Goal: Task Accomplishment & Management: Manage account settings

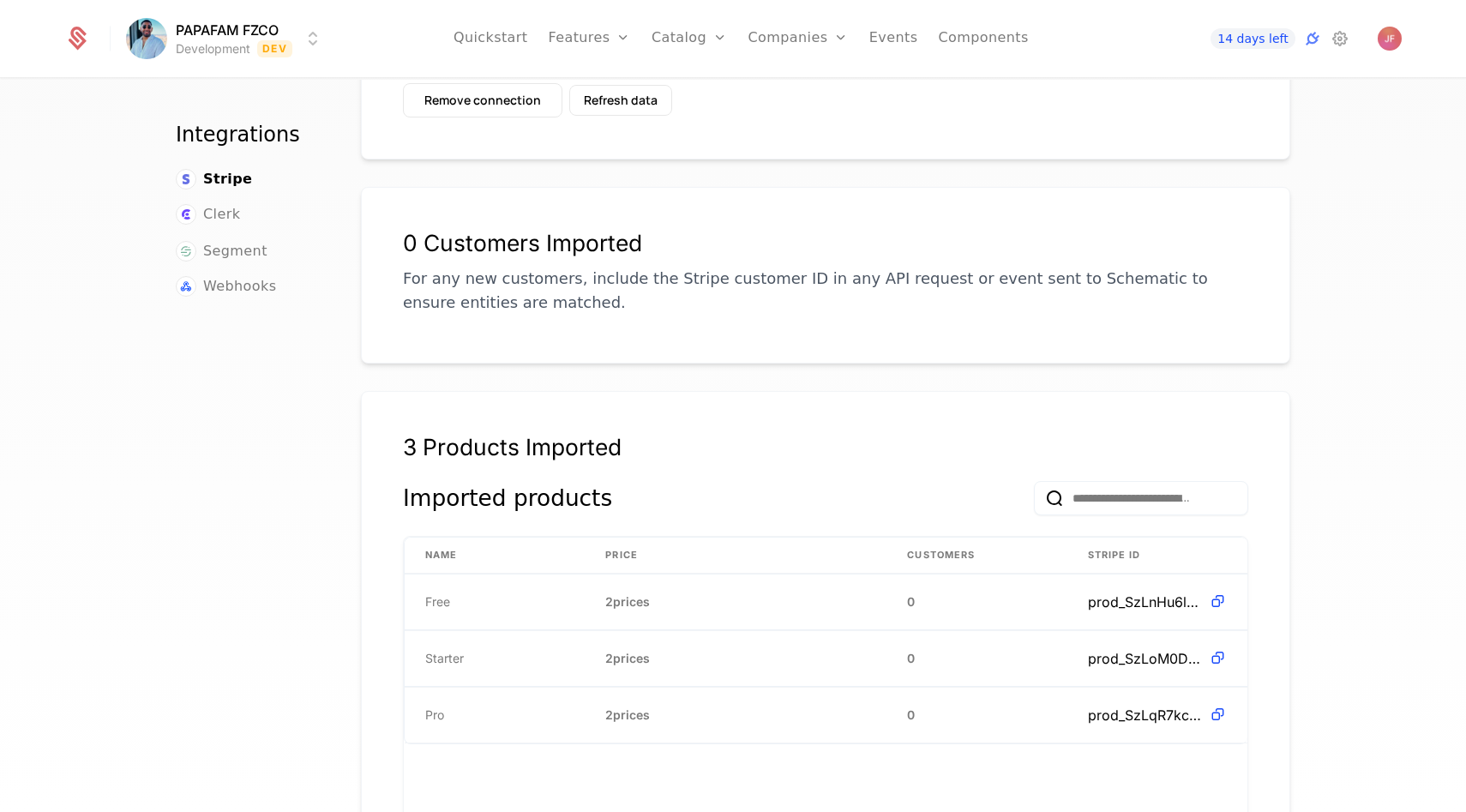
scroll to position [188, 0]
click at [687, 44] on link "Catalog" at bounding box center [689, 39] width 76 height 77
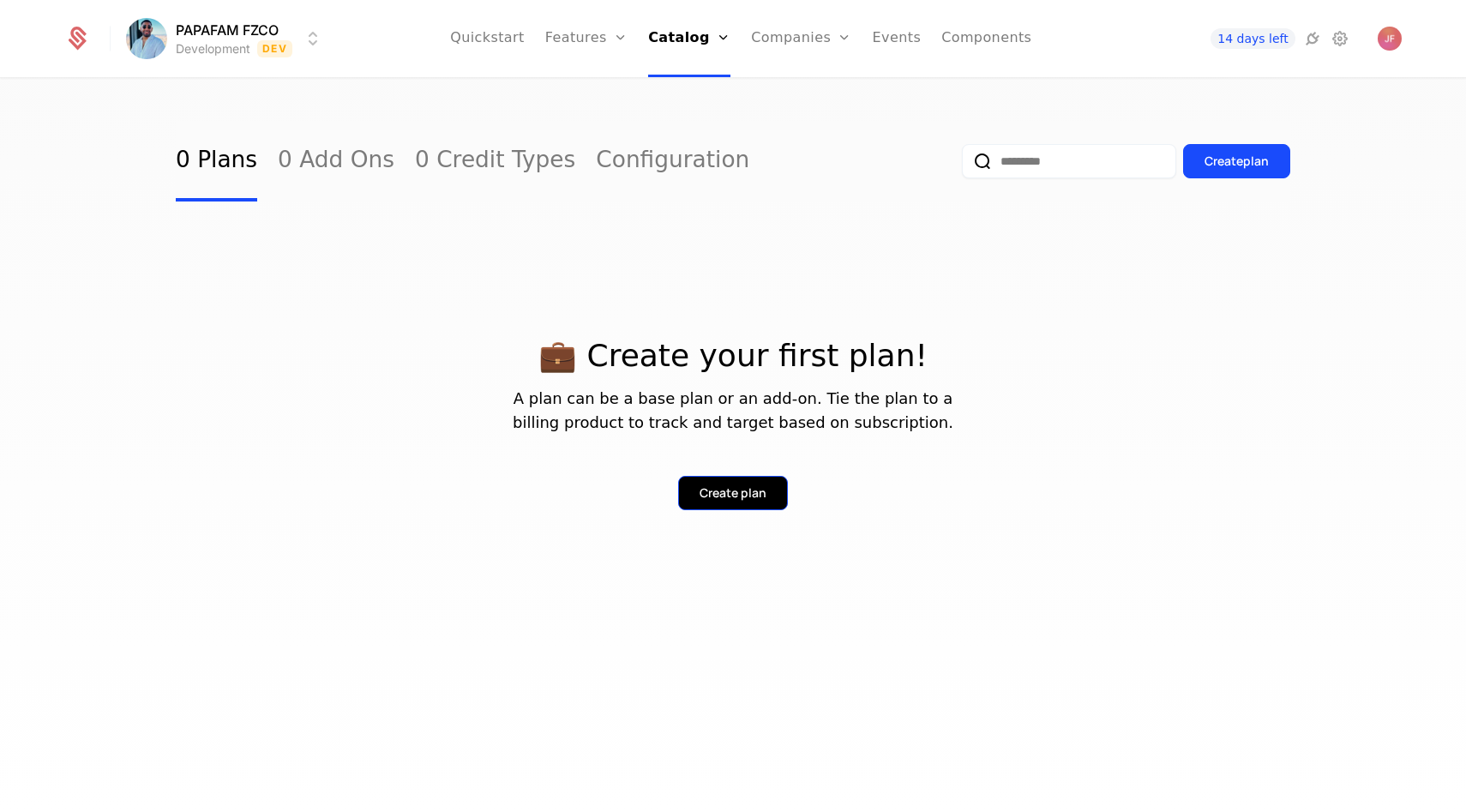
click at [744, 492] on div "Create plan" at bounding box center [733, 493] width 67 height 17
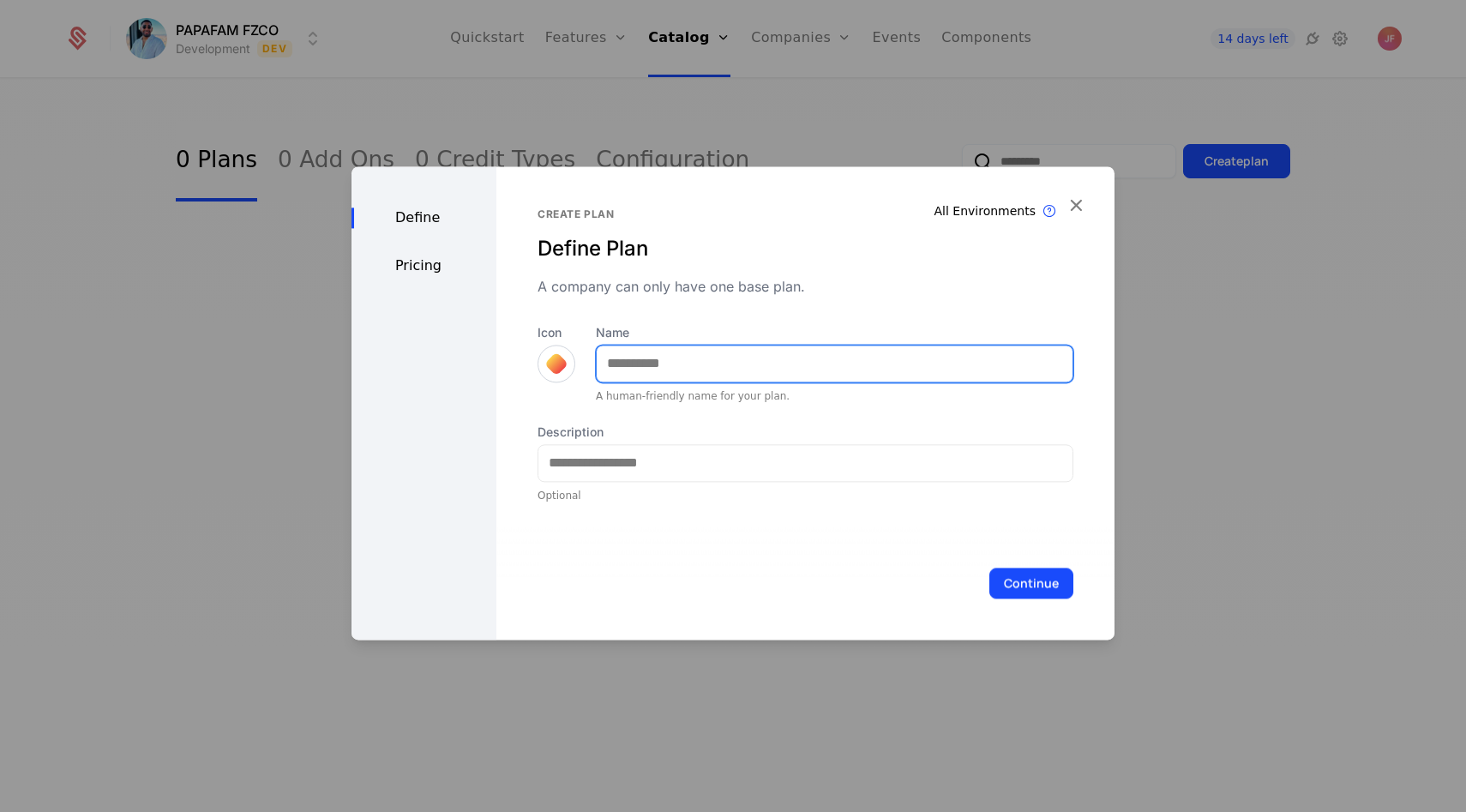
click at [632, 358] on input "Name" at bounding box center [834, 362] width 476 height 36
click at [565, 374] on div "Icon" at bounding box center [556, 363] width 38 height 79
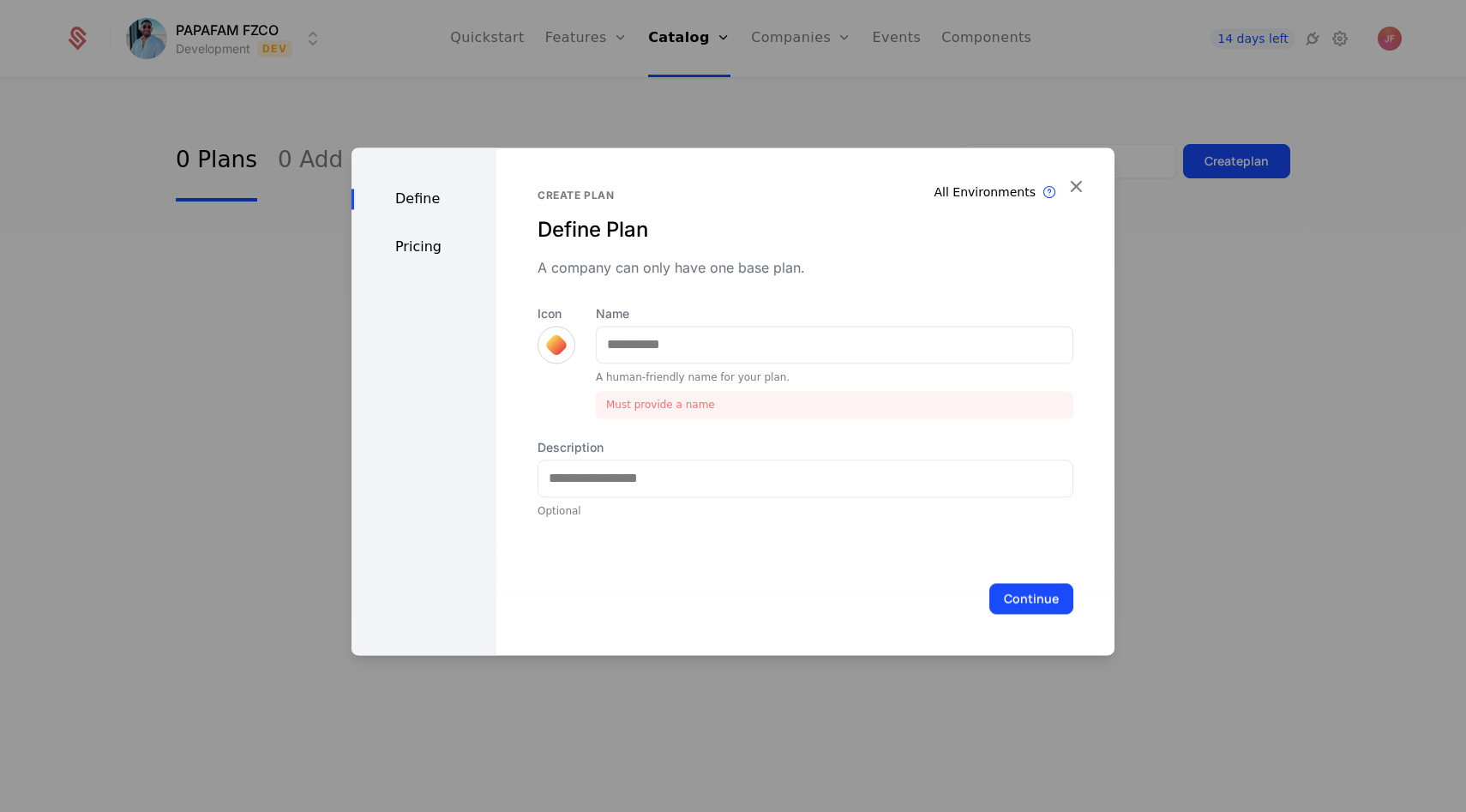
click at [561, 362] on div "Icon" at bounding box center [556, 335] width 38 height 59
click at [558, 355] on div at bounding box center [556, 344] width 38 height 38
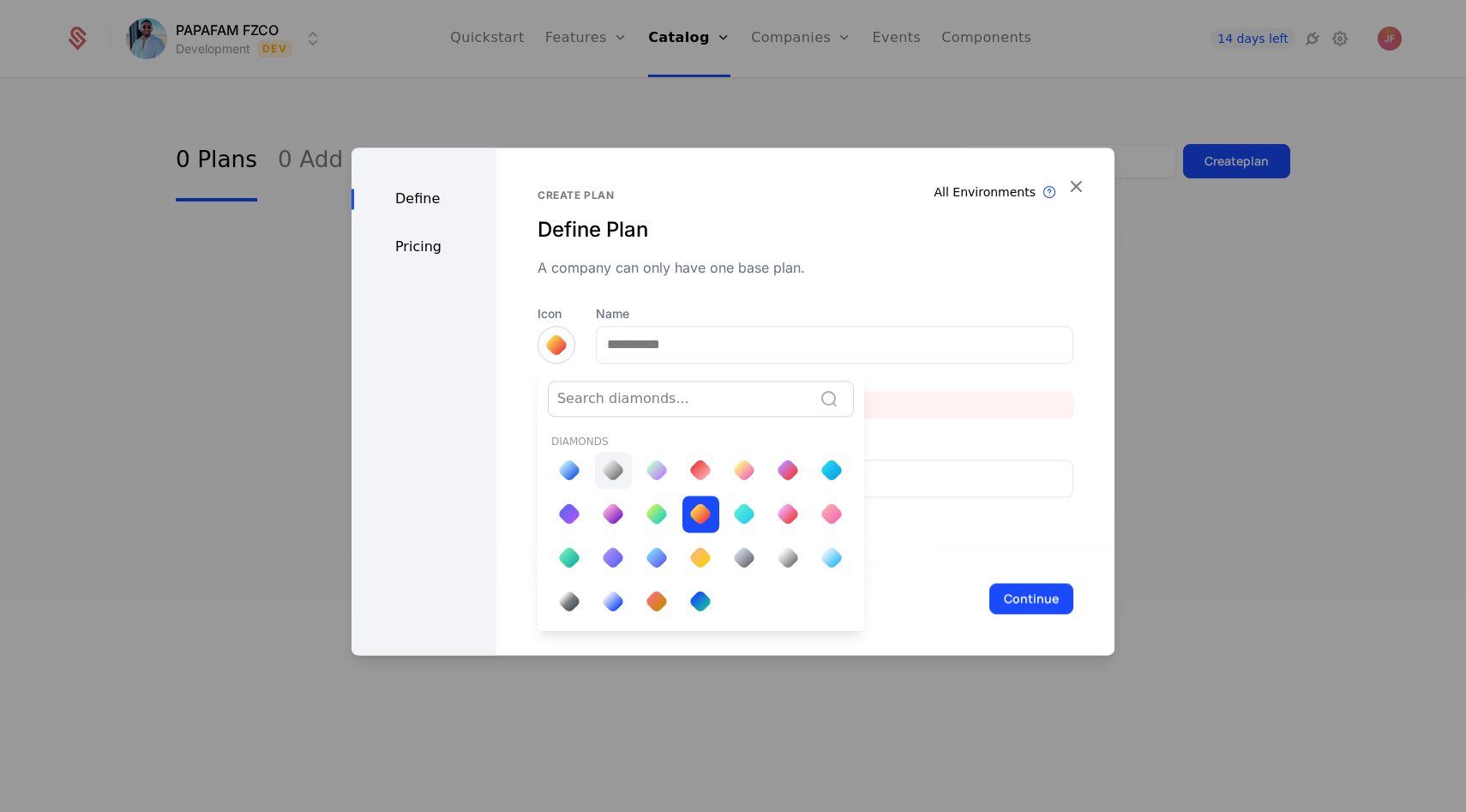
click at [615, 473] on div at bounding box center [613, 470] width 24 height 24
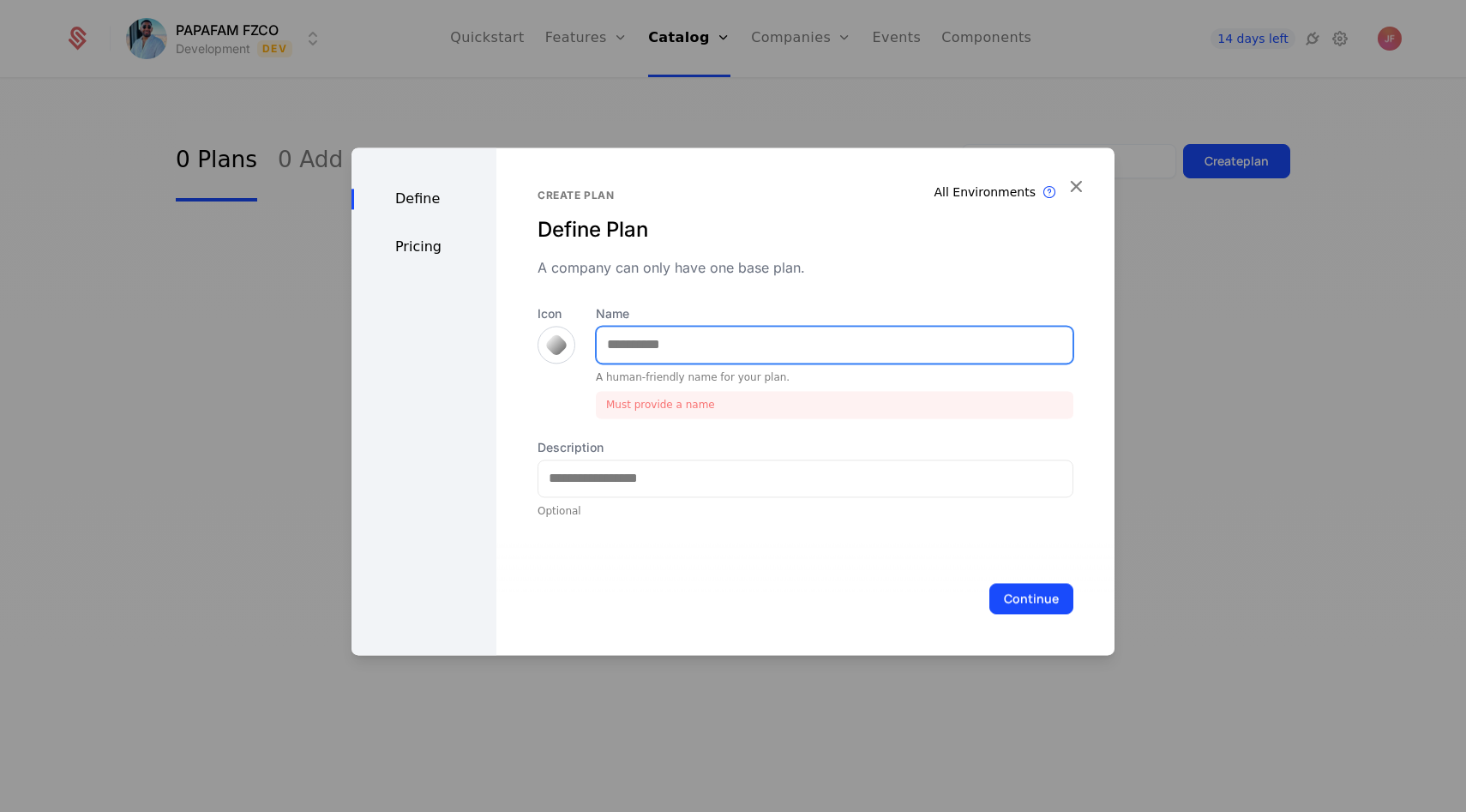
click at [636, 339] on input "Name" at bounding box center [834, 344] width 476 height 36
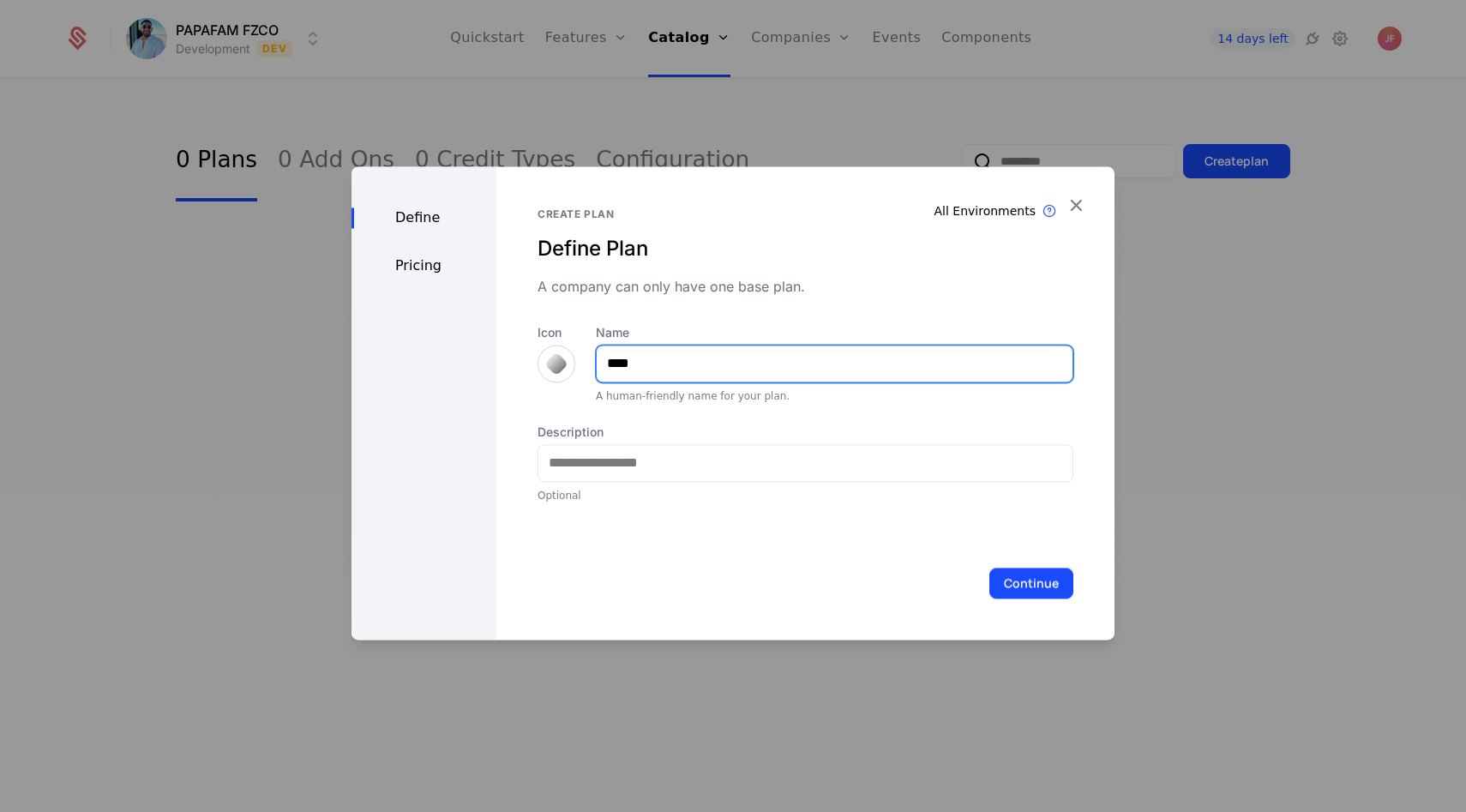
type input "****"
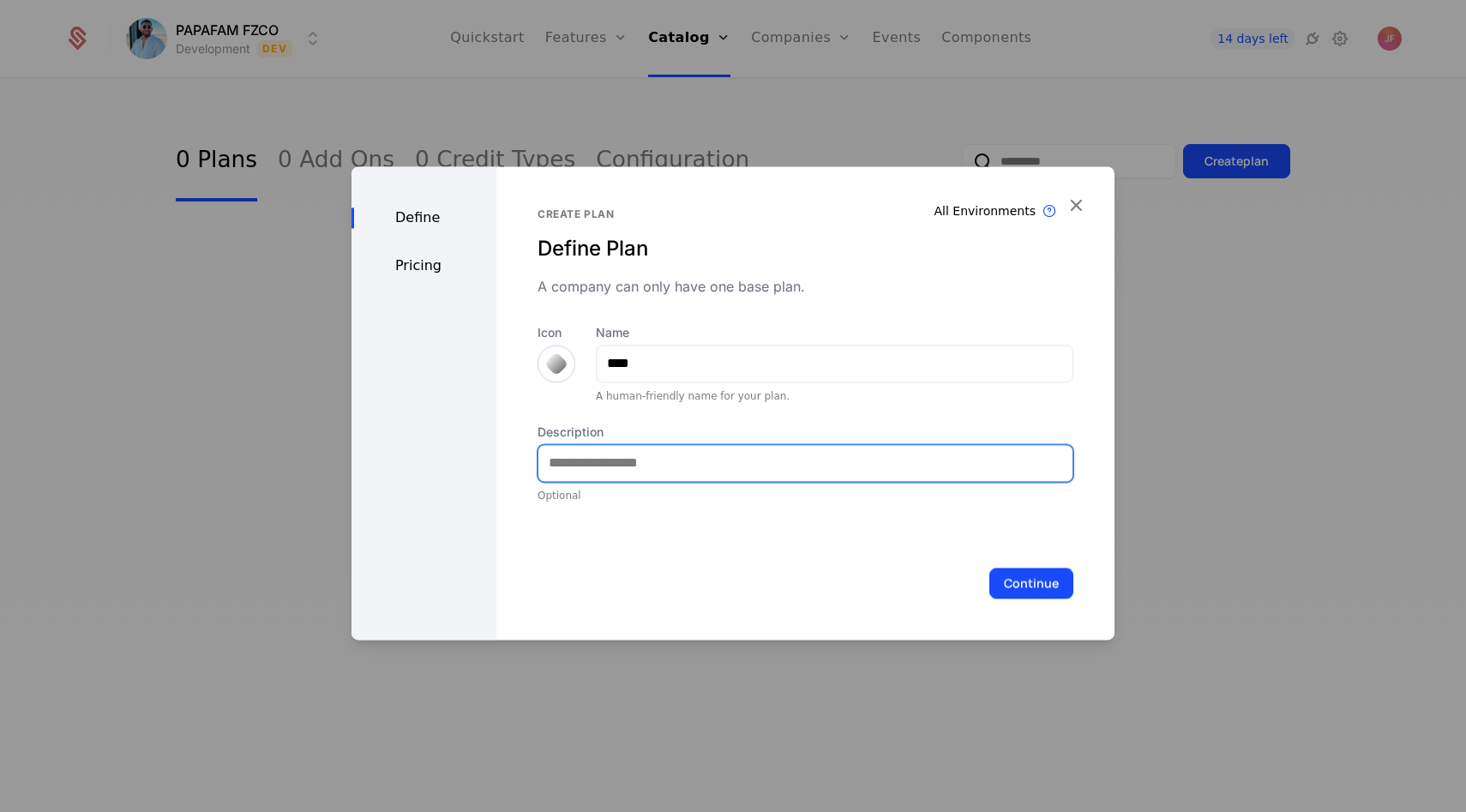
click at [634, 471] on input "Description" at bounding box center [806, 462] width 534 height 36
type input "**********"
click at [990, 567] on button "Continue" at bounding box center [1032, 583] width 84 height 31
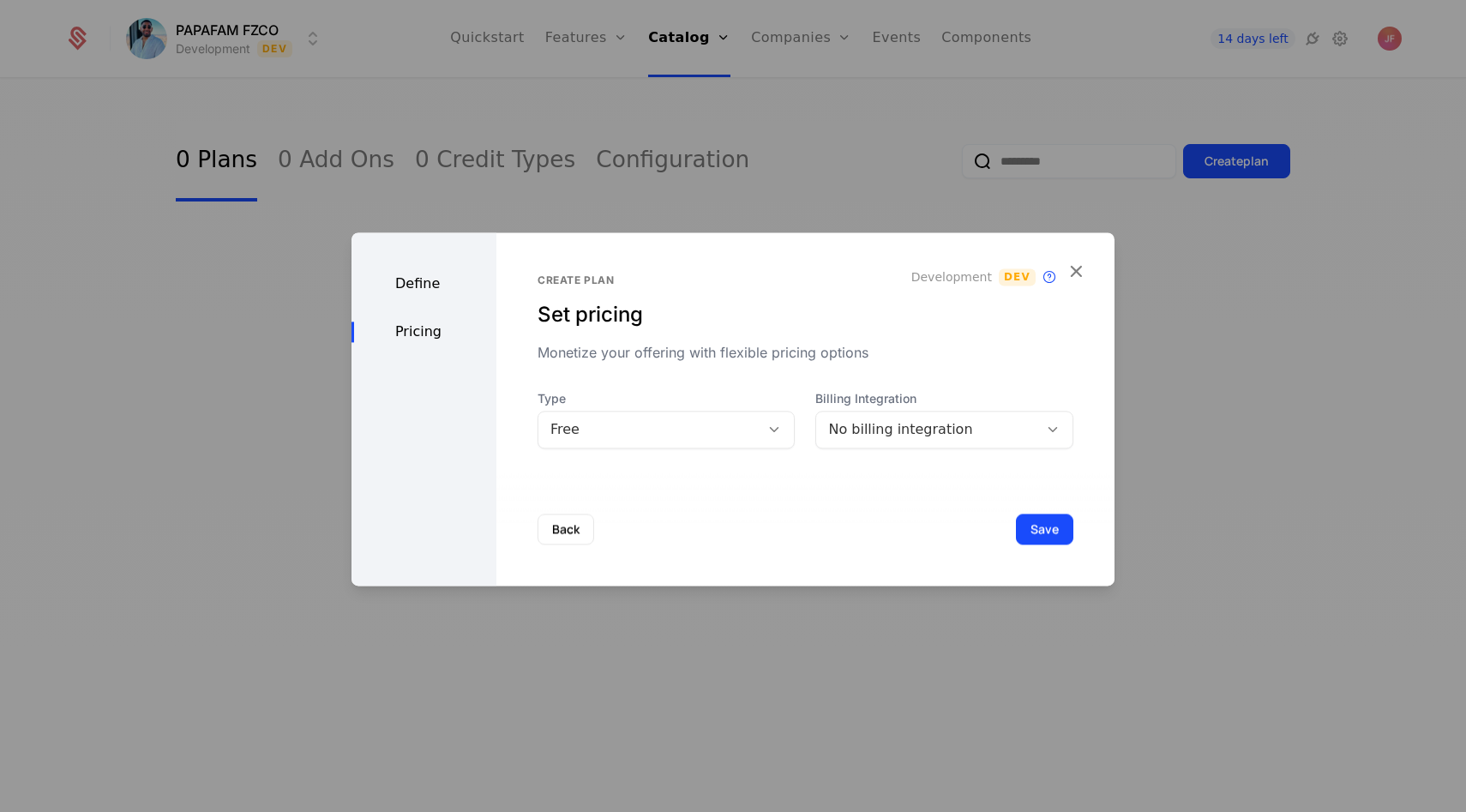
click at [706, 421] on div "Free" at bounding box center [650, 429] width 198 height 20
click at [719, 357] on div "Monetize your offering with flexible pricing options" at bounding box center [806, 352] width 536 height 20
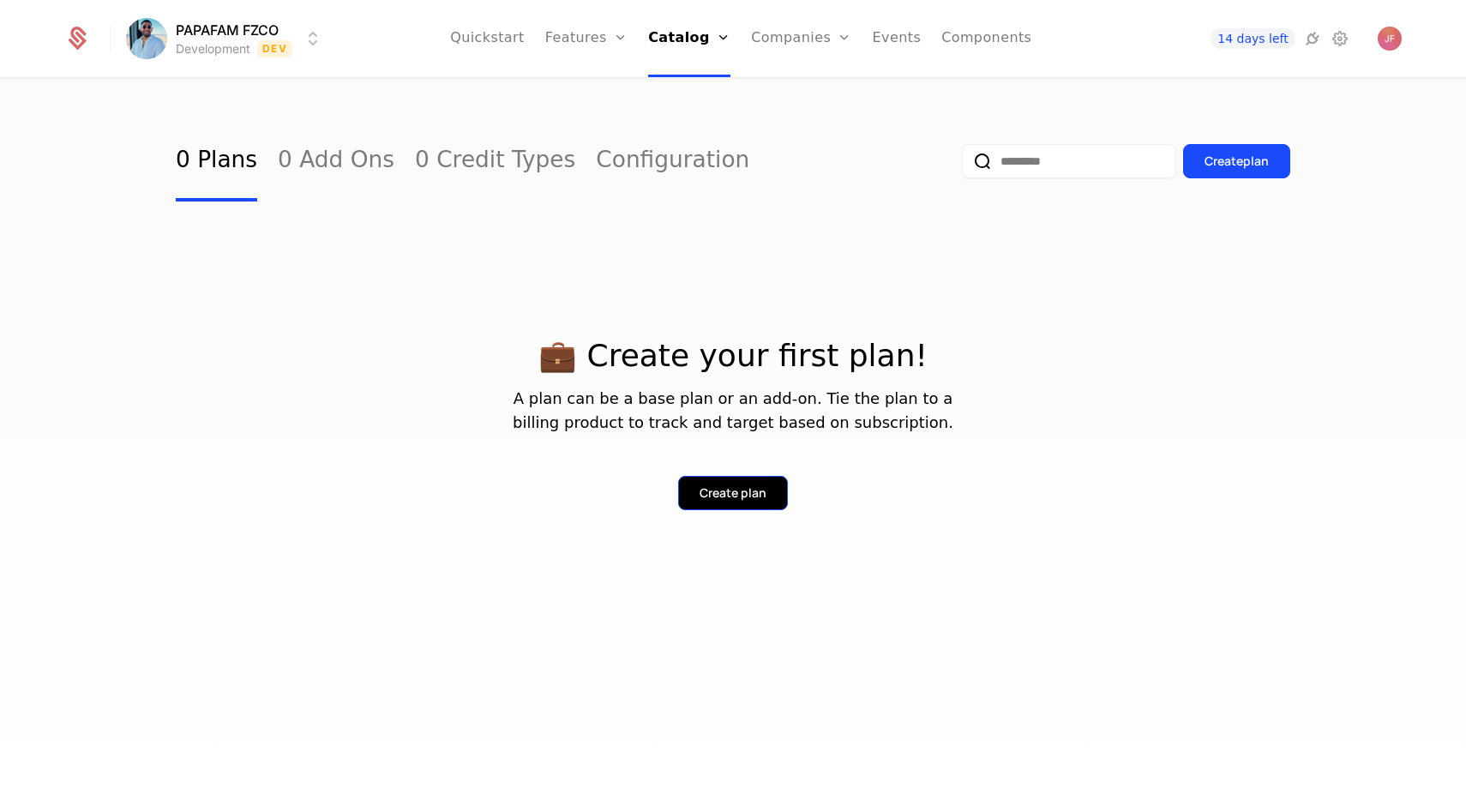
click at [736, 488] on div "Create plan" at bounding box center [733, 493] width 67 height 17
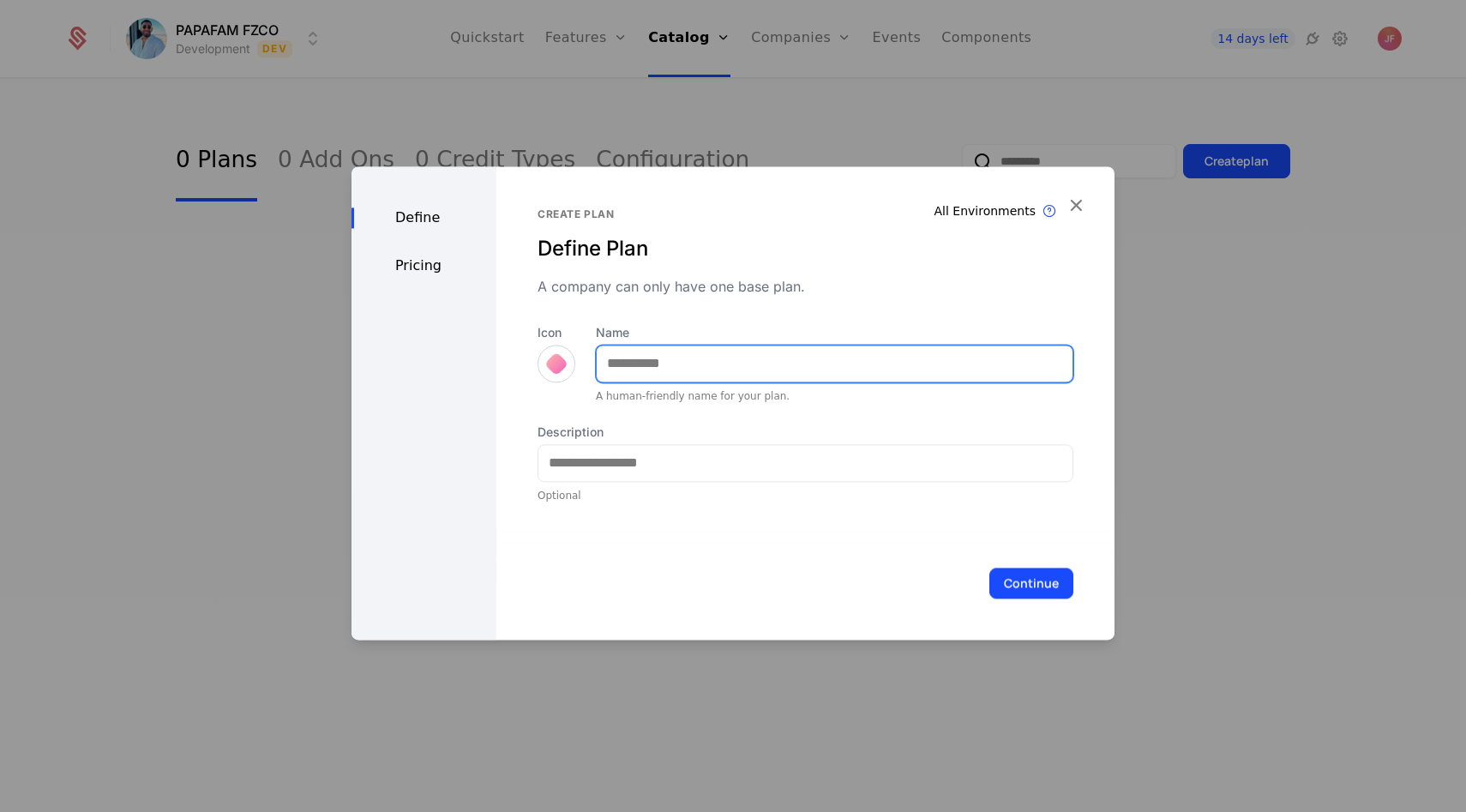
click at [644, 379] on input "Name" at bounding box center [834, 362] width 476 height 36
type input "****"
click at [554, 381] on div at bounding box center [556, 363] width 38 height 38
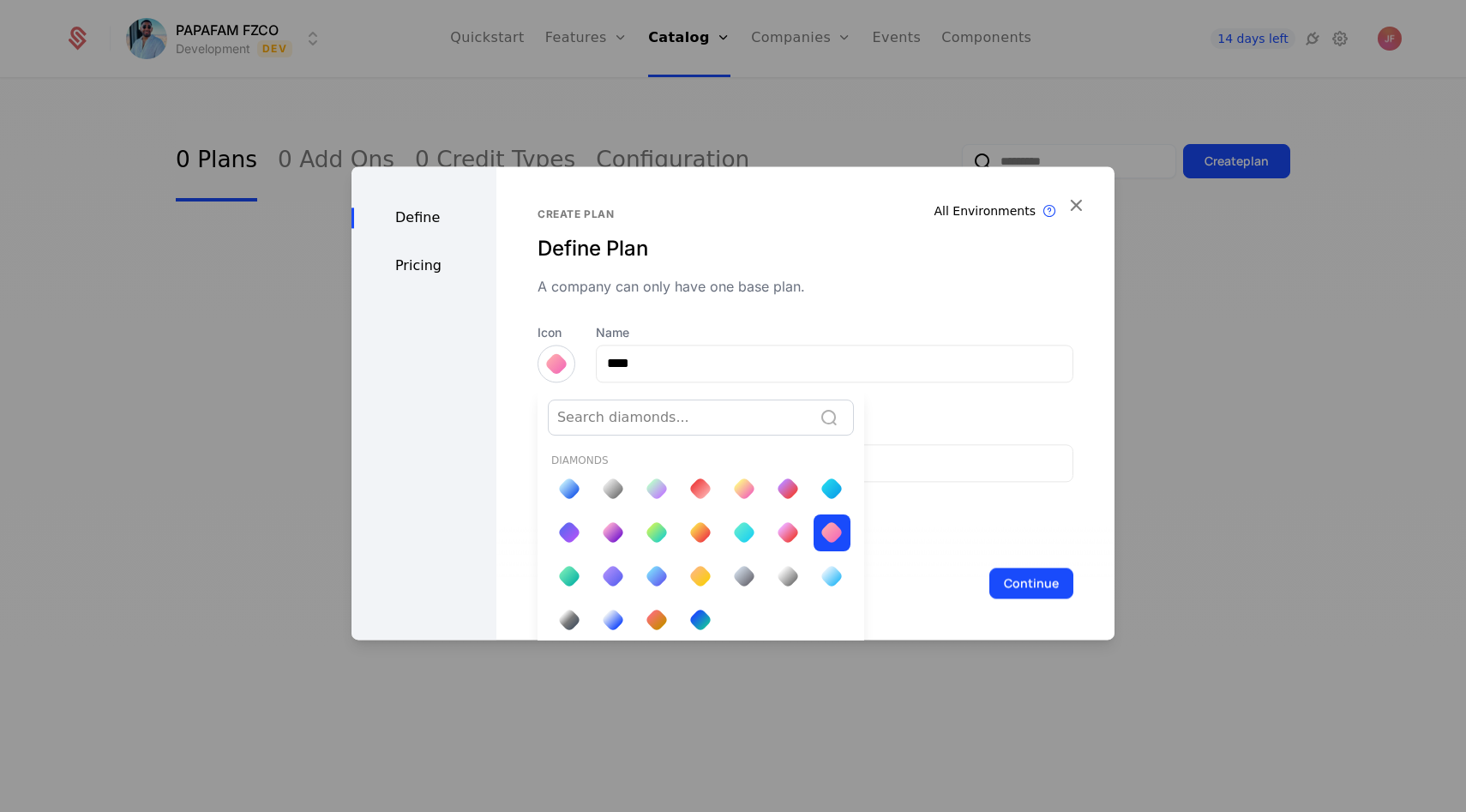
scroll to position [6, 0]
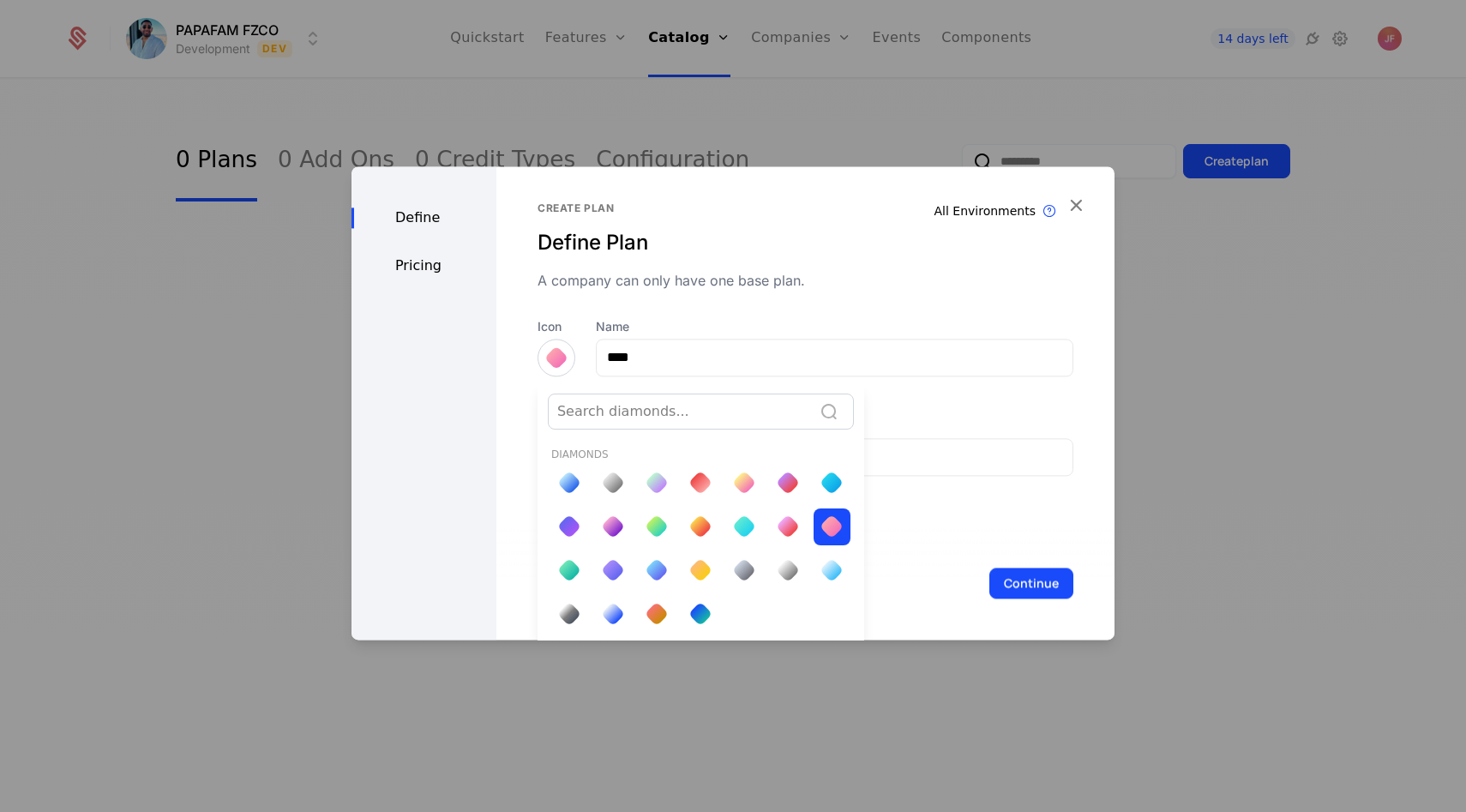
click at [554, 368] on div at bounding box center [733, 403] width 763 height 473
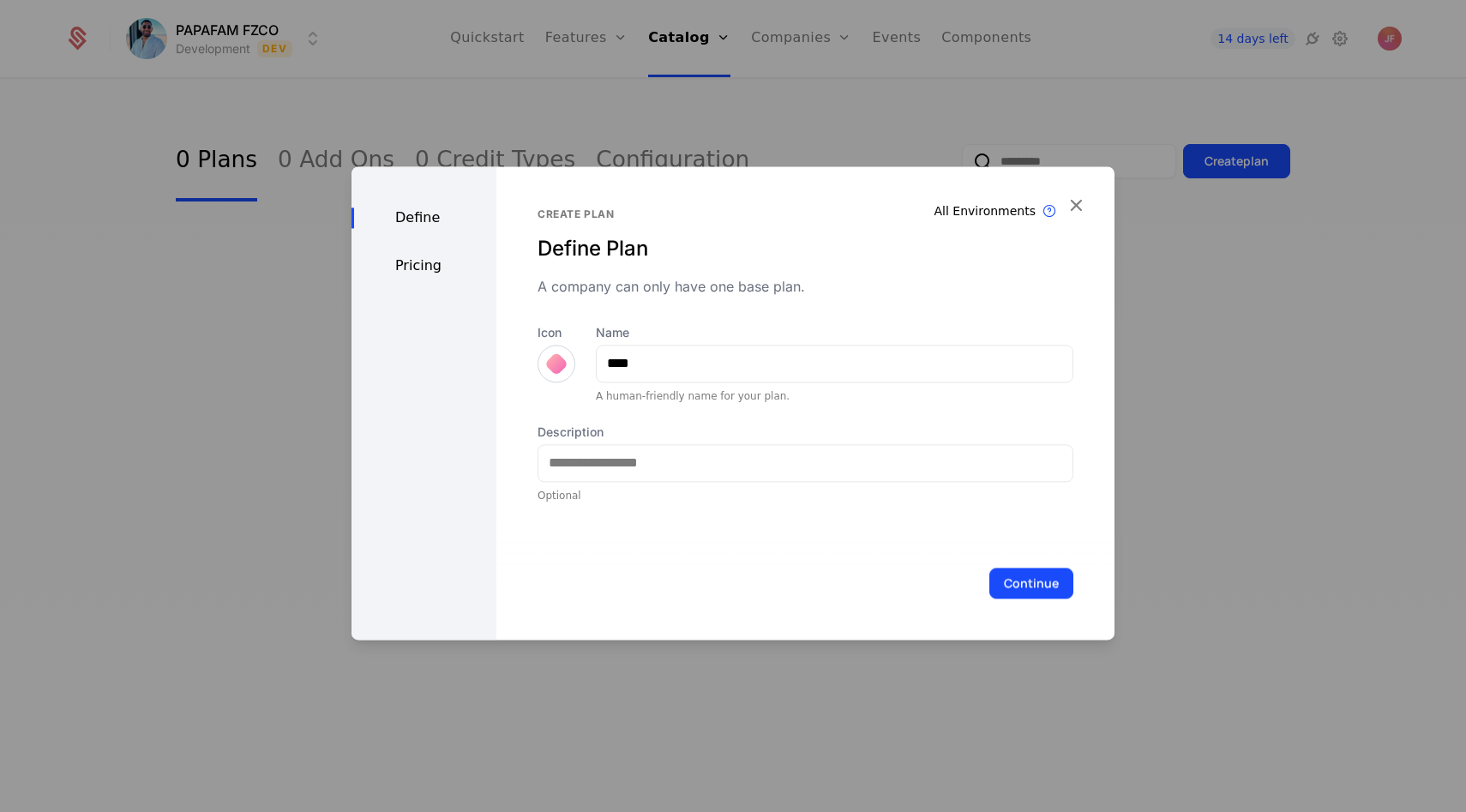
click at [554, 368] on div at bounding box center [556, 363] width 24 height 24
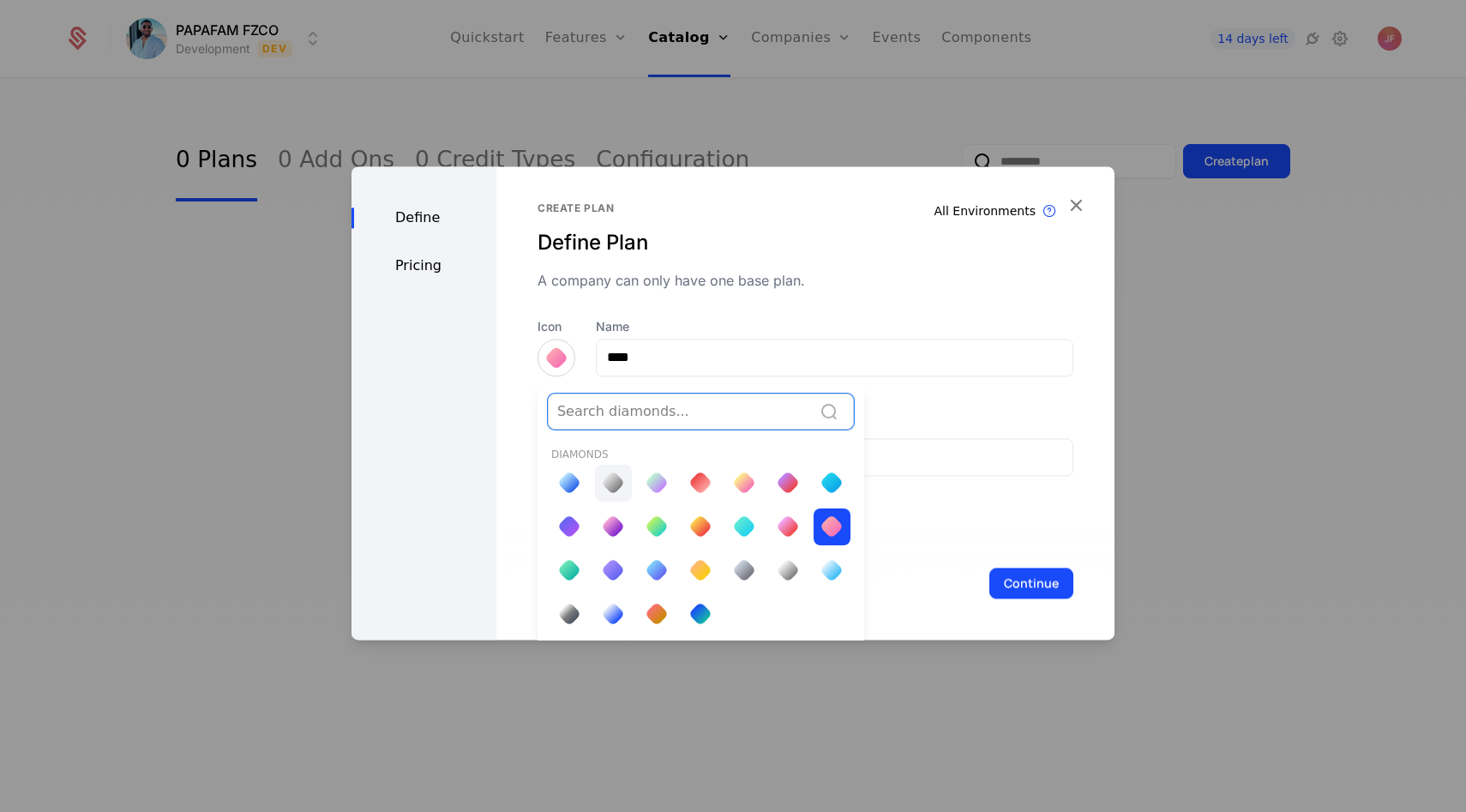
click at [613, 478] on div at bounding box center [613, 483] width 24 height 24
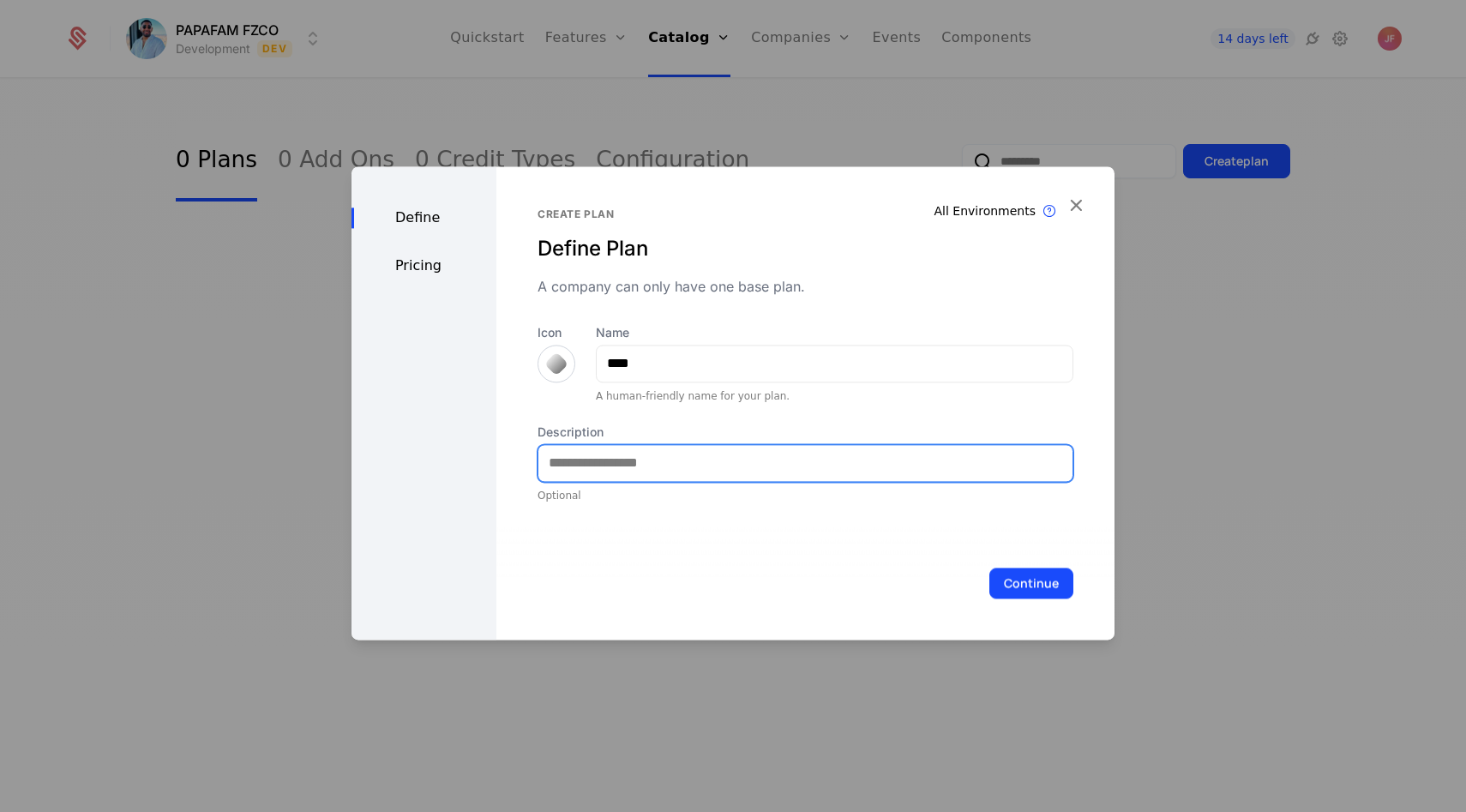
click at [611, 464] on input "Description" at bounding box center [806, 462] width 534 height 36
type input "**********"
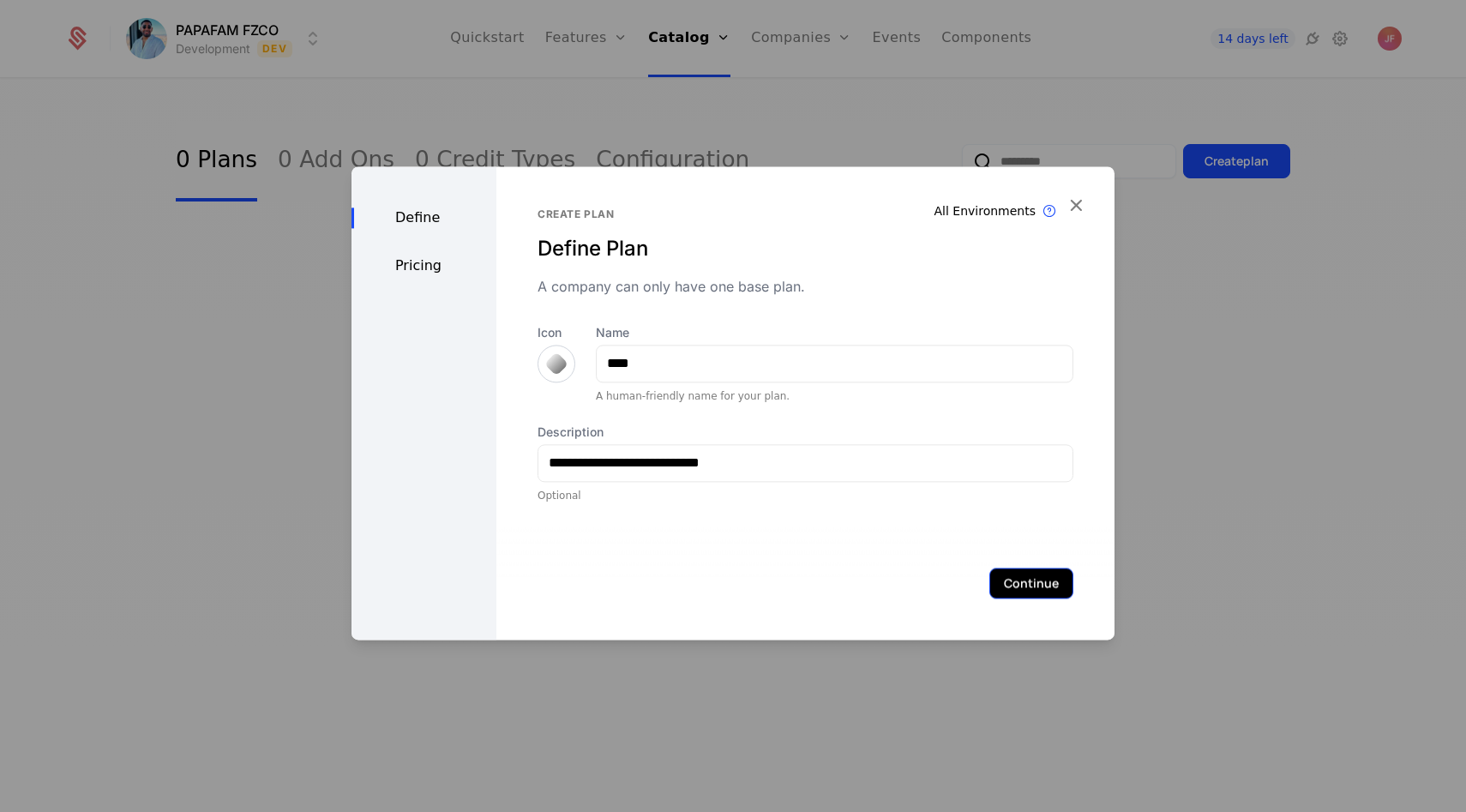
click at [1007, 583] on button "Continue" at bounding box center [1032, 583] width 84 height 31
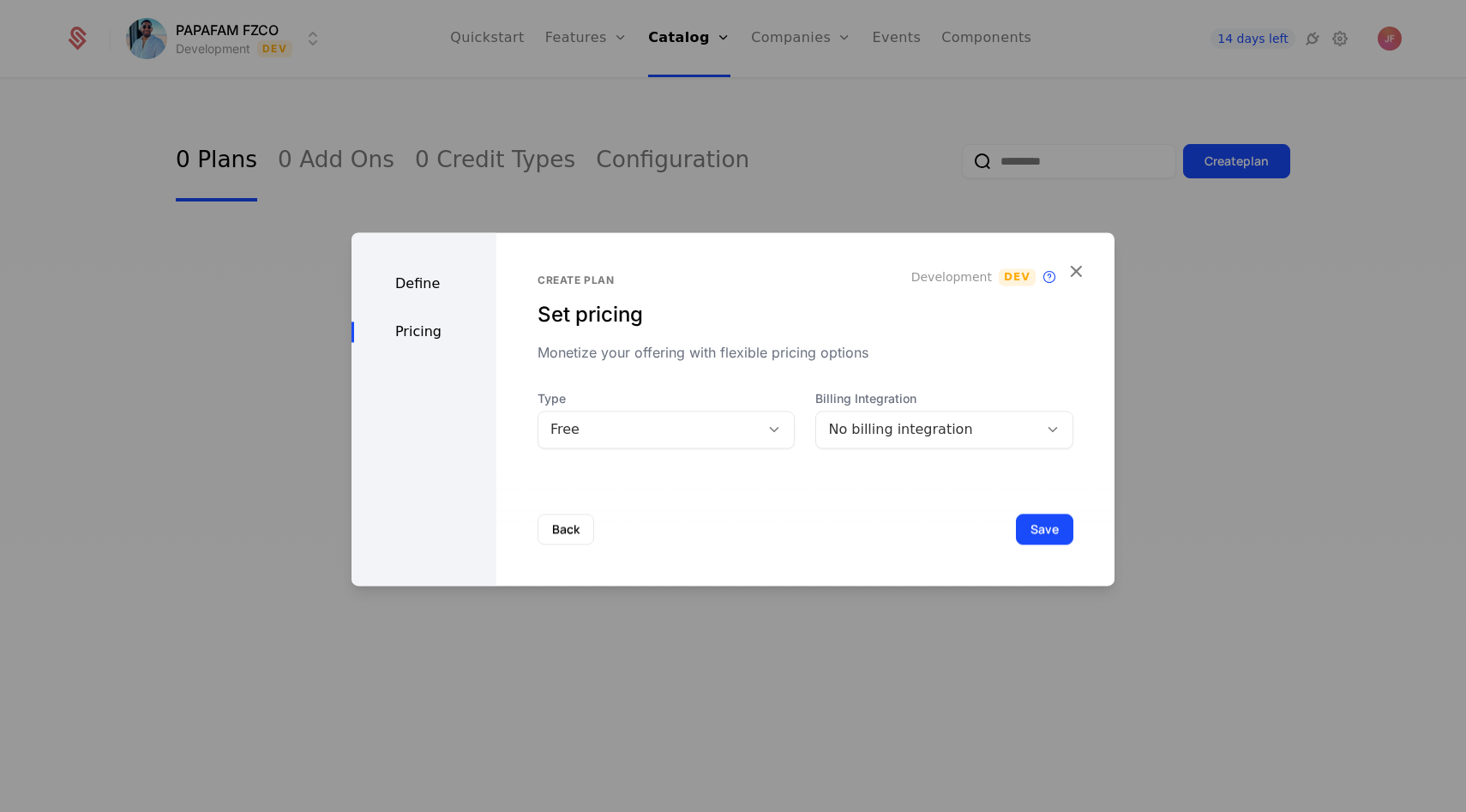
click at [856, 438] on div "No billing integration" at bounding box center [927, 429] width 198 height 20
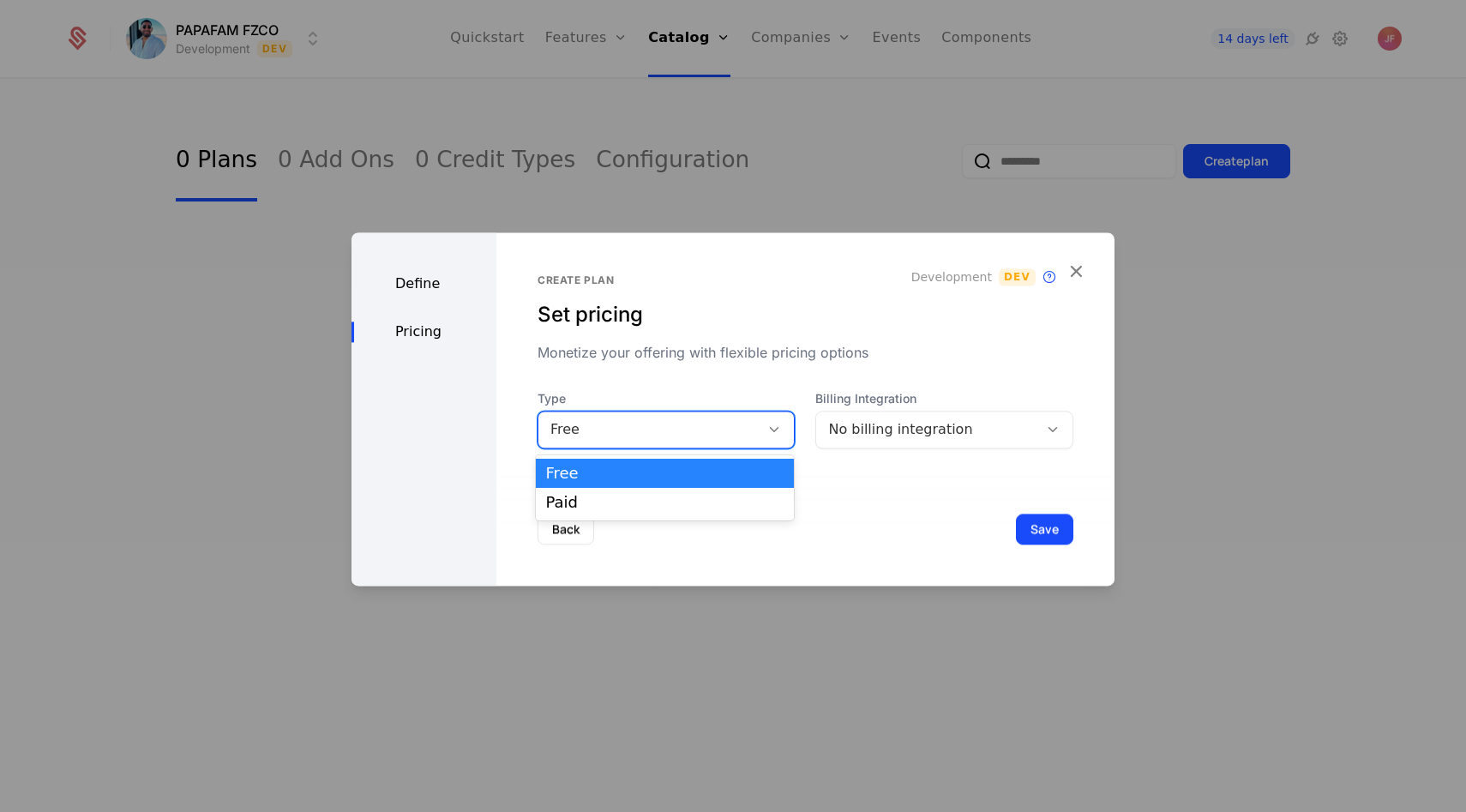
click at [723, 436] on div "Free" at bounding box center [650, 429] width 198 height 20
click at [619, 479] on div "Free" at bounding box center [666, 473] width 239 height 16
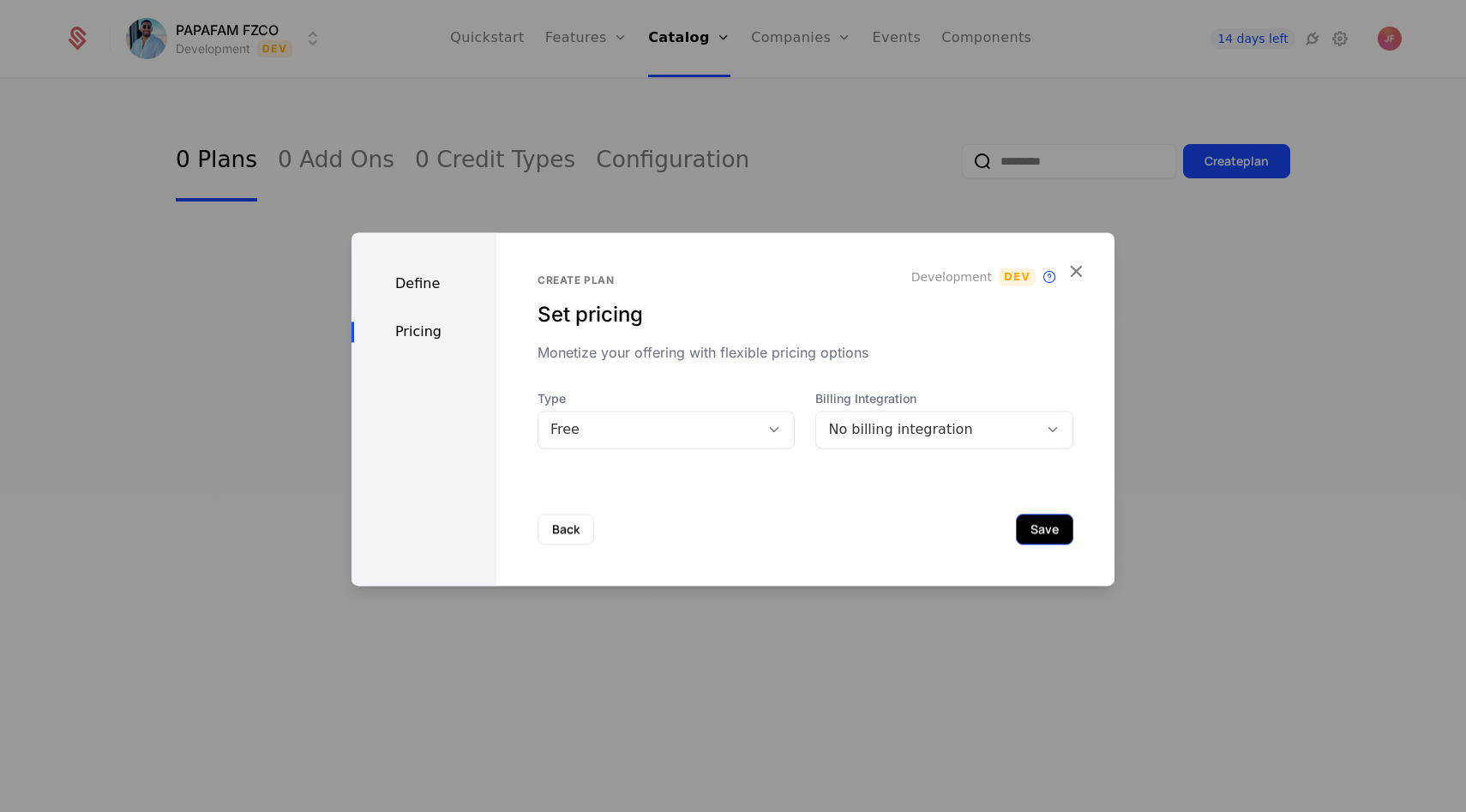
click at [1049, 531] on button "Save" at bounding box center [1045, 529] width 58 height 31
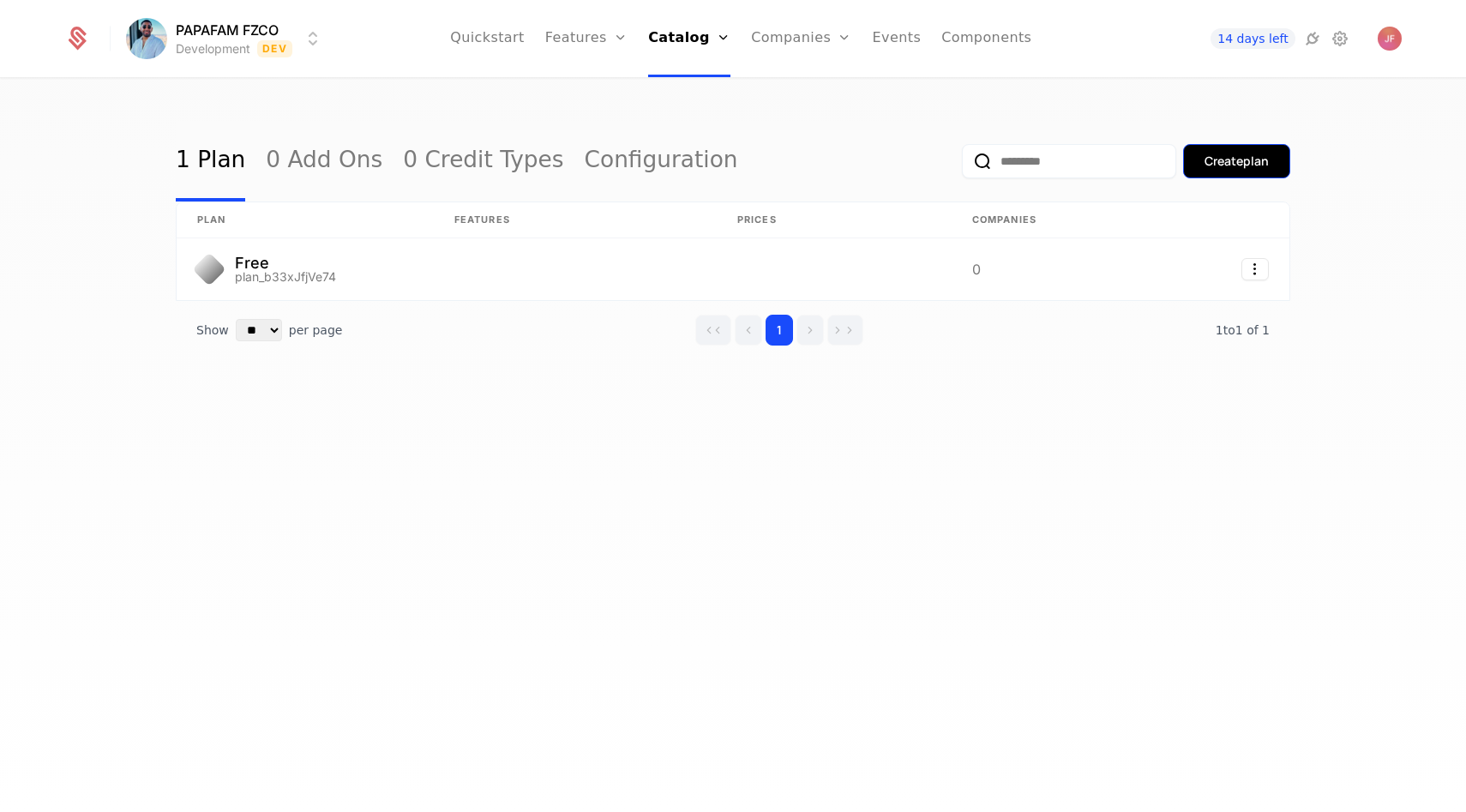
click at [1231, 152] on div "Create plan" at bounding box center [1237, 161] width 64 height 17
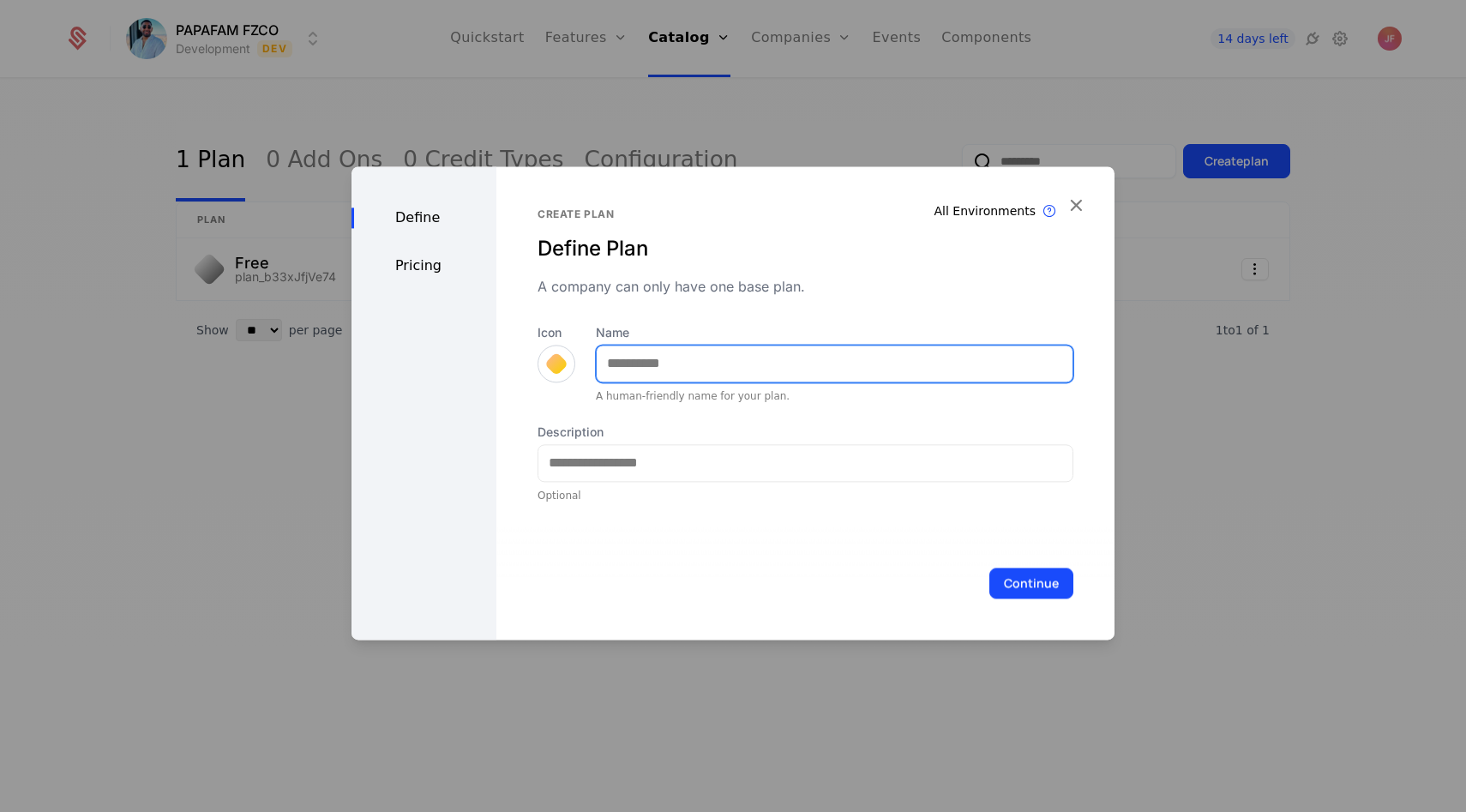
click at [768, 361] on input "Name" at bounding box center [834, 362] width 476 height 36
type input "*******"
click at [557, 349] on div at bounding box center [556, 363] width 38 height 38
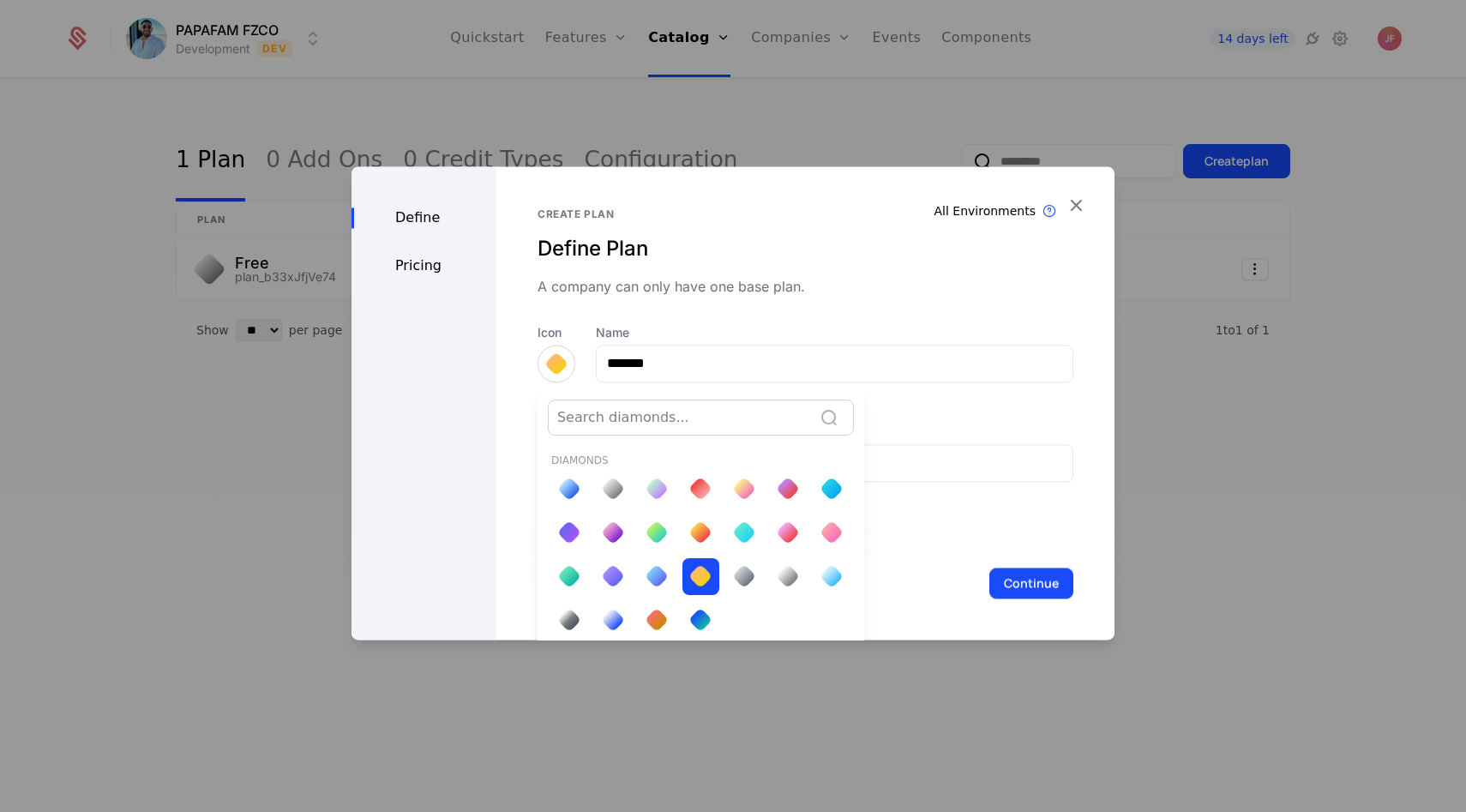
scroll to position [6, 0]
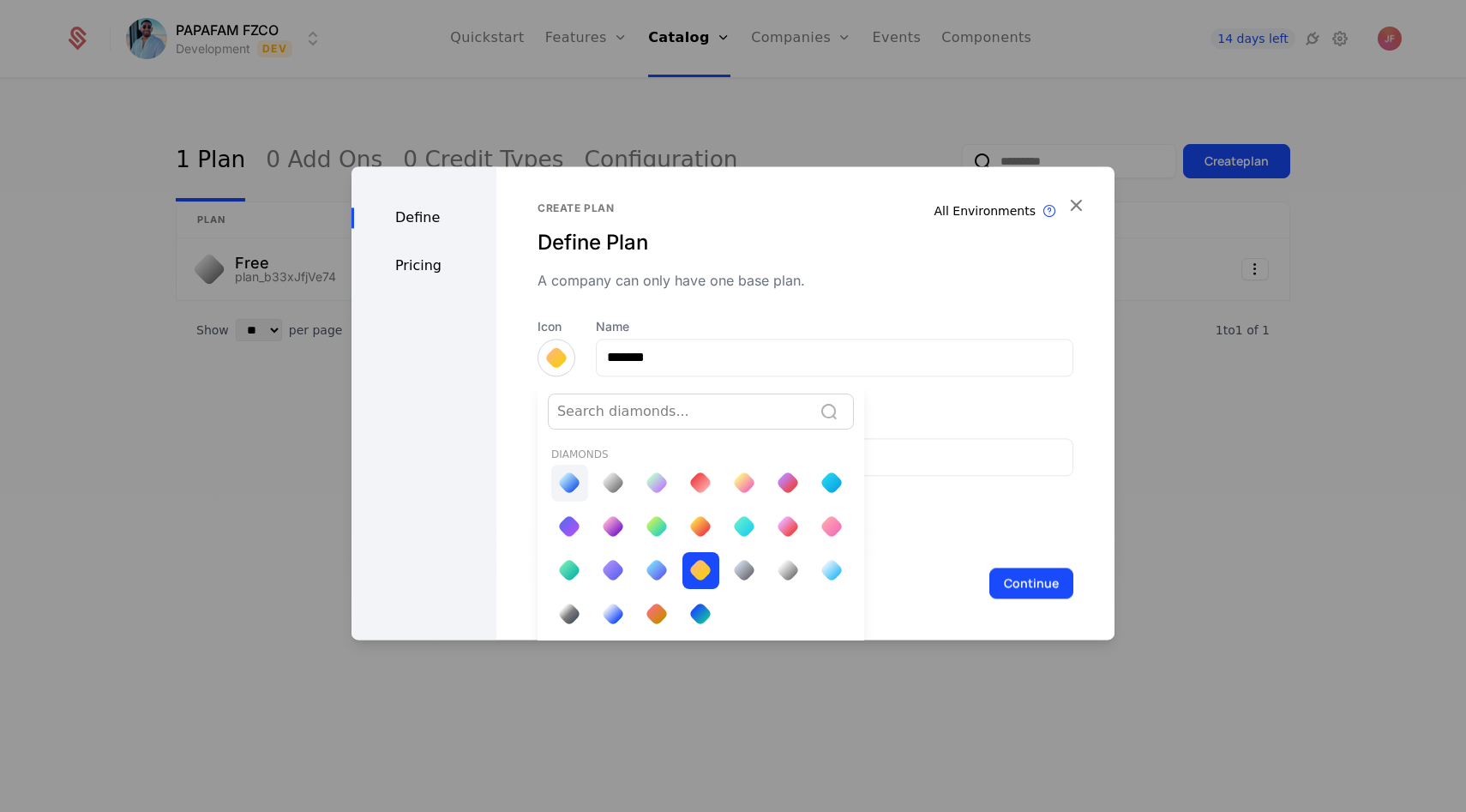
click at [565, 485] on div at bounding box center [569, 483] width 24 height 24
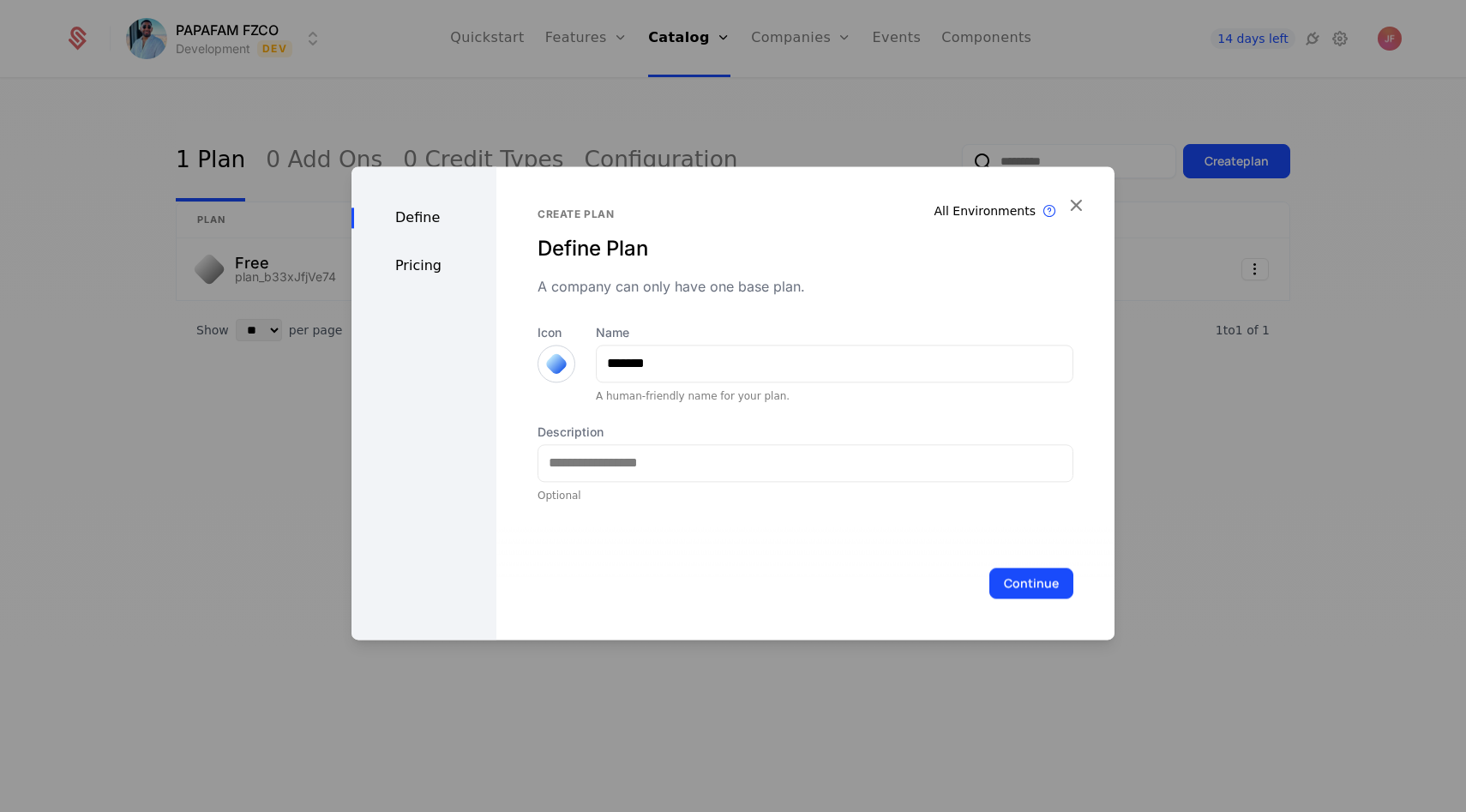
scroll to position [0, 0]
click at [682, 371] on input "*******" at bounding box center [834, 362] width 476 height 36
click at [632, 486] on div "Description Optional" at bounding box center [806, 462] width 536 height 79
click at [632, 471] on input "Description" at bounding box center [806, 462] width 534 height 36
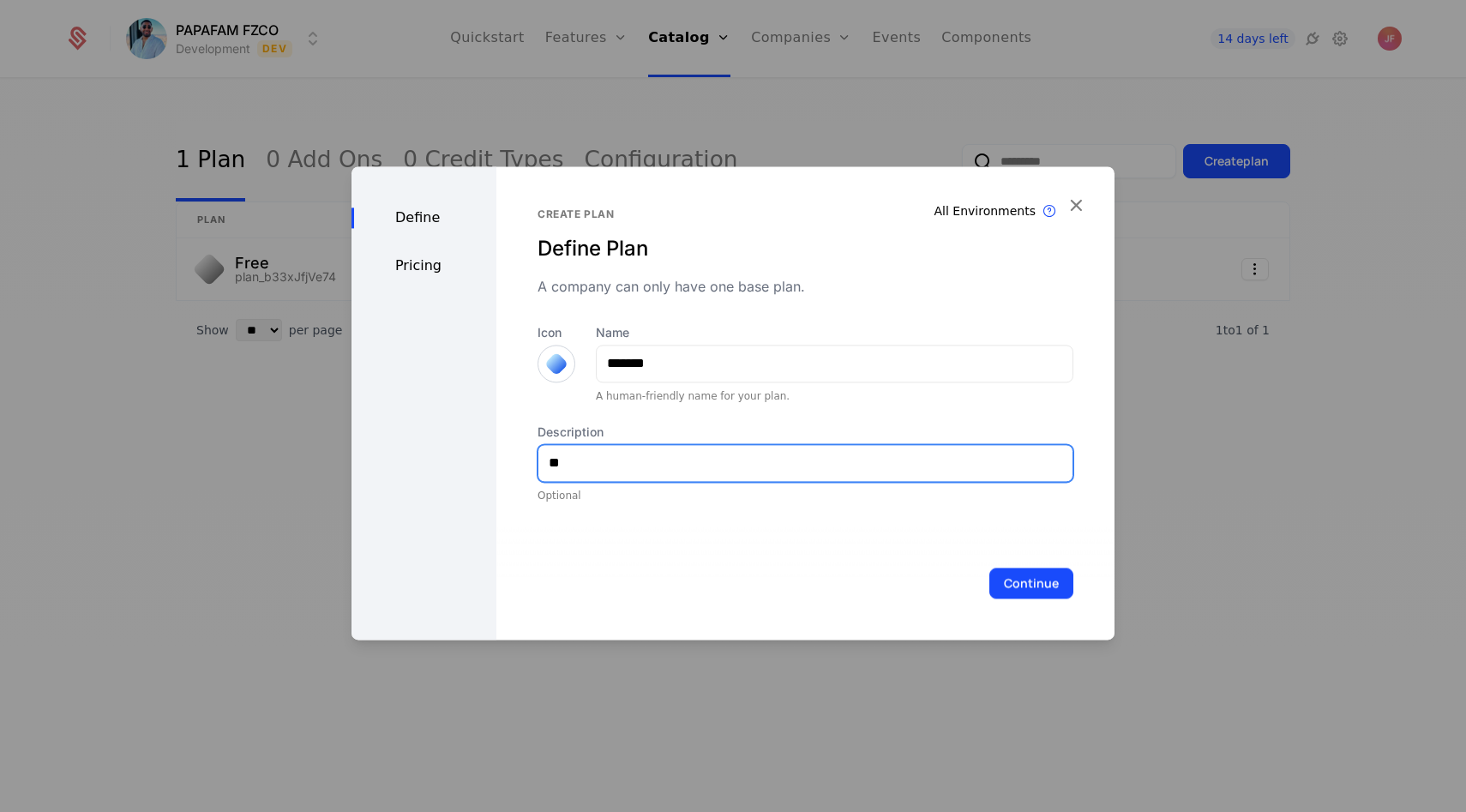
type input "*"
type input "**********"
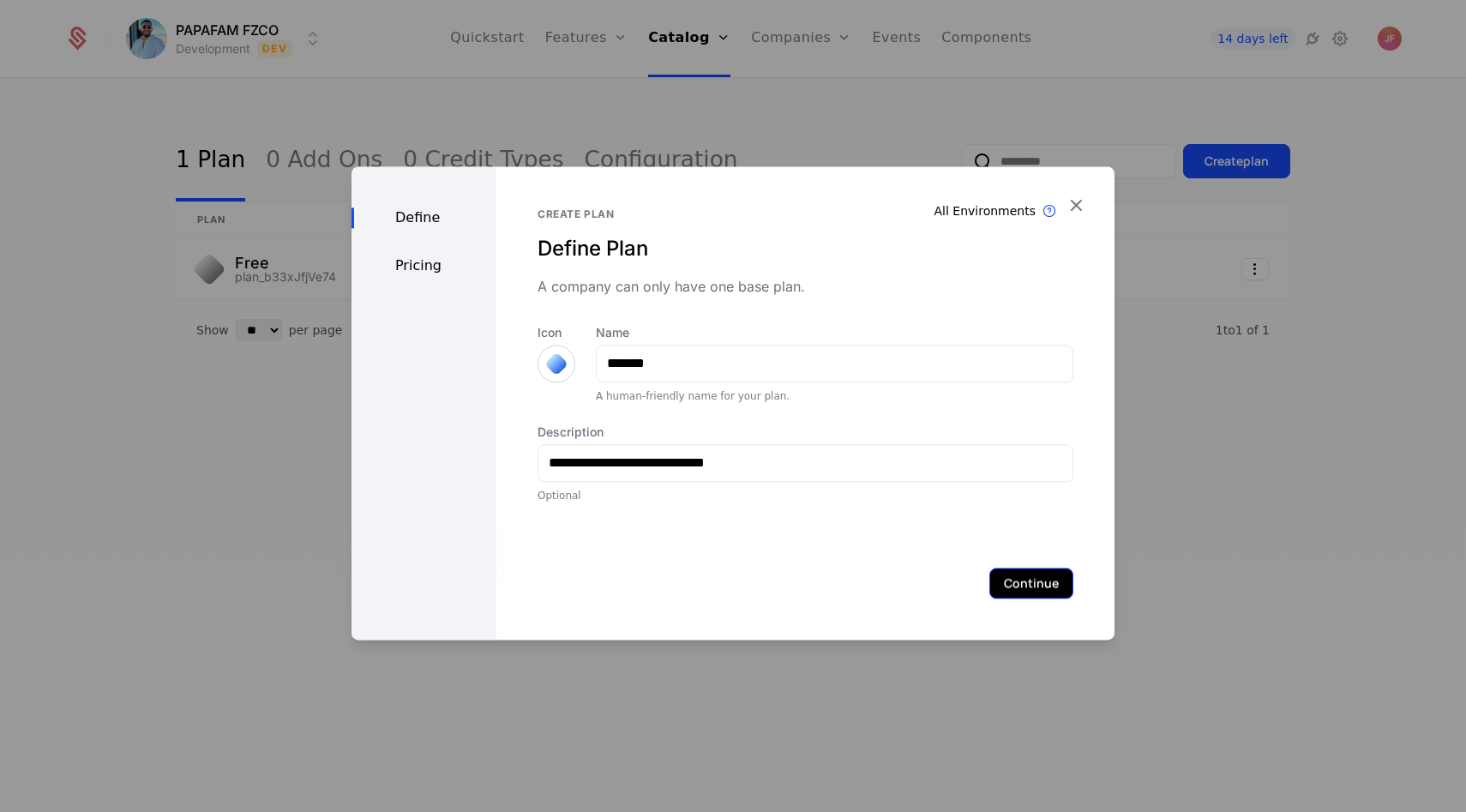
click at [1058, 591] on button "Continue" at bounding box center [1032, 583] width 84 height 31
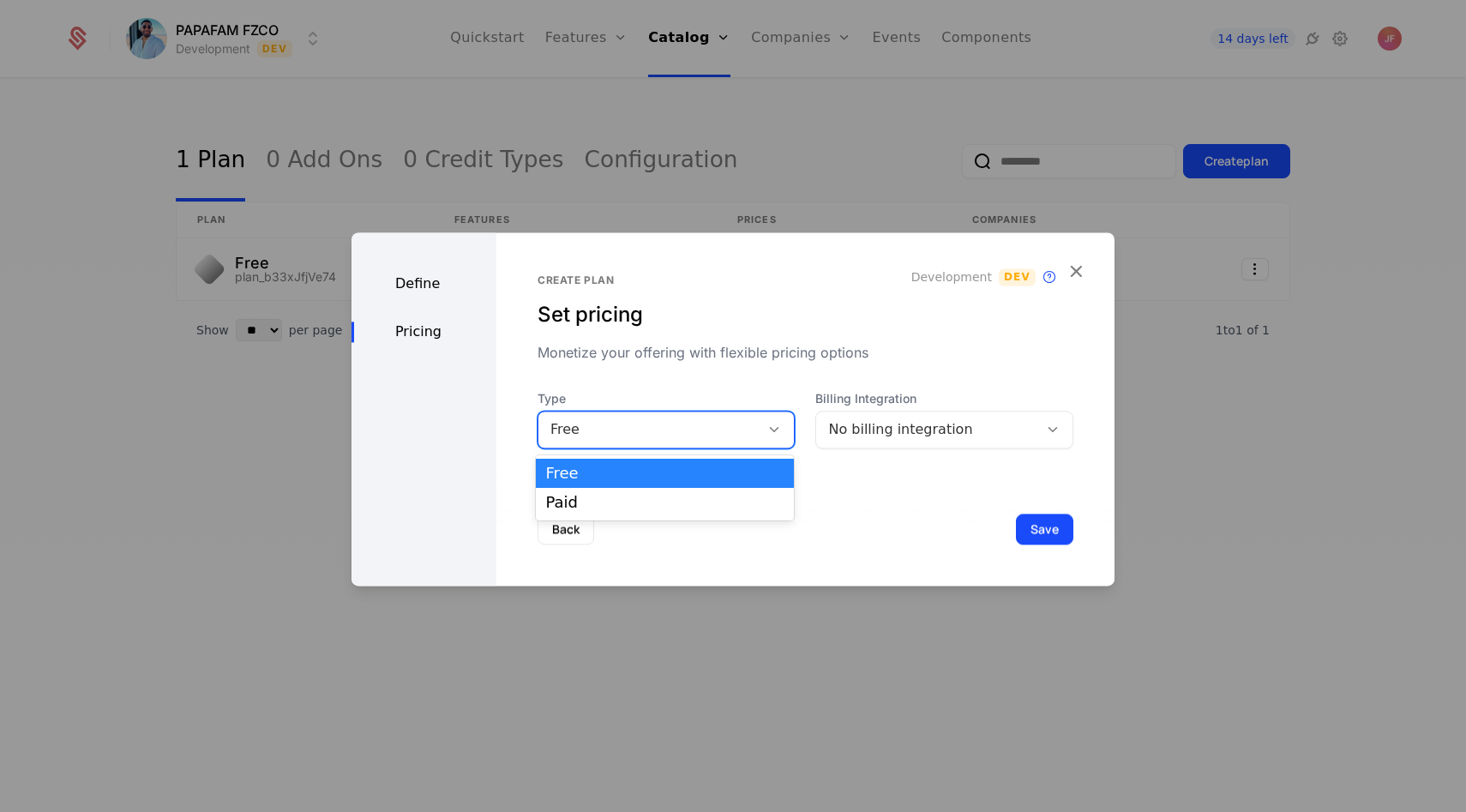
click at [589, 425] on div "Free" at bounding box center [650, 429] width 198 height 20
click at [588, 498] on div "Paid" at bounding box center [666, 502] width 239 height 16
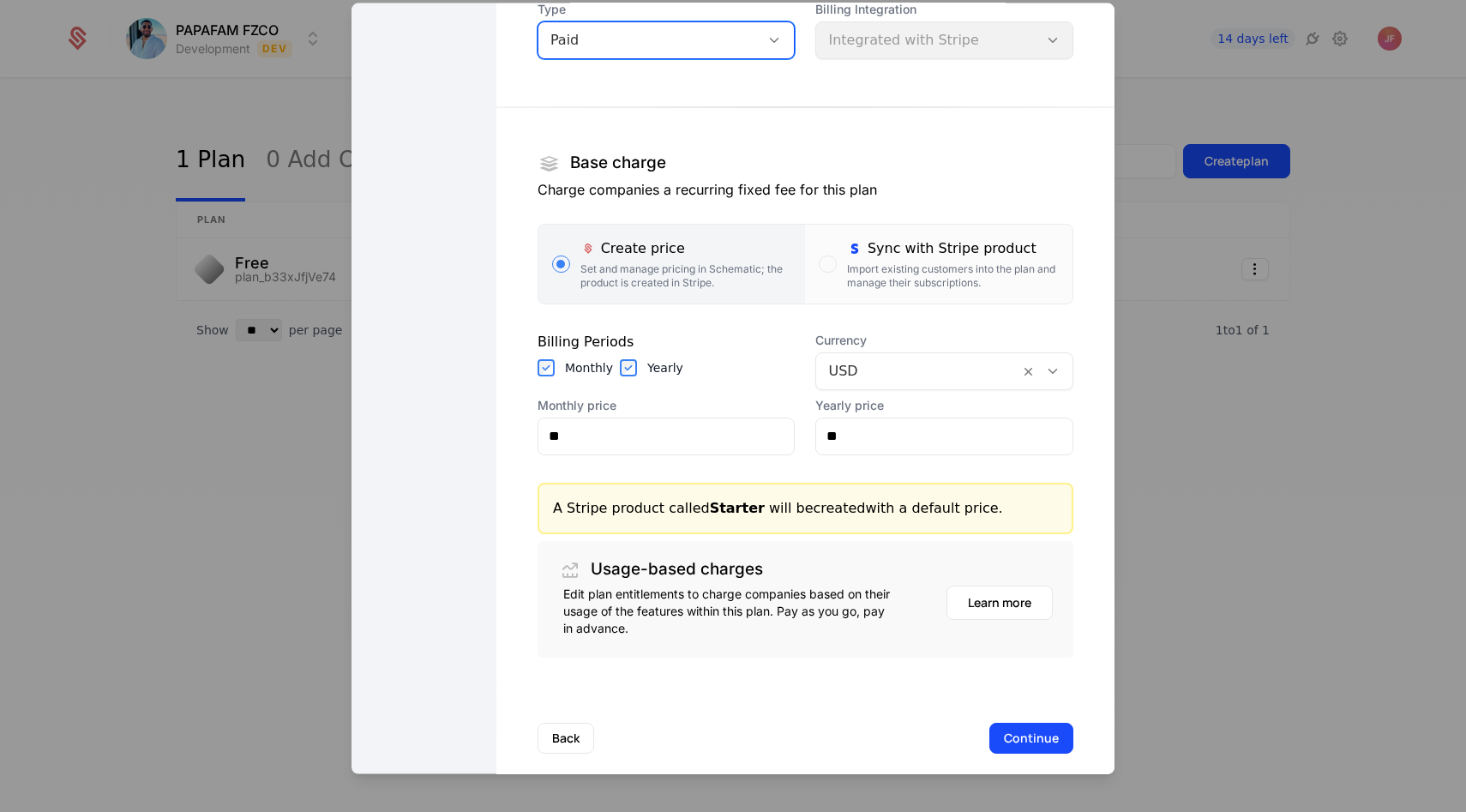
scroll to position [163, 0]
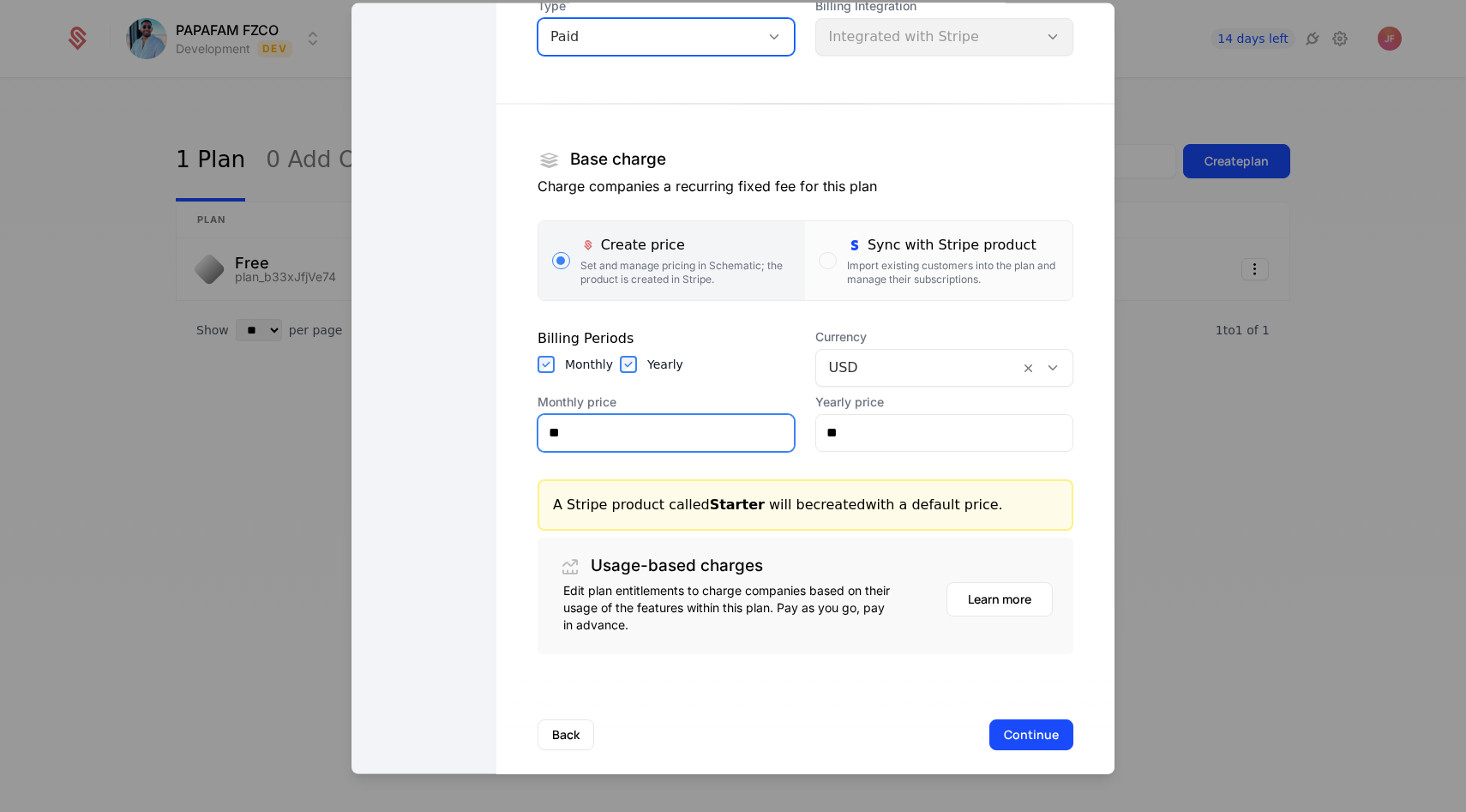
click at [670, 430] on input "**" at bounding box center [666, 431] width 256 height 36
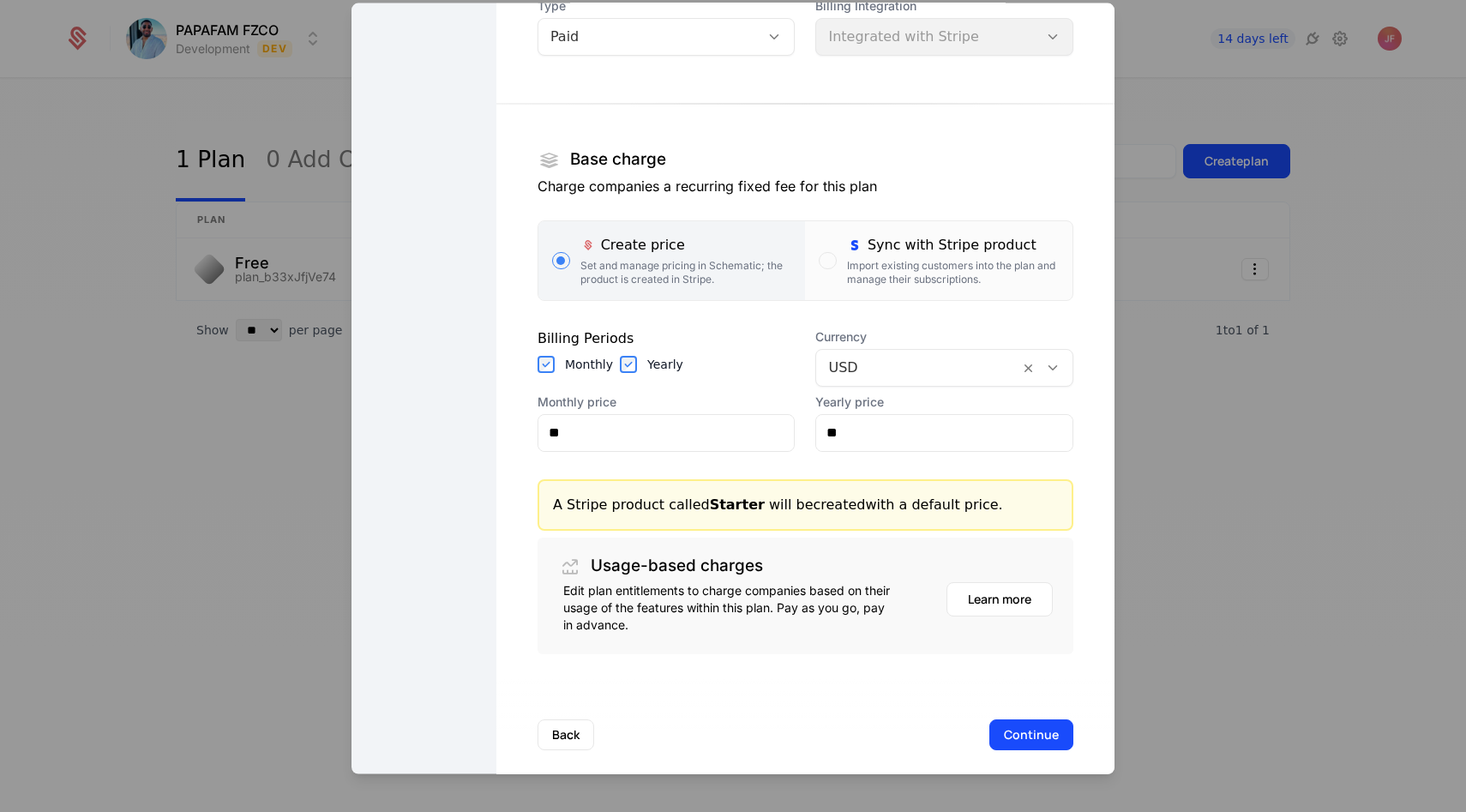
click at [855, 374] on div at bounding box center [917, 367] width 179 height 24
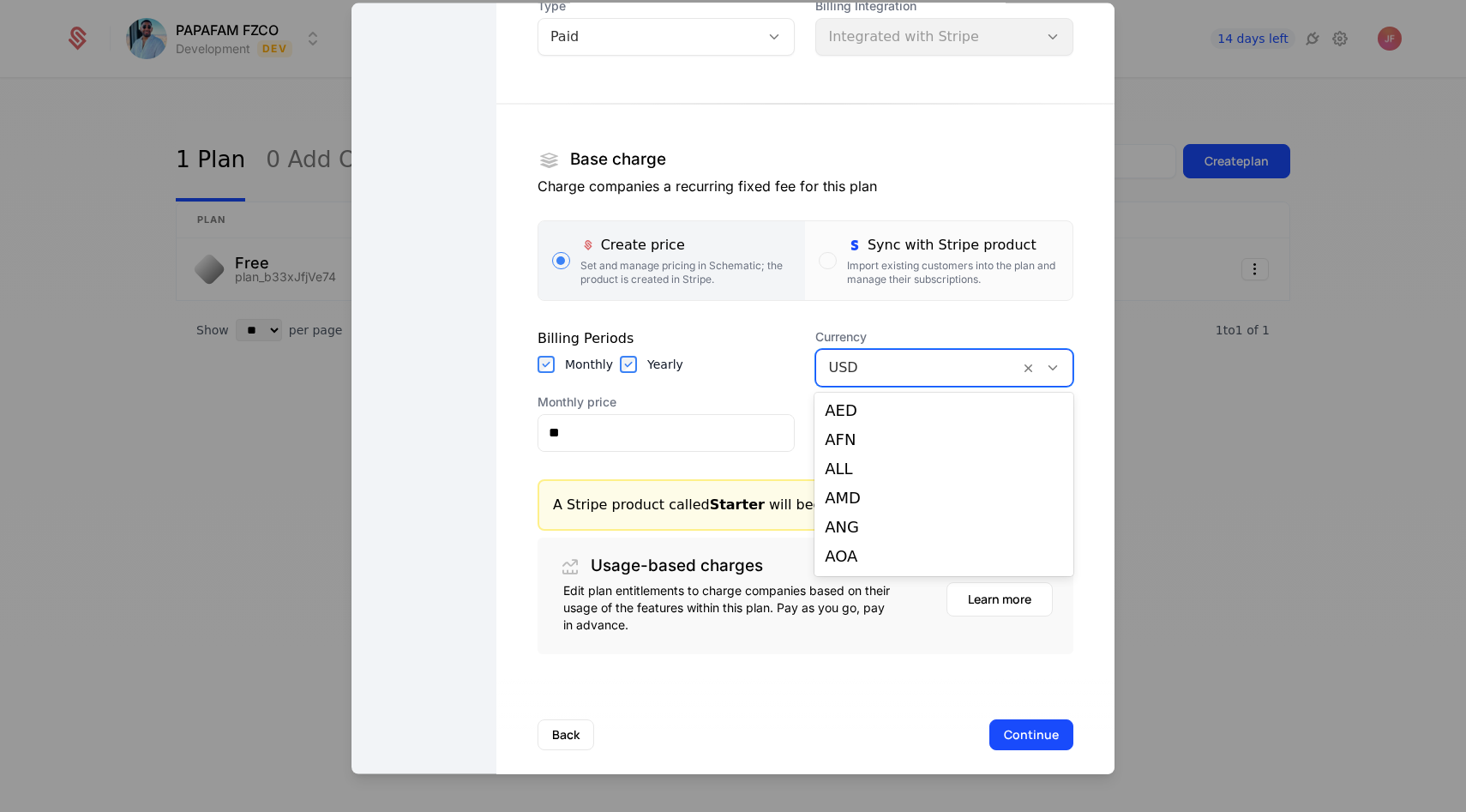
scroll to position [3501, 0]
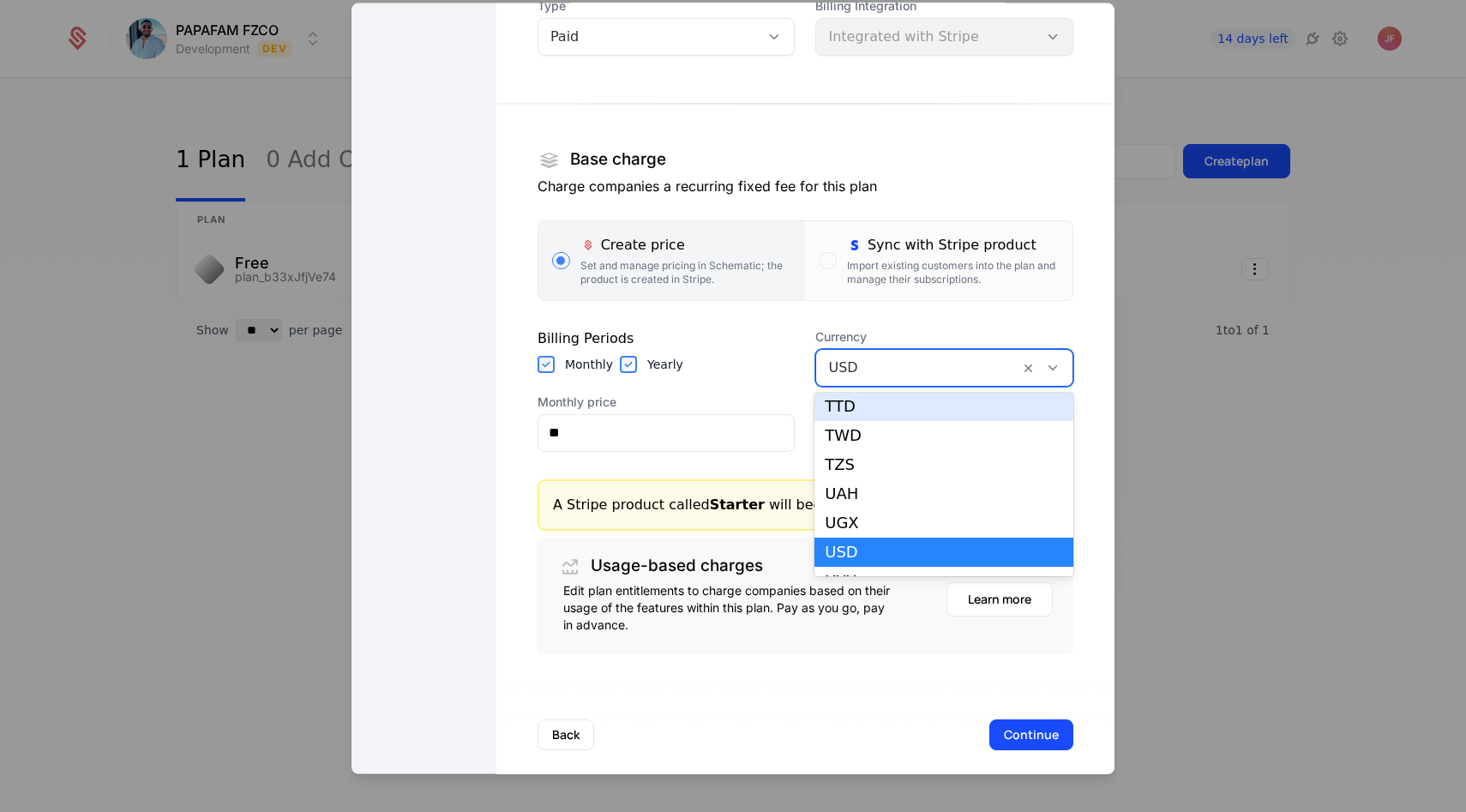
click at [742, 351] on div "Billing Periods Monthly Yearly" at bounding box center [666, 357] width 258 height 59
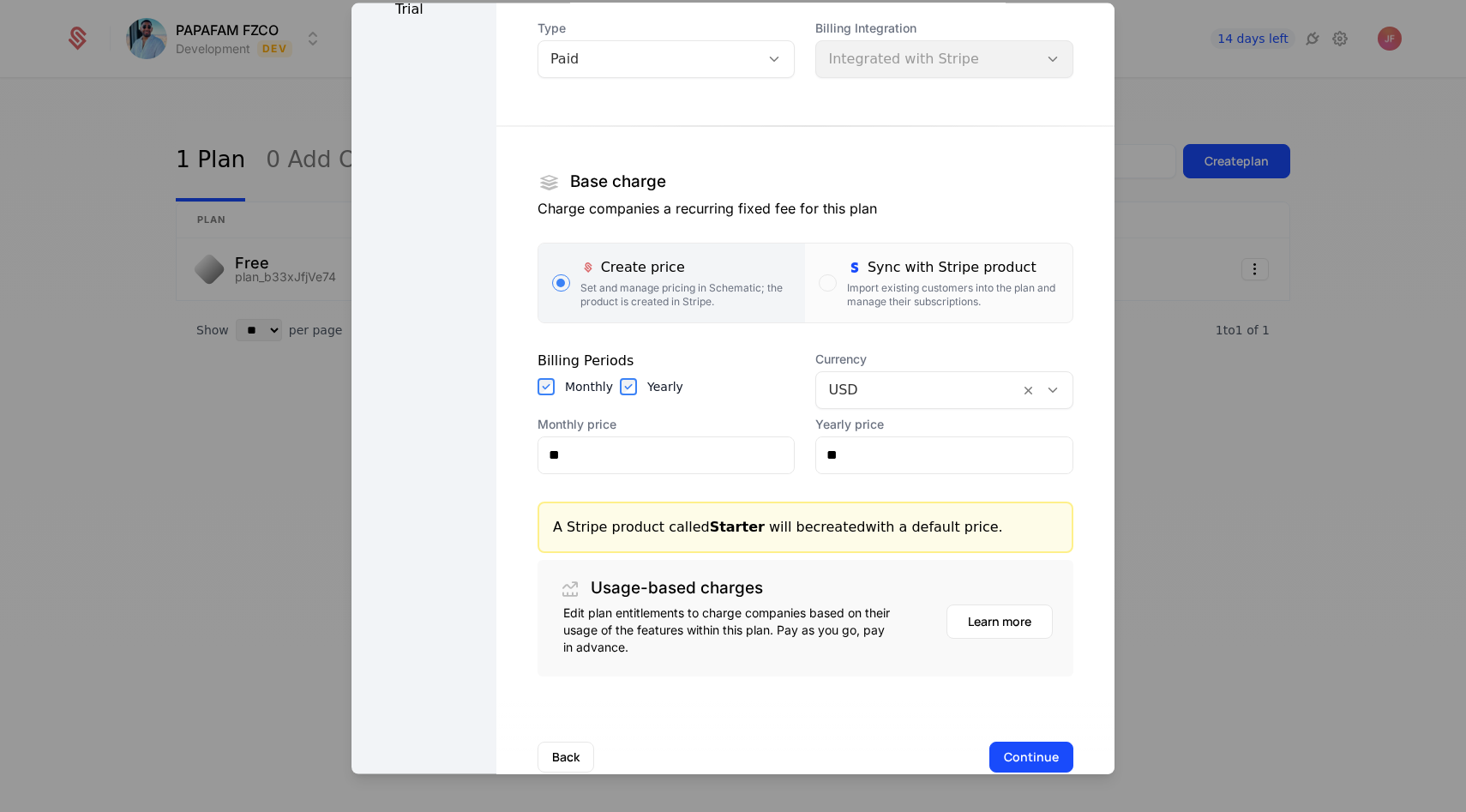
scroll to position [0, 0]
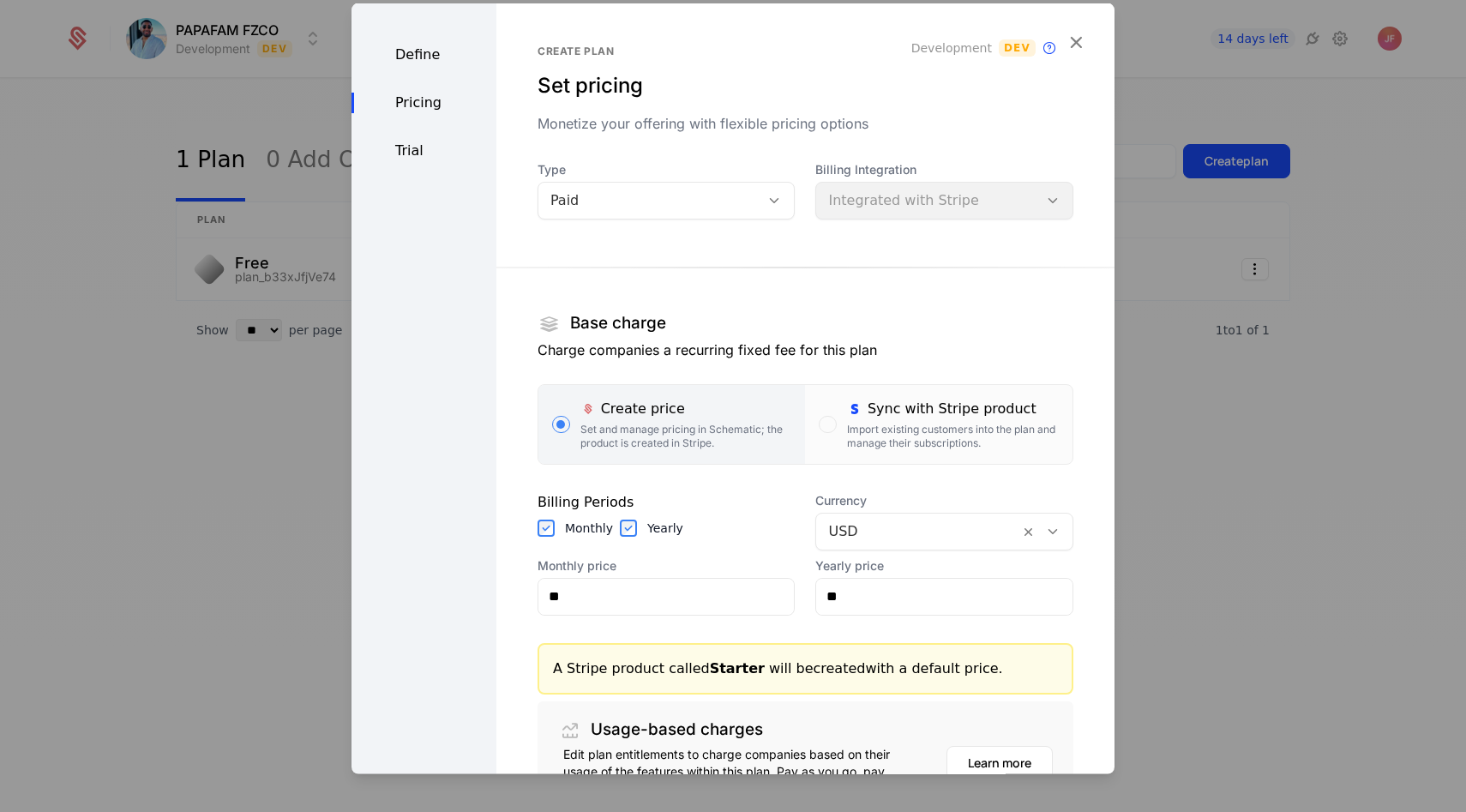
click at [917, 231] on div "Type Paid Billing Integration Integrated with Stripe Base charge Charge compani…" at bounding box center [806, 489] width 536 height 657
click at [917, 211] on div "Billing Integration Integrated with Stripe" at bounding box center [944, 190] width 258 height 59
click at [867, 427] on div "Import existing customers into the plan and manage their subscriptions." at bounding box center [953, 436] width 212 height 28
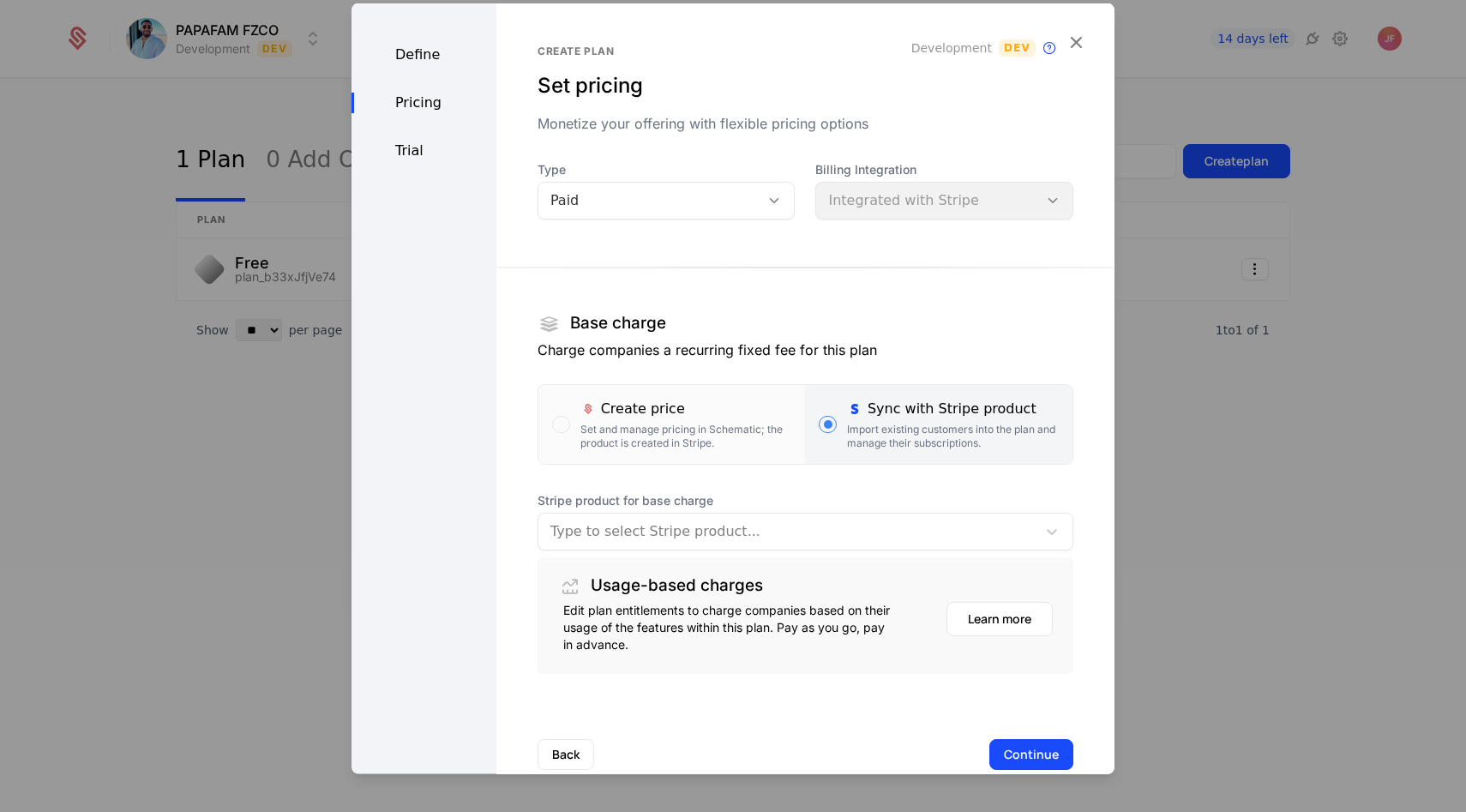
click at [695, 537] on div at bounding box center [788, 530] width 475 height 24
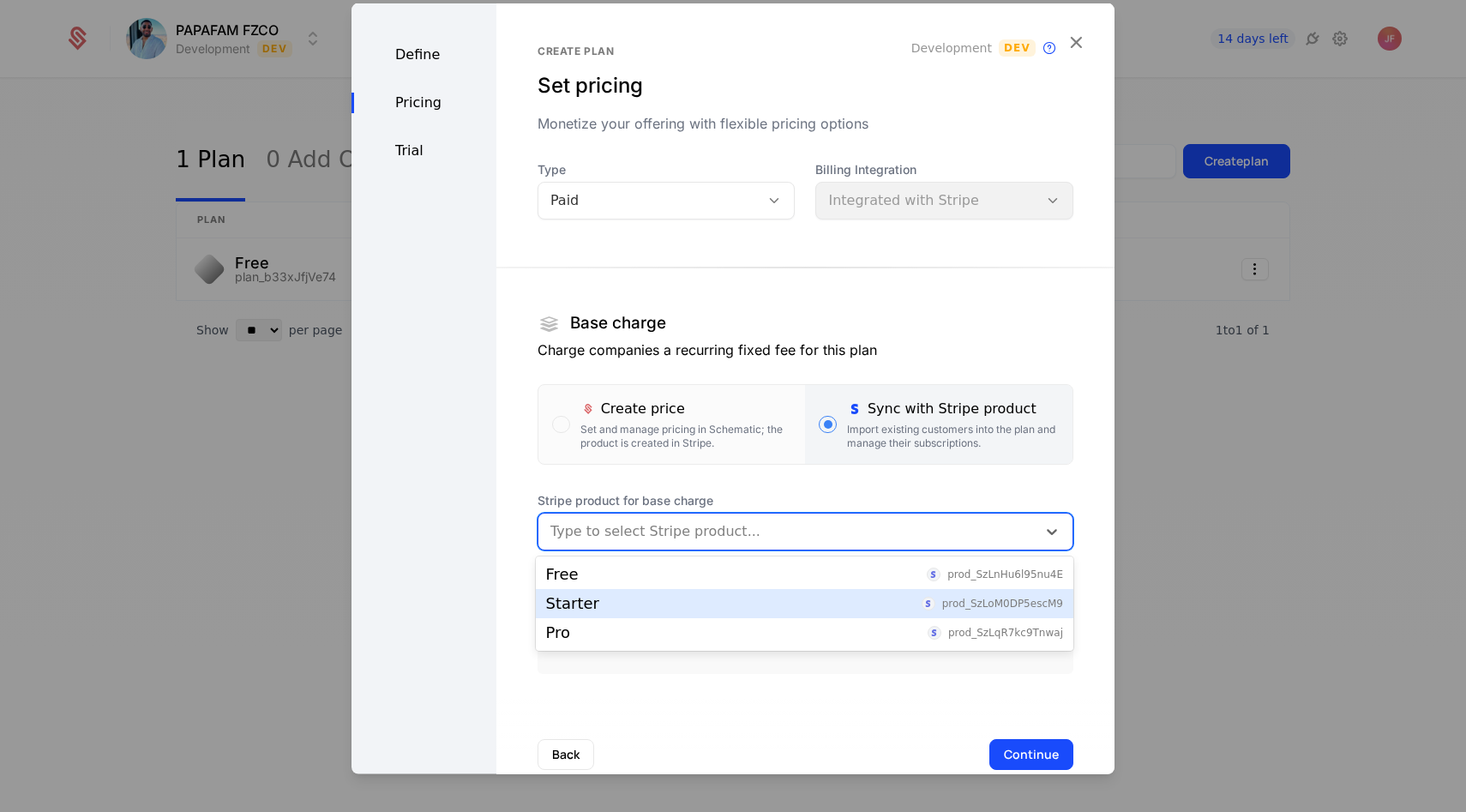
click at [670, 599] on div "Starter prod_SzLoM0DP5escM9" at bounding box center [804, 603] width 517 height 16
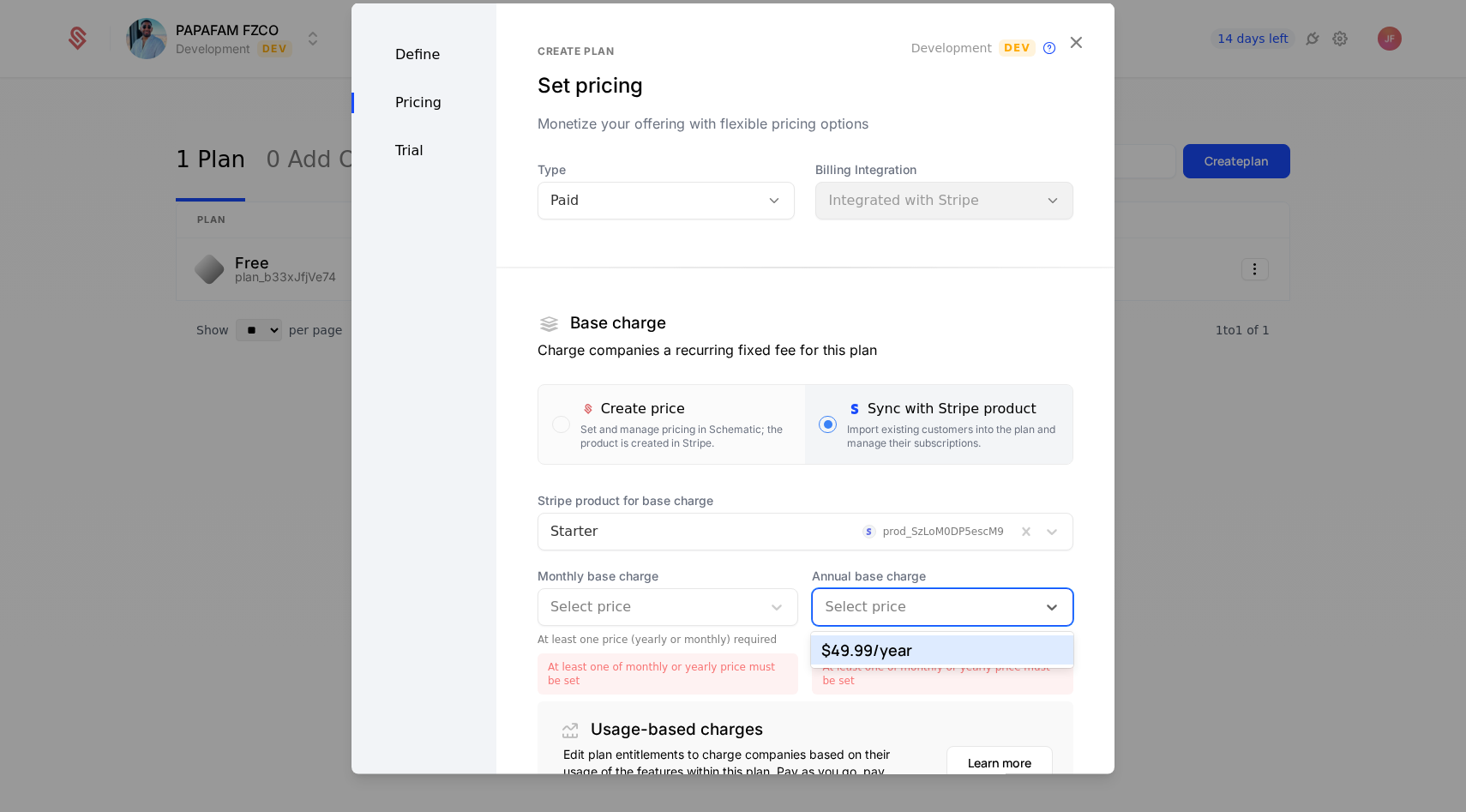
click at [891, 610] on div at bounding box center [925, 606] width 200 height 24
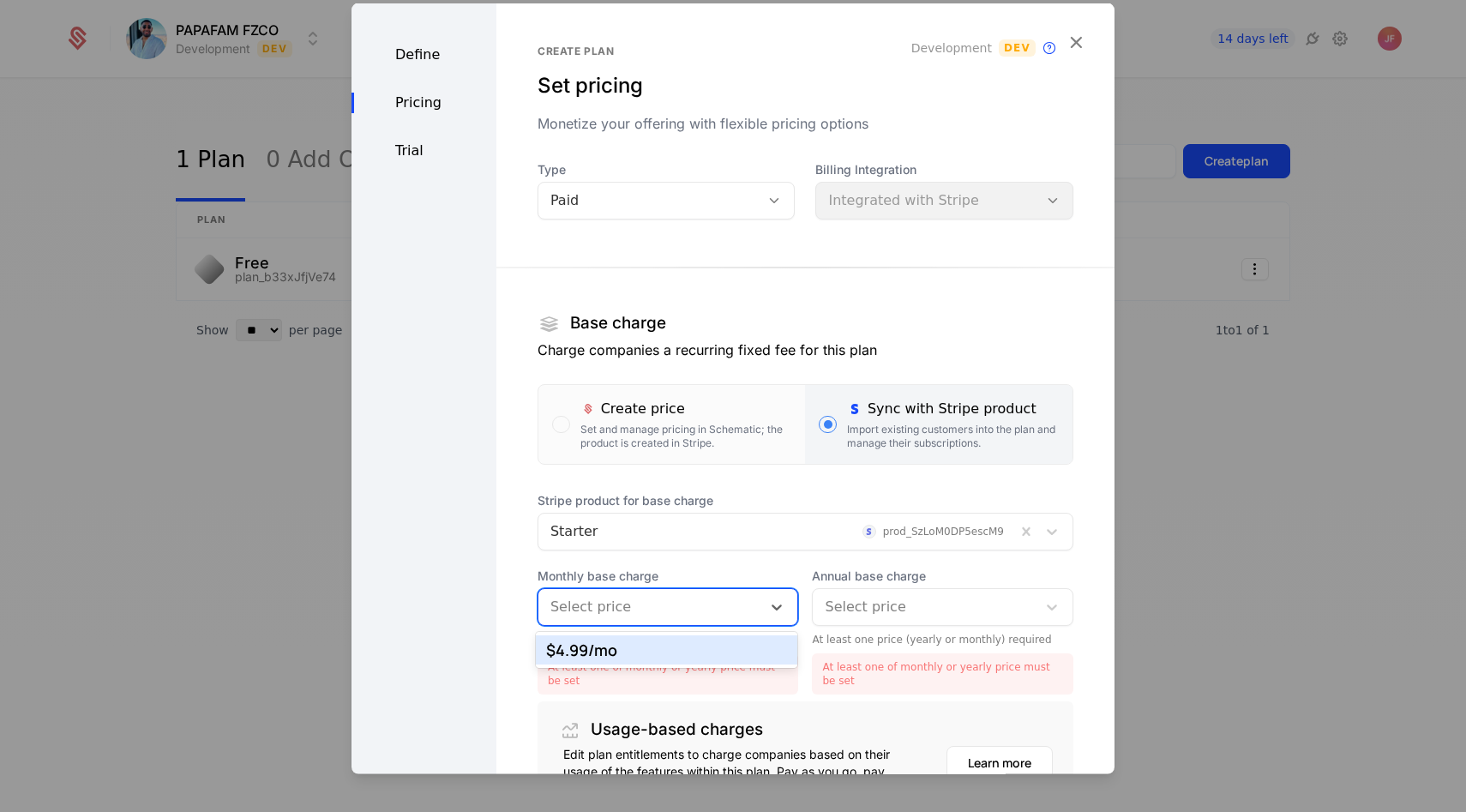
click at [727, 599] on div at bounding box center [651, 606] width 200 height 24
click at [705, 648] on div "$4.99 /mo" at bounding box center [666, 650] width 241 height 16
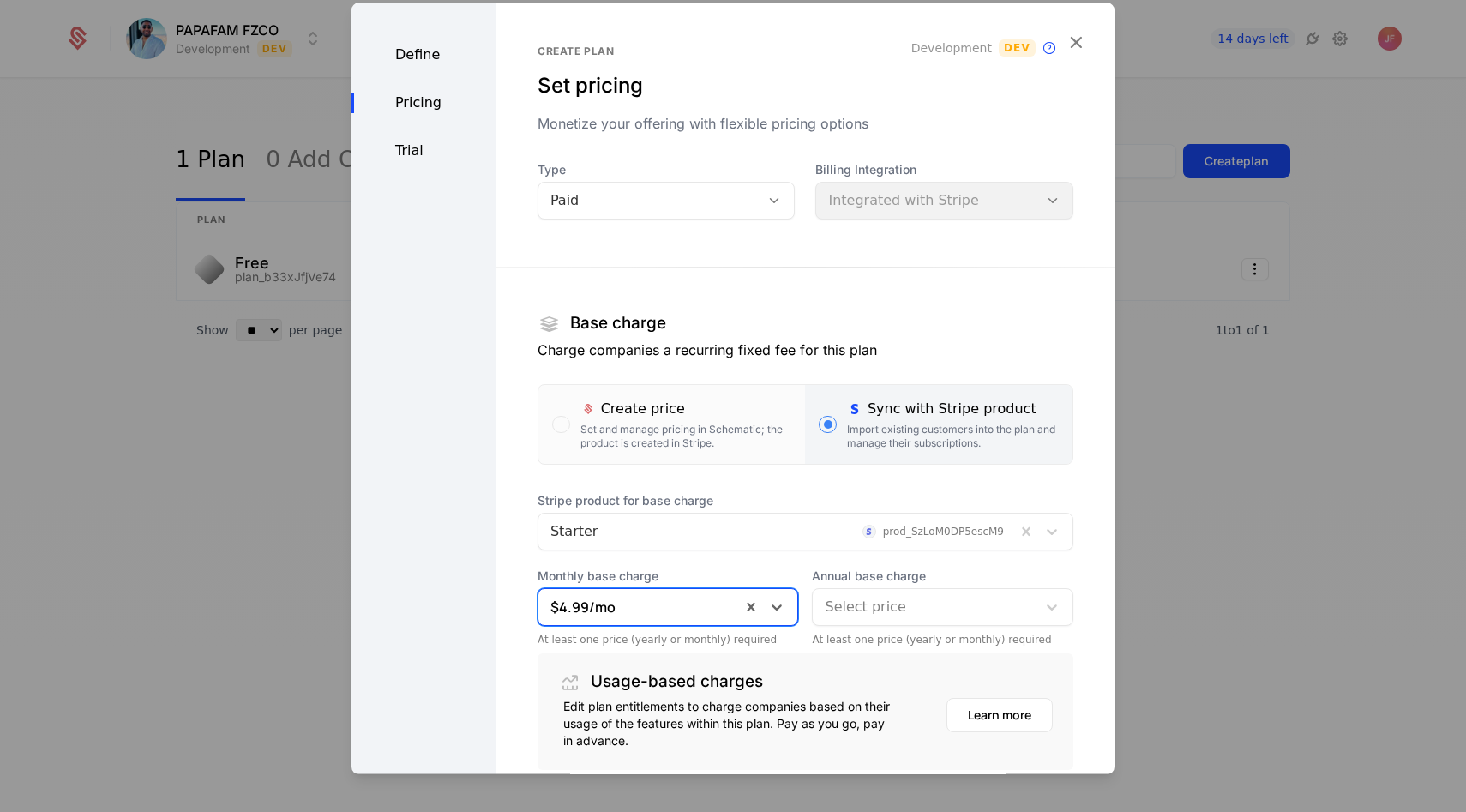
click at [928, 615] on div at bounding box center [925, 606] width 200 height 24
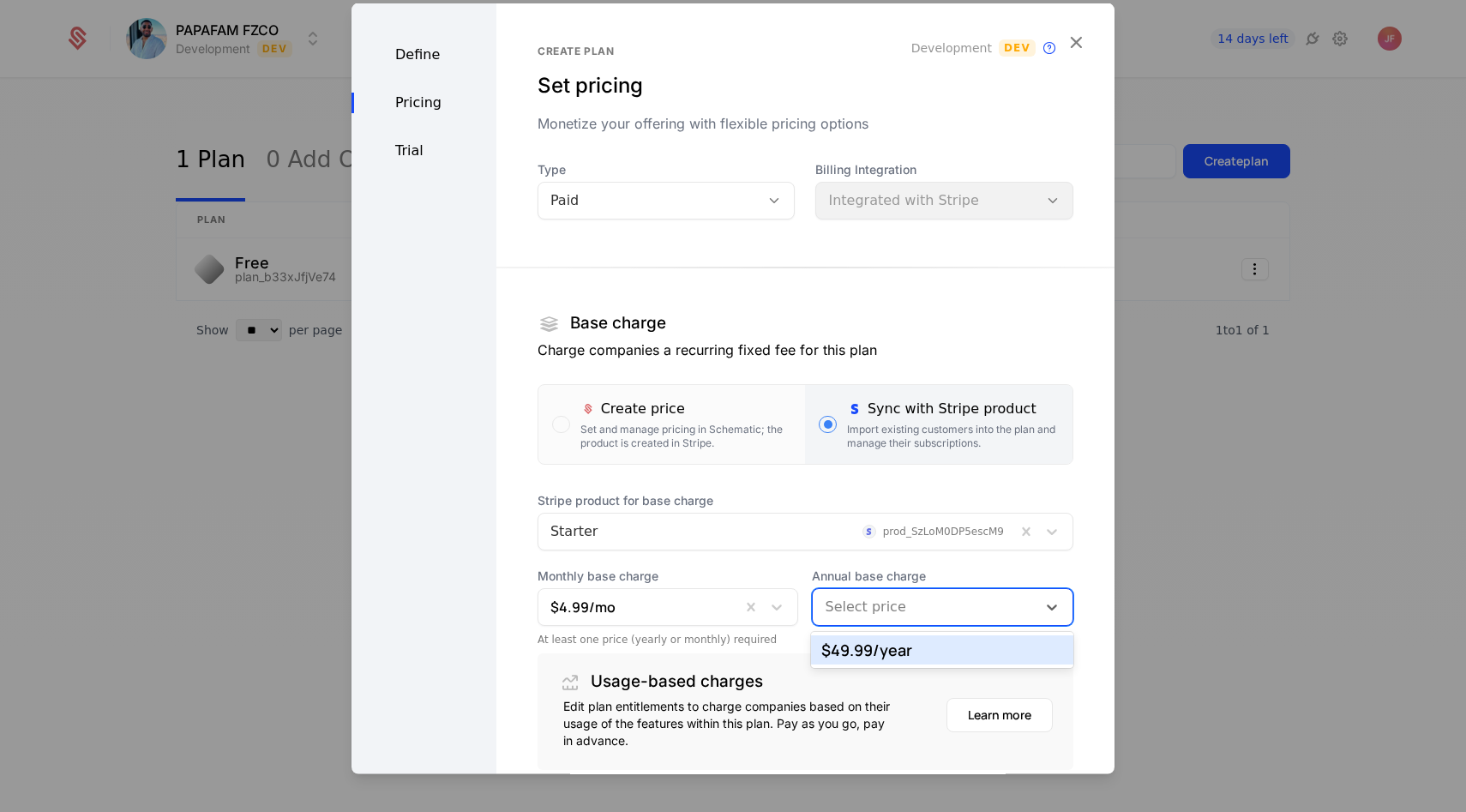
click at [921, 643] on div "$49.99 /year" at bounding box center [942, 650] width 241 height 16
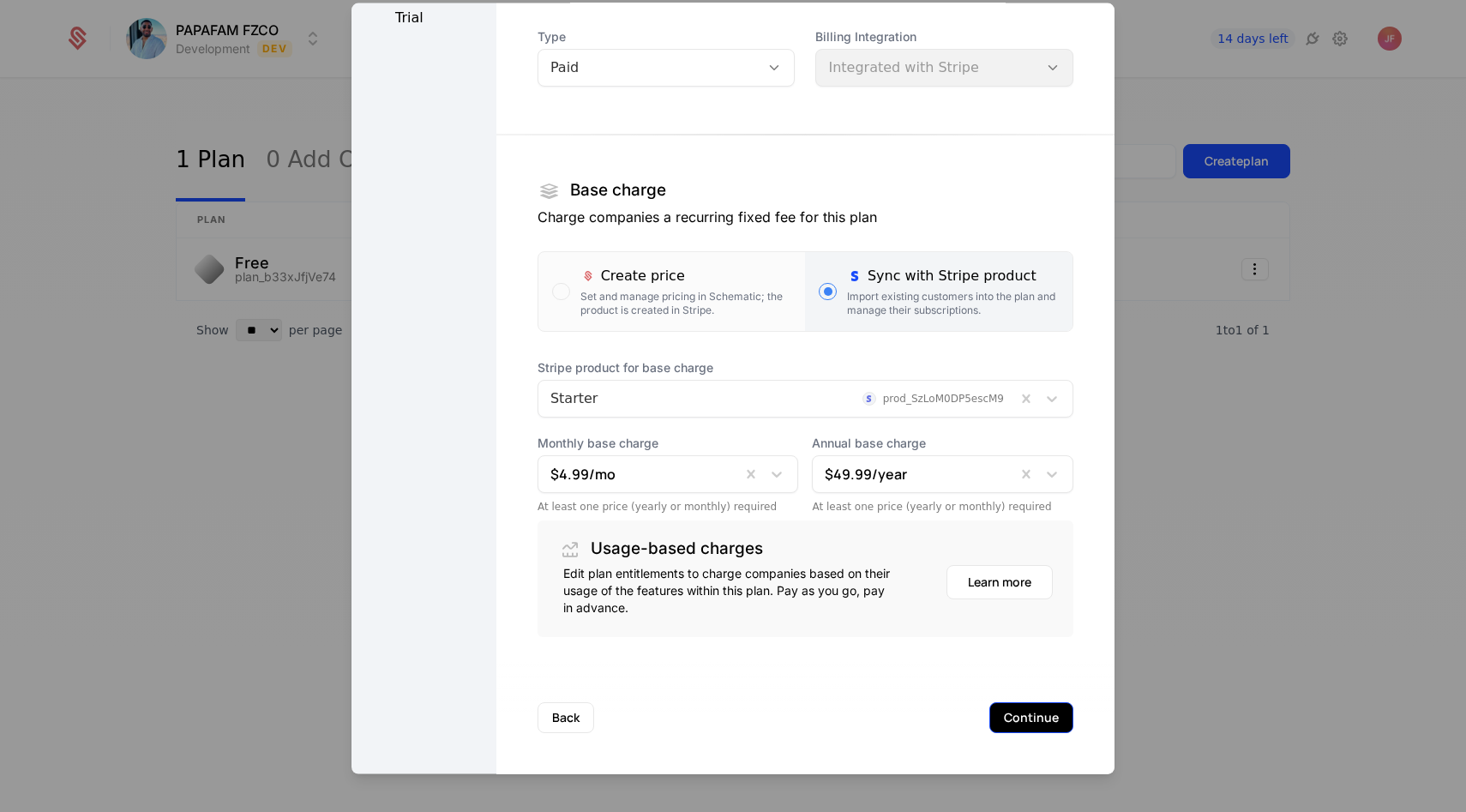
click at [1018, 705] on button "Continue" at bounding box center [1032, 717] width 84 height 31
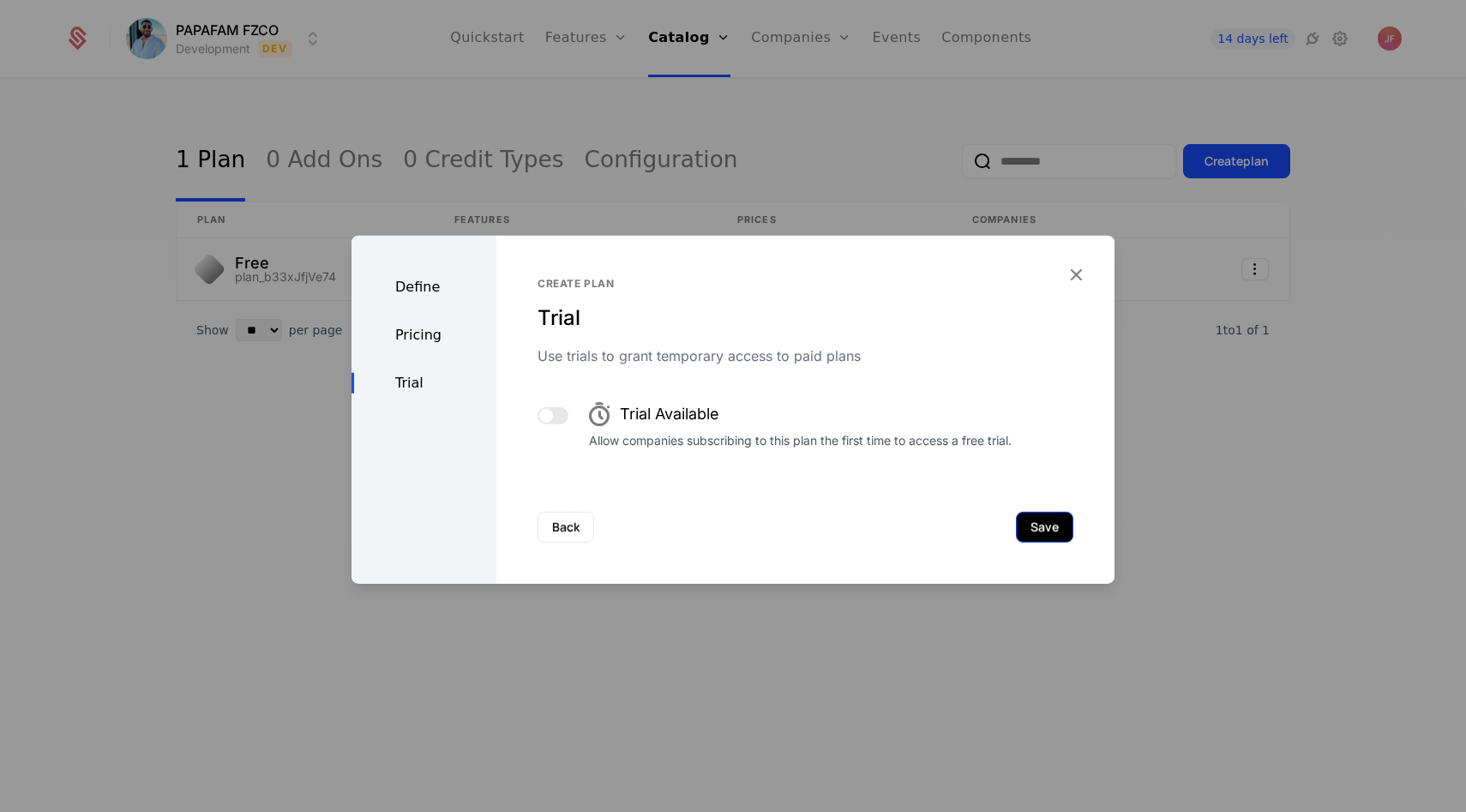
click at [1023, 532] on button "Save" at bounding box center [1045, 527] width 58 height 31
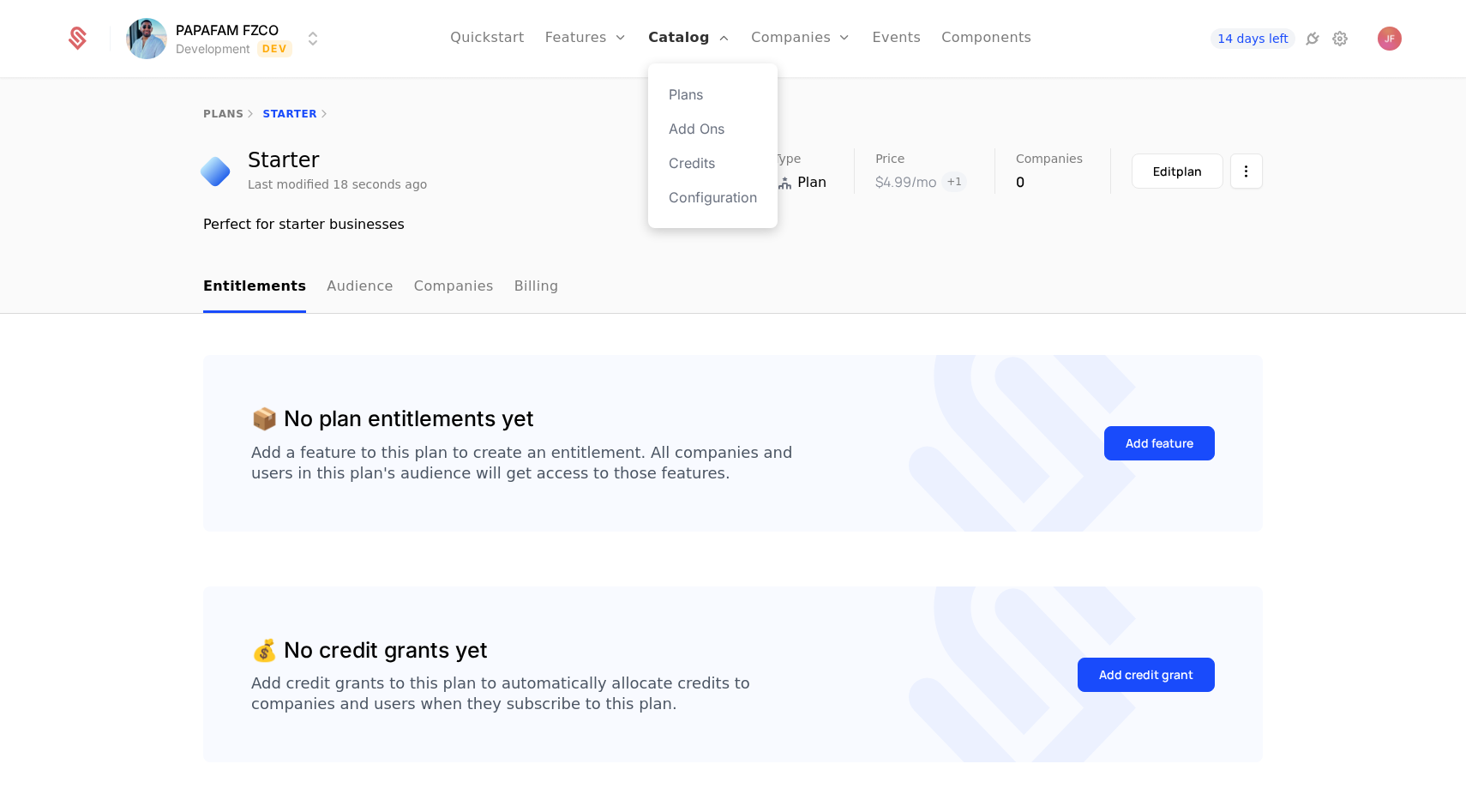
click at [676, 43] on link "Catalog" at bounding box center [689, 39] width 83 height 77
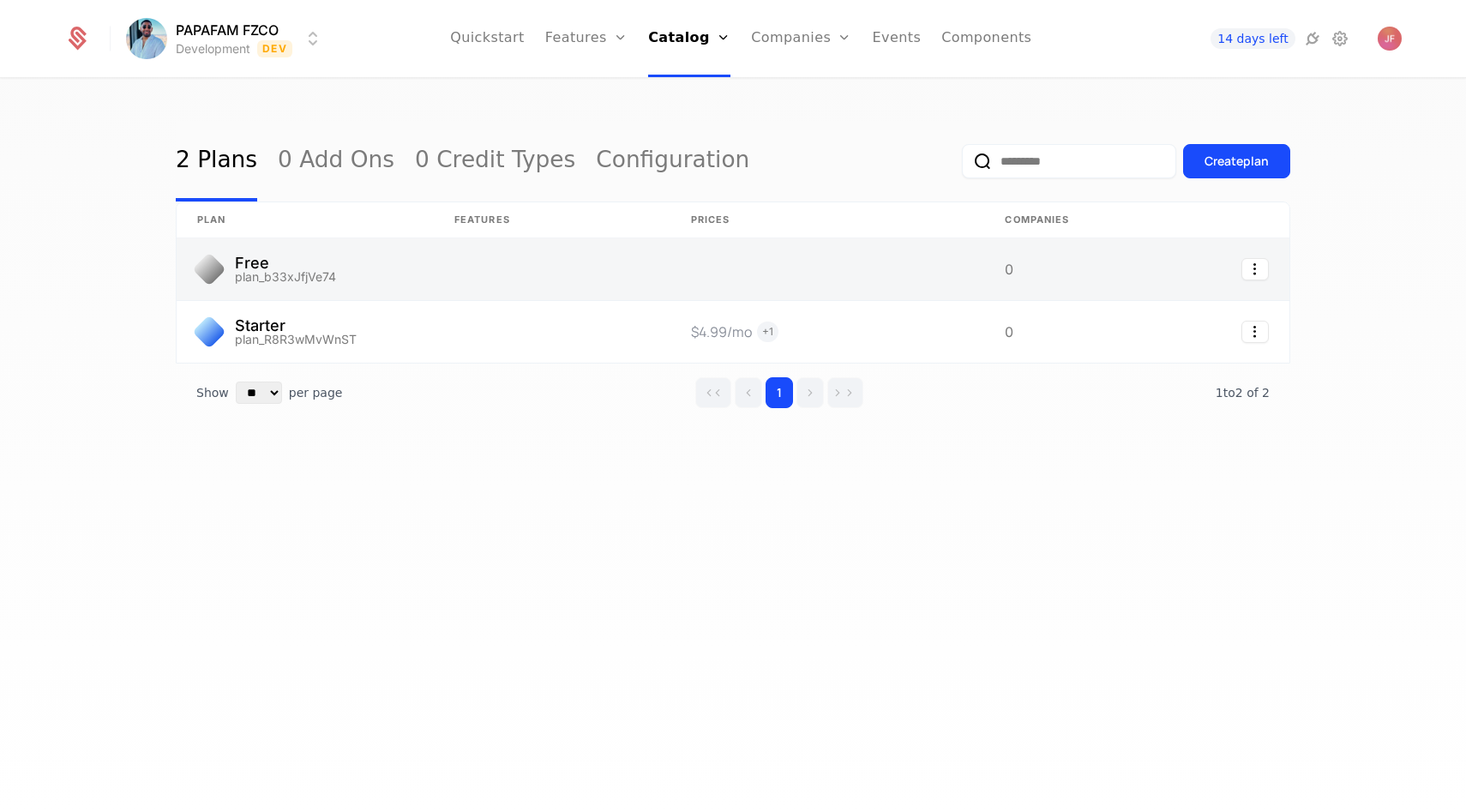
click at [430, 284] on link at bounding box center [305, 269] width 257 height 61
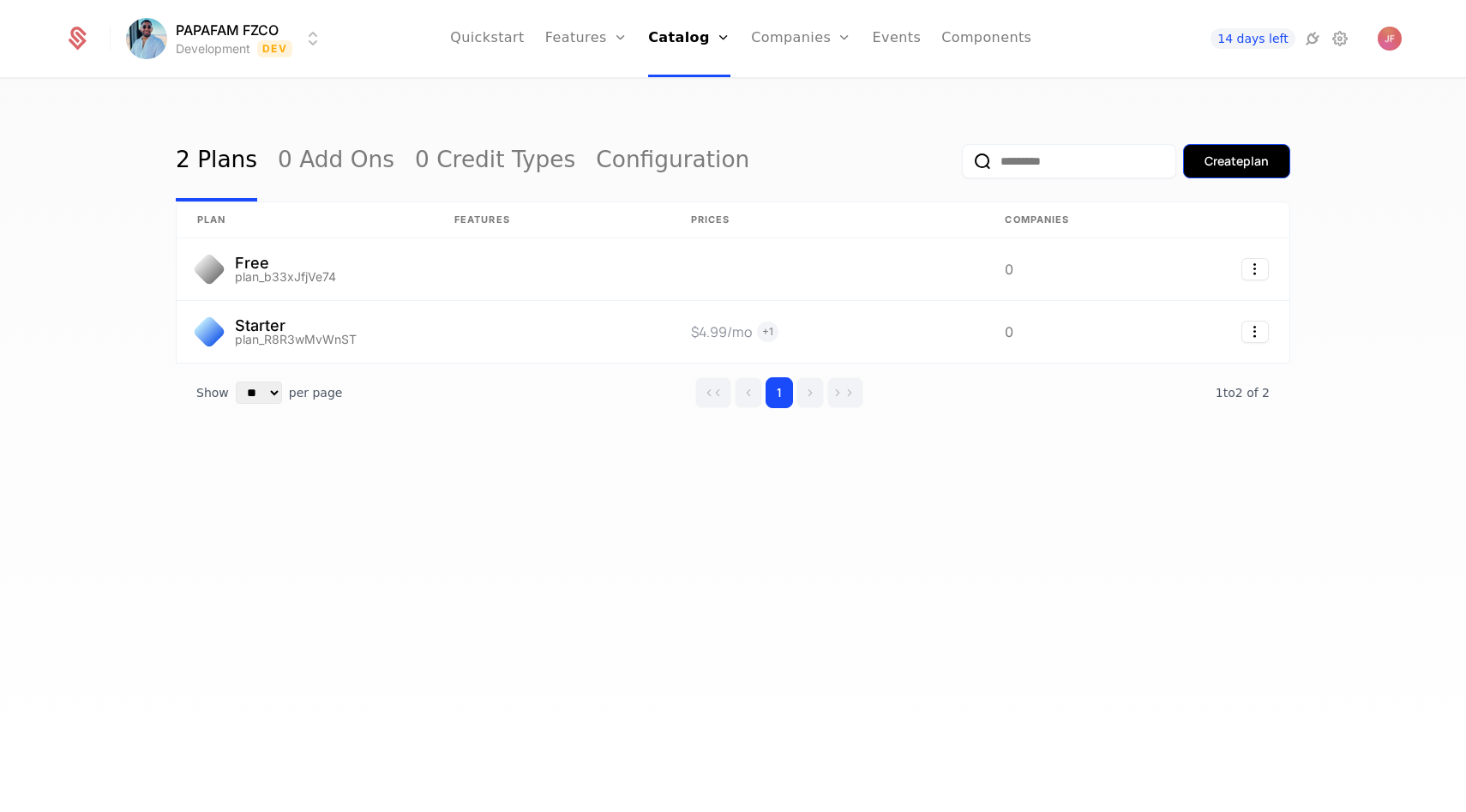
click at [1205, 164] on div "Create plan" at bounding box center [1237, 161] width 64 height 17
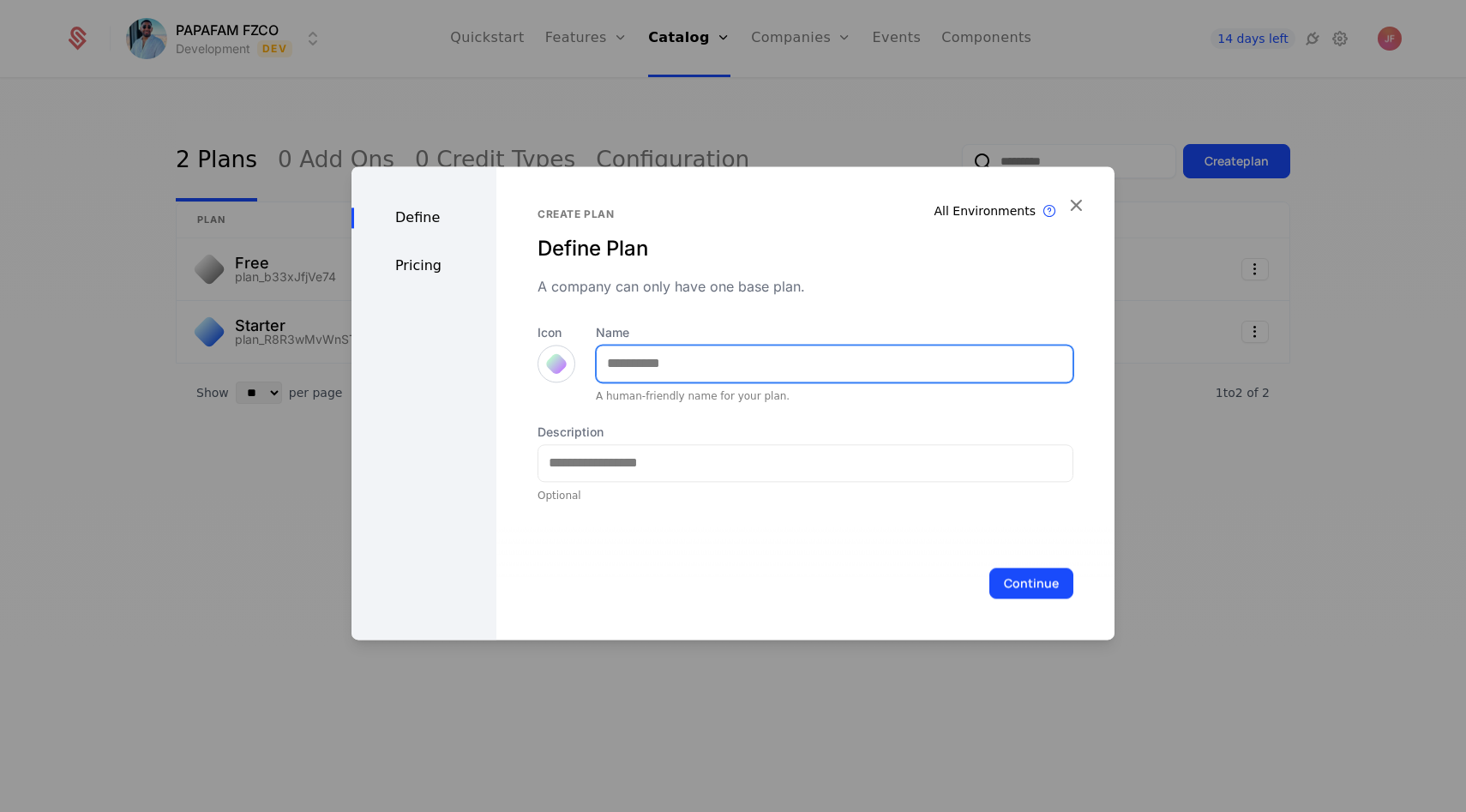
click at [764, 360] on input "Name" at bounding box center [834, 362] width 476 height 36
type input "***"
click at [534, 348] on div "All Environments Plan exist in all environments Create plan Define Plan A compa…" at bounding box center [806, 403] width 619 height 473
click at [552, 360] on div at bounding box center [556, 363] width 24 height 24
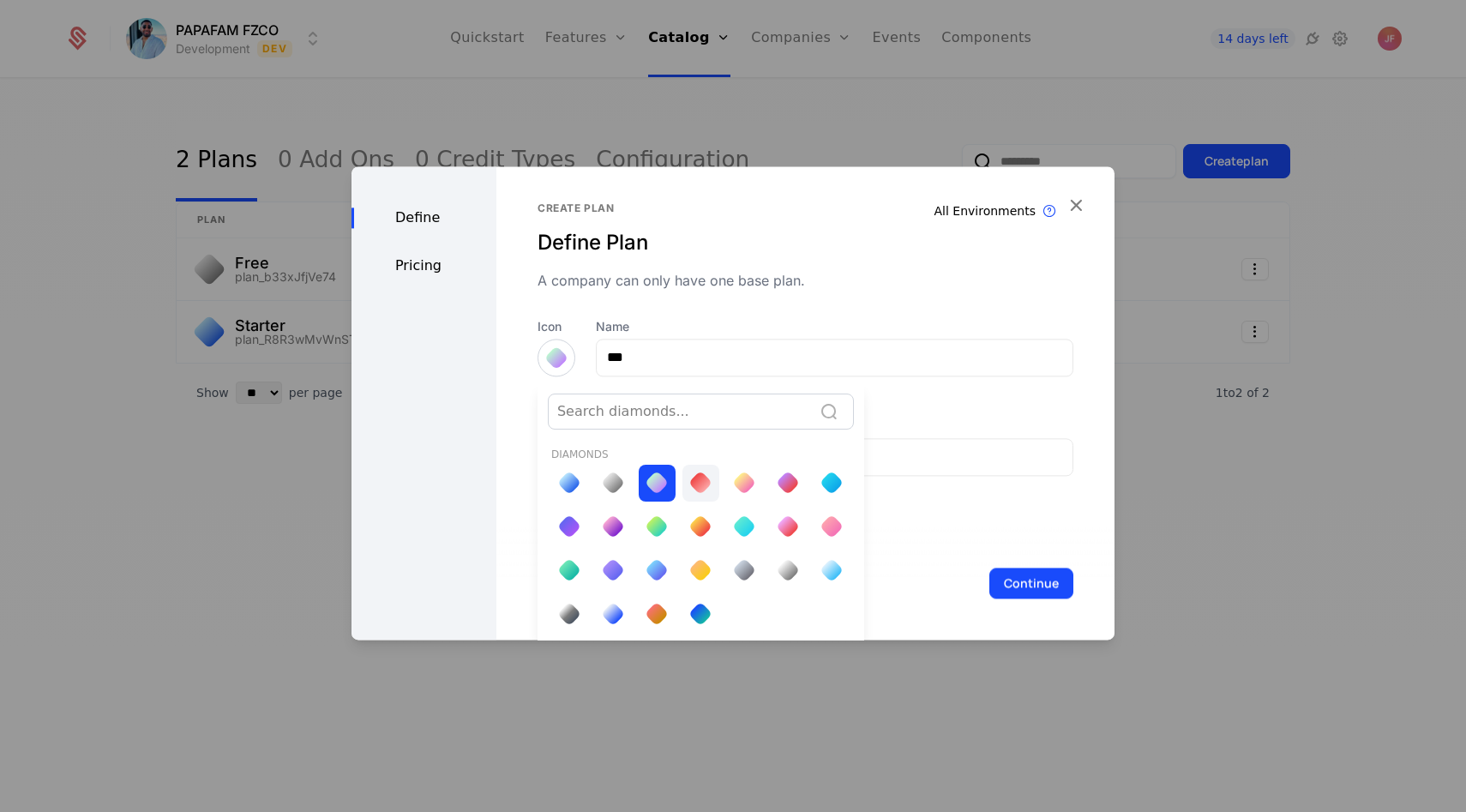
click at [697, 488] on div at bounding box center [700, 483] width 24 height 24
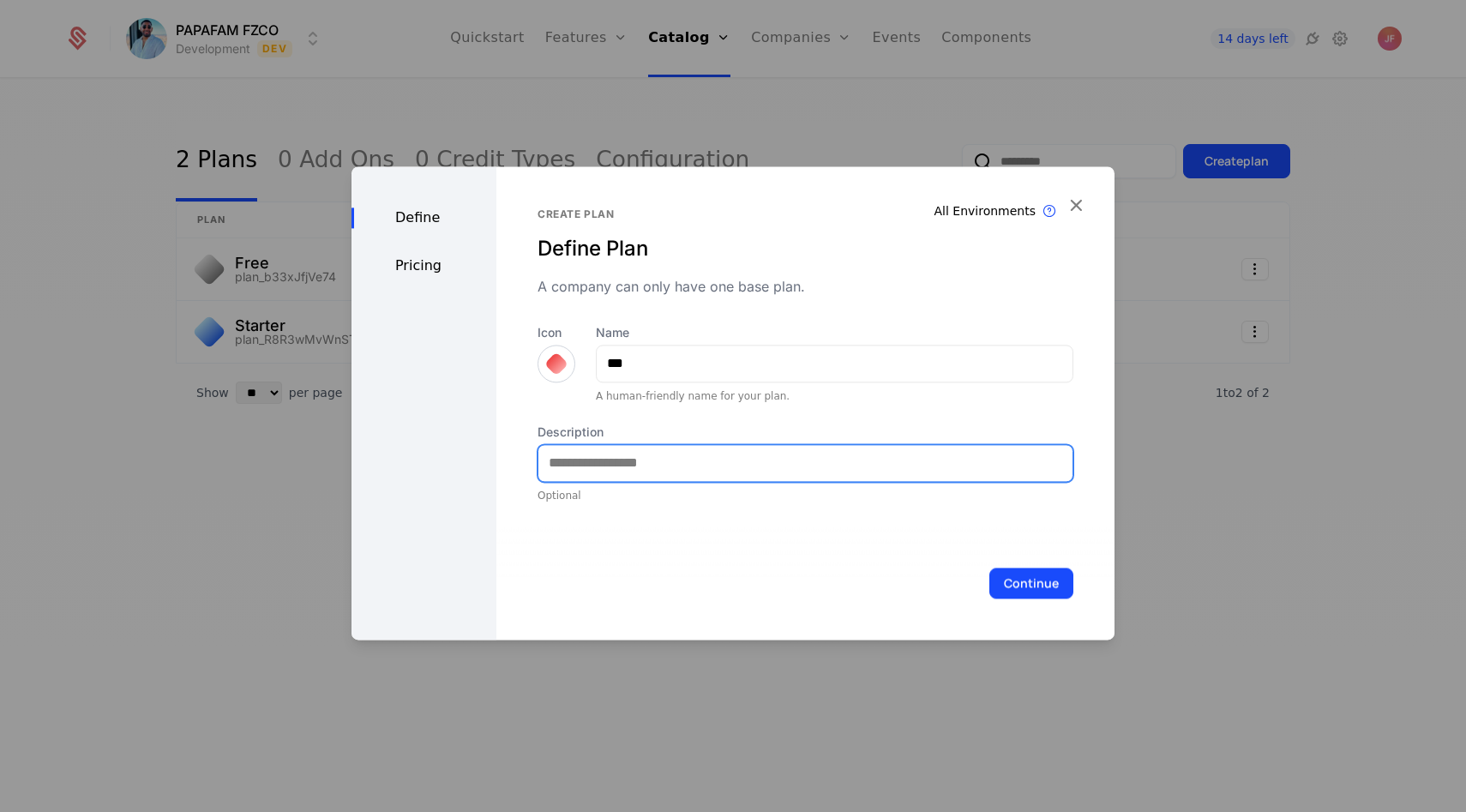
click at [697, 460] on input "Description" at bounding box center [806, 462] width 534 height 36
type input "**********"
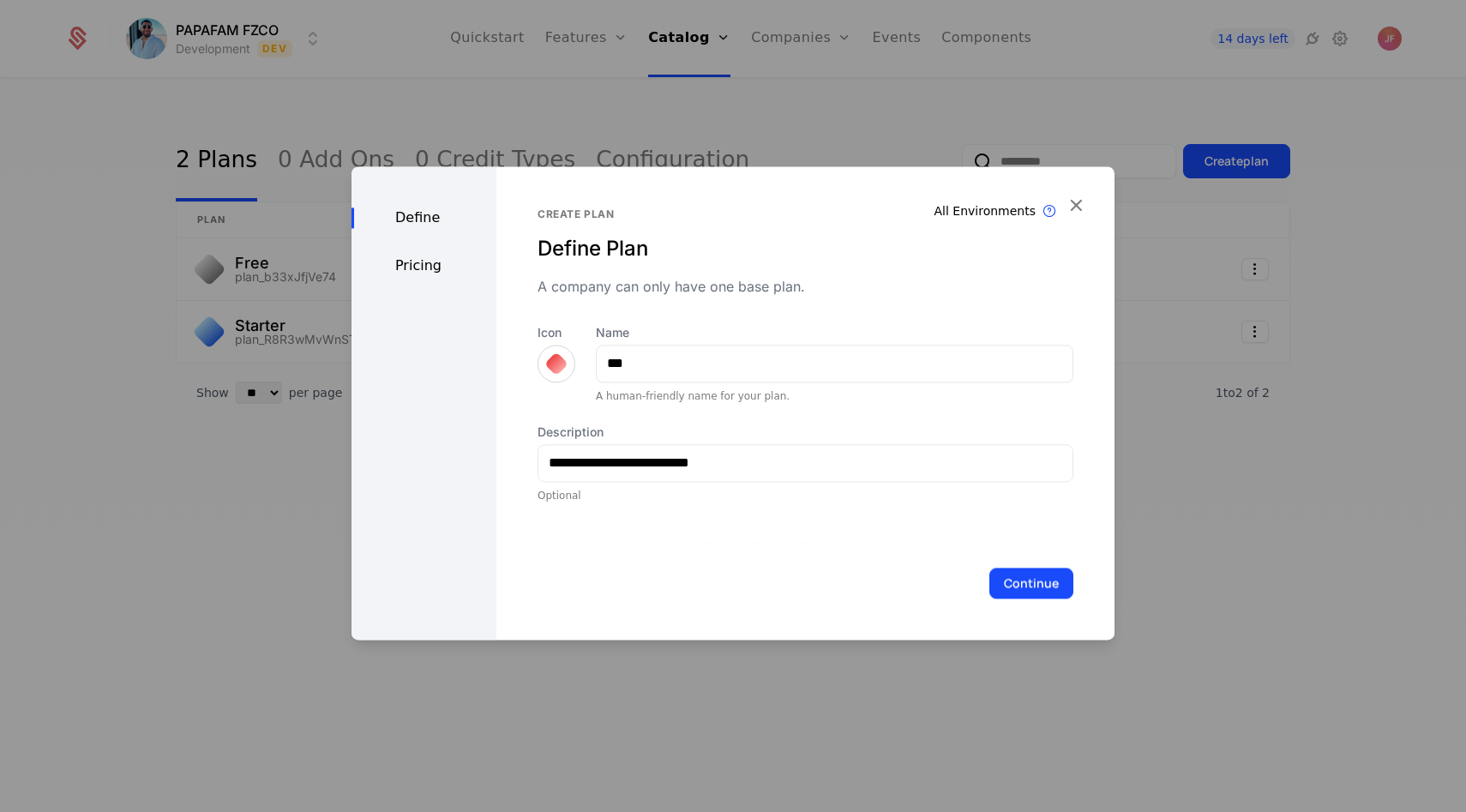
click at [1022, 606] on div "Continue" at bounding box center [806, 583] width 619 height 113
click at [1022, 592] on button "Continue" at bounding box center [1032, 583] width 84 height 31
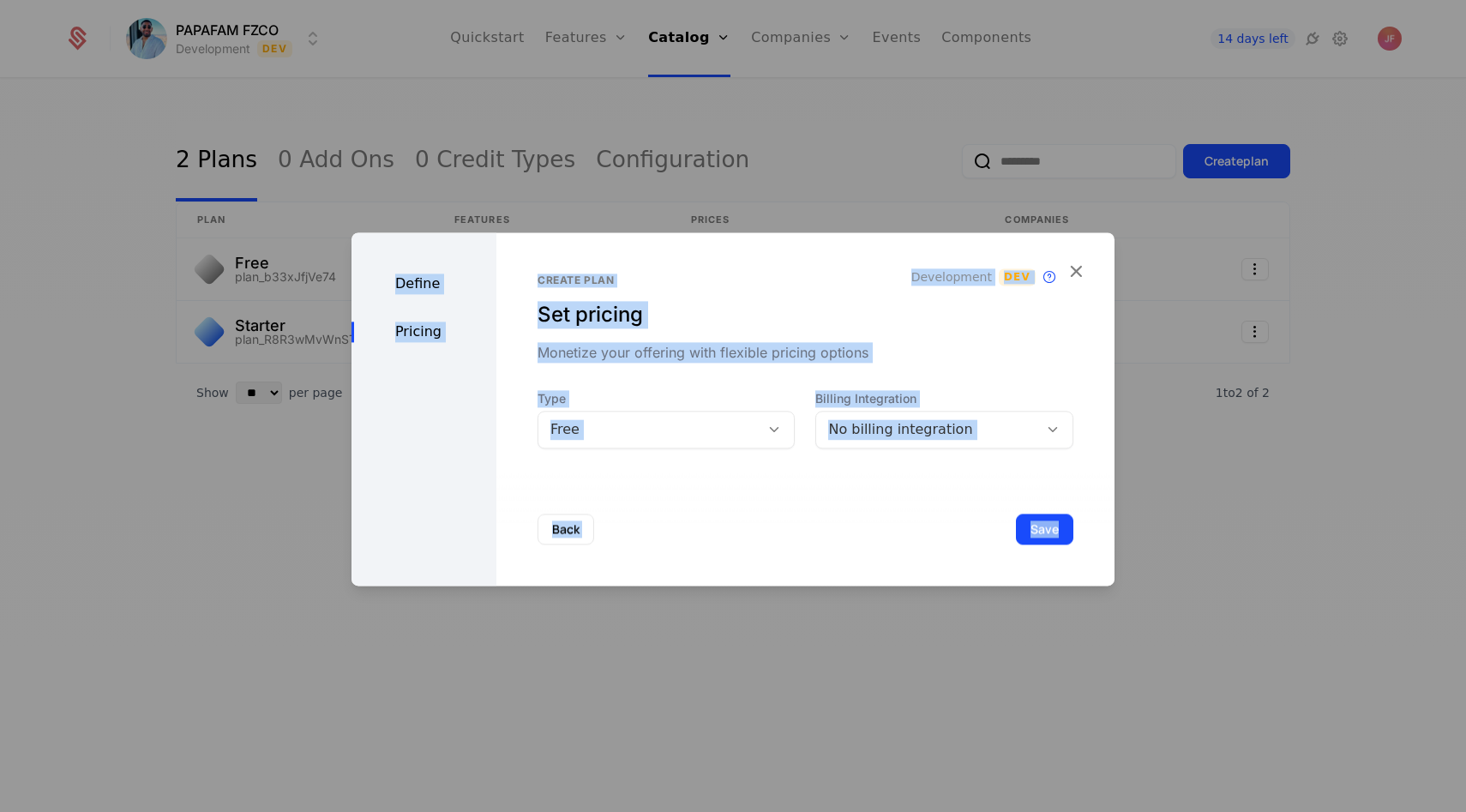
drag, startPoint x: 1022, startPoint y: 592, endPoint x: 854, endPoint y: 517, distance: 184.0
click at [854, 517] on div "Define Pricing Create plan Set pricing Monetize your offering with flexible pri…" at bounding box center [733, 406] width 1466 height 812
click at [853, 517] on div "Back Save" at bounding box center [806, 528] width 619 height 113
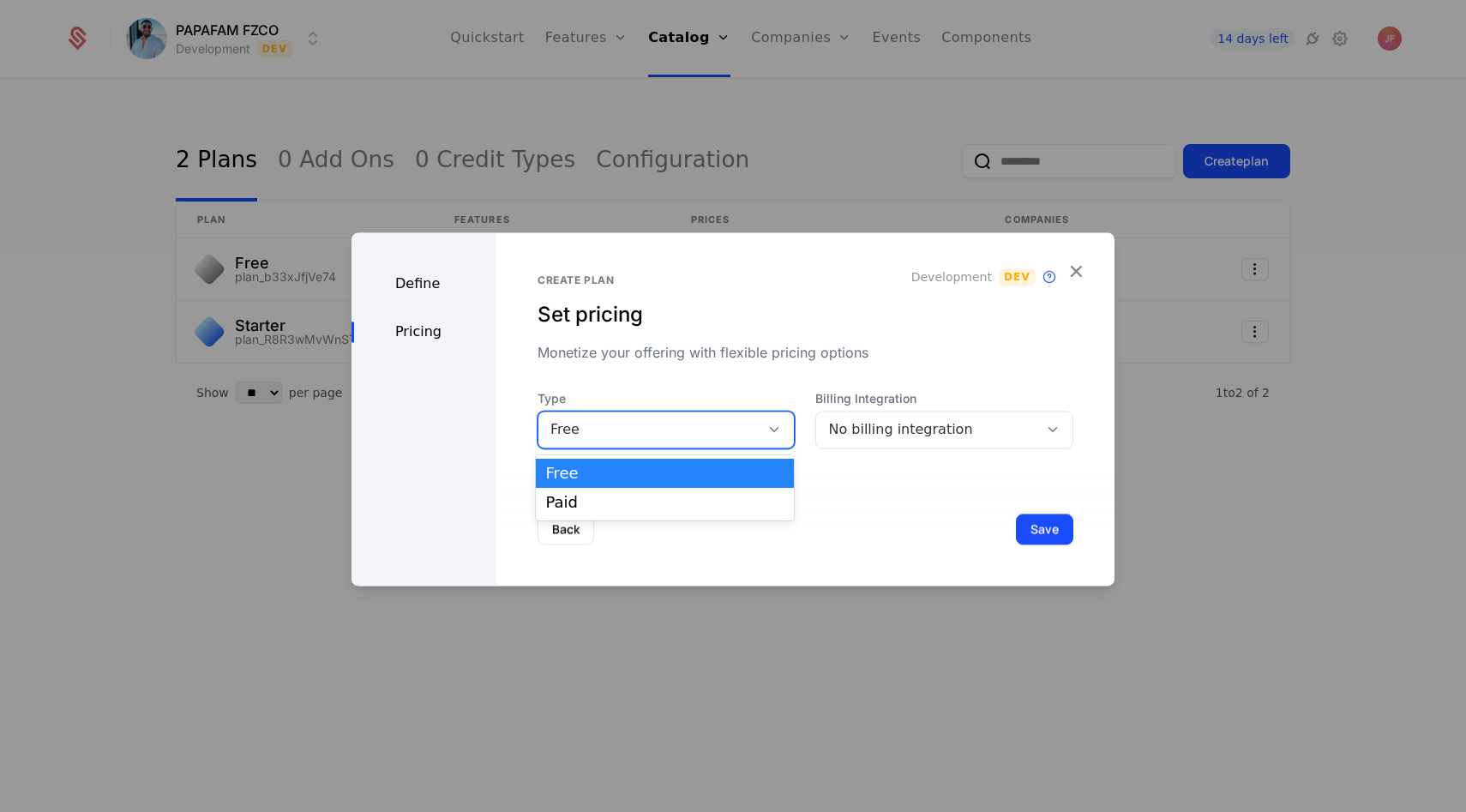
click at [695, 416] on div "Free" at bounding box center [666, 428] width 258 height 38
click at [658, 488] on div "Paid" at bounding box center [666, 503] width 259 height 29
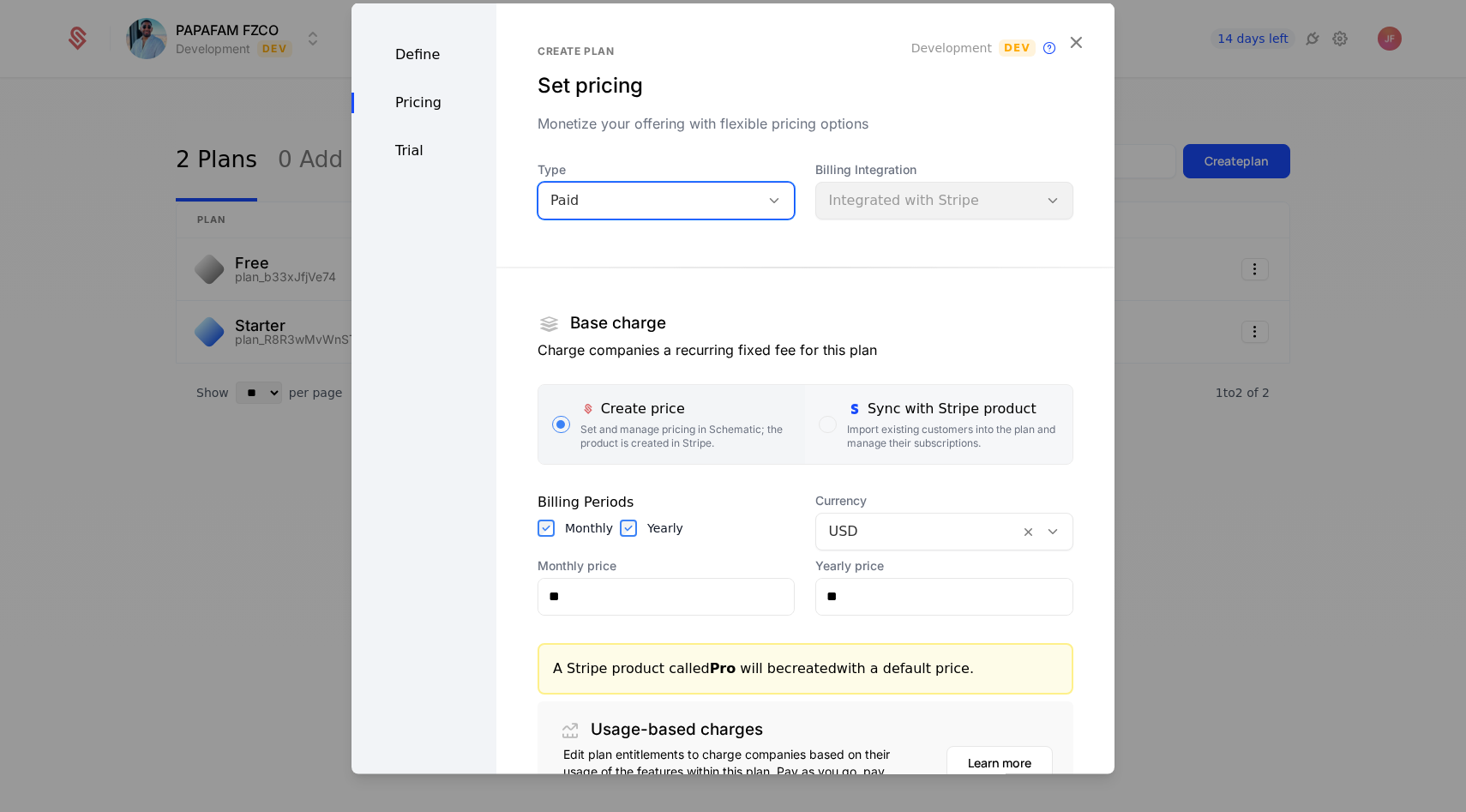
click at [879, 401] on div "Sync with Stripe product" at bounding box center [953, 407] width 212 height 20
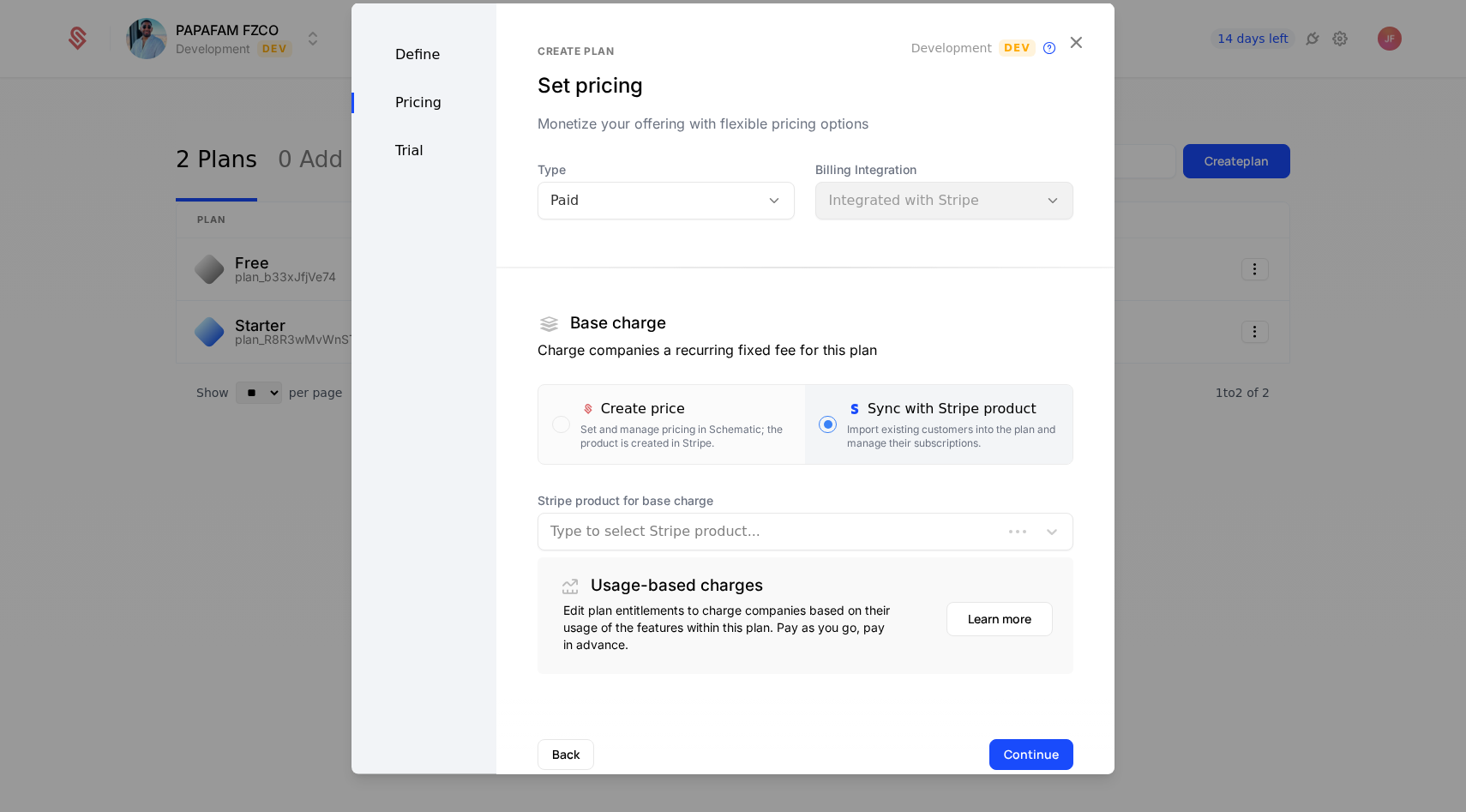
click at [651, 541] on div at bounding box center [770, 530] width 440 height 24
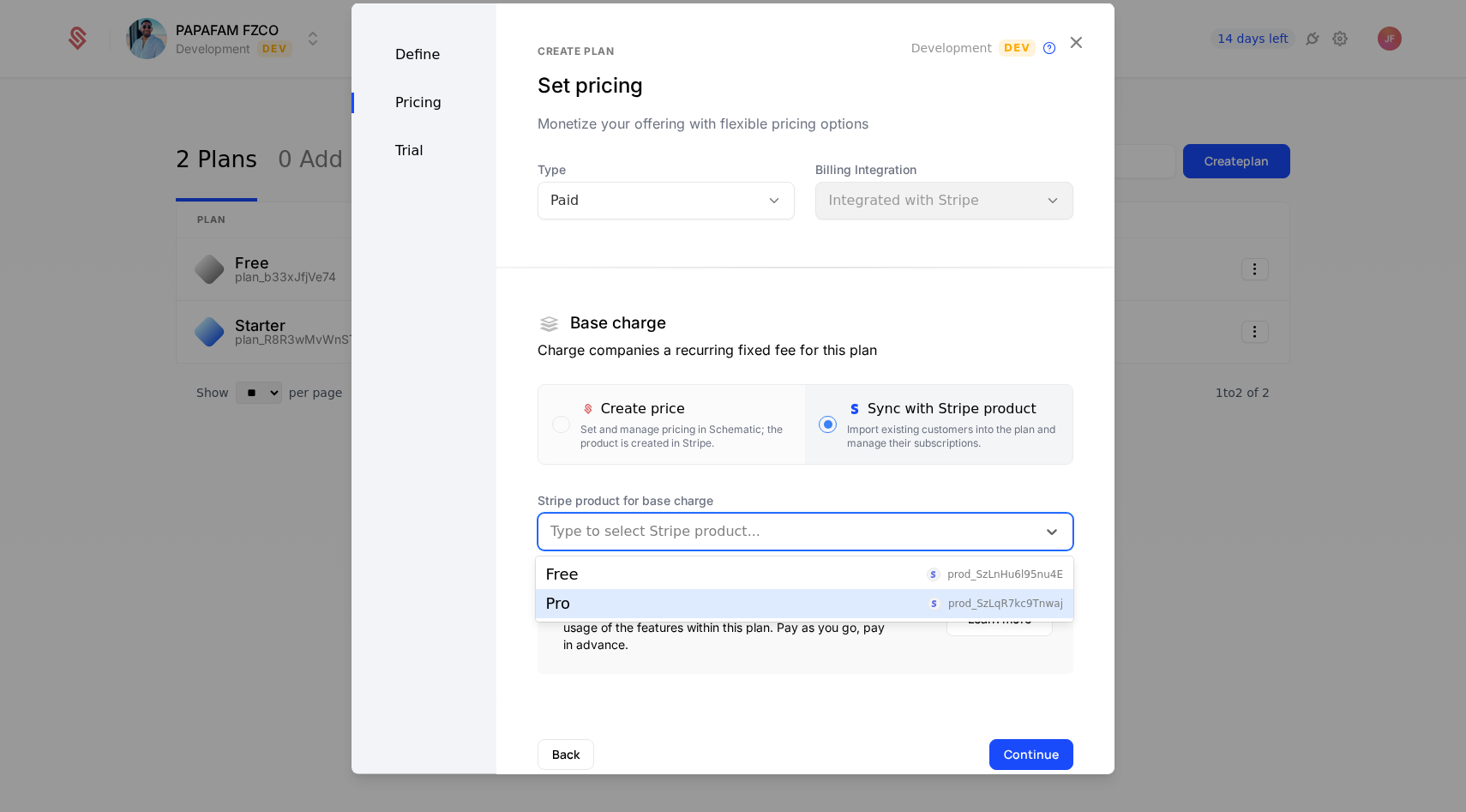
click at [627, 607] on div "Pro prod_SzLqR7kc9Tnwaj" at bounding box center [804, 603] width 517 height 16
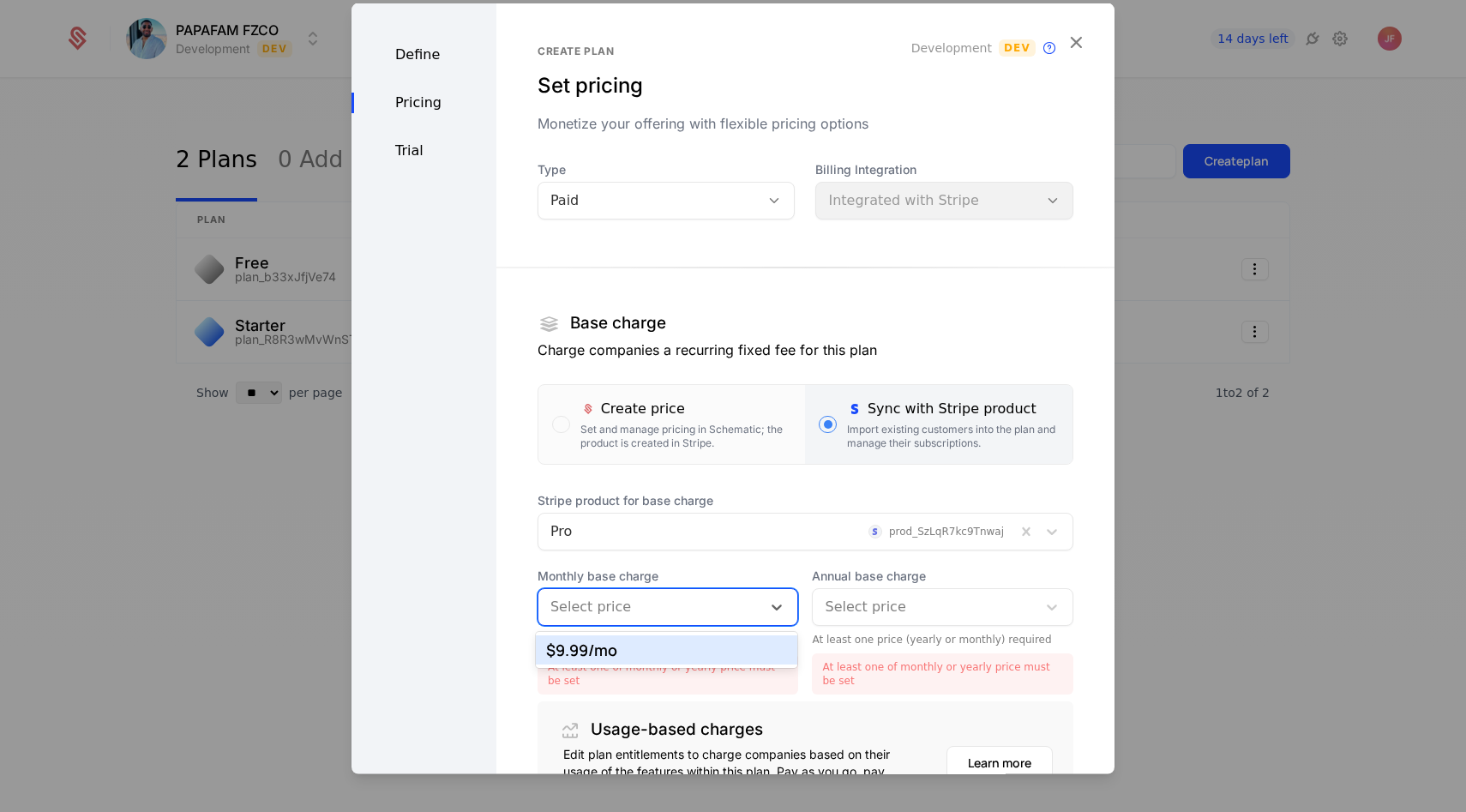
click at [586, 598] on div at bounding box center [651, 606] width 200 height 24
click at [596, 642] on div "$9.99 /mo" at bounding box center [666, 650] width 241 height 16
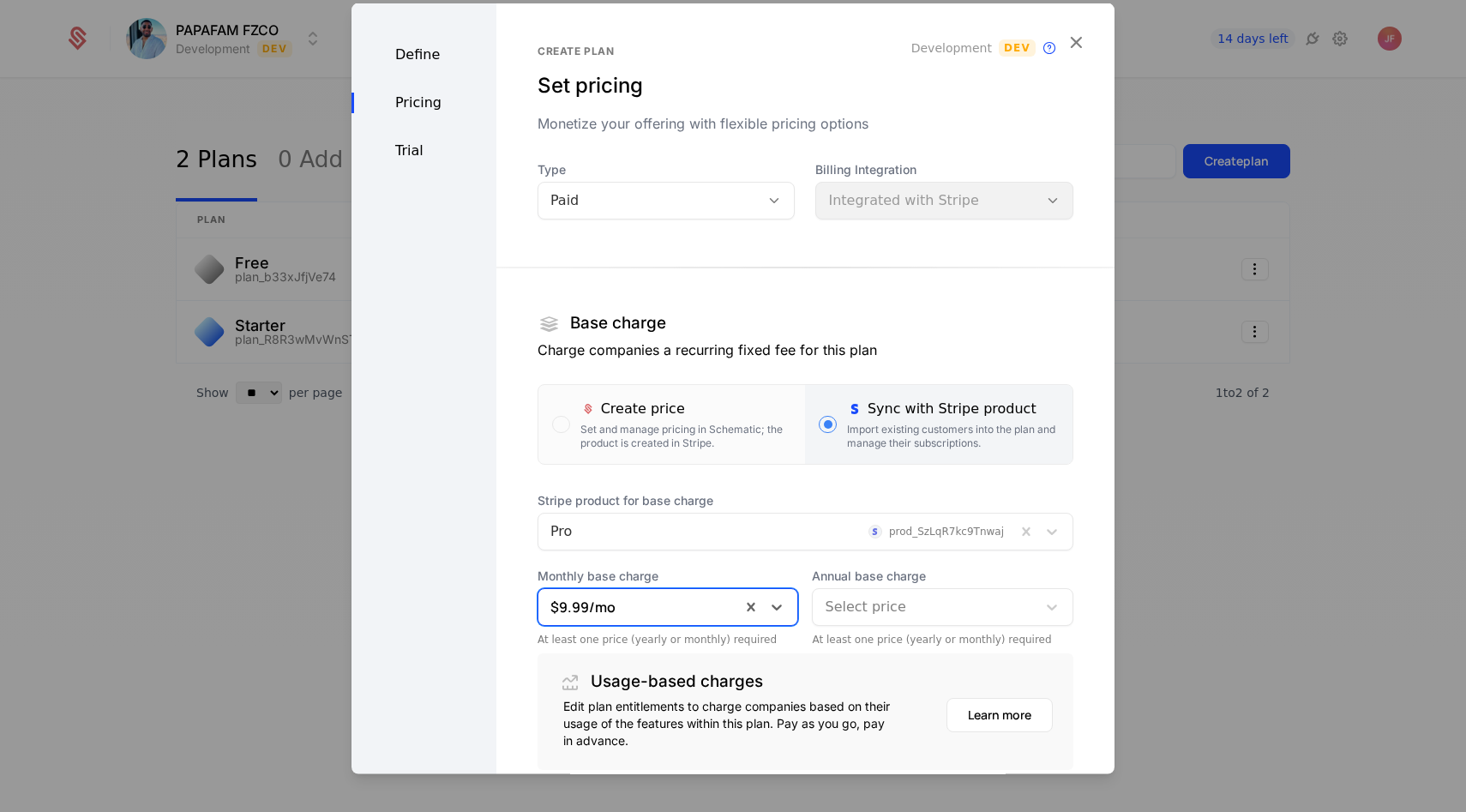
click at [901, 615] on div at bounding box center [925, 606] width 200 height 24
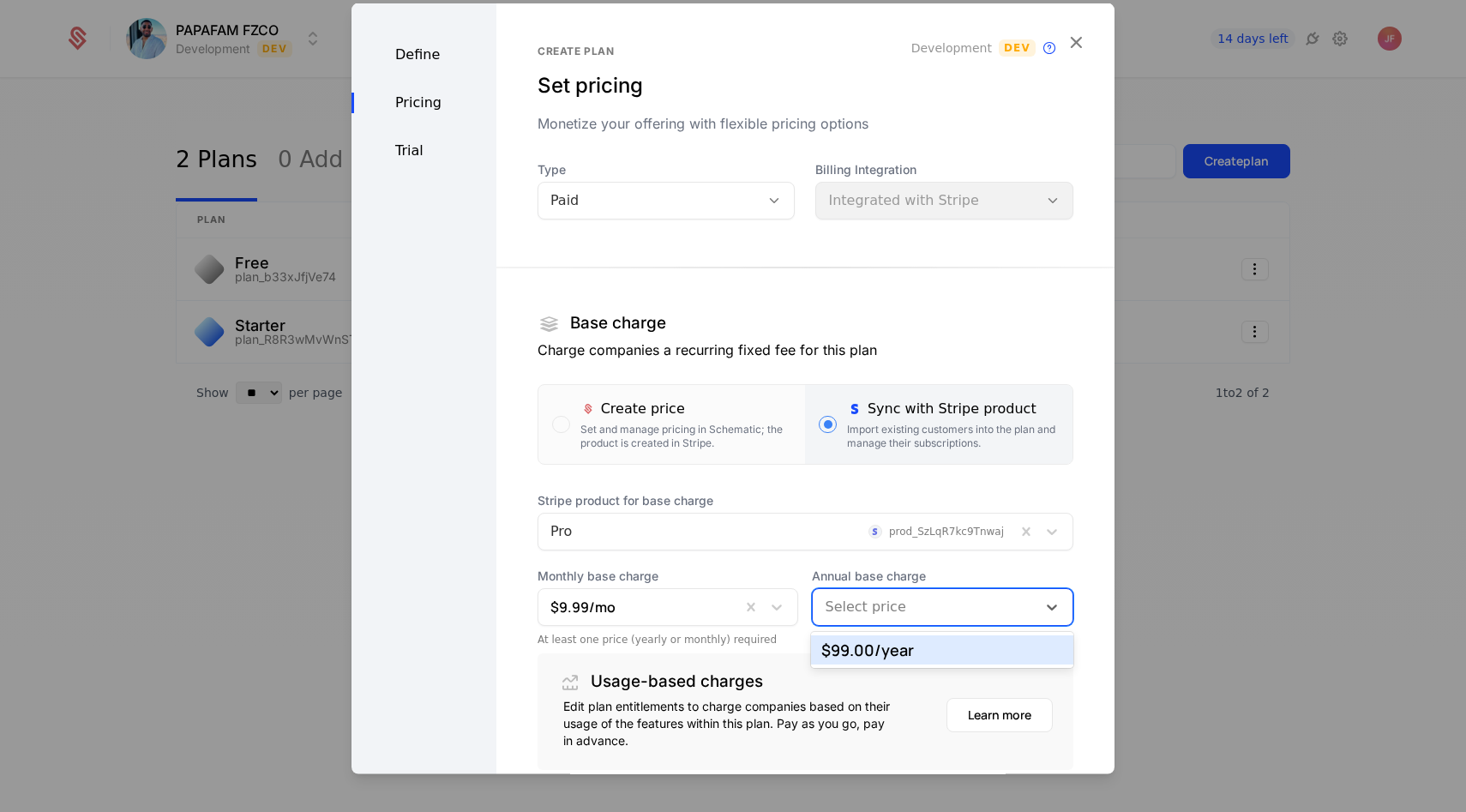
click at [892, 645] on div "$99.00 /year" at bounding box center [942, 650] width 241 height 16
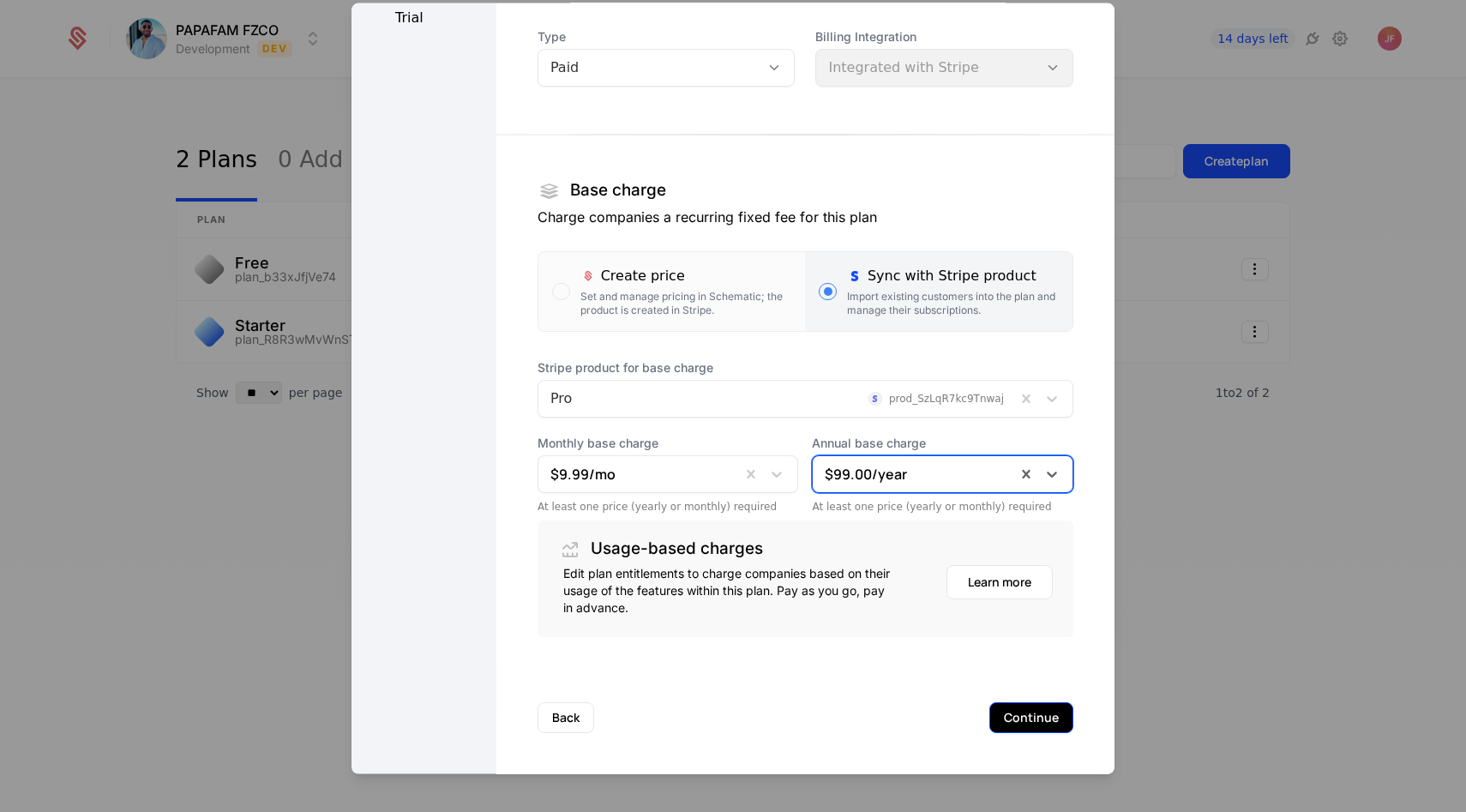
click at [1024, 709] on button "Continue" at bounding box center [1032, 717] width 84 height 31
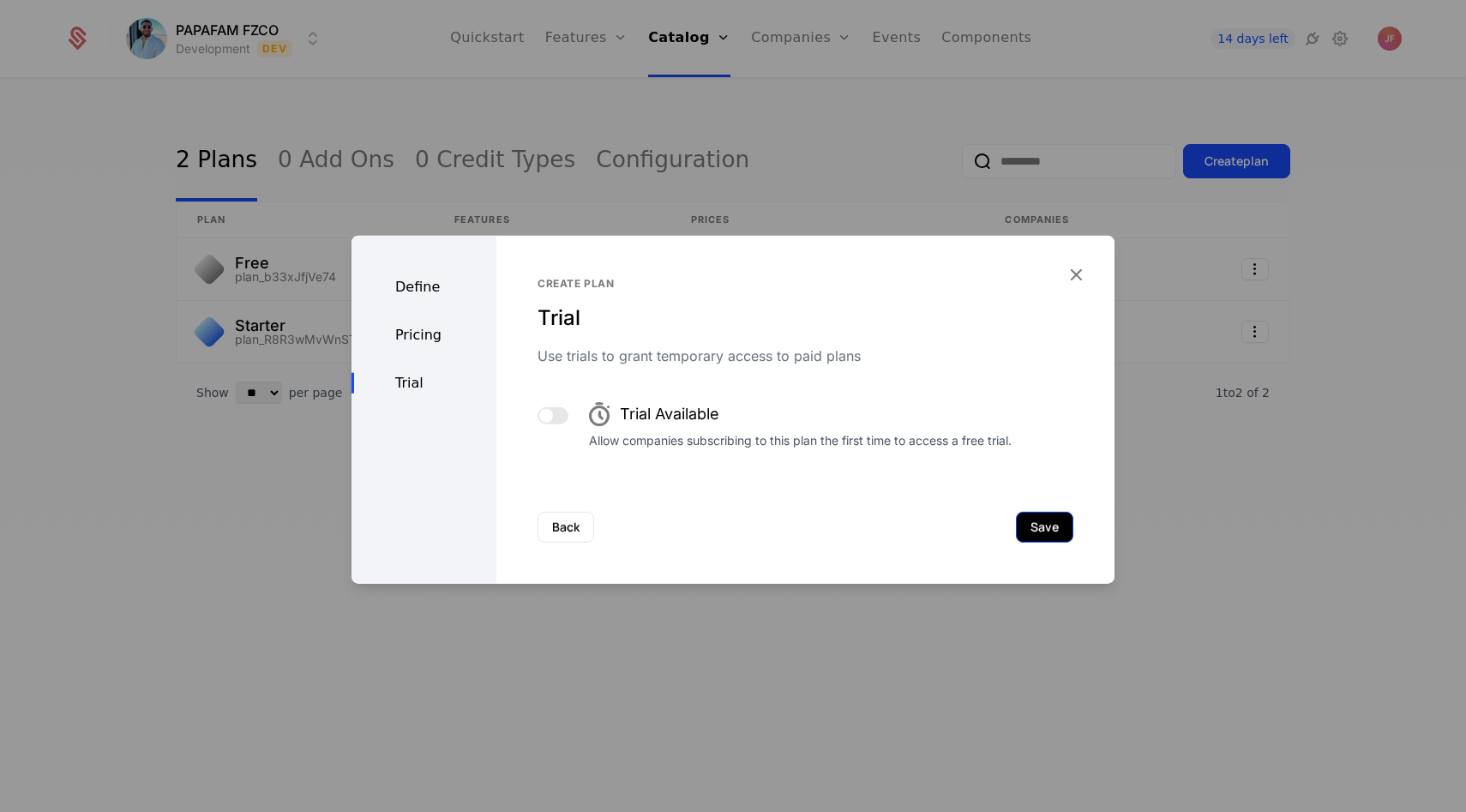
scroll to position [0, 0]
click at [1054, 521] on button "Save" at bounding box center [1045, 527] width 58 height 31
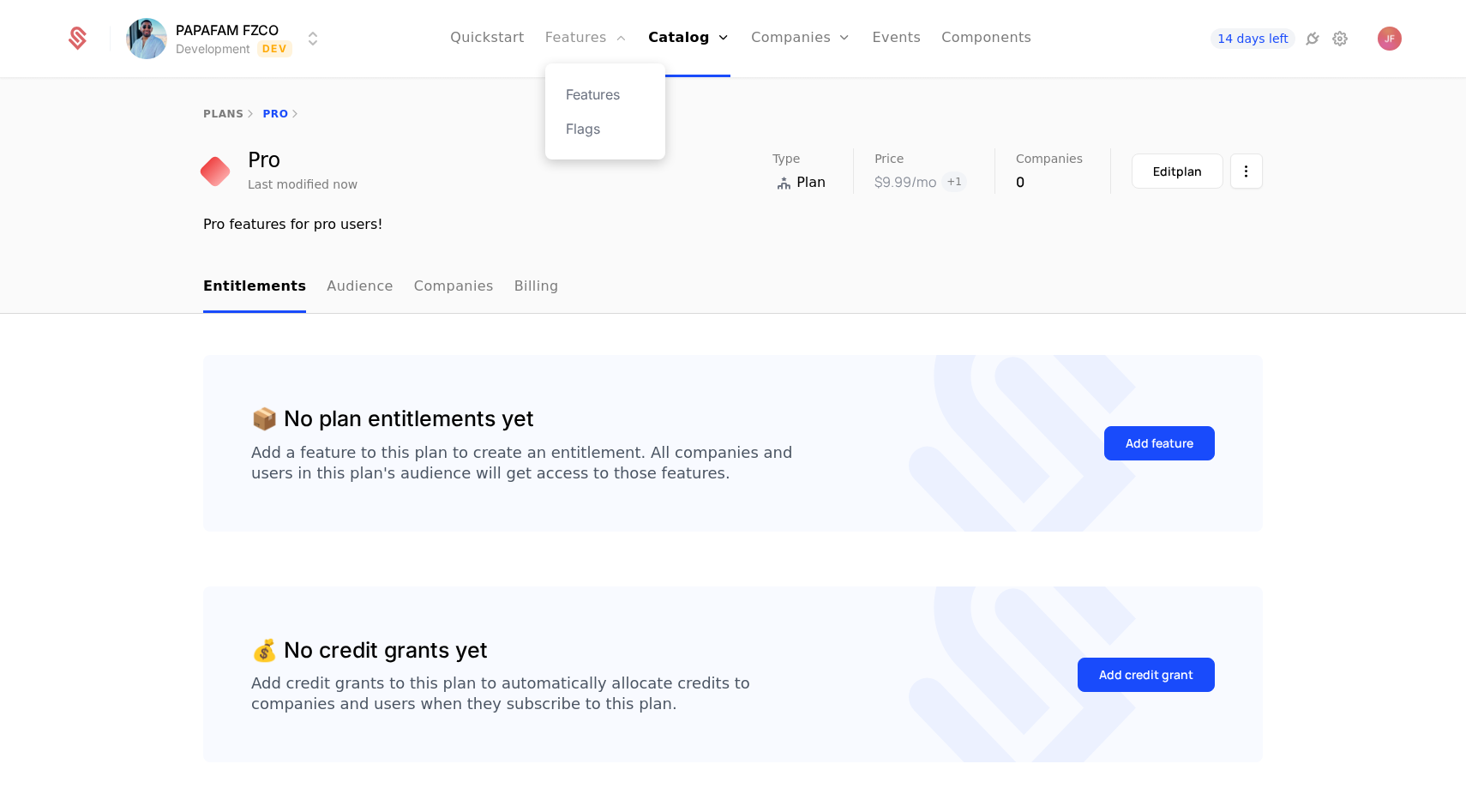
click at [577, 46] on link "Features" at bounding box center [587, 39] width 83 height 77
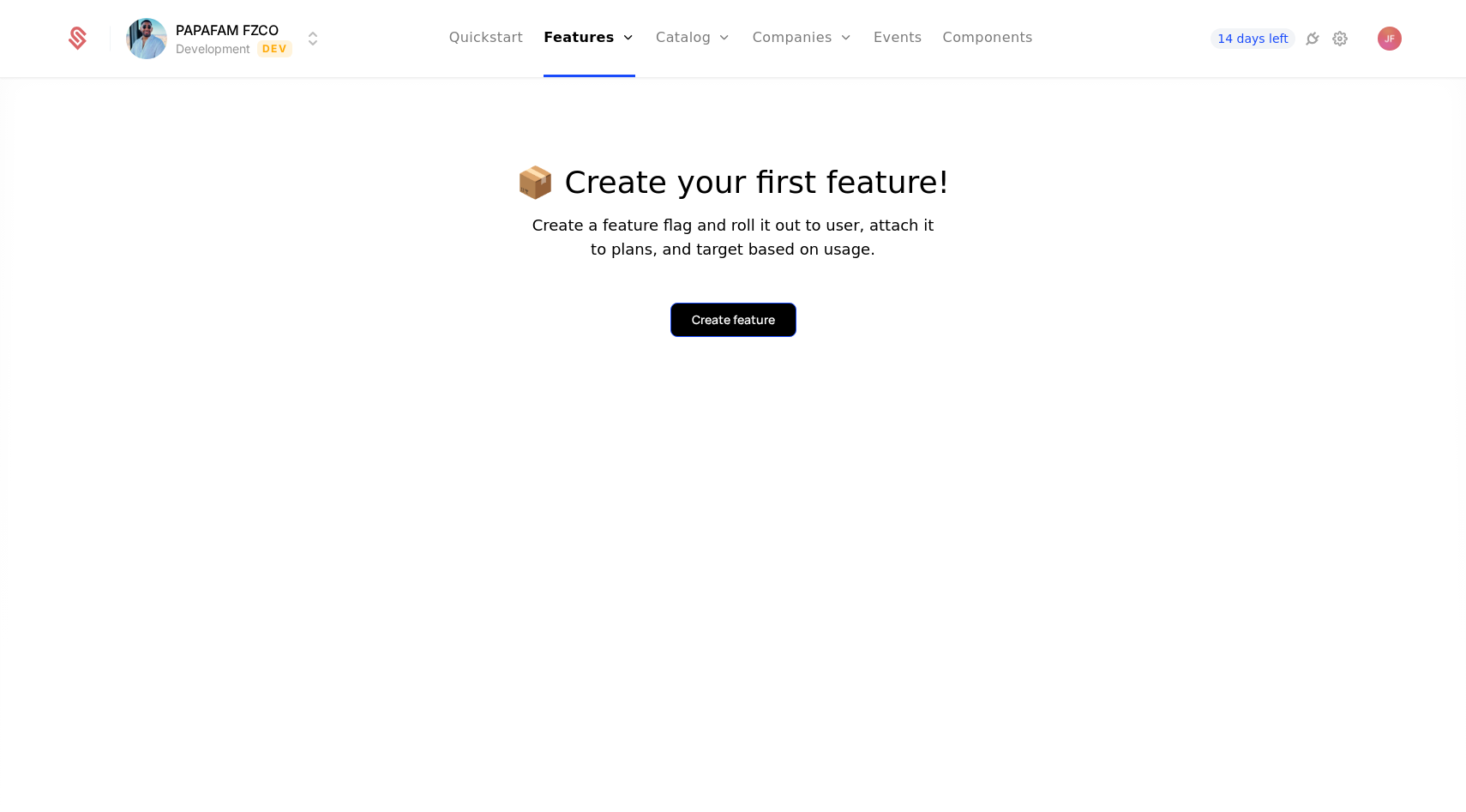
click at [722, 322] on div "Create feature" at bounding box center [733, 319] width 84 height 17
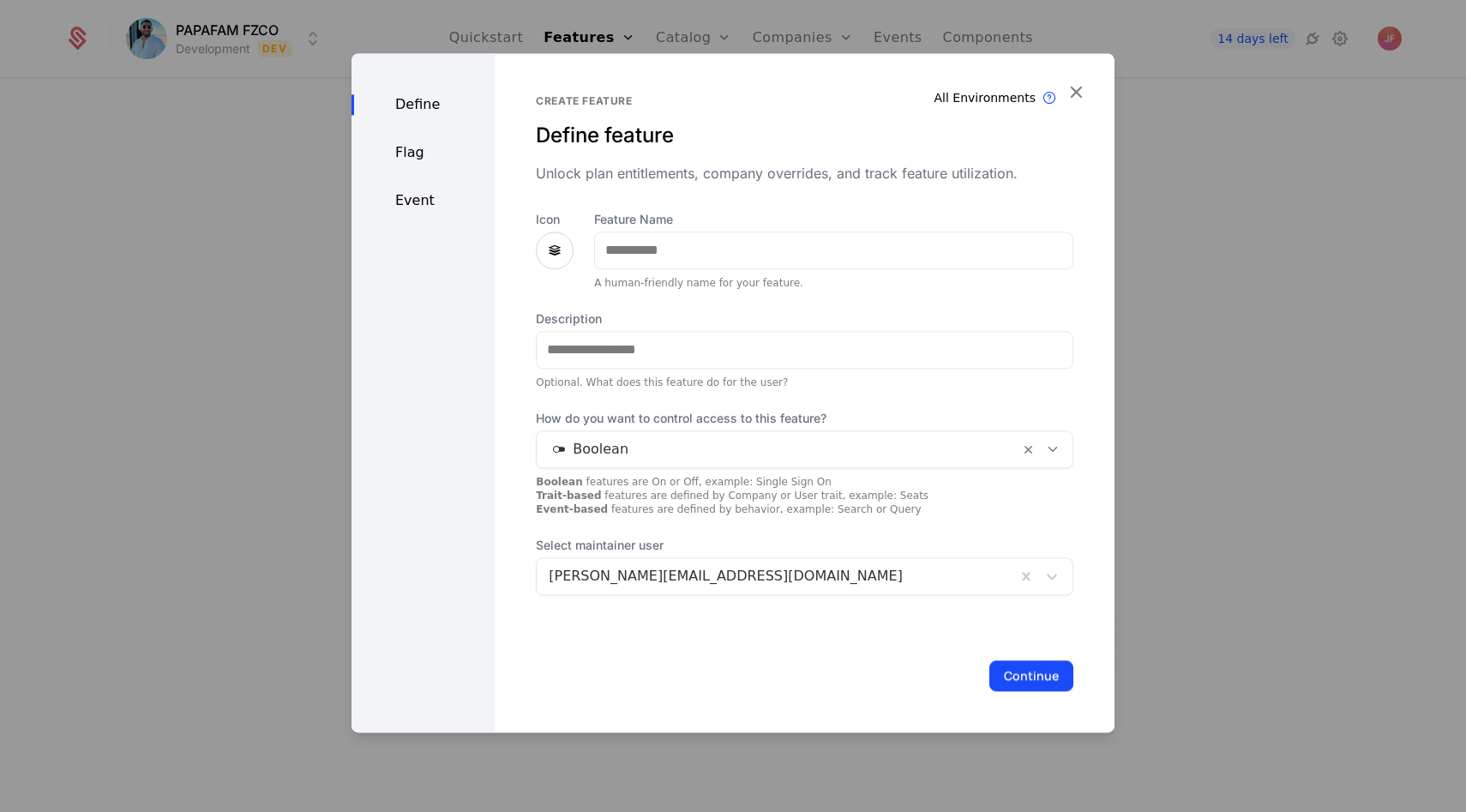
click at [552, 243] on icon at bounding box center [554, 250] width 20 height 20
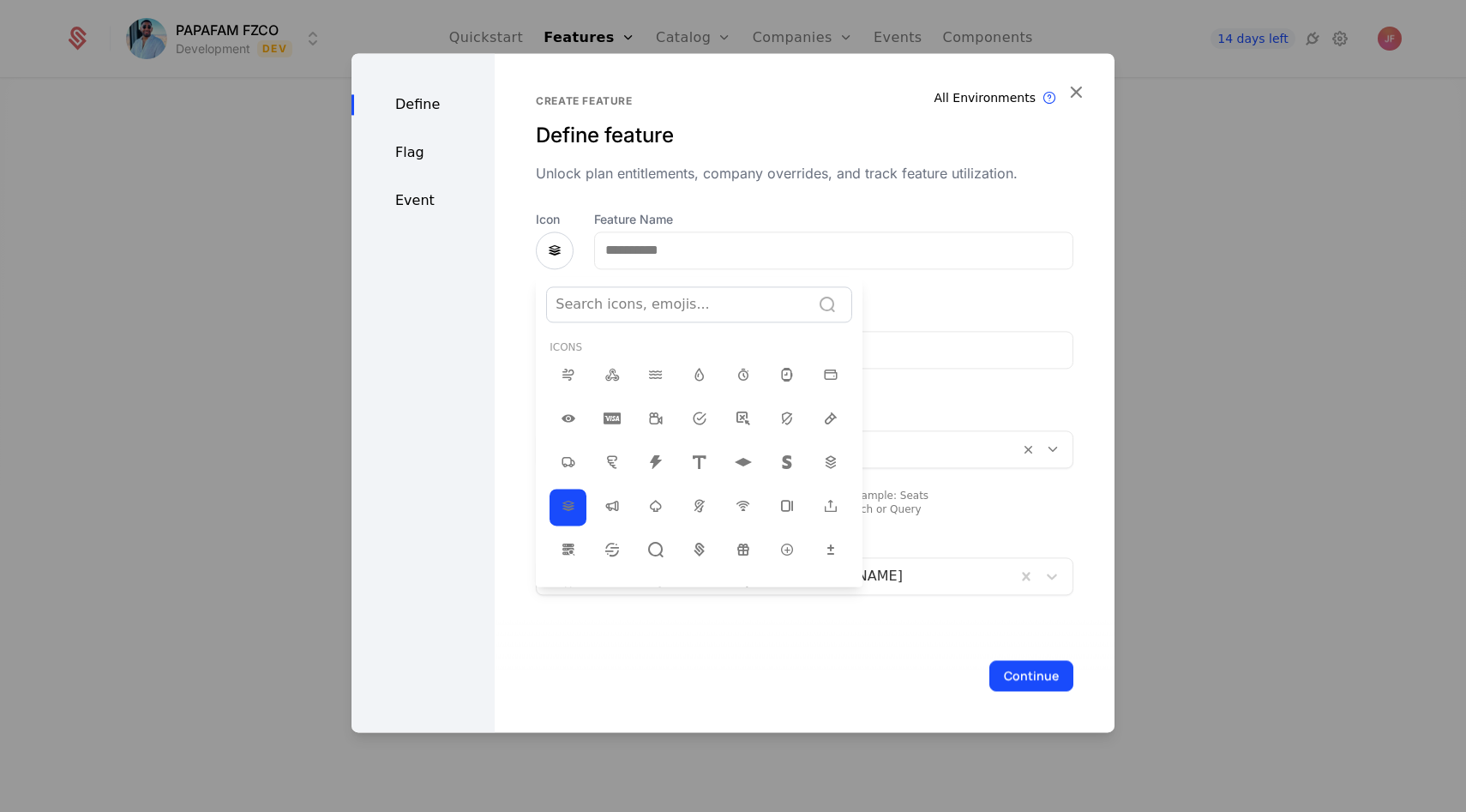
scroll to position [2, 0]
click at [609, 297] on div at bounding box center [678, 305] width 246 height 24
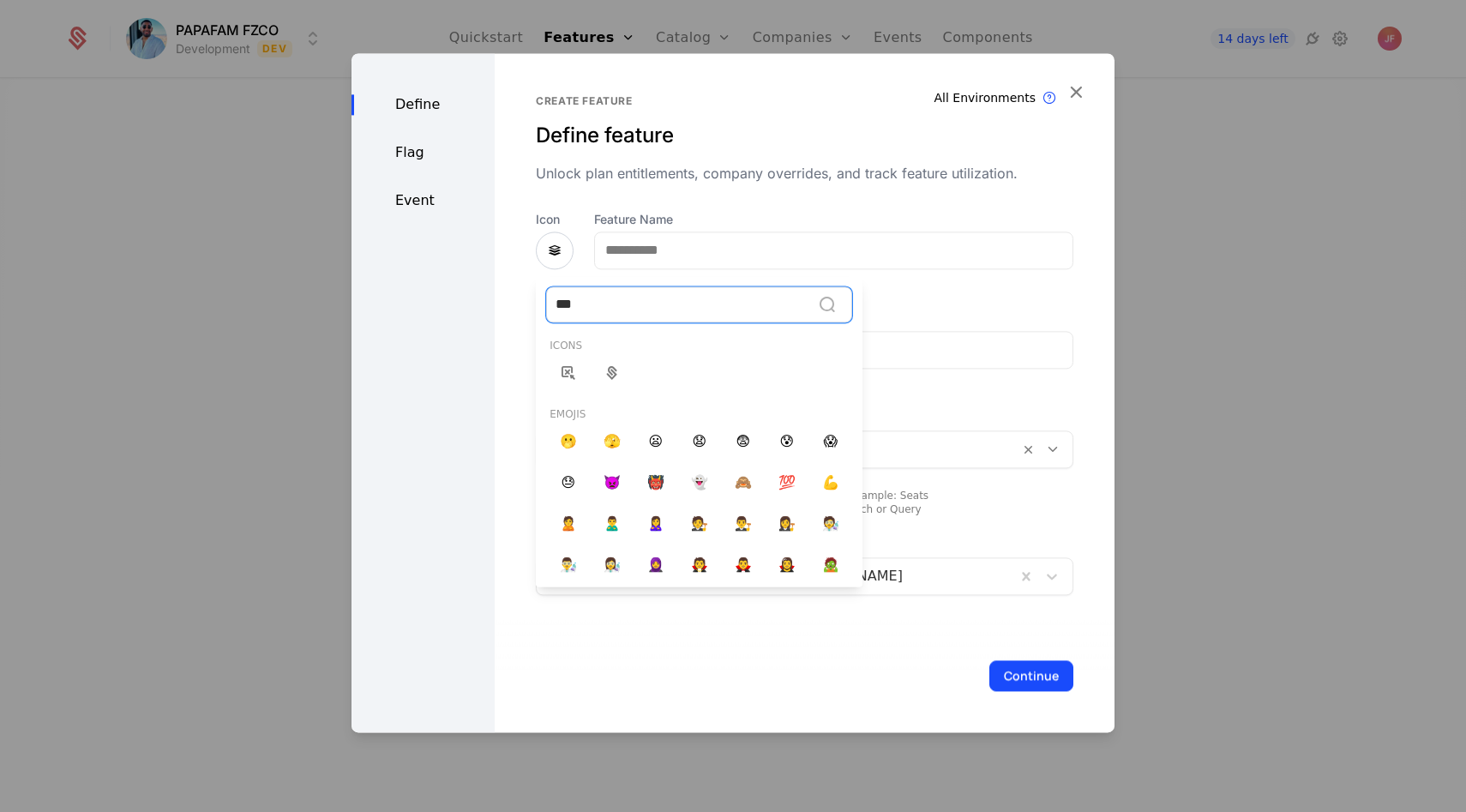
scroll to position [0, 0]
type input "*"
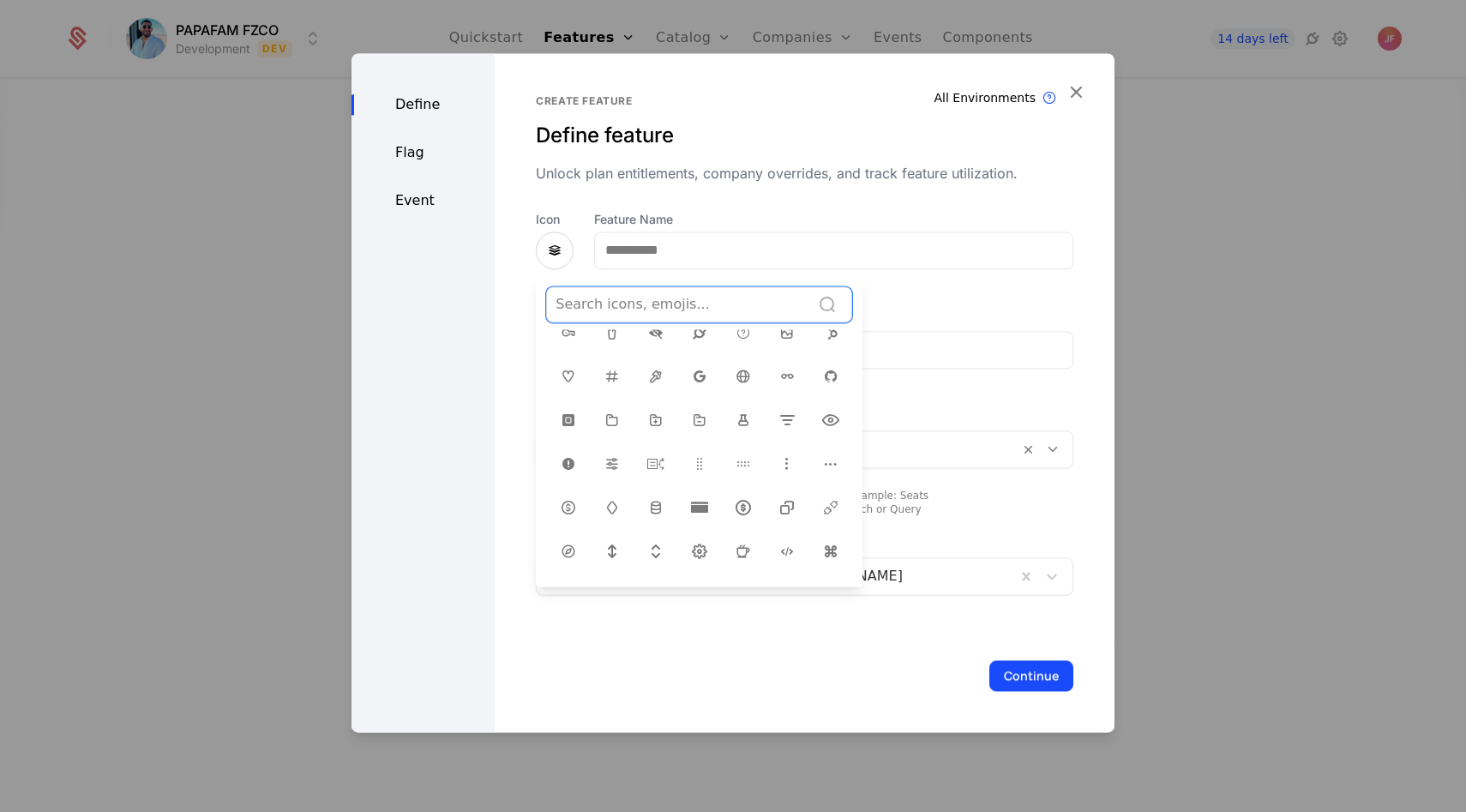
scroll to position [344, 0]
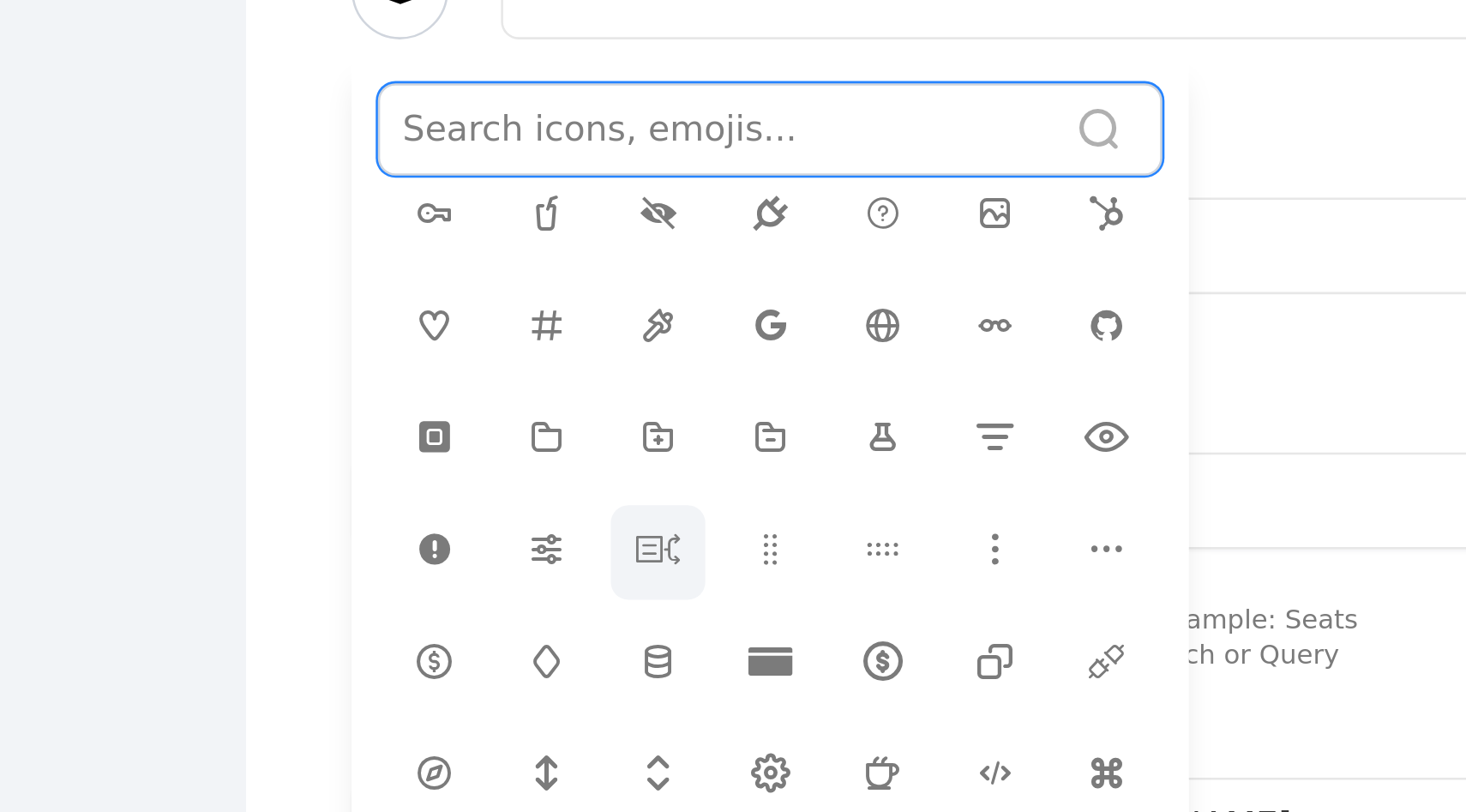
click at [650, 462] on icon at bounding box center [655, 468] width 20 height 20
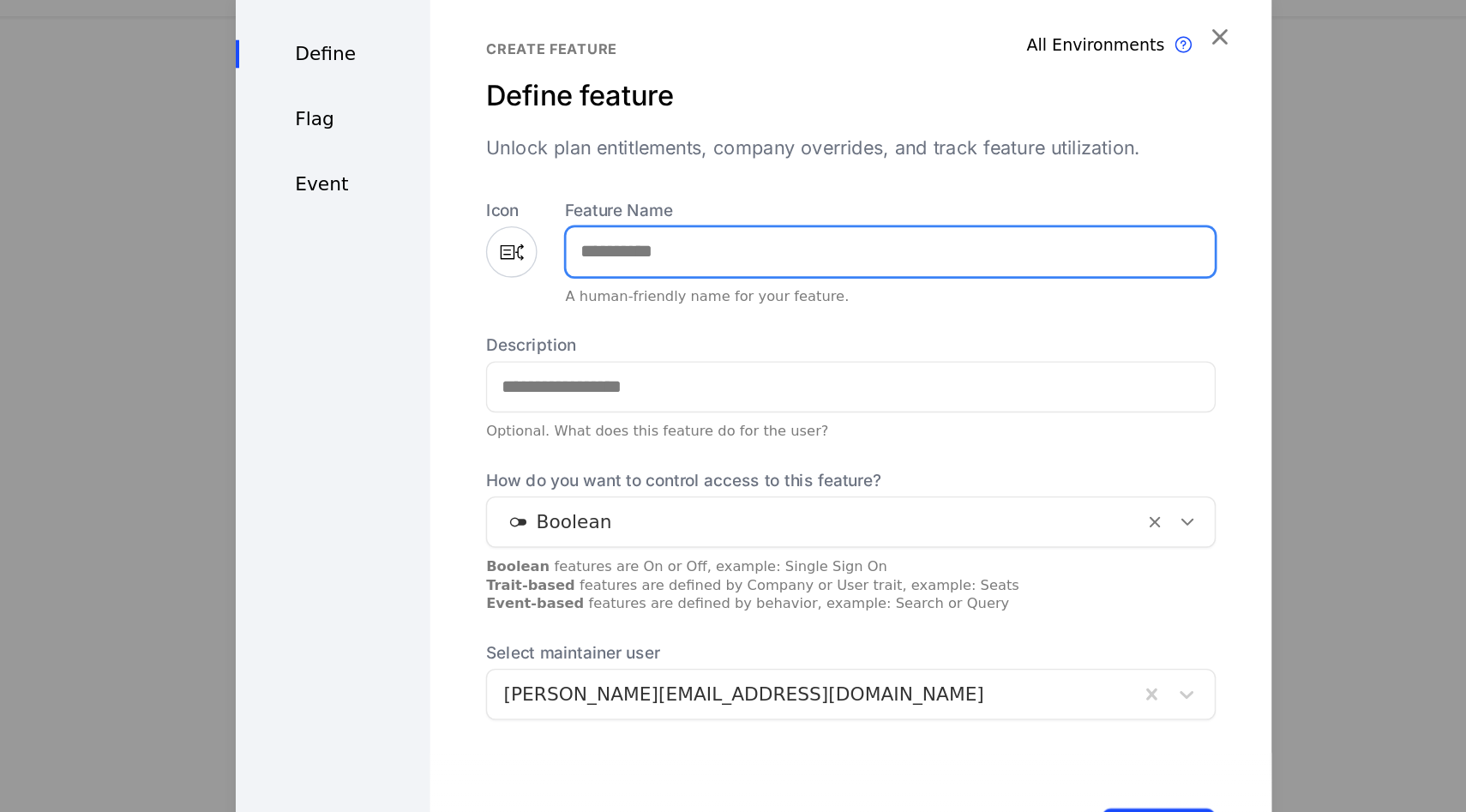
click at [680, 246] on input "Feature Name" at bounding box center [834, 250] width 477 height 36
type input "*****"
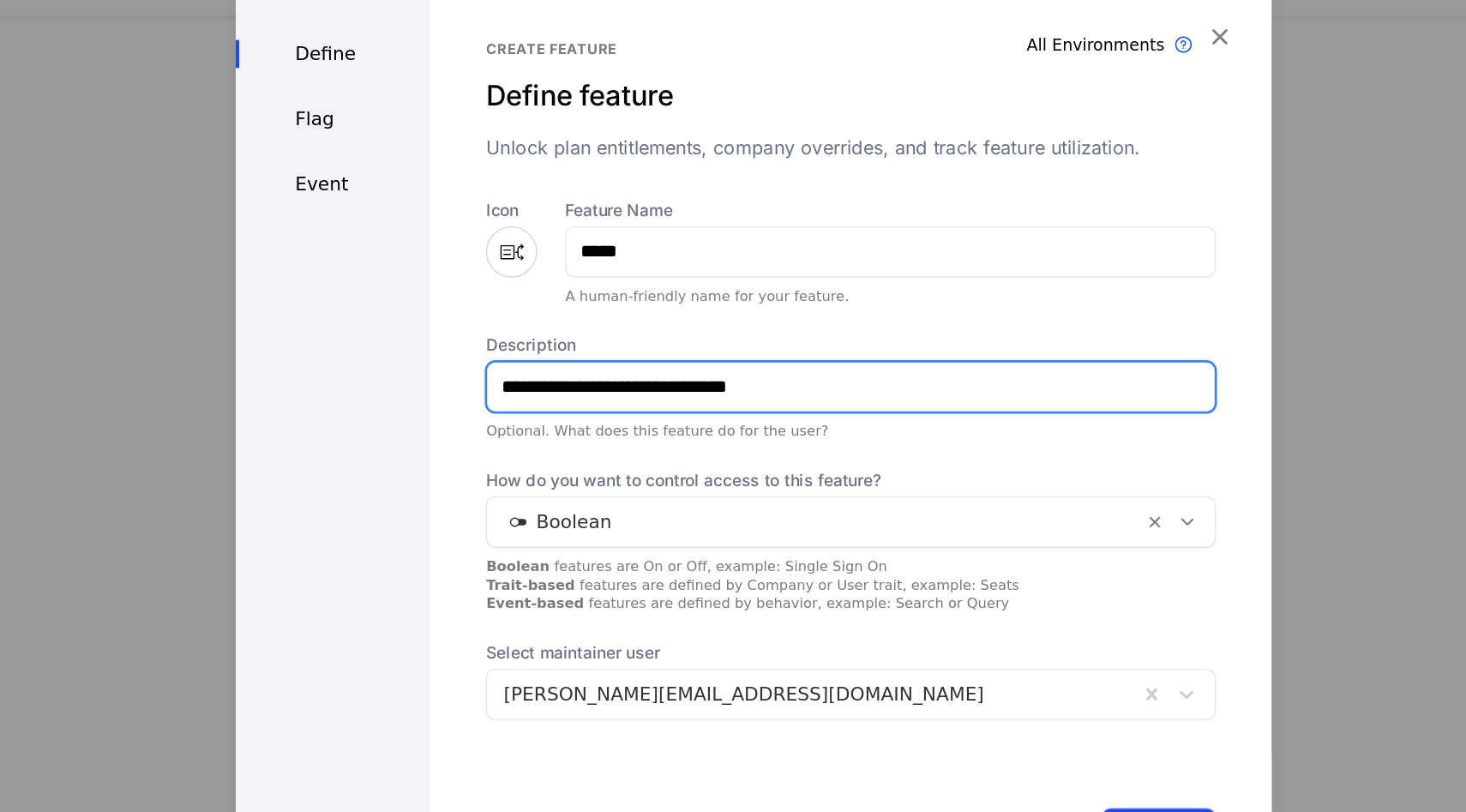
type input "**********"
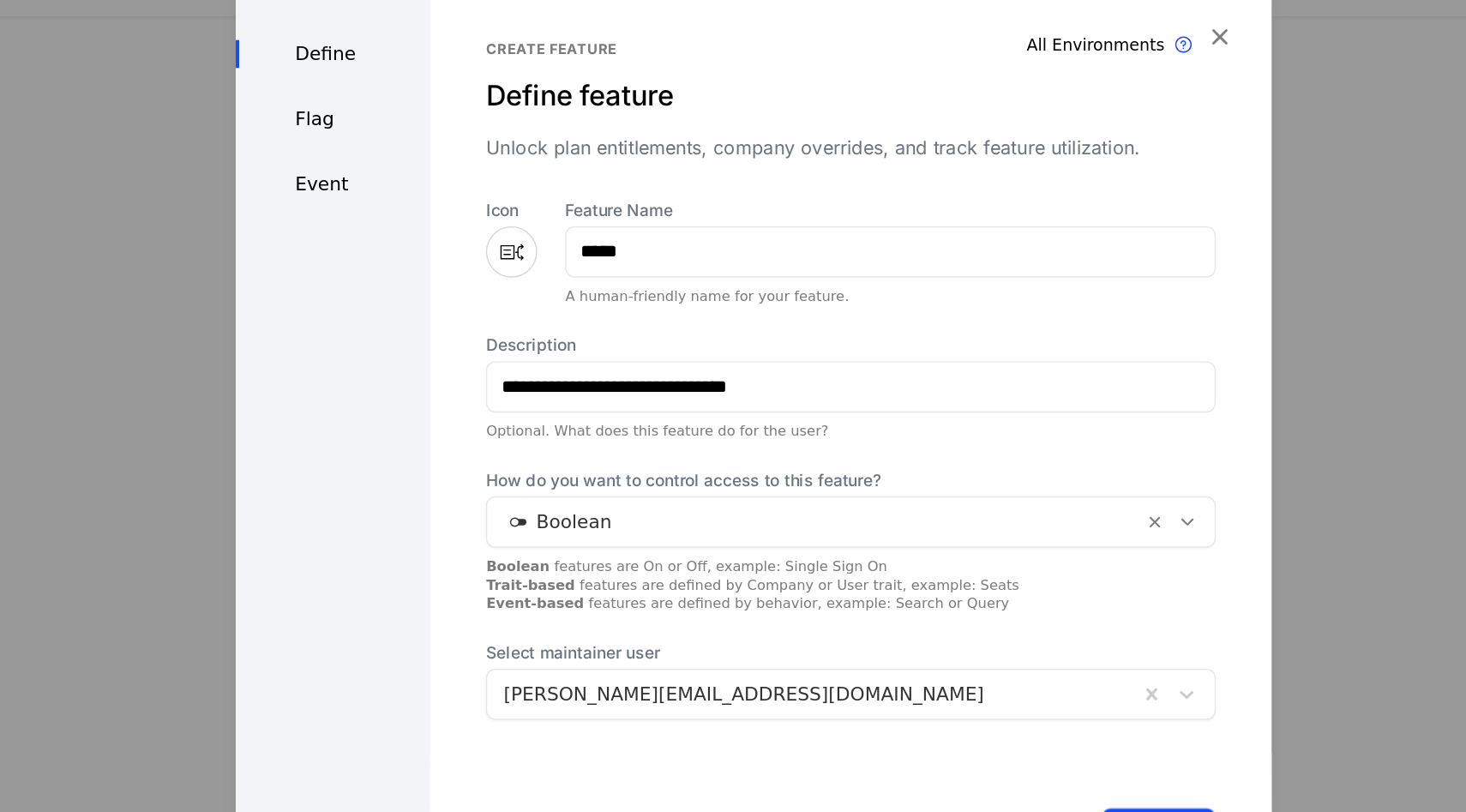
click at [632, 472] on div "How do you want to control access to this feature? Boolean Boolean features are…" at bounding box center [805, 463] width 538 height 106
click at [632, 470] on div "How do you want to control access to this feature? Boolean Boolean features are…" at bounding box center [805, 463] width 538 height 106
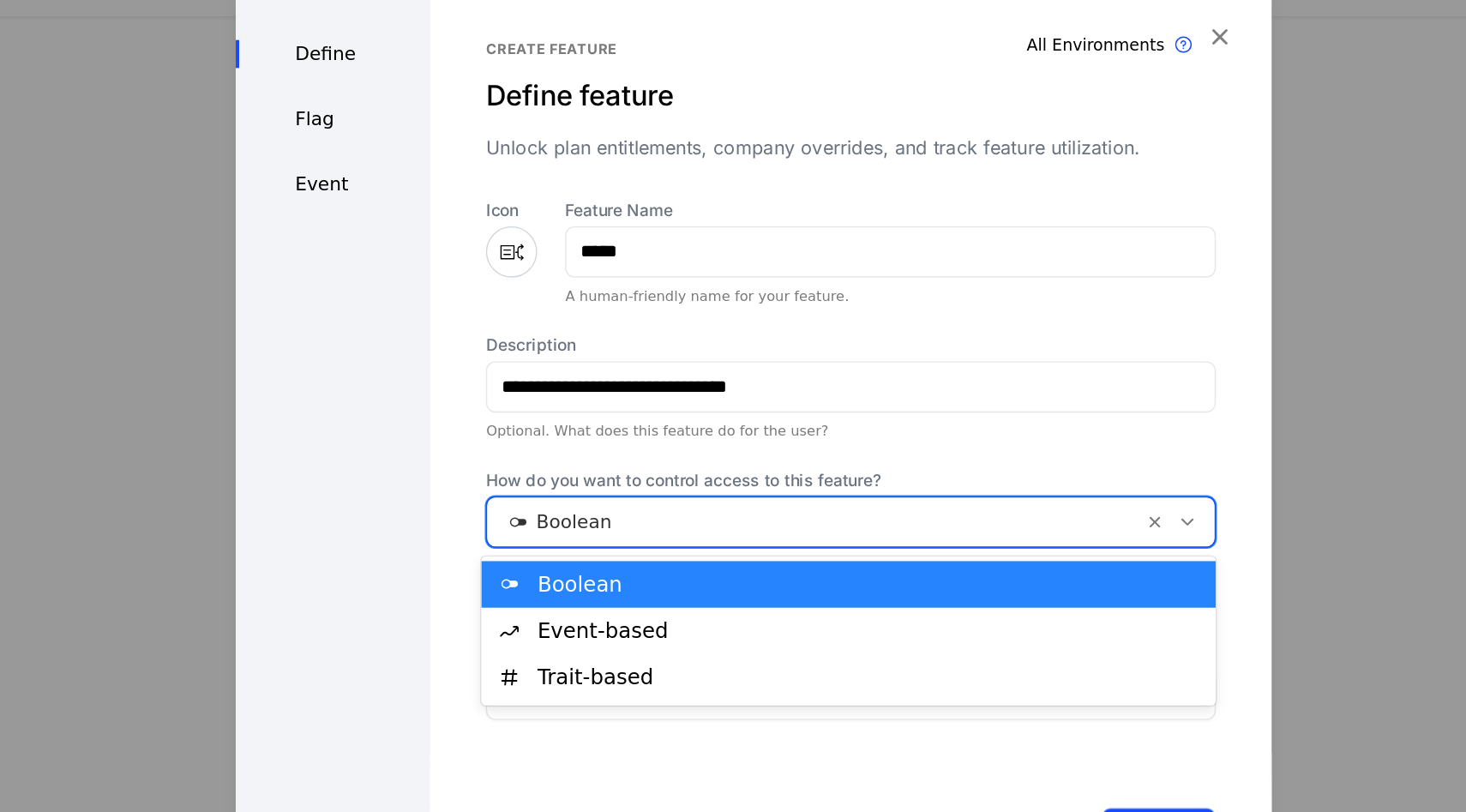
click at [641, 454] on div at bounding box center [778, 449] width 459 height 24
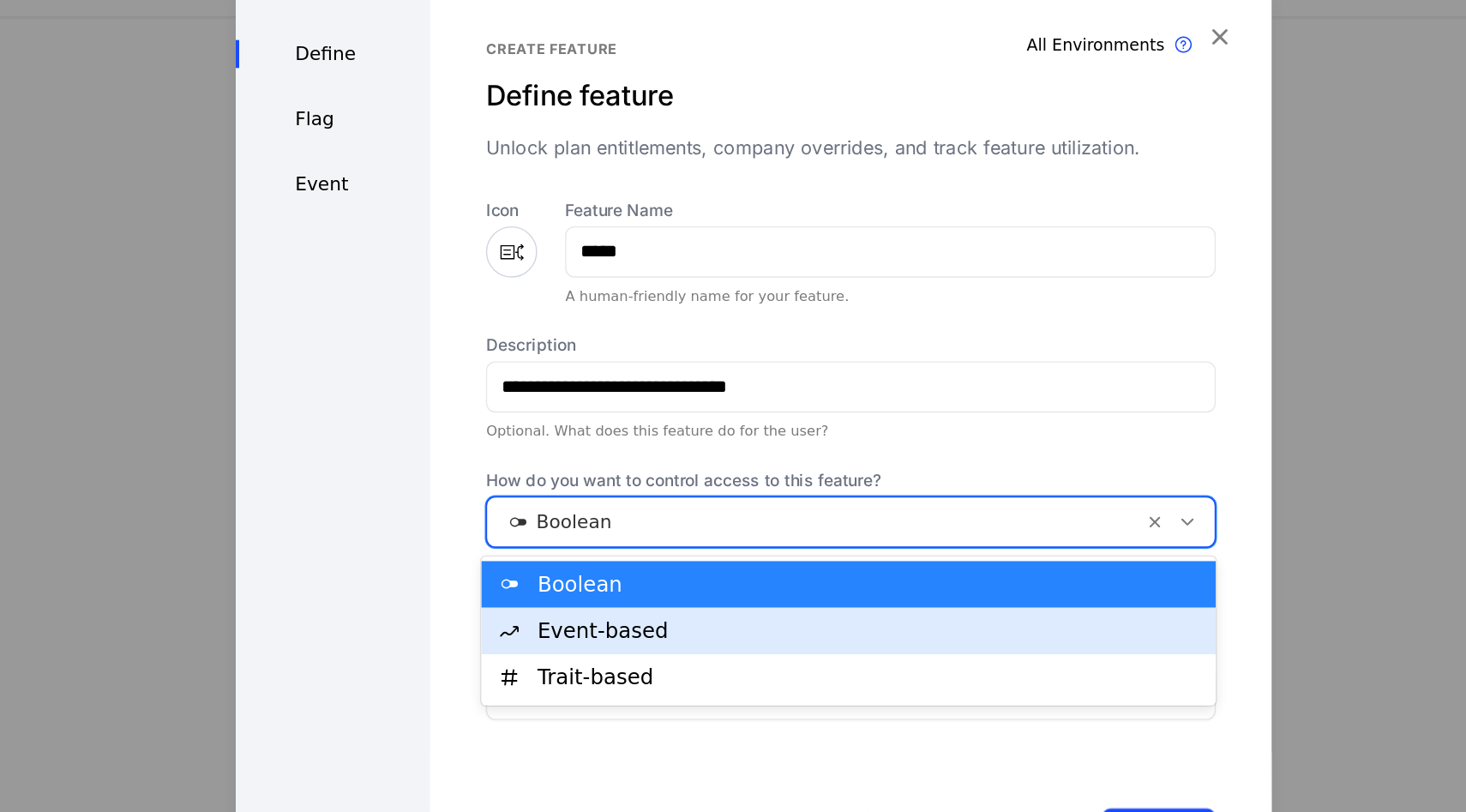
click at [618, 536] on div "Event-based" at bounding box center [818, 529] width 489 height 16
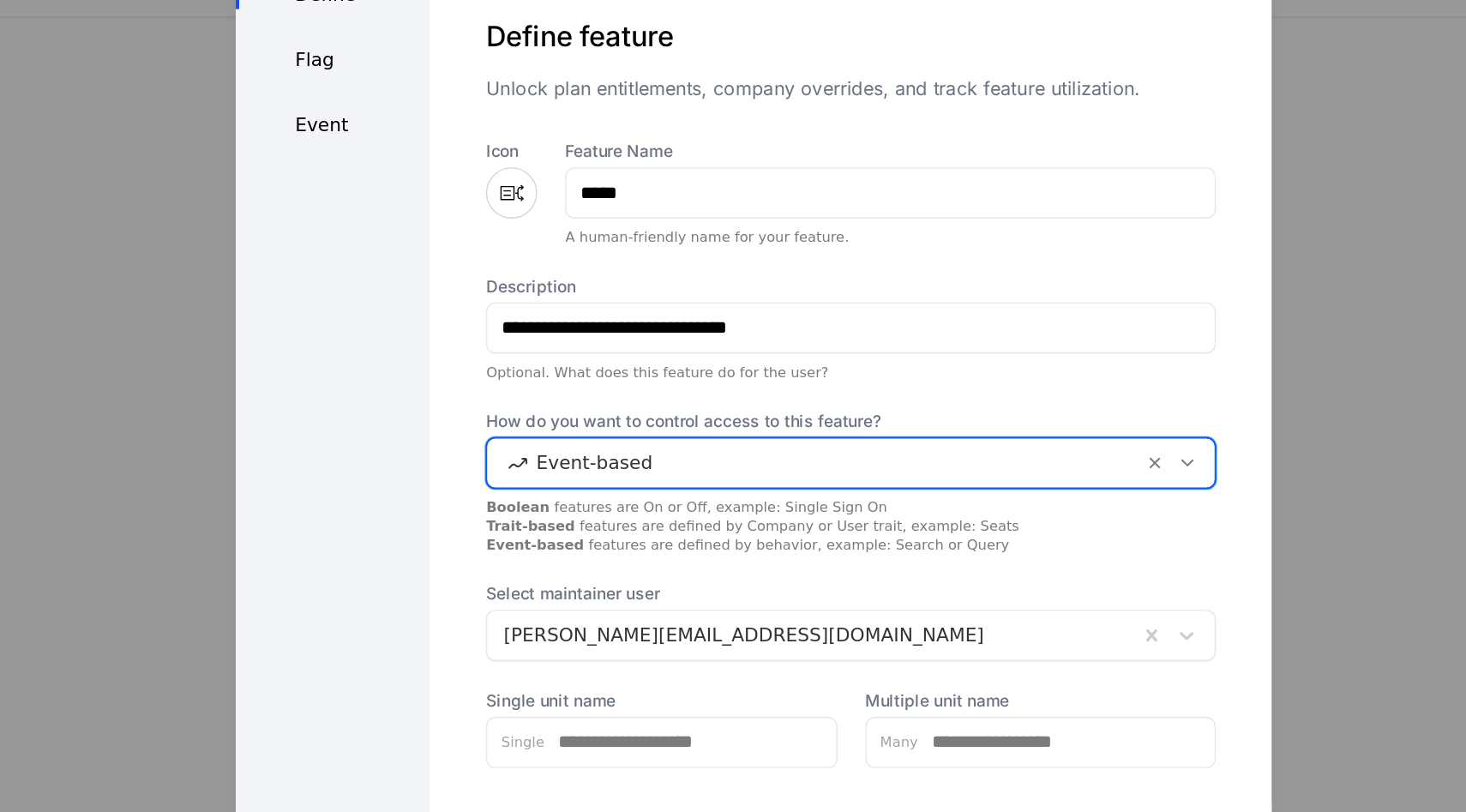
scroll to position [0, 0]
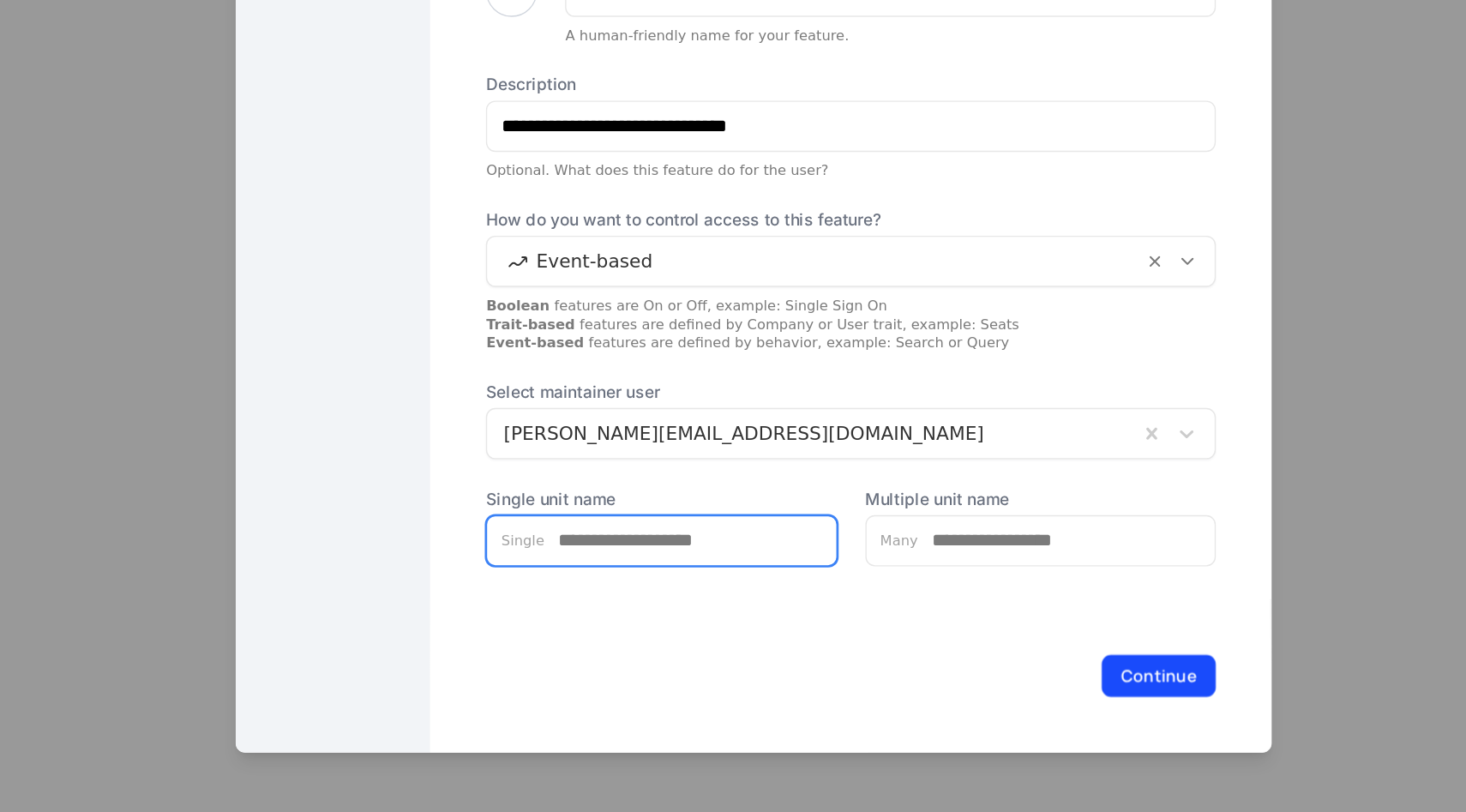
click at [637, 612] on input "Single unit name" at bounding box center [687, 610] width 215 height 36
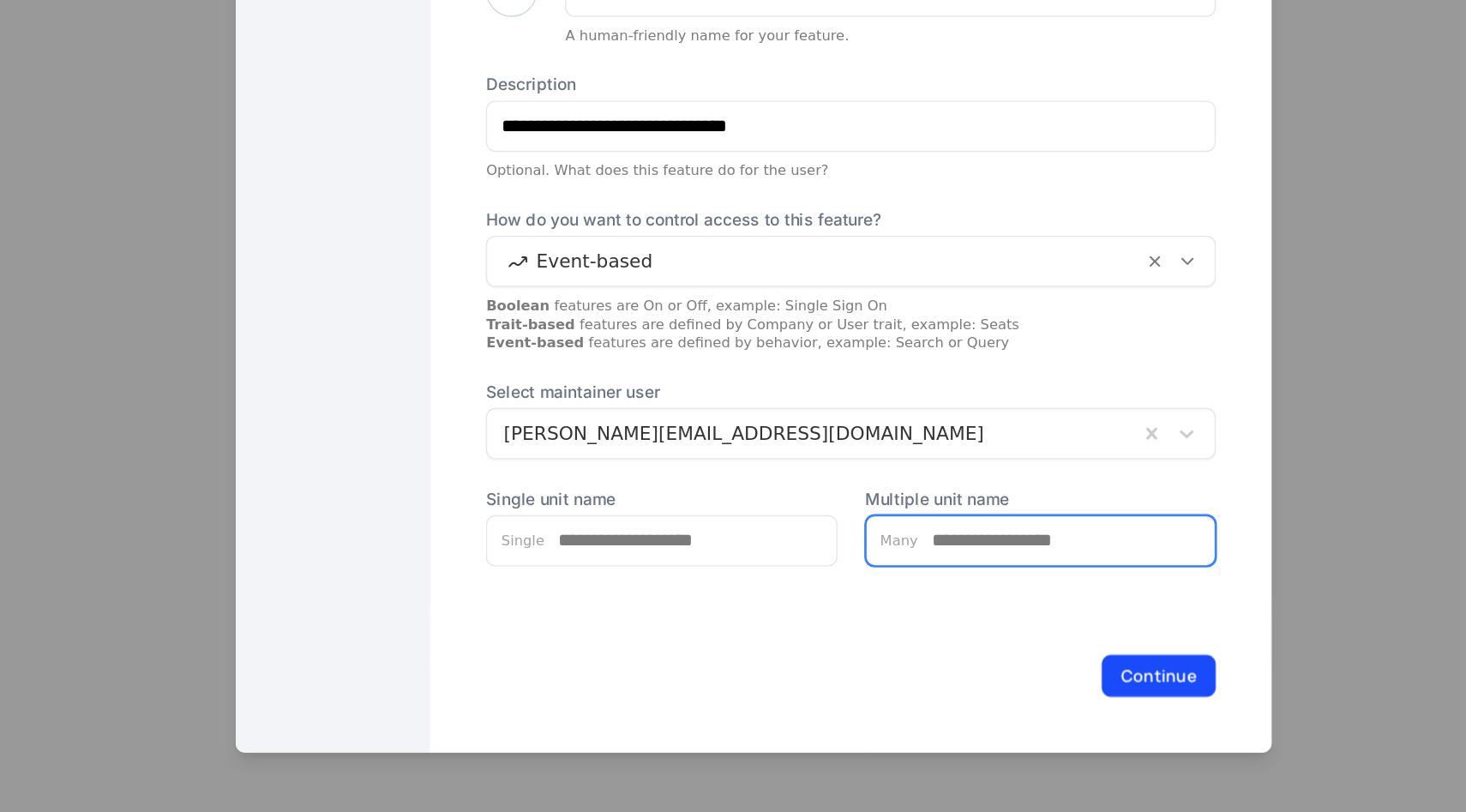
click at [939, 626] on input "Multiple unit name" at bounding box center [963, 610] width 218 height 36
drag, startPoint x: 997, startPoint y: 704, endPoint x: 813, endPoint y: 688, distance: 184.7
click at [813, 689] on div "Continue" at bounding box center [804, 710] width 620 height 113
click at [1017, 685] on div "Continue" at bounding box center [804, 710] width 620 height 113
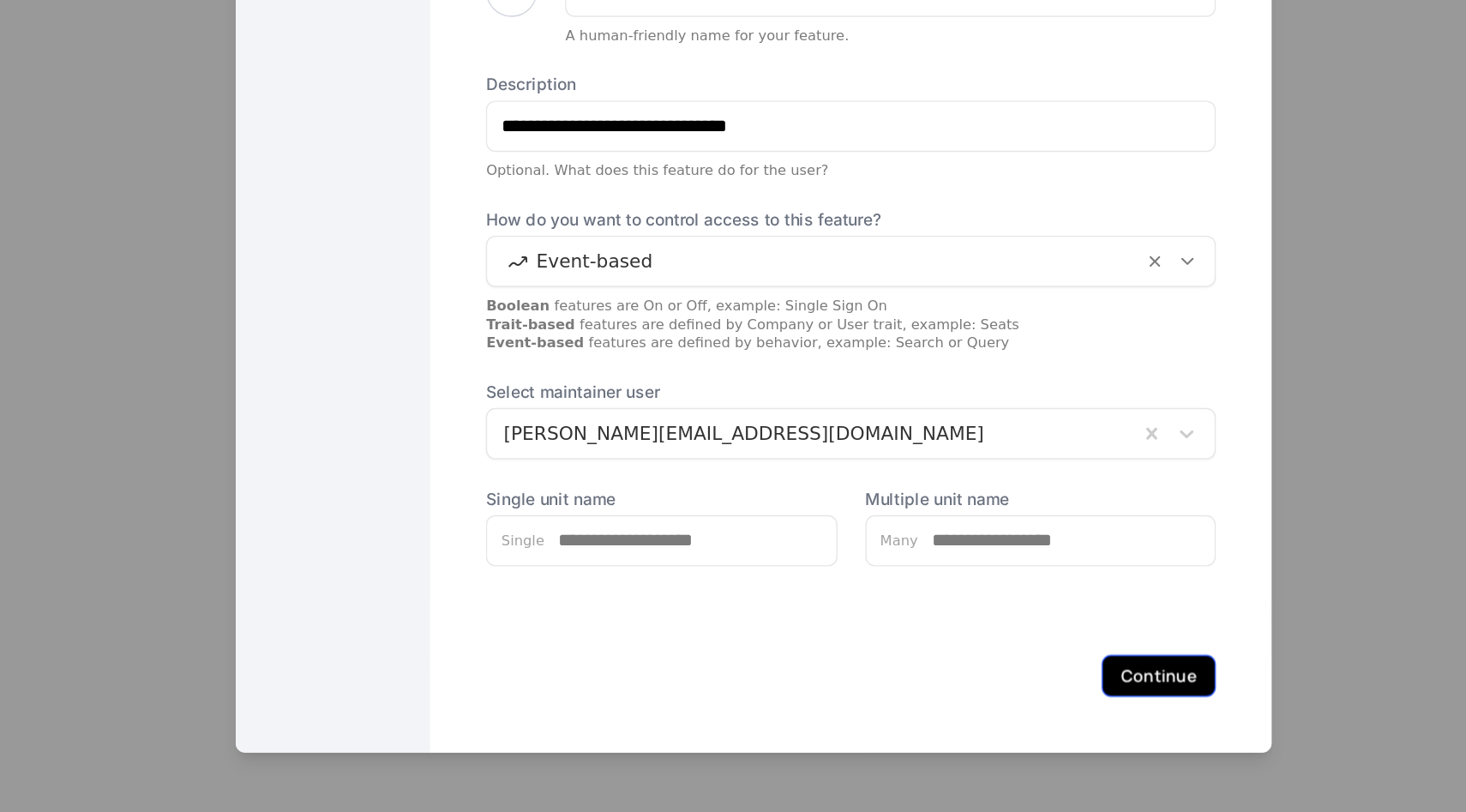
click at [1010, 700] on button "Continue" at bounding box center [1032, 711] width 84 height 31
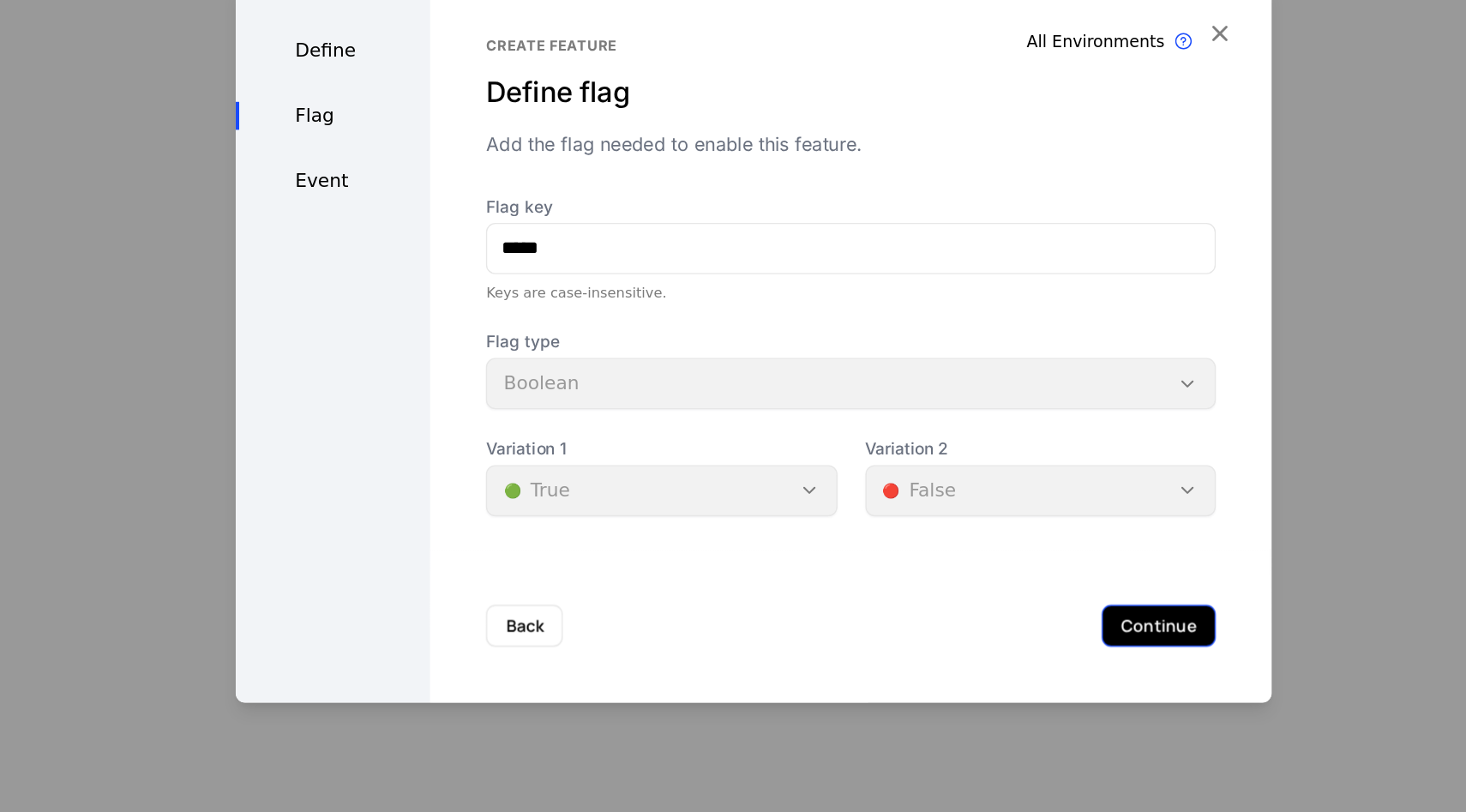
click at [998, 602] on button "Continue" at bounding box center [1032, 609] width 84 height 31
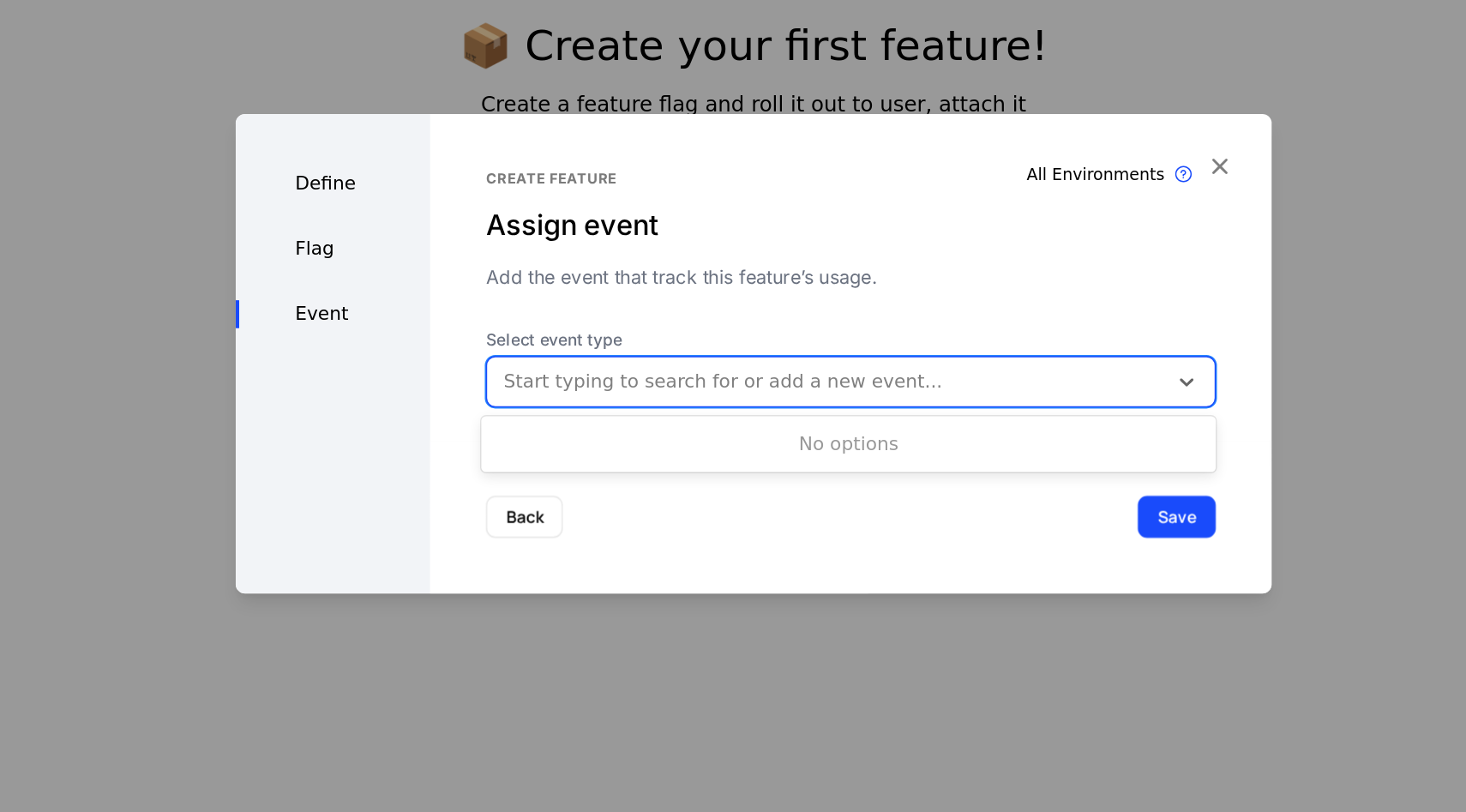
click at [671, 442] on div "Start typing to search for or add a new event..." at bounding box center [787, 429] width 500 height 31
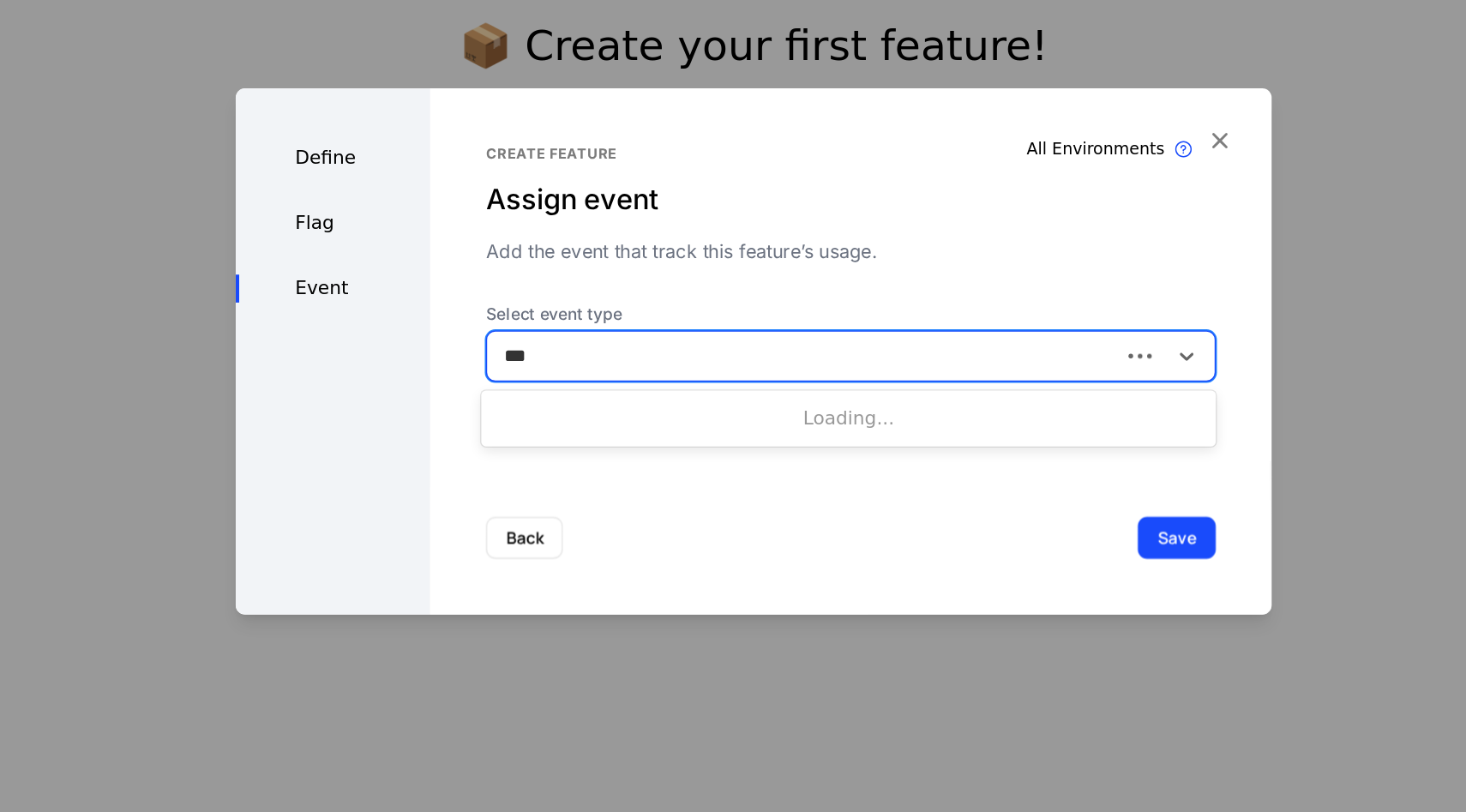
type input "****"
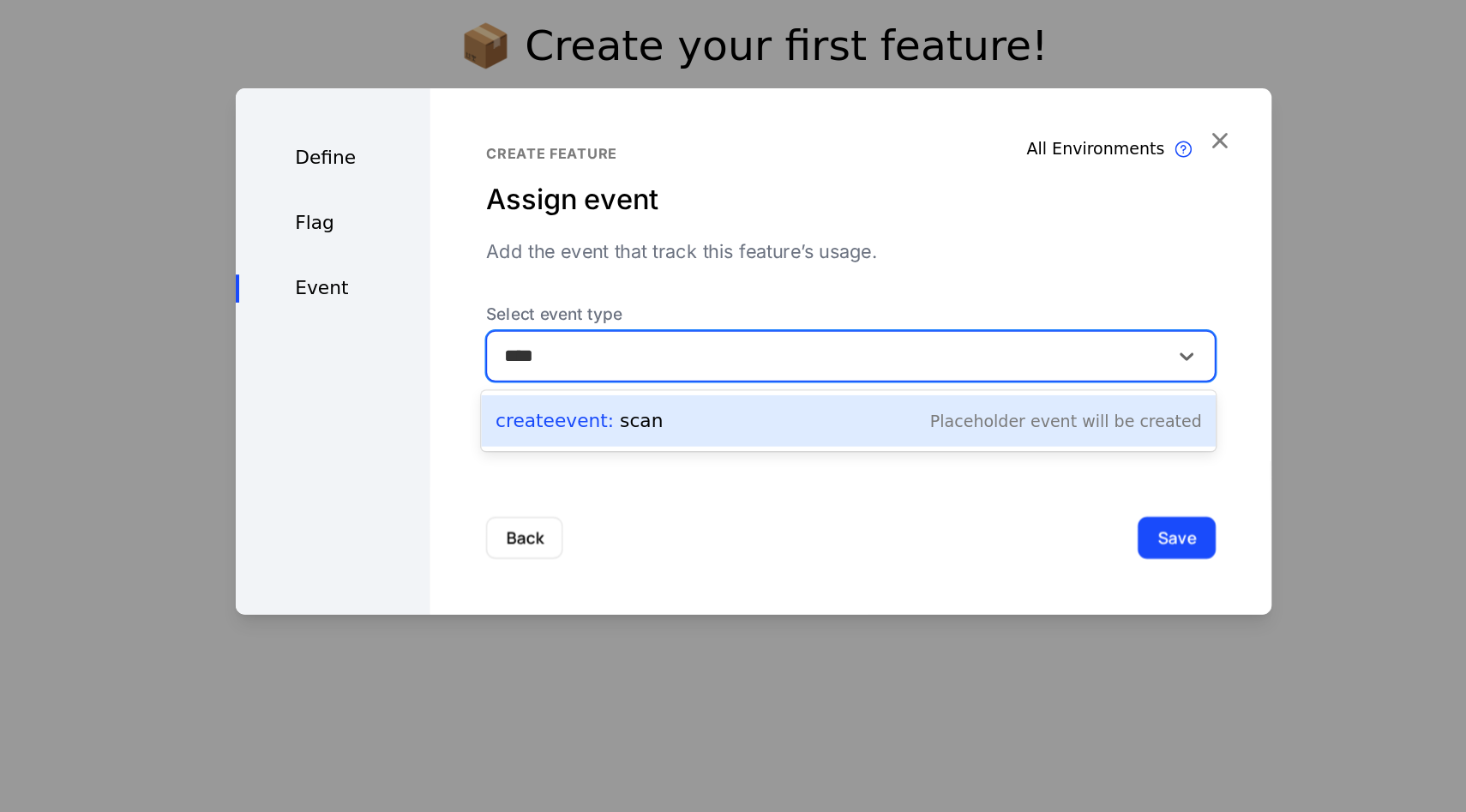
click at [604, 459] on span "Create Event :" at bounding box center [588, 458] width 92 height 17
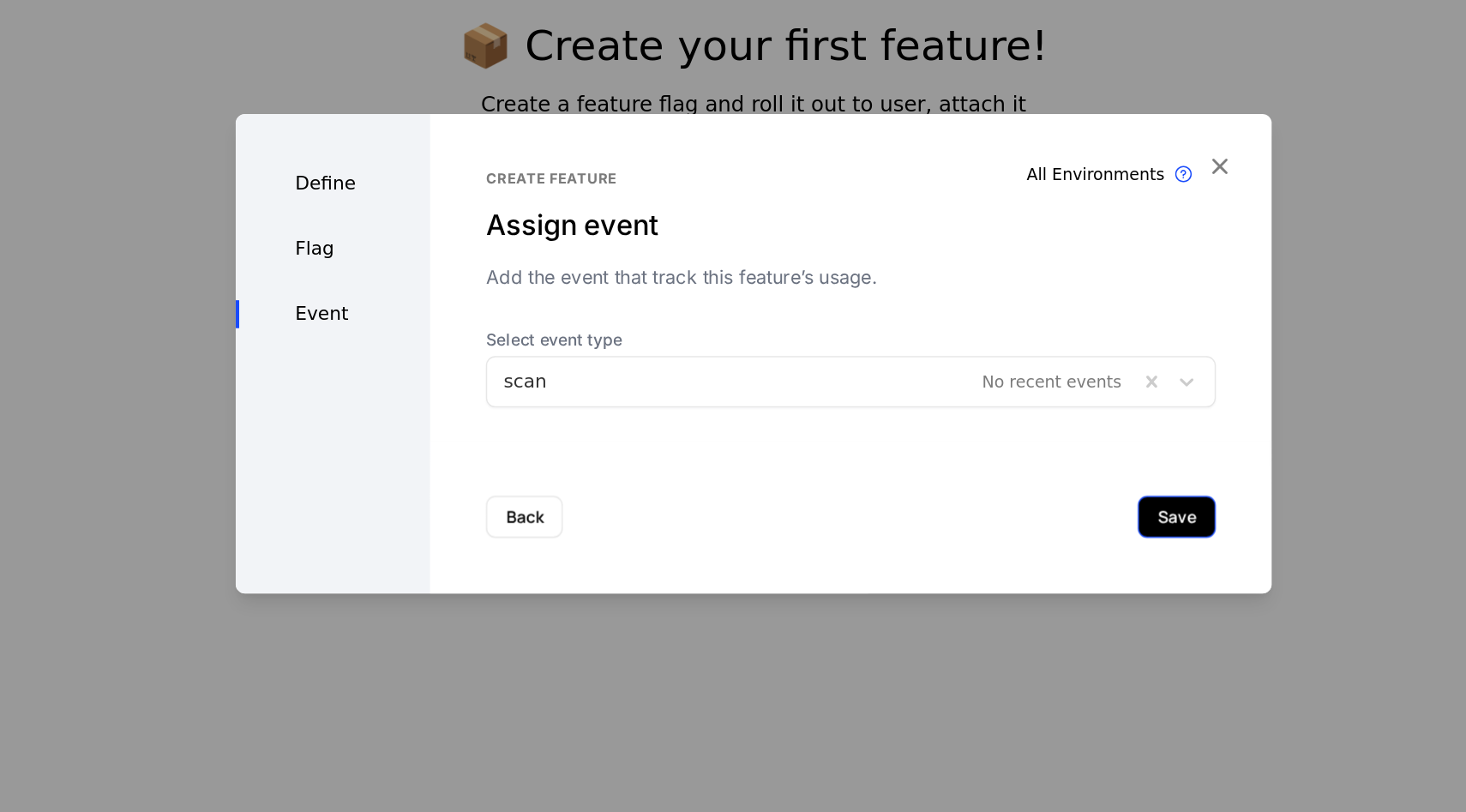
click at [1046, 530] on button "Save" at bounding box center [1045, 529] width 58 height 31
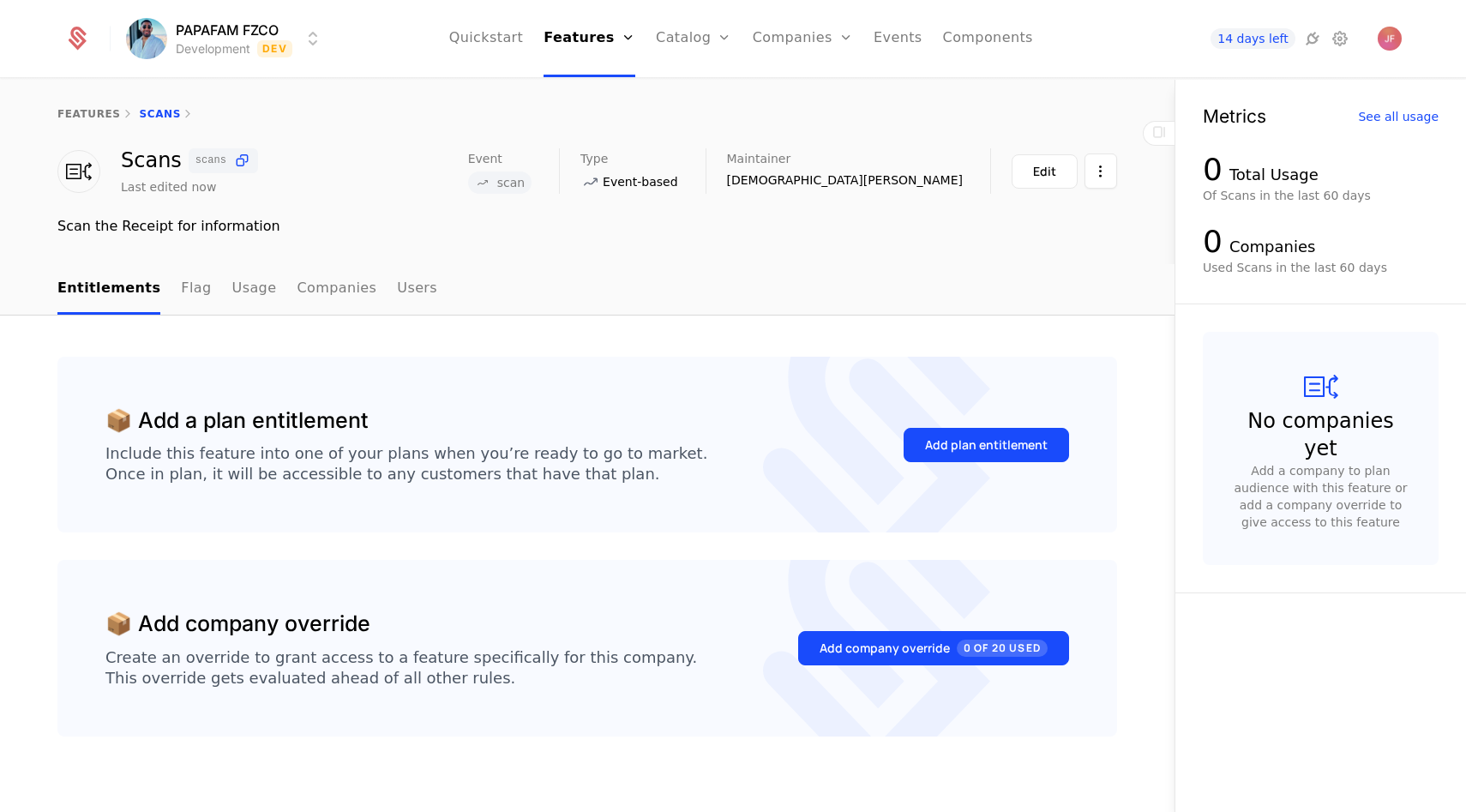
scroll to position [4, 0]
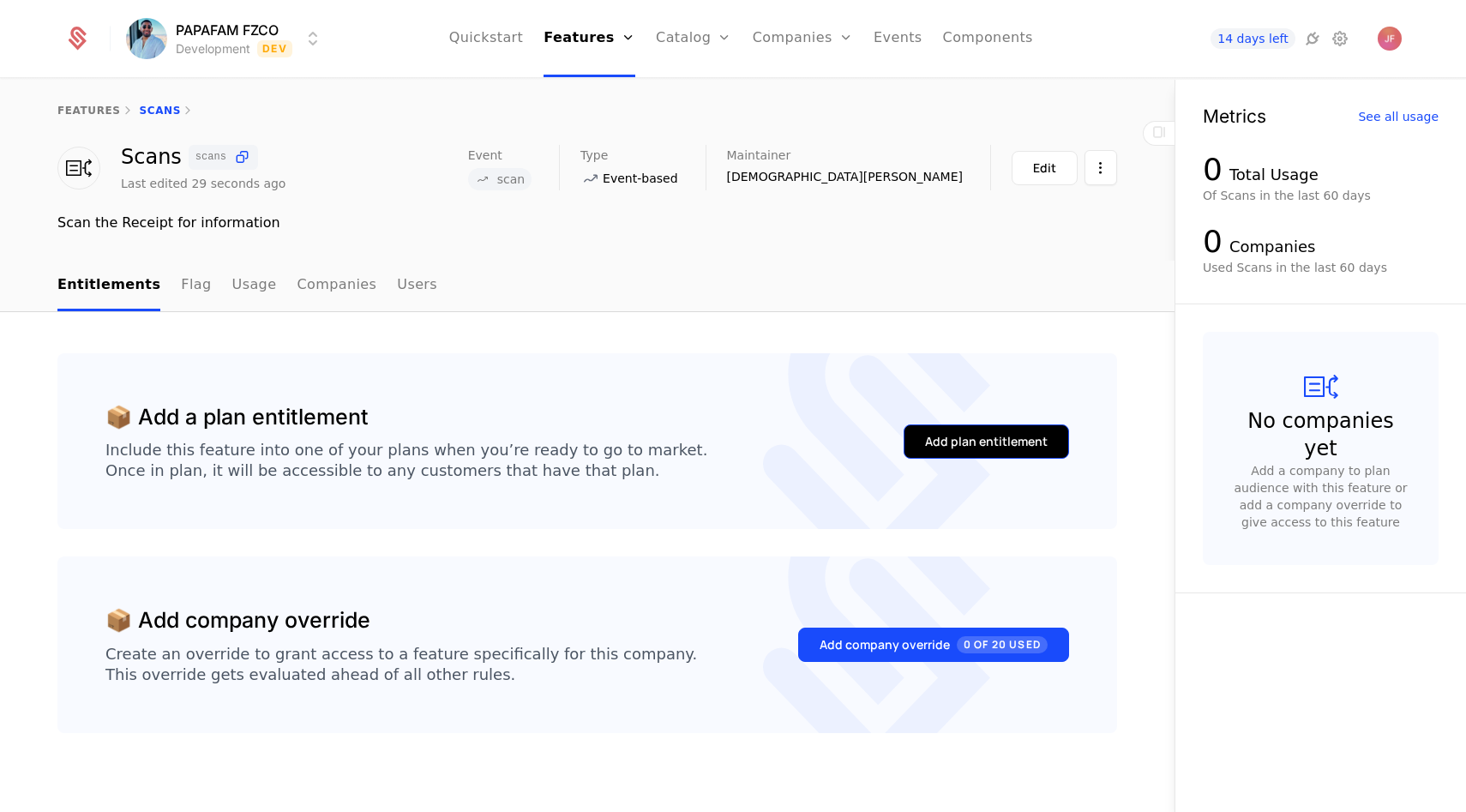
click at [946, 450] on button "Add plan entitlement" at bounding box center [987, 440] width 165 height 34
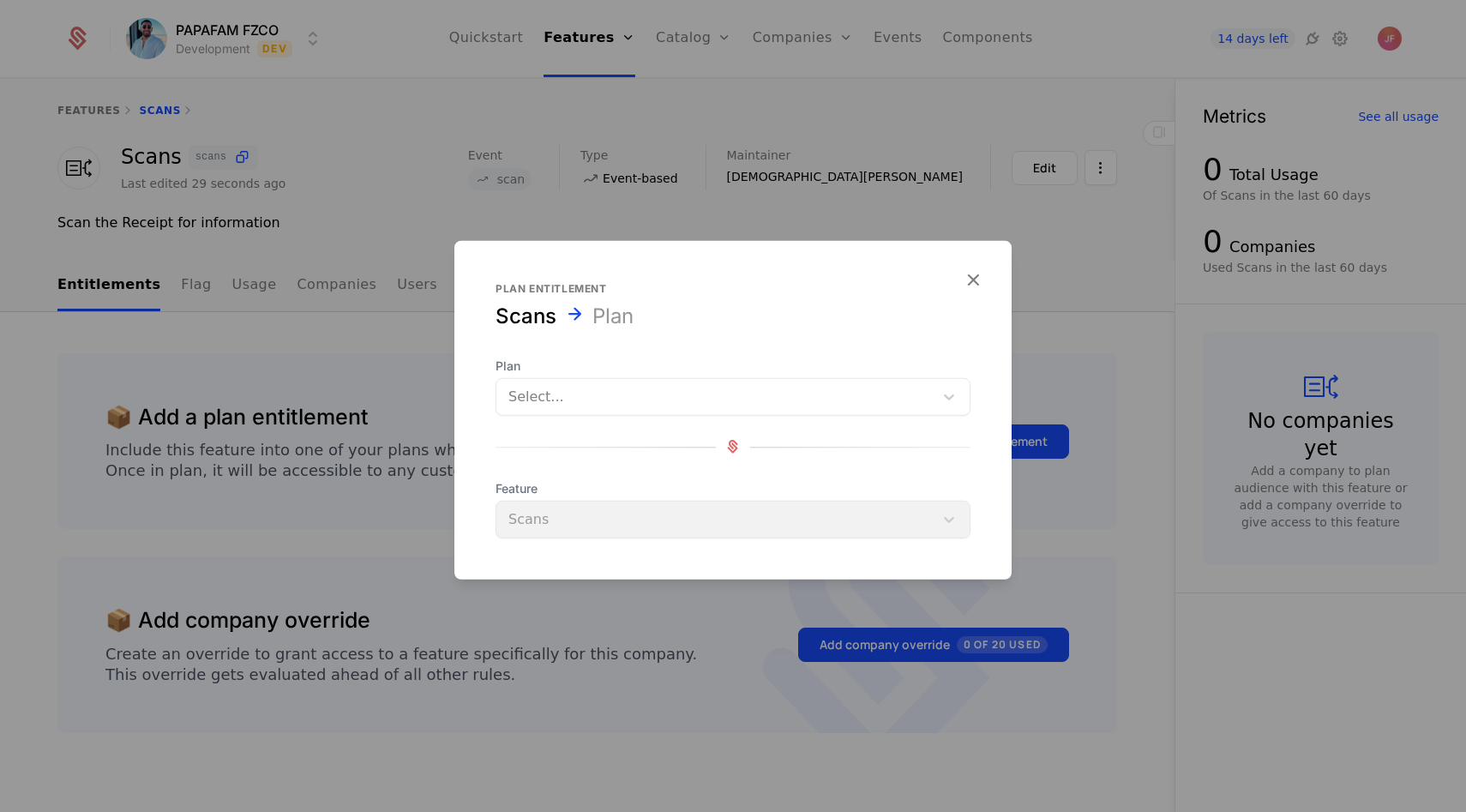
click at [625, 415] on div "Select..." at bounding box center [733, 395] width 476 height 38
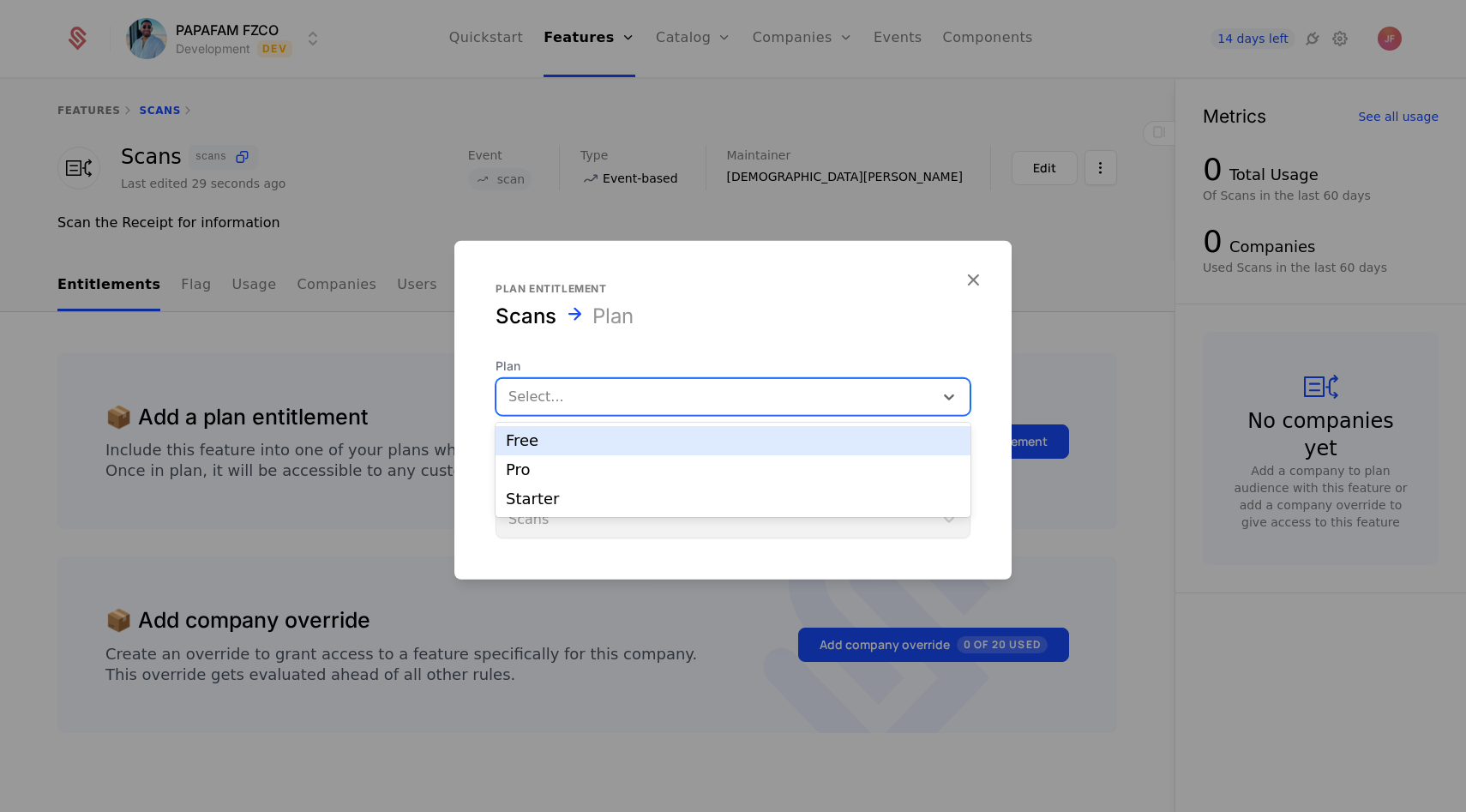
click at [603, 448] on div "Free" at bounding box center [733, 440] width 454 height 16
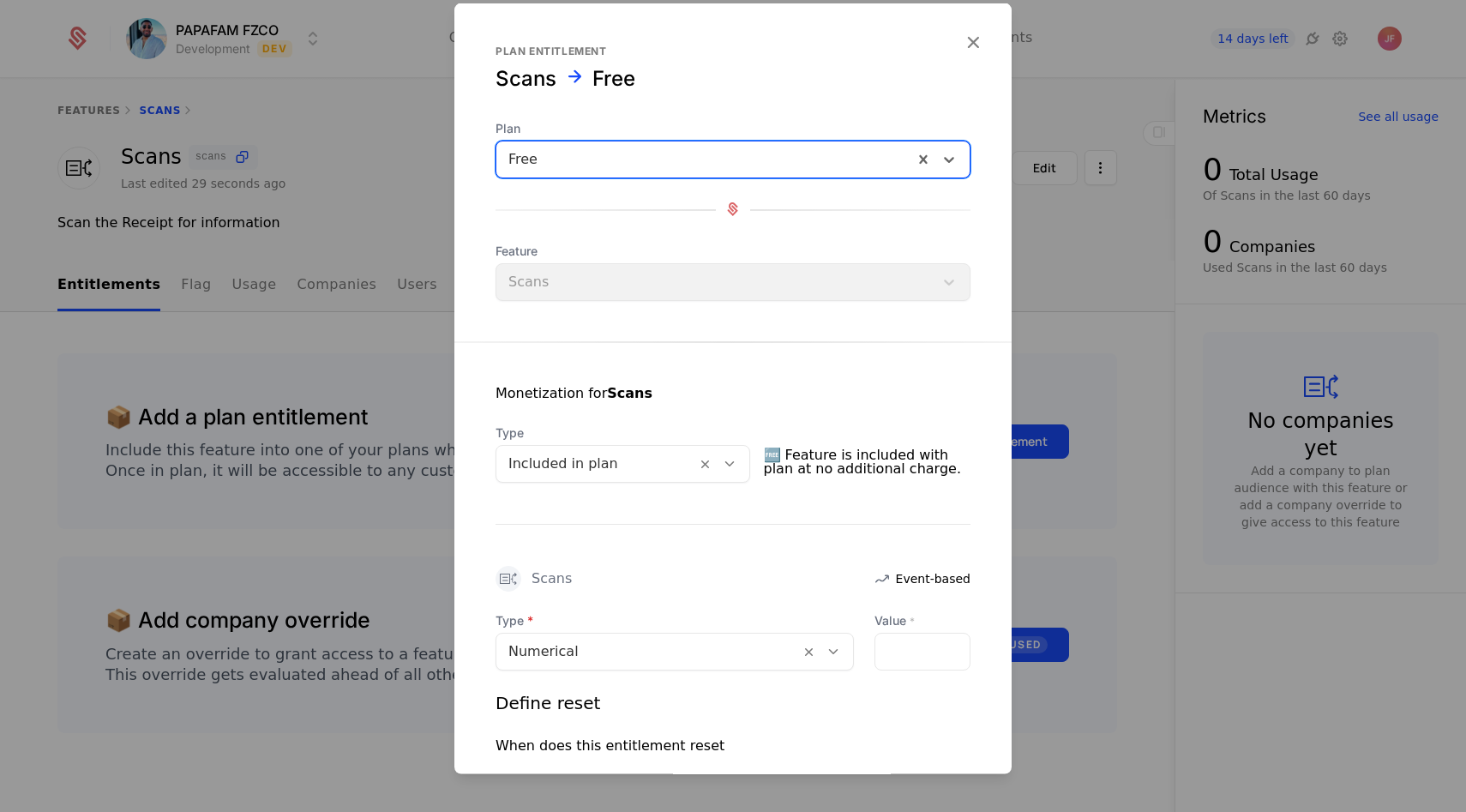
click at [780, 658] on div at bounding box center [648, 651] width 280 height 24
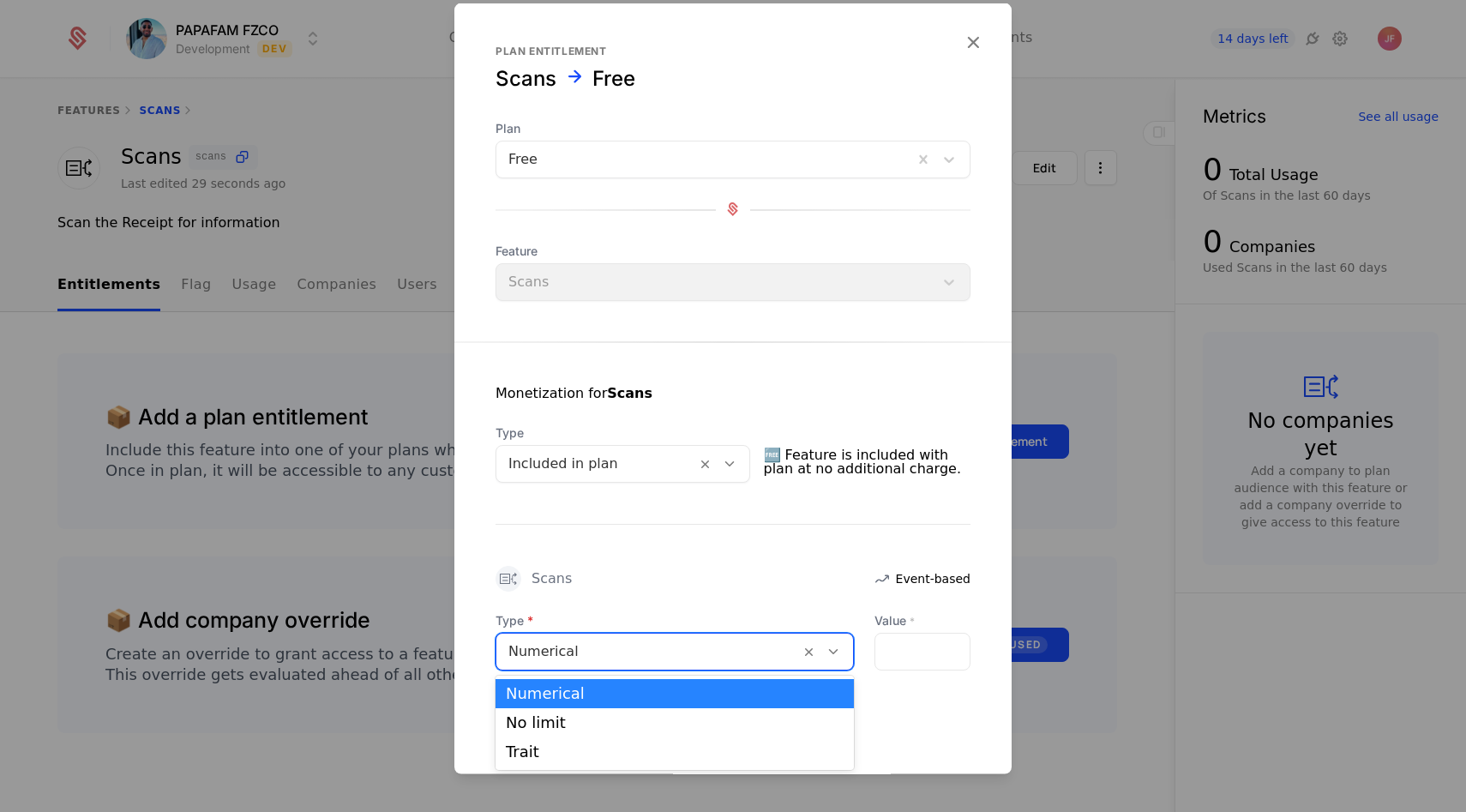
click at [631, 561] on div "Monetization for Scans Type Included in plan 🆓 Feature is included with plan at…" at bounding box center [733, 624] width 557 height 565
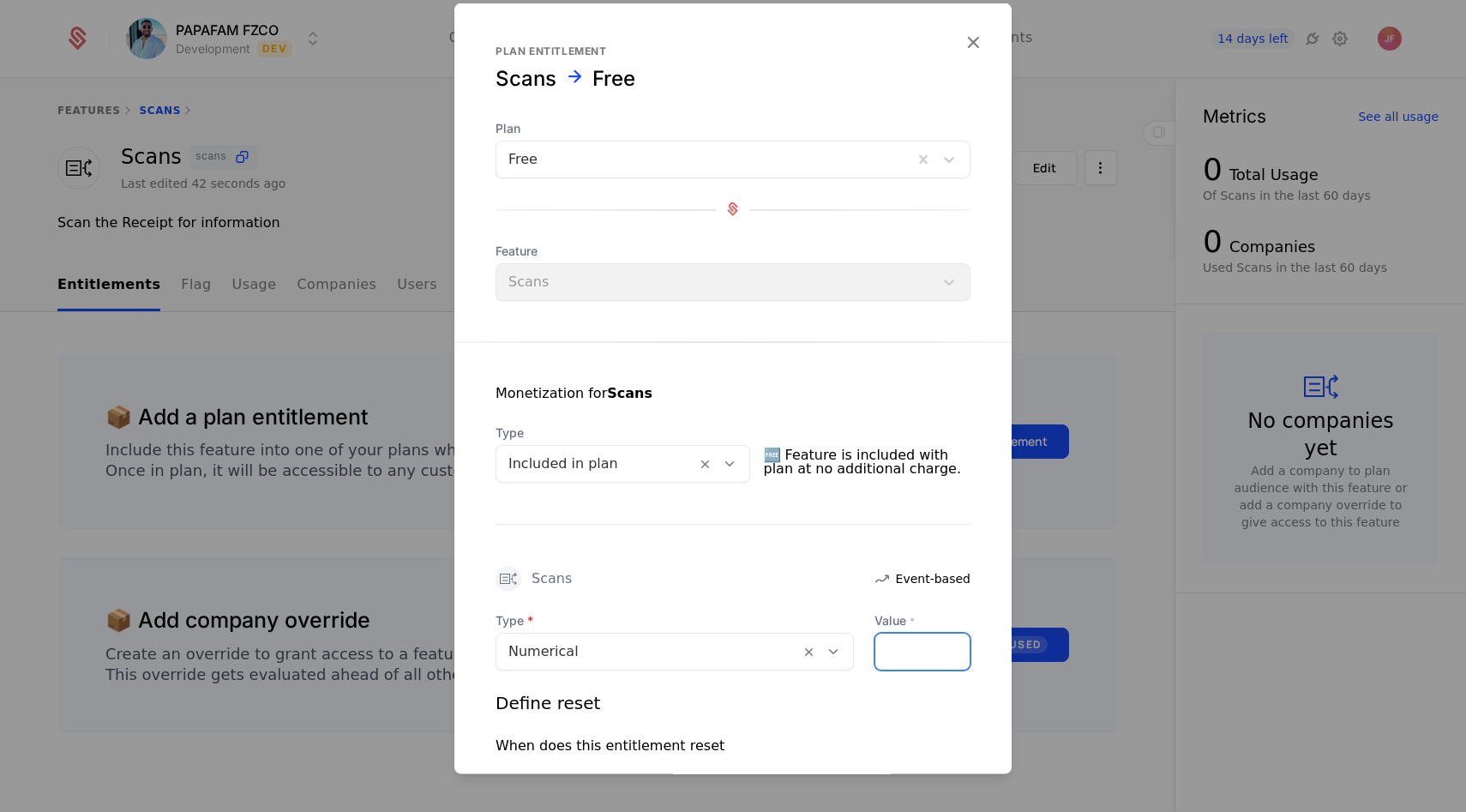
click at [940, 640] on input "Value *" at bounding box center [923, 650] width 95 height 36
type input "*"
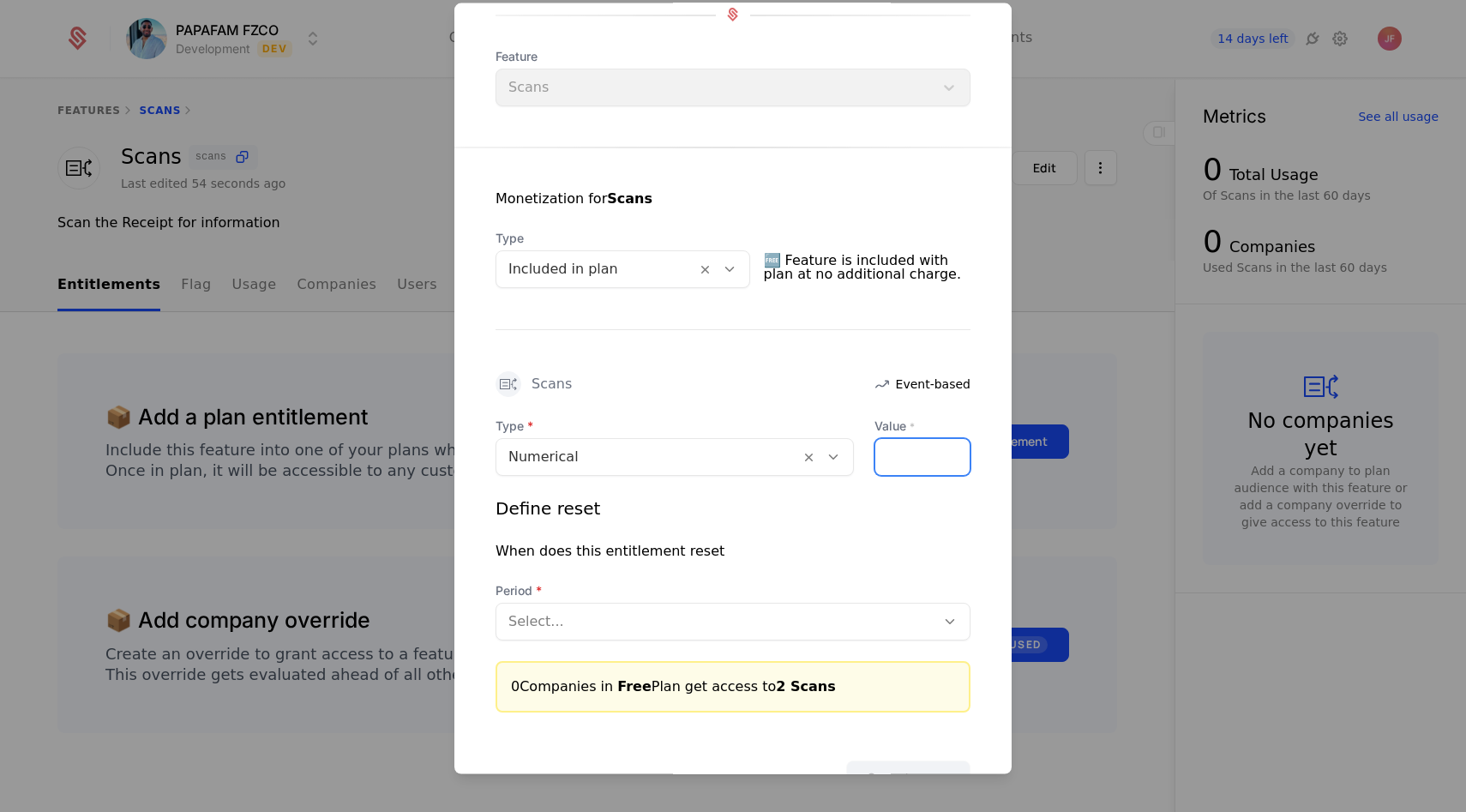
scroll to position [195, 0]
click at [587, 626] on div at bounding box center [716, 619] width 415 height 24
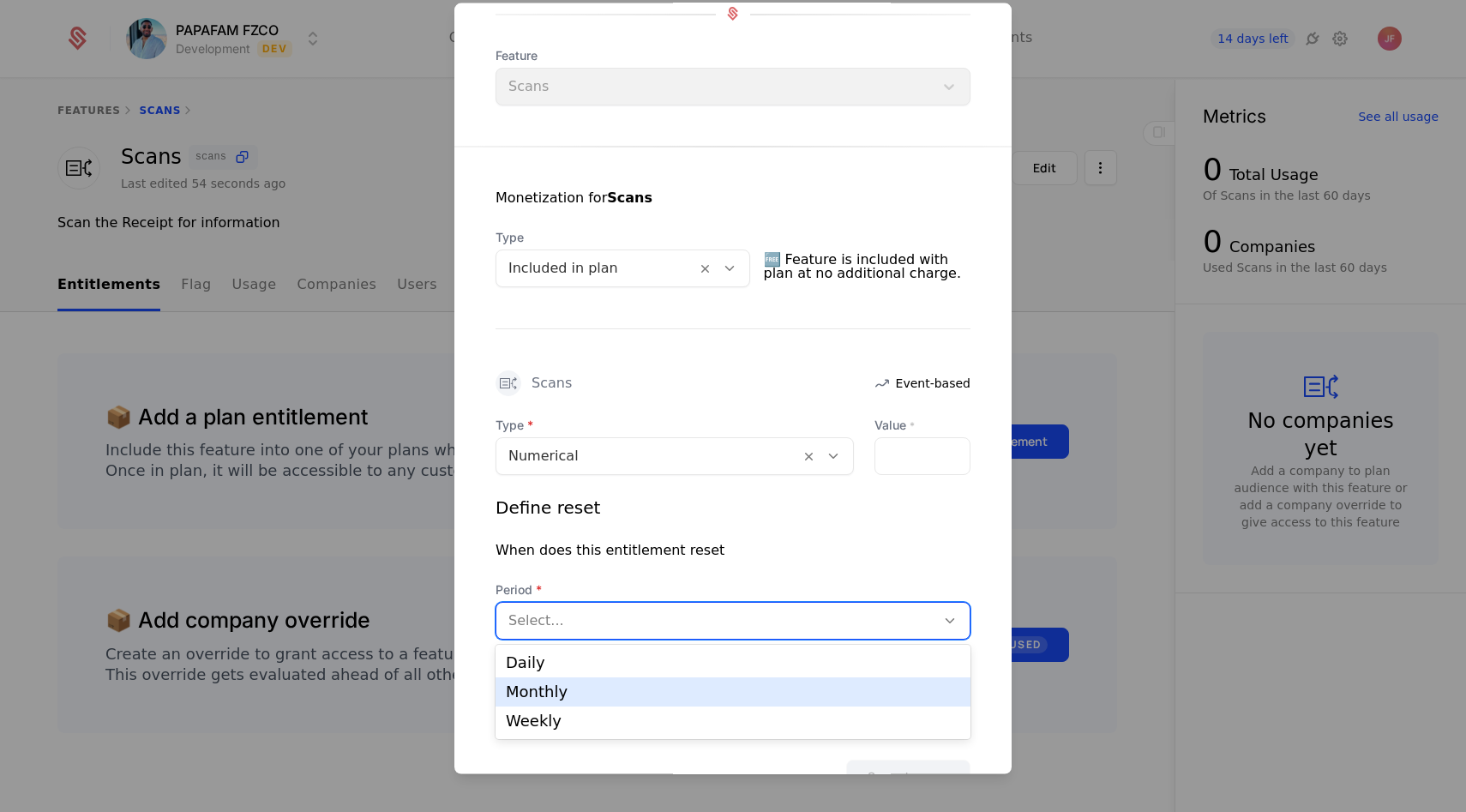
click at [574, 683] on div "Monthly" at bounding box center [733, 692] width 476 height 29
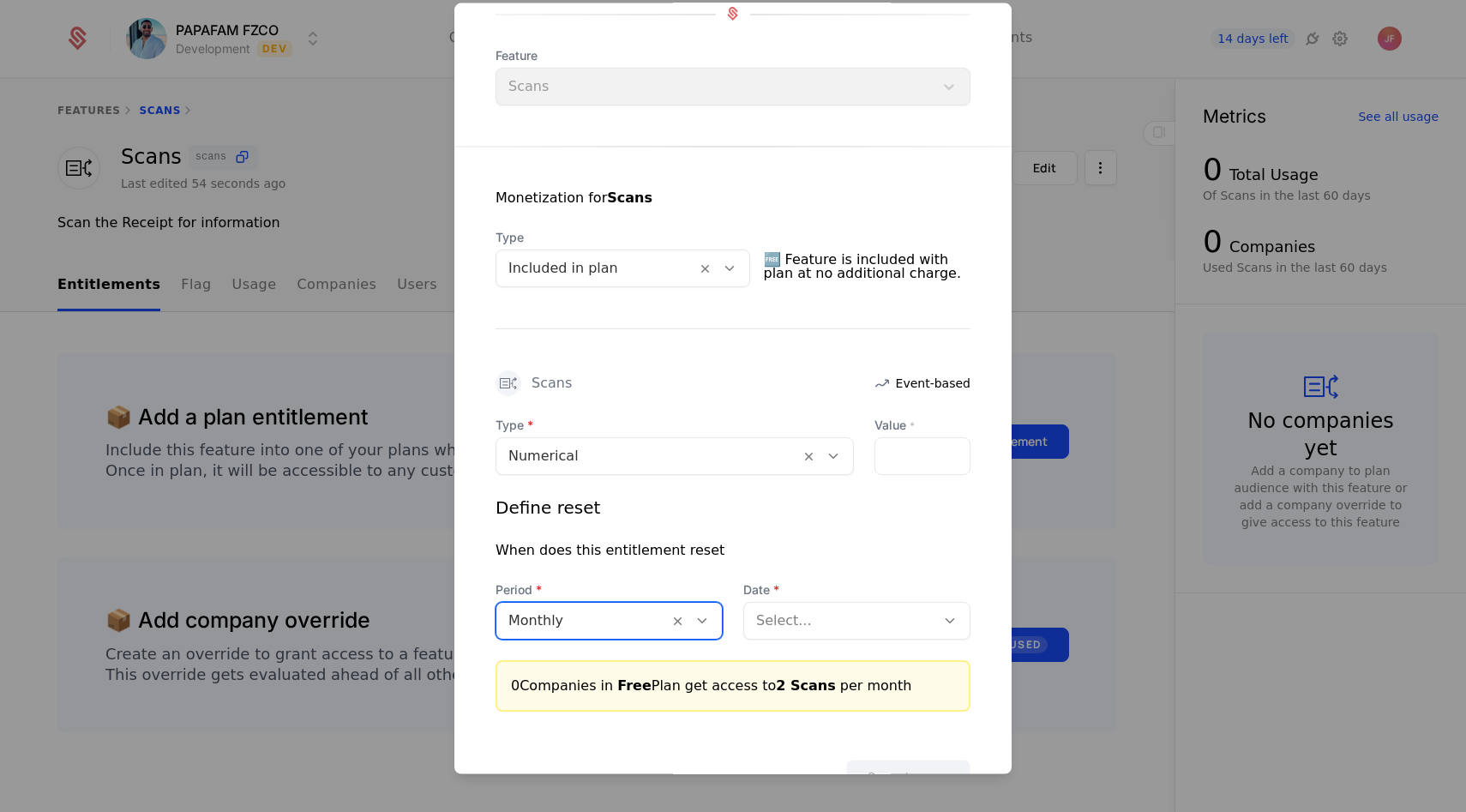
scroll to position [255, 0]
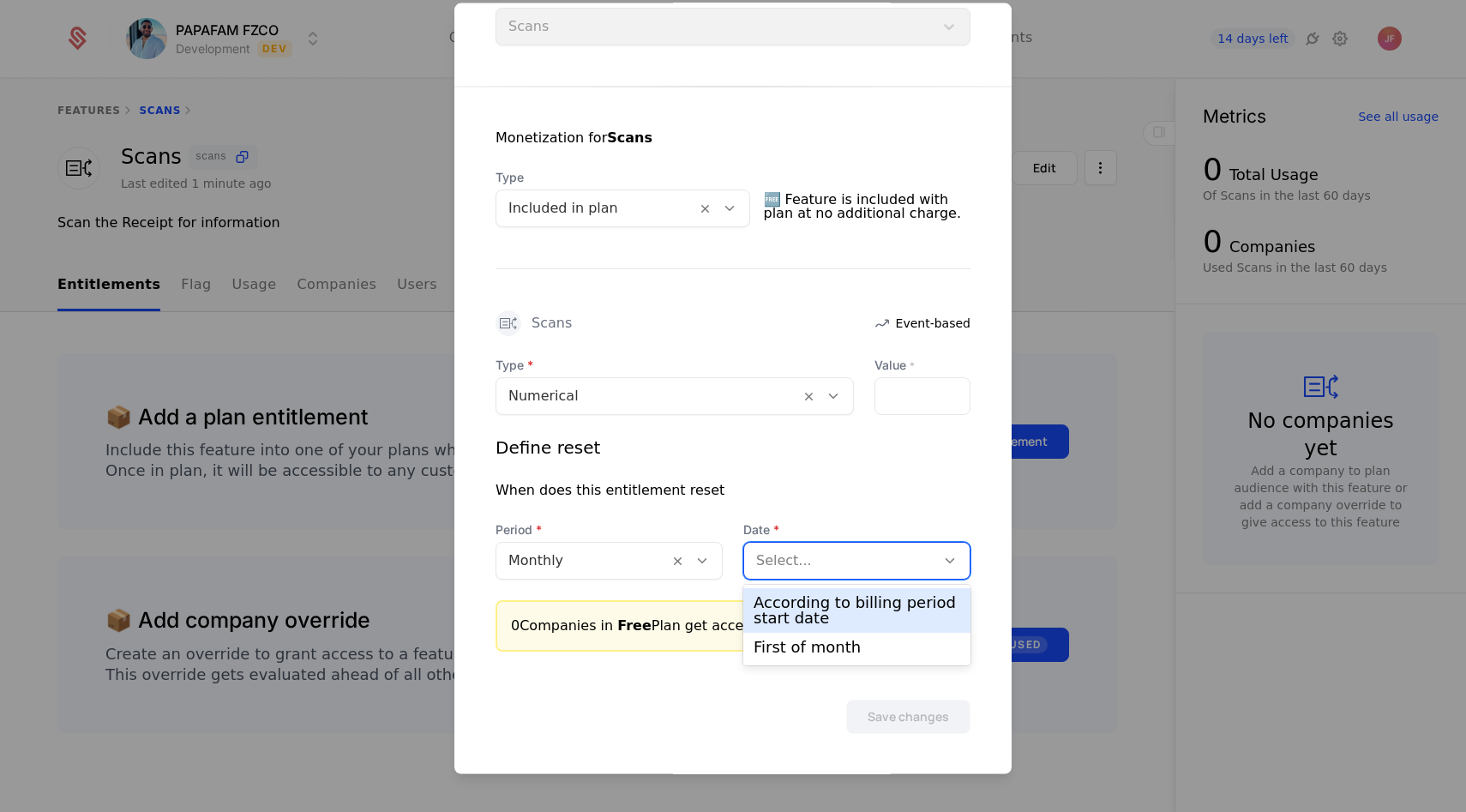
click at [853, 574] on div "Select..." at bounding box center [857, 559] width 228 height 38
click at [835, 602] on div "According to billing period start date" at bounding box center [856, 610] width 207 height 31
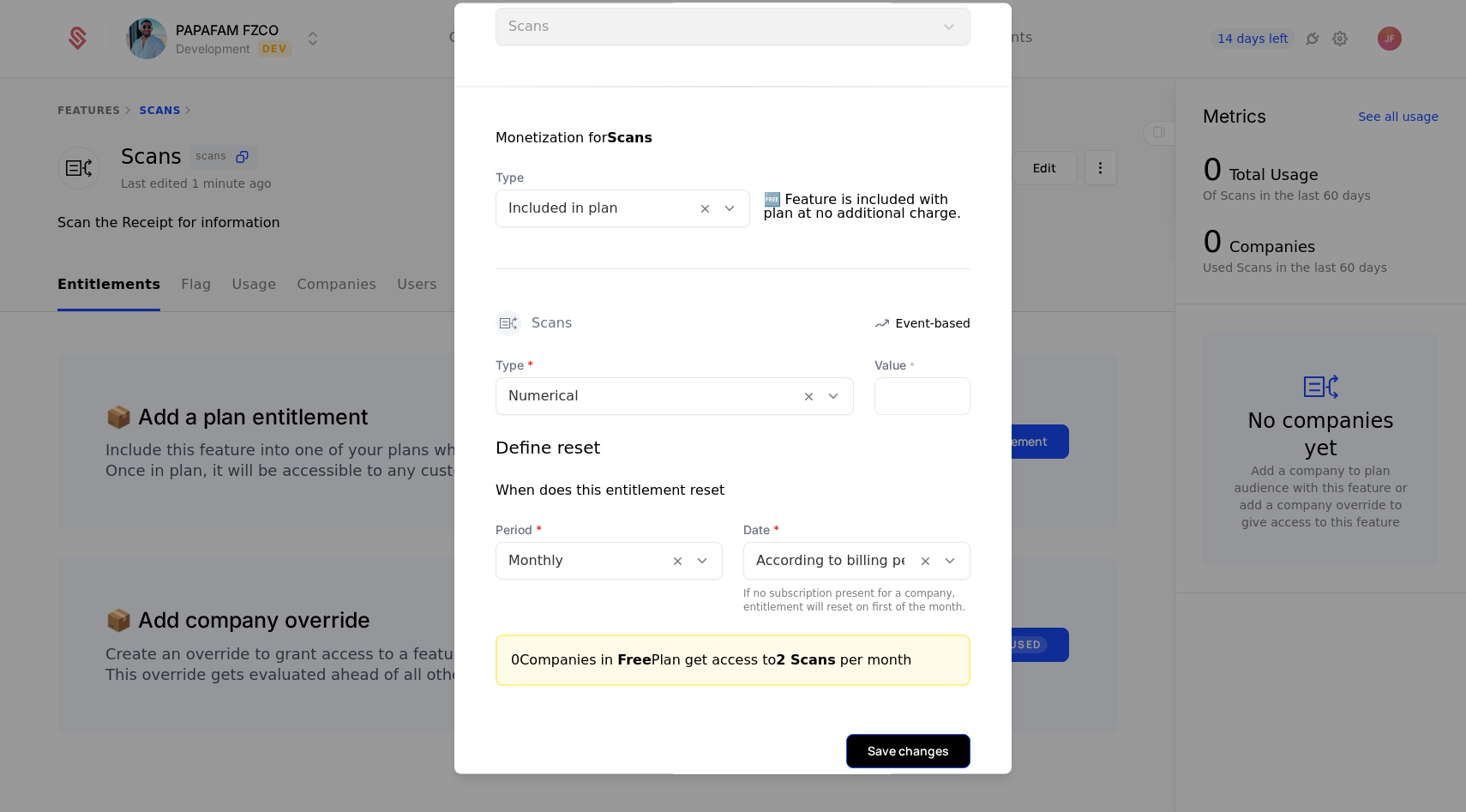
click at [904, 747] on button "Save changes" at bounding box center [908, 750] width 124 height 34
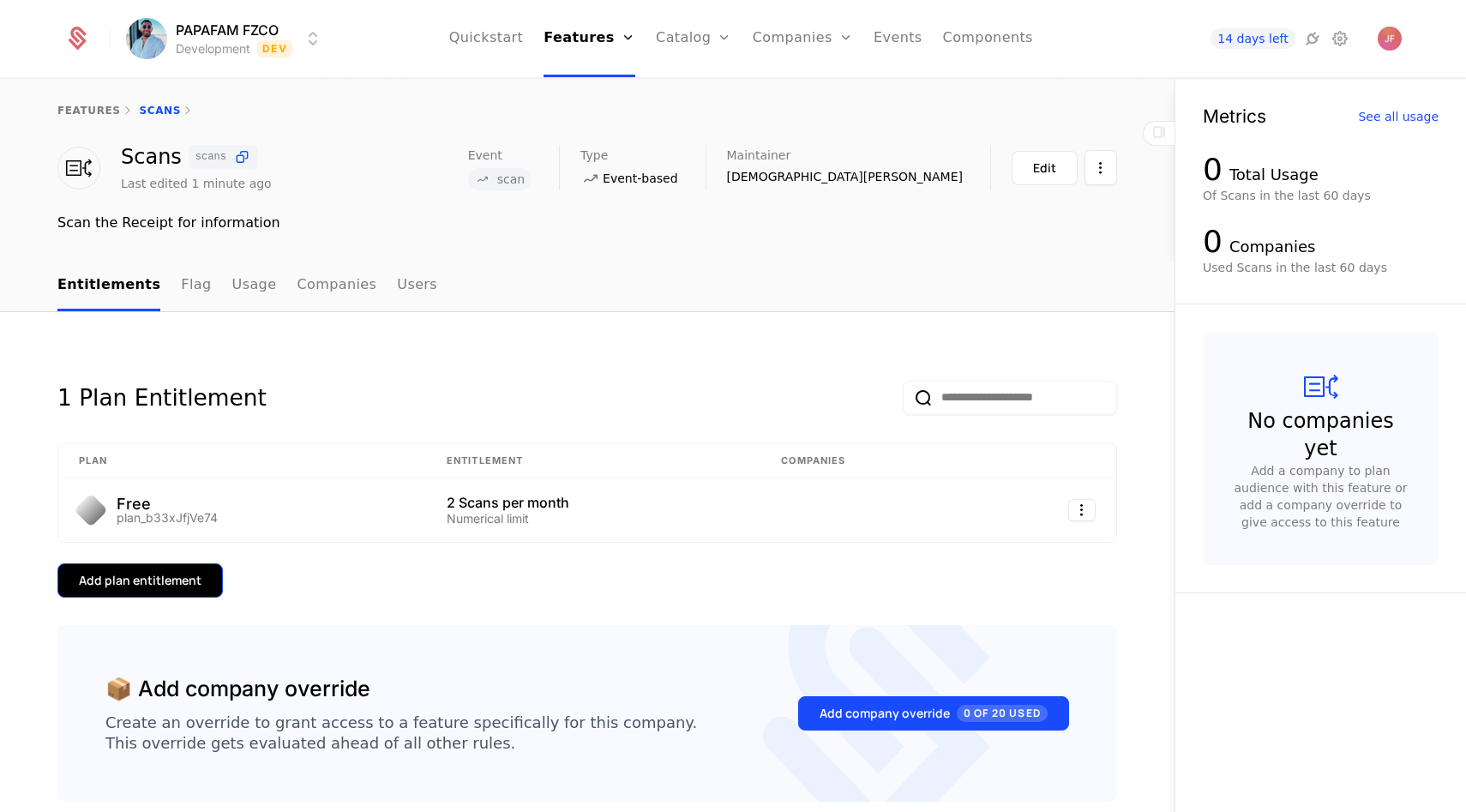
click at [181, 576] on div "Add plan entitlement" at bounding box center [140, 580] width 123 height 17
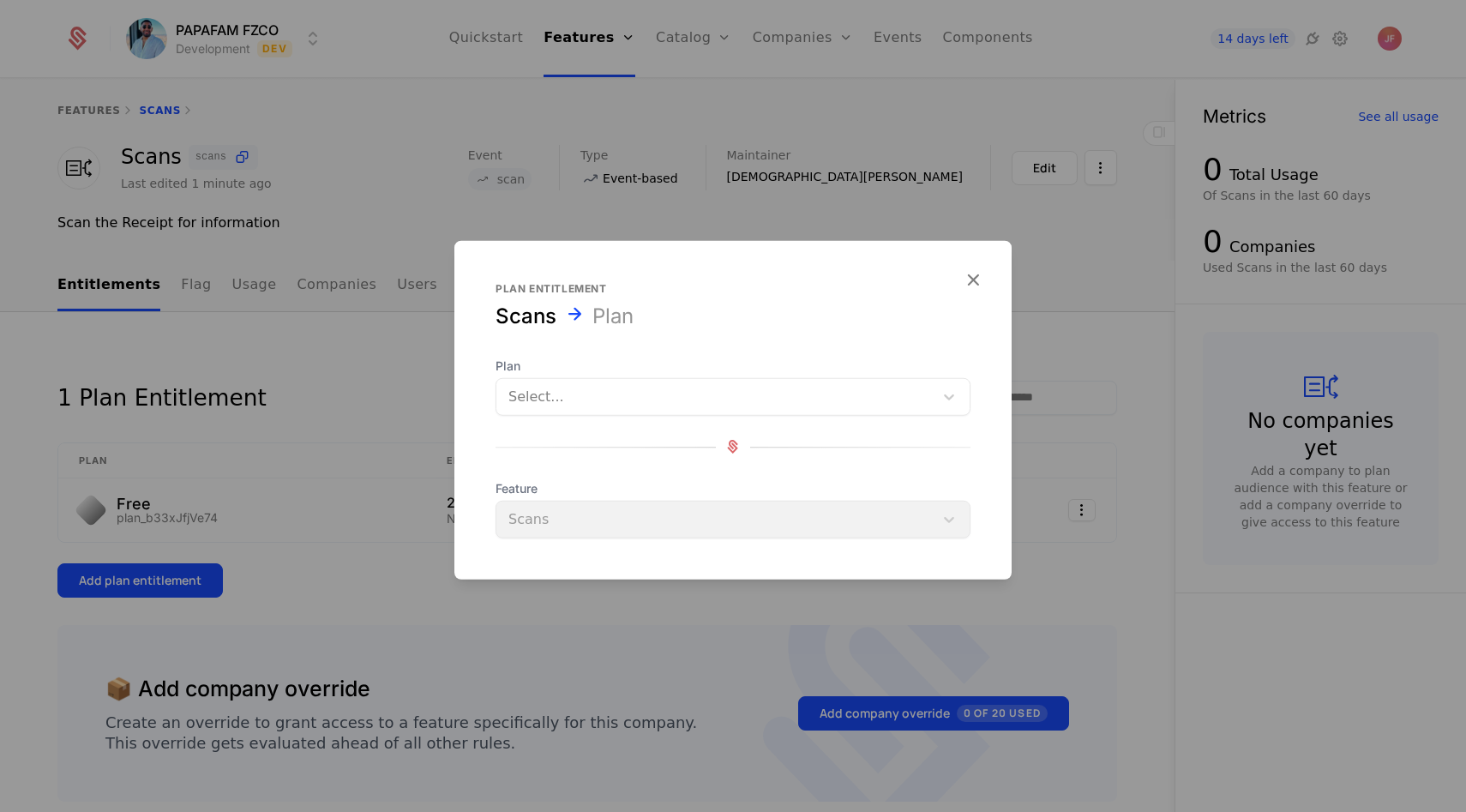
click at [536, 381] on div "Select..." at bounding box center [715, 396] width 437 height 31
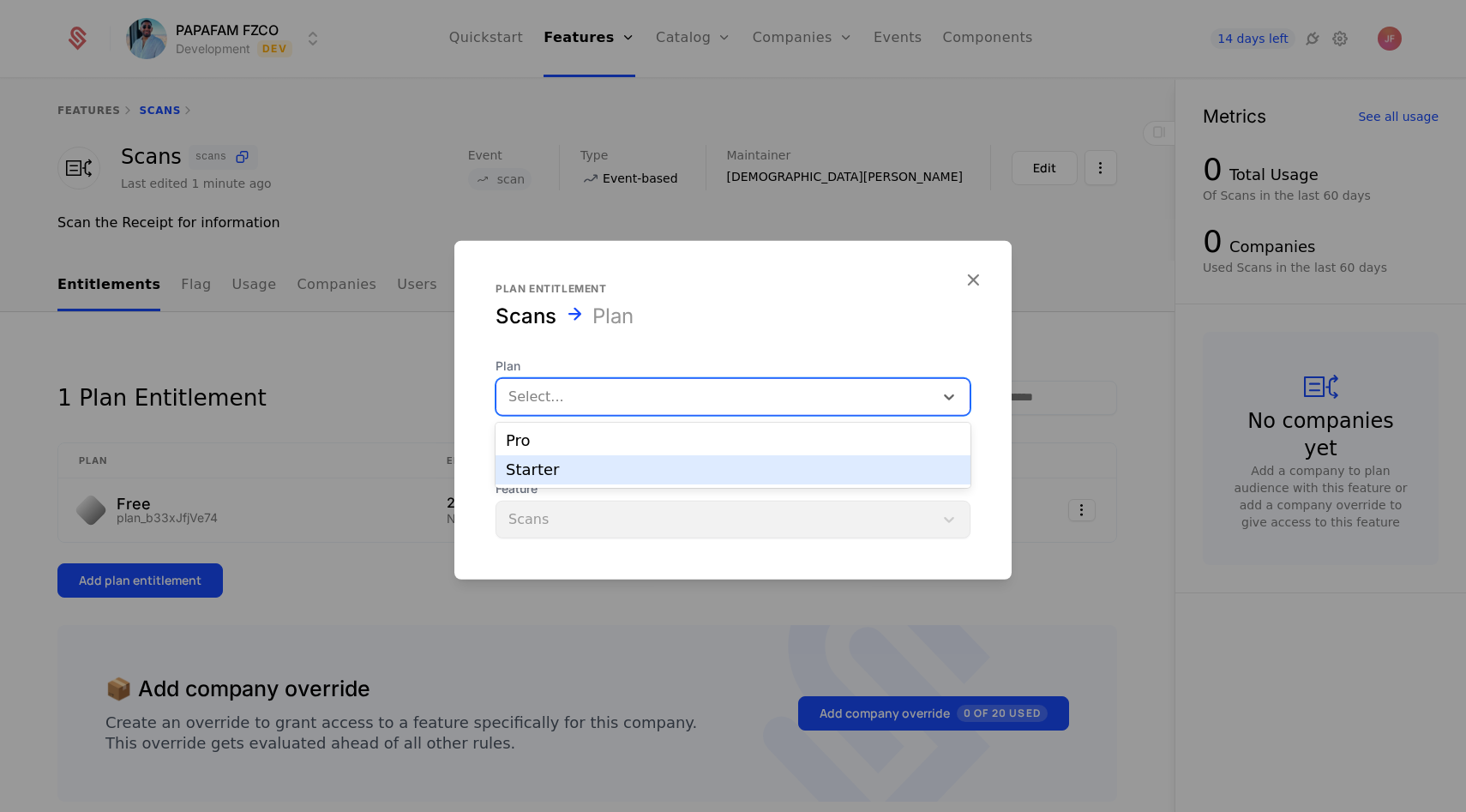
click at [520, 467] on div "Starter" at bounding box center [733, 470] width 454 height 16
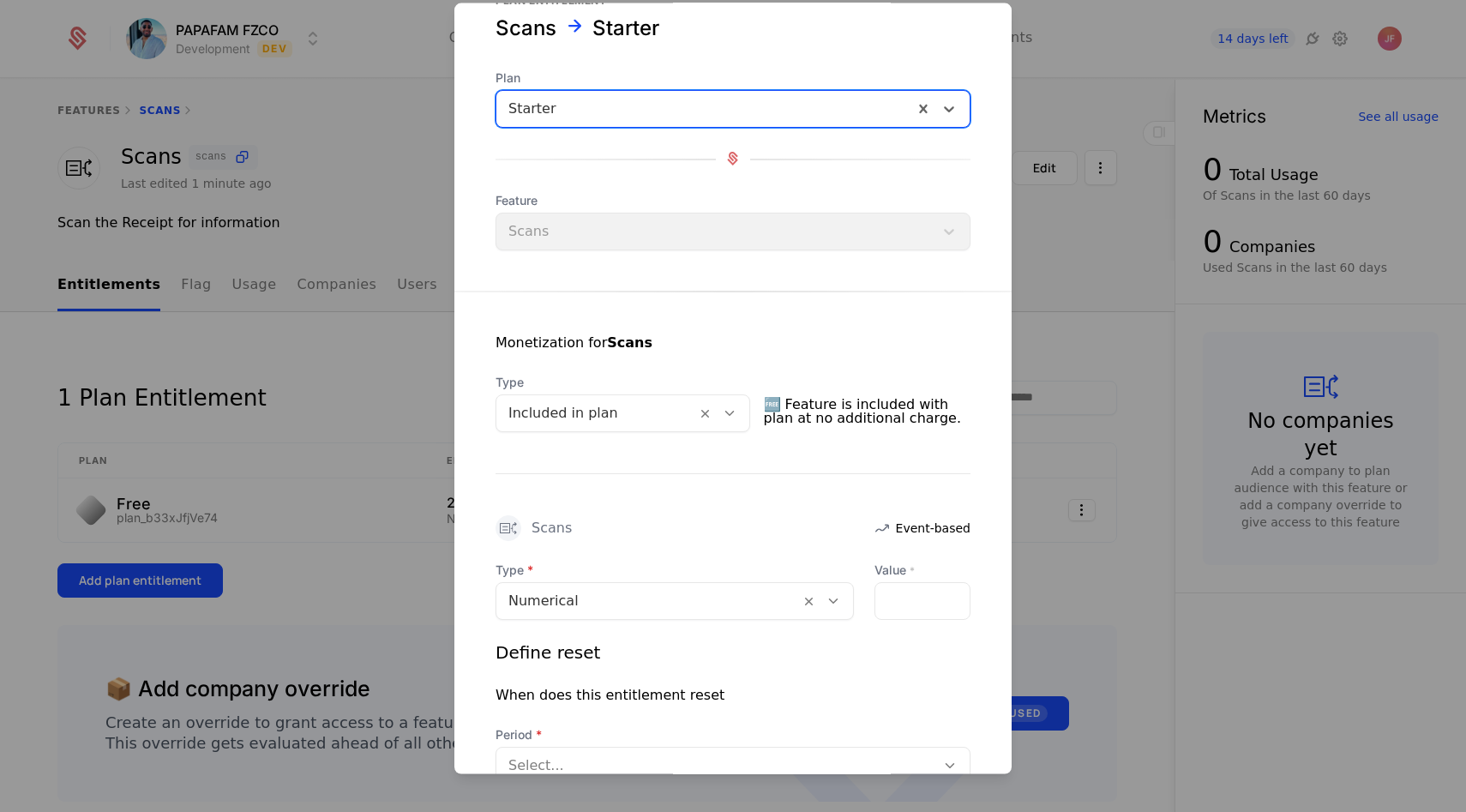
scroll to position [54, 0]
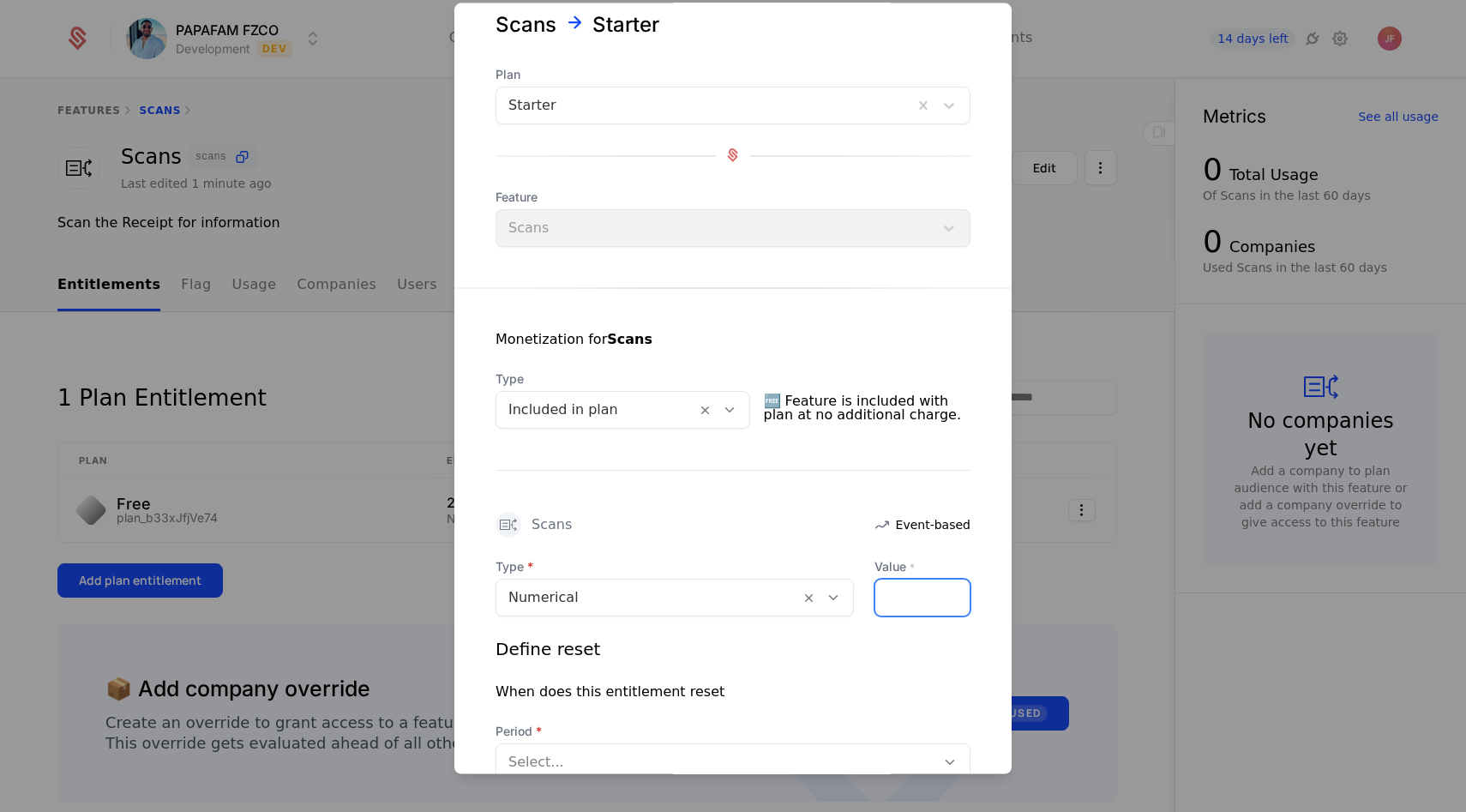
click at [903, 601] on input "Value *" at bounding box center [923, 596] width 95 height 36
type input "**"
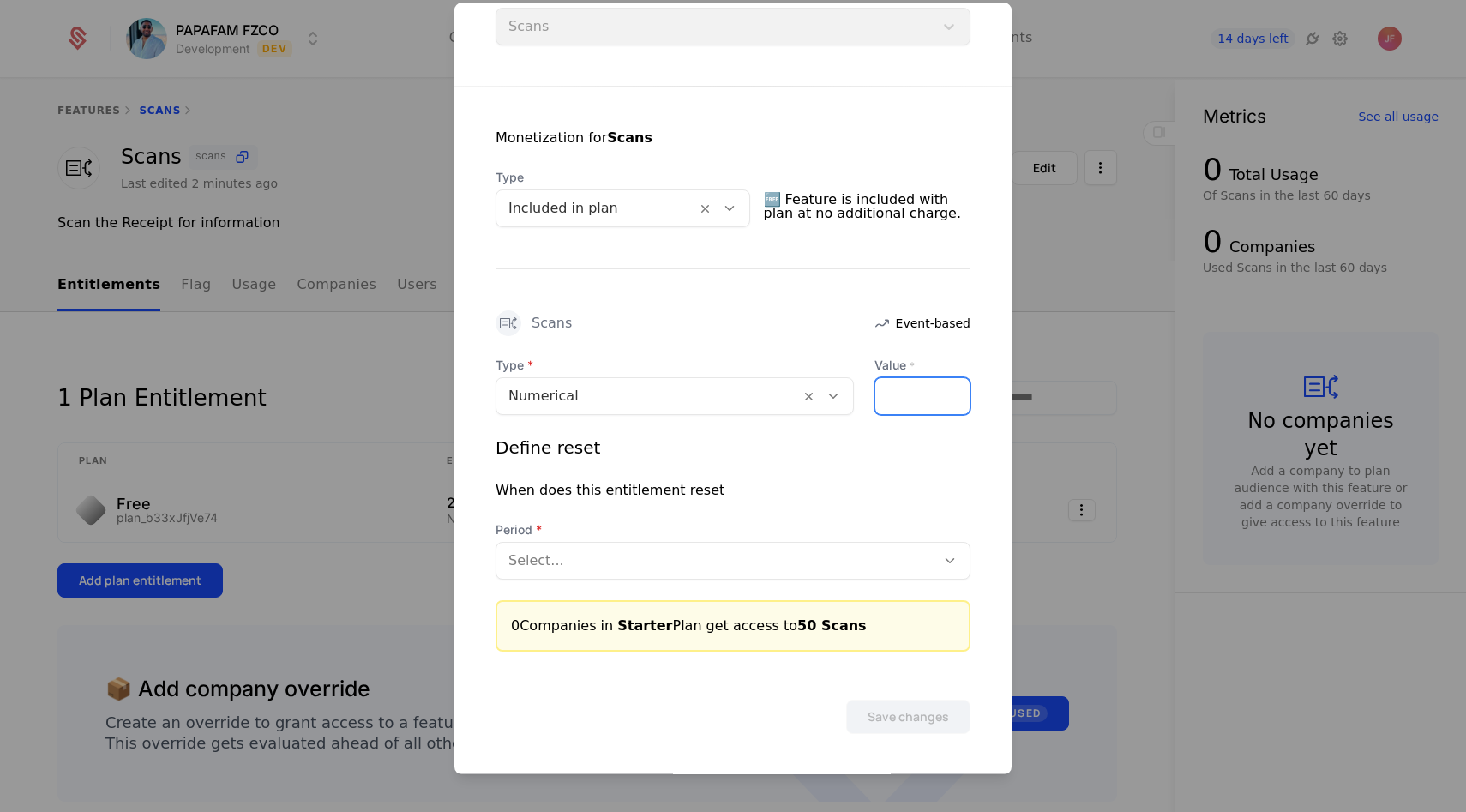
scroll to position [254, 0]
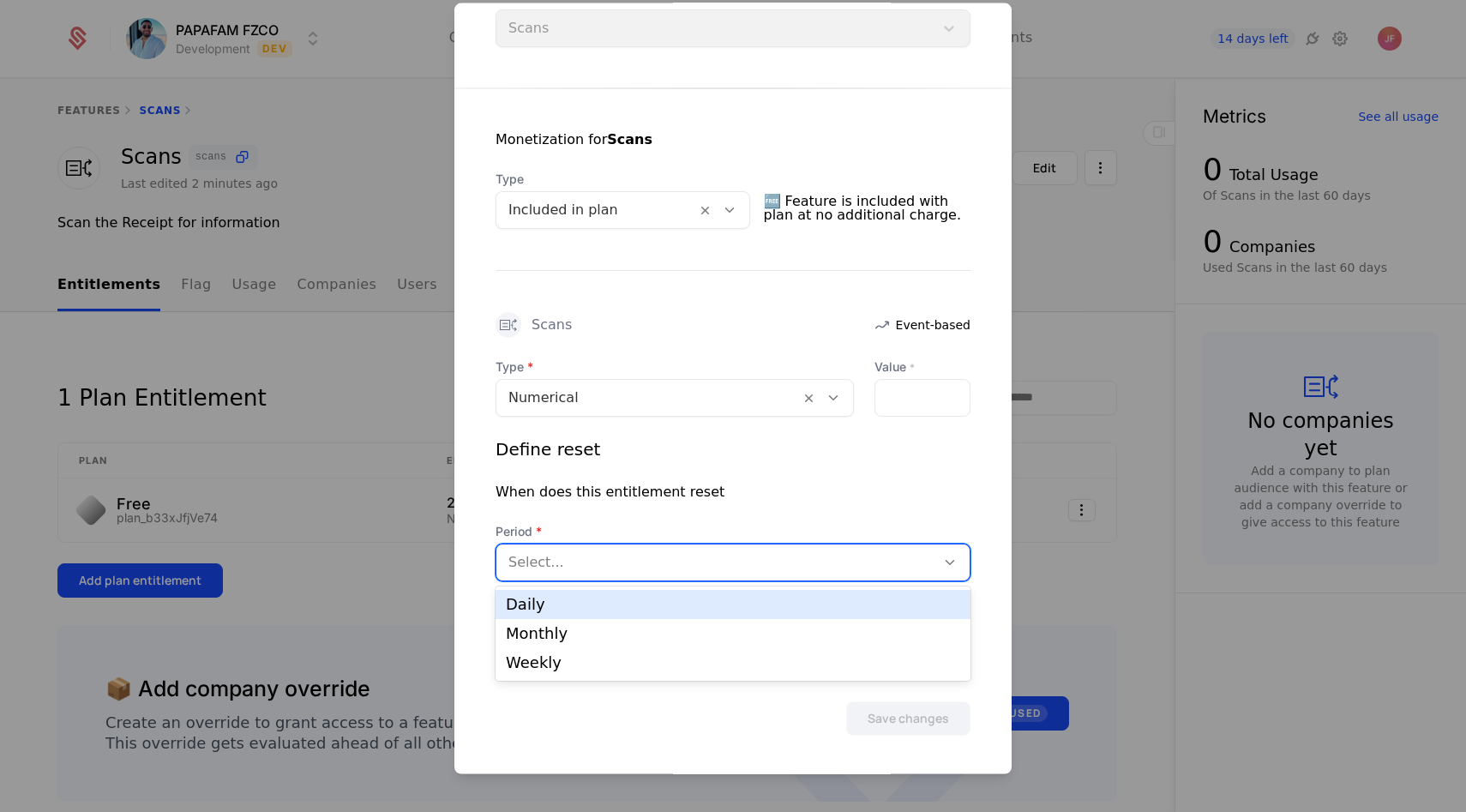
click at [598, 562] on div at bounding box center [716, 562] width 415 height 24
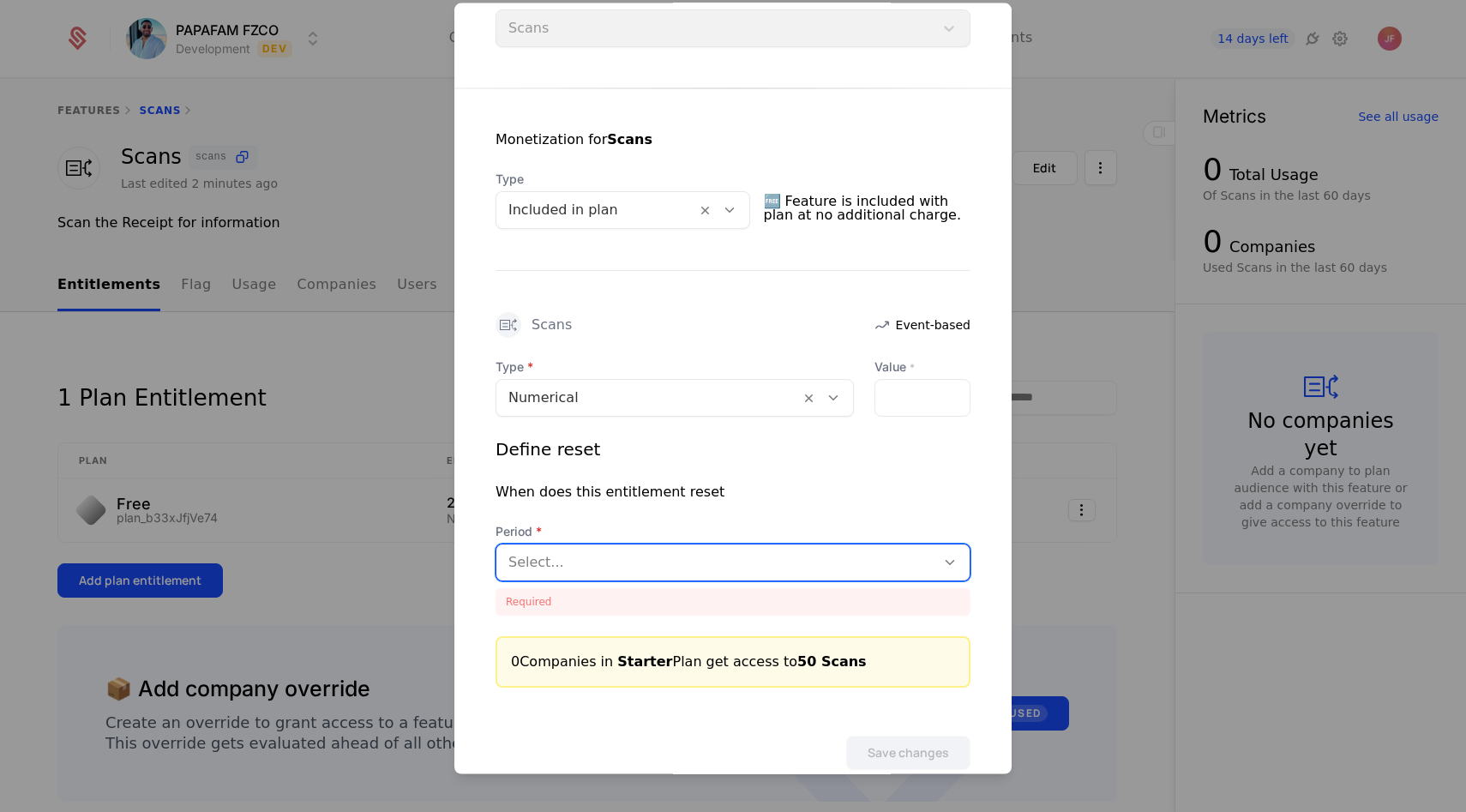
click at [543, 561] on div at bounding box center [716, 562] width 415 height 24
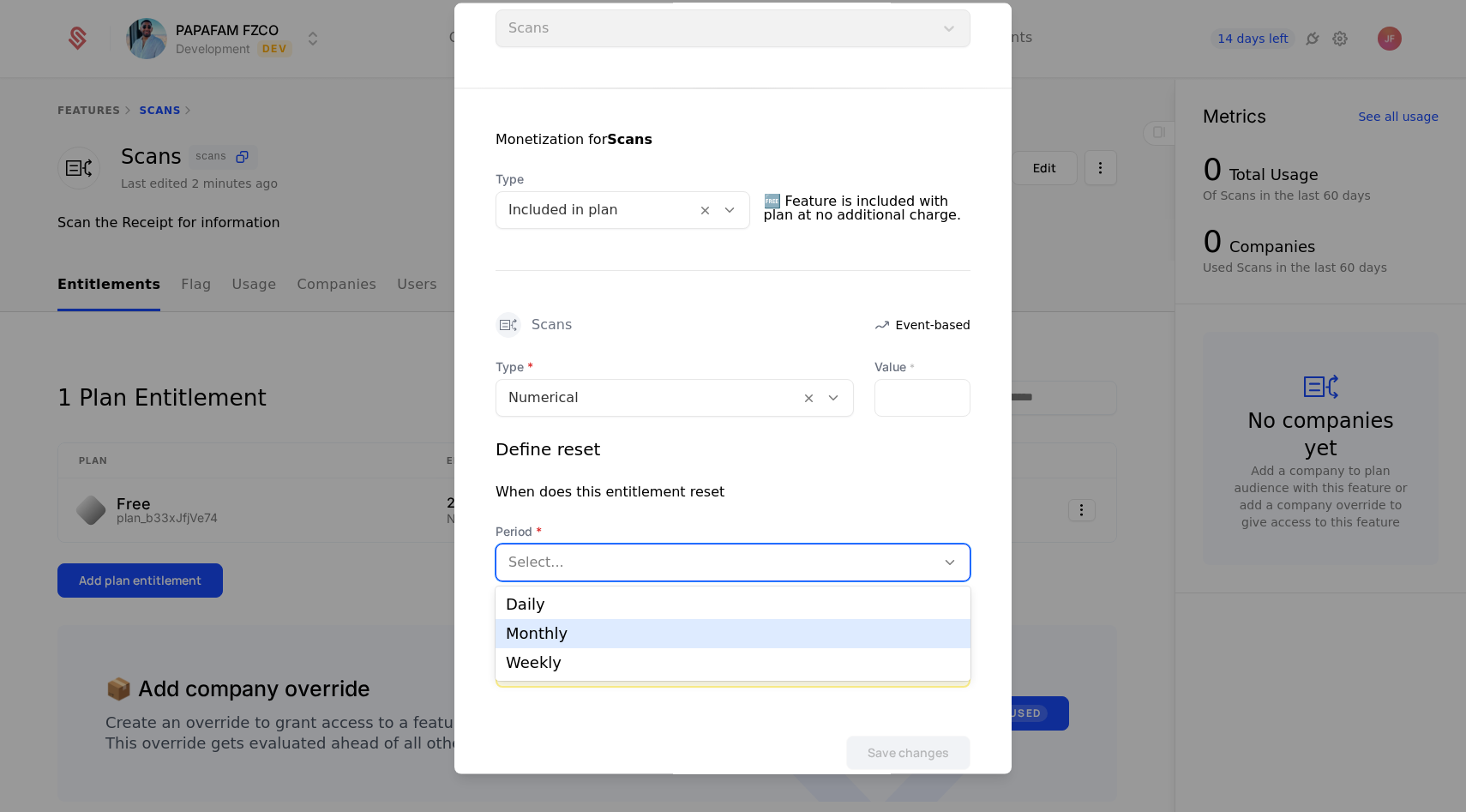
click at [554, 639] on div "Monthly" at bounding box center [733, 633] width 454 height 16
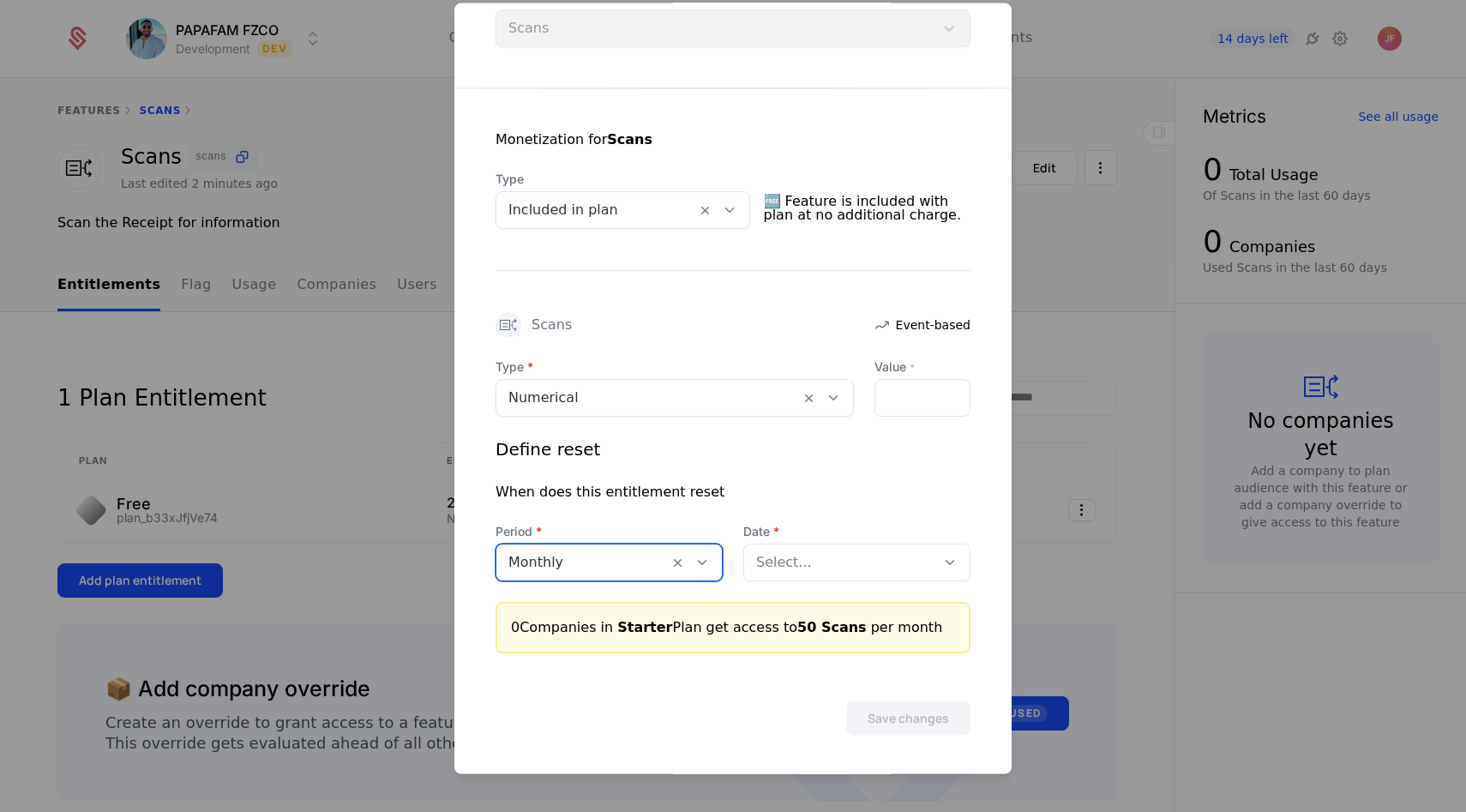
click at [850, 564] on div at bounding box center [840, 562] width 167 height 24
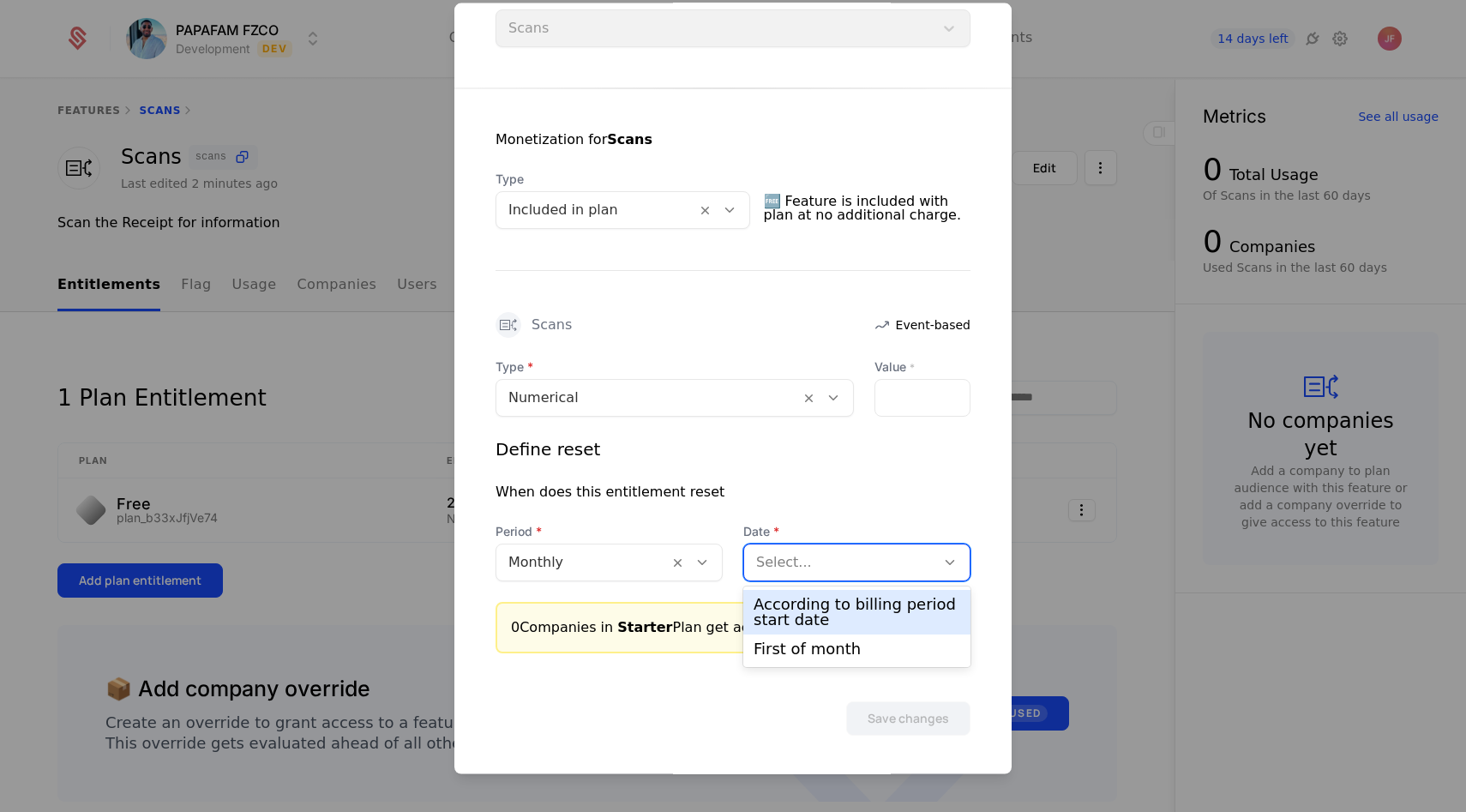
click at [813, 624] on div "According to billing period start date" at bounding box center [856, 612] width 207 height 31
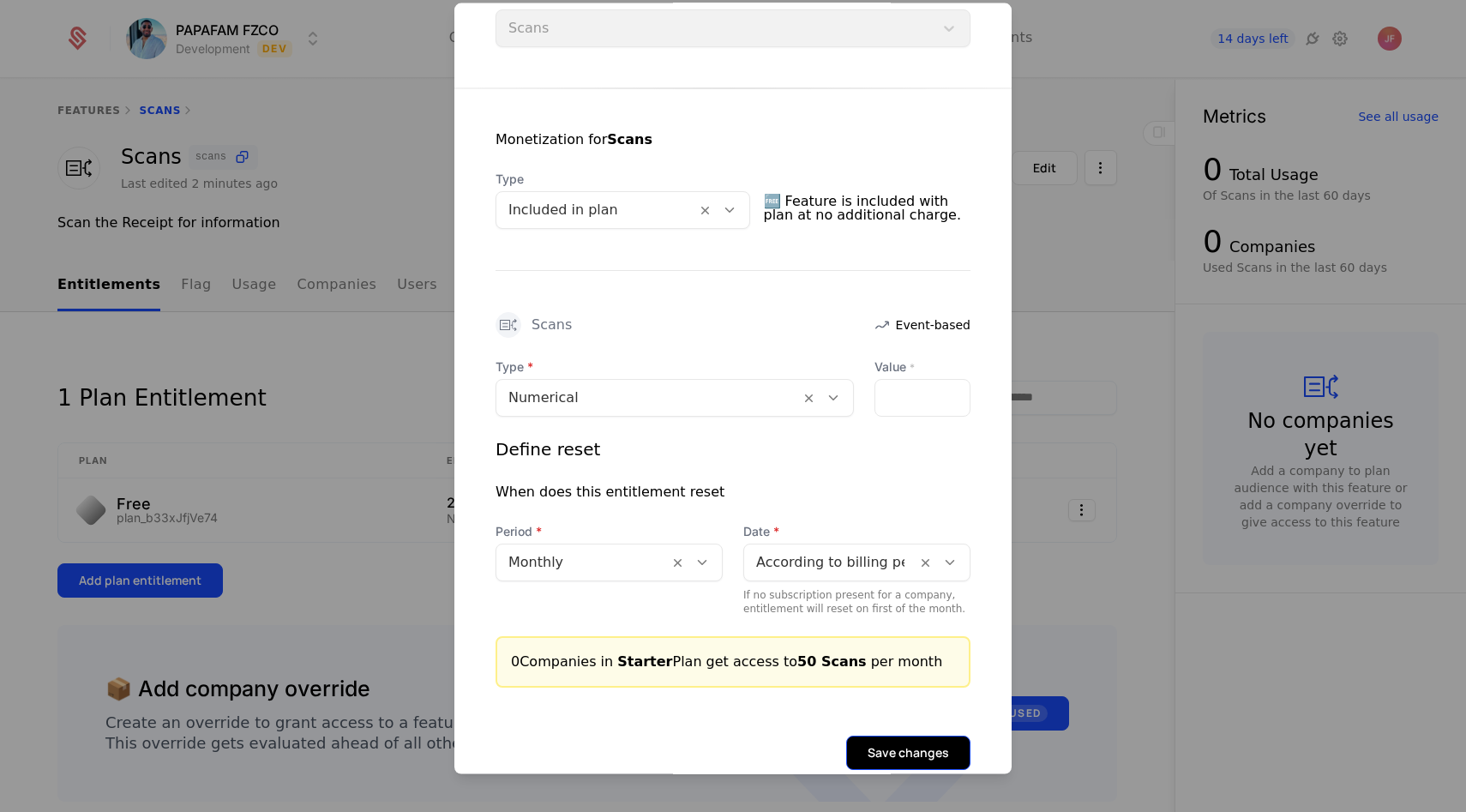
click at [898, 761] on button "Save changes" at bounding box center [908, 751] width 124 height 34
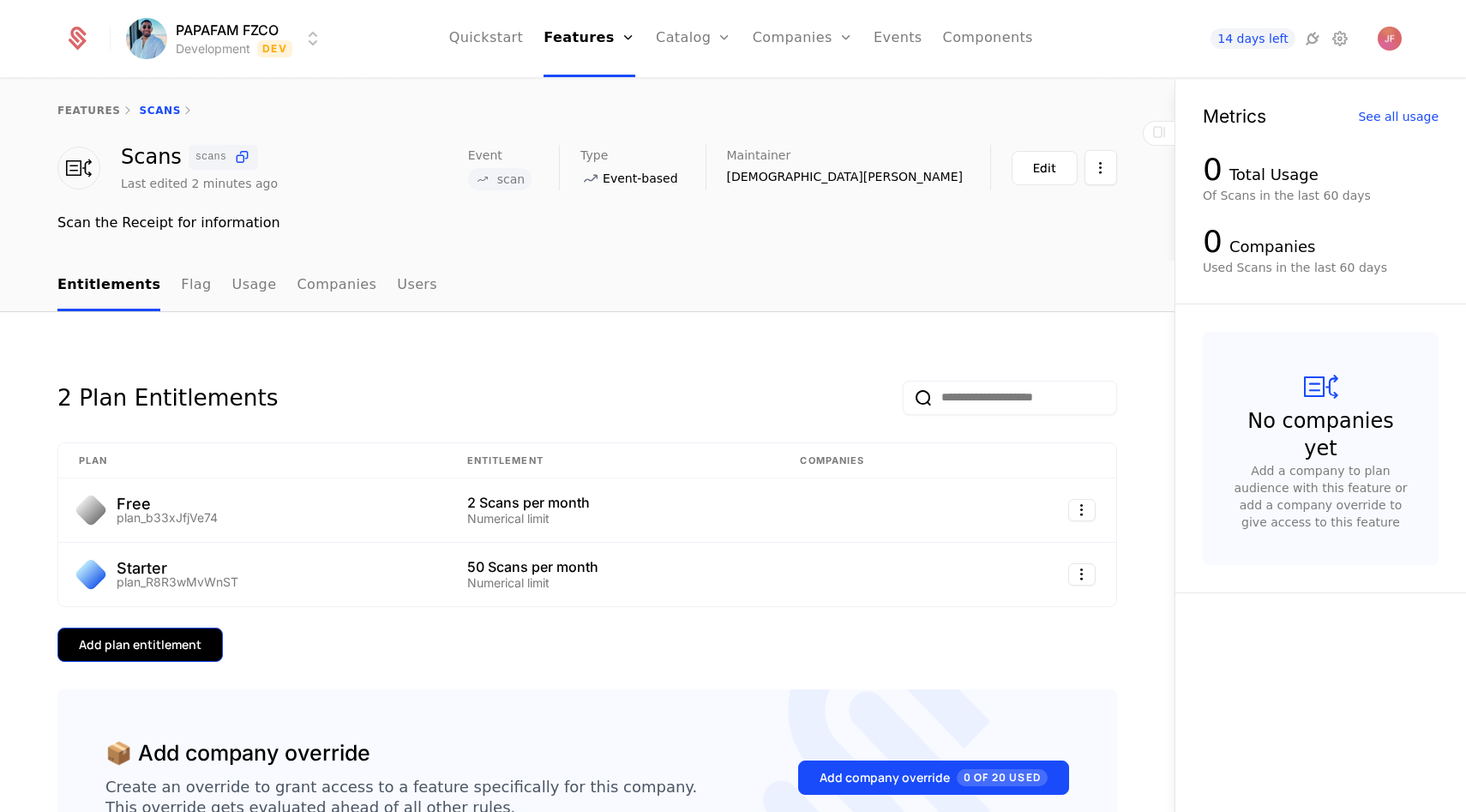
click at [141, 639] on div "Add plan entitlement" at bounding box center [140, 644] width 123 height 17
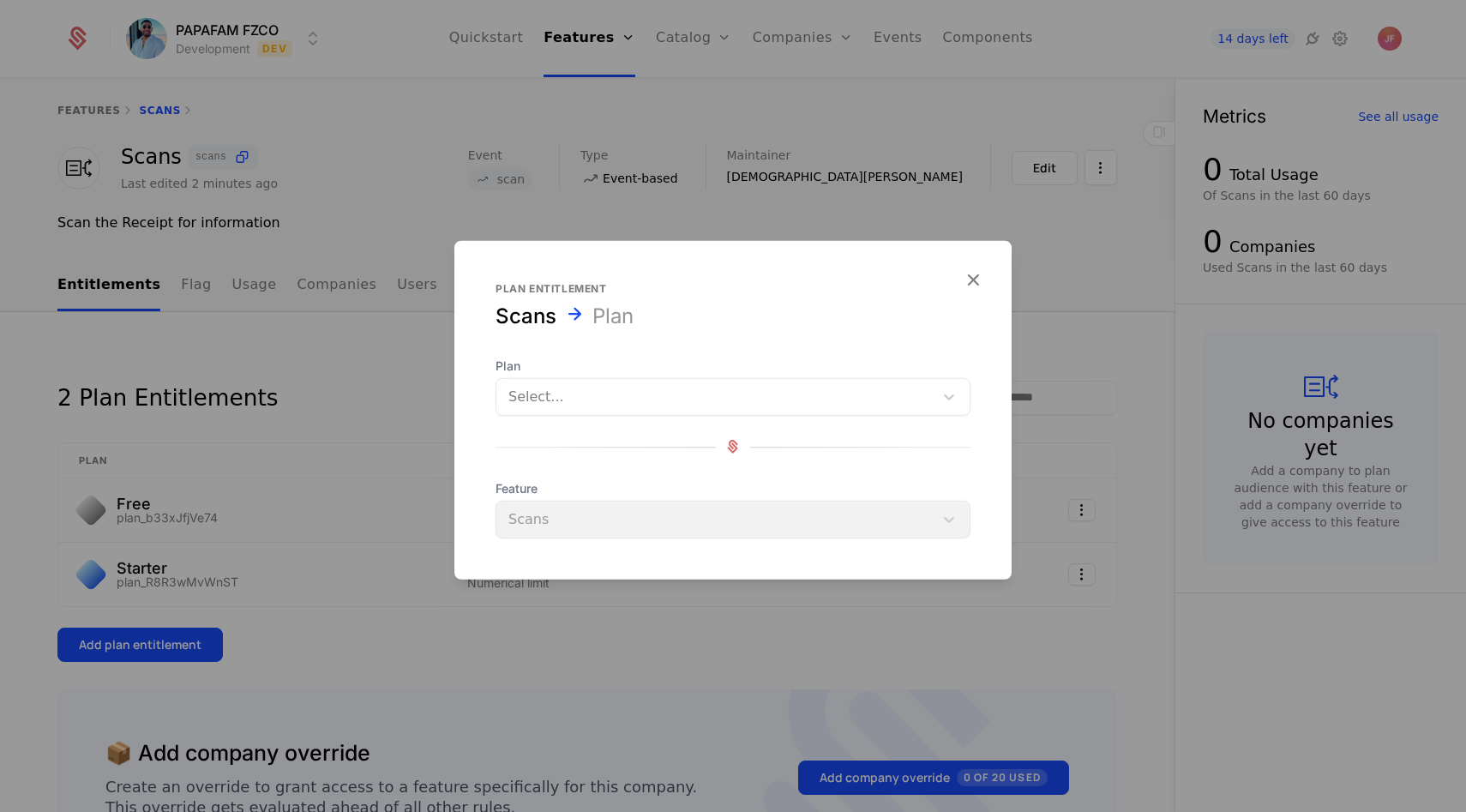
click at [538, 417] on div "Plan Select... Feature Scans" at bounding box center [733, 447] width 476 height 181
click at [538, 397] on div at bounding box center [715, 396] width 413 height 24
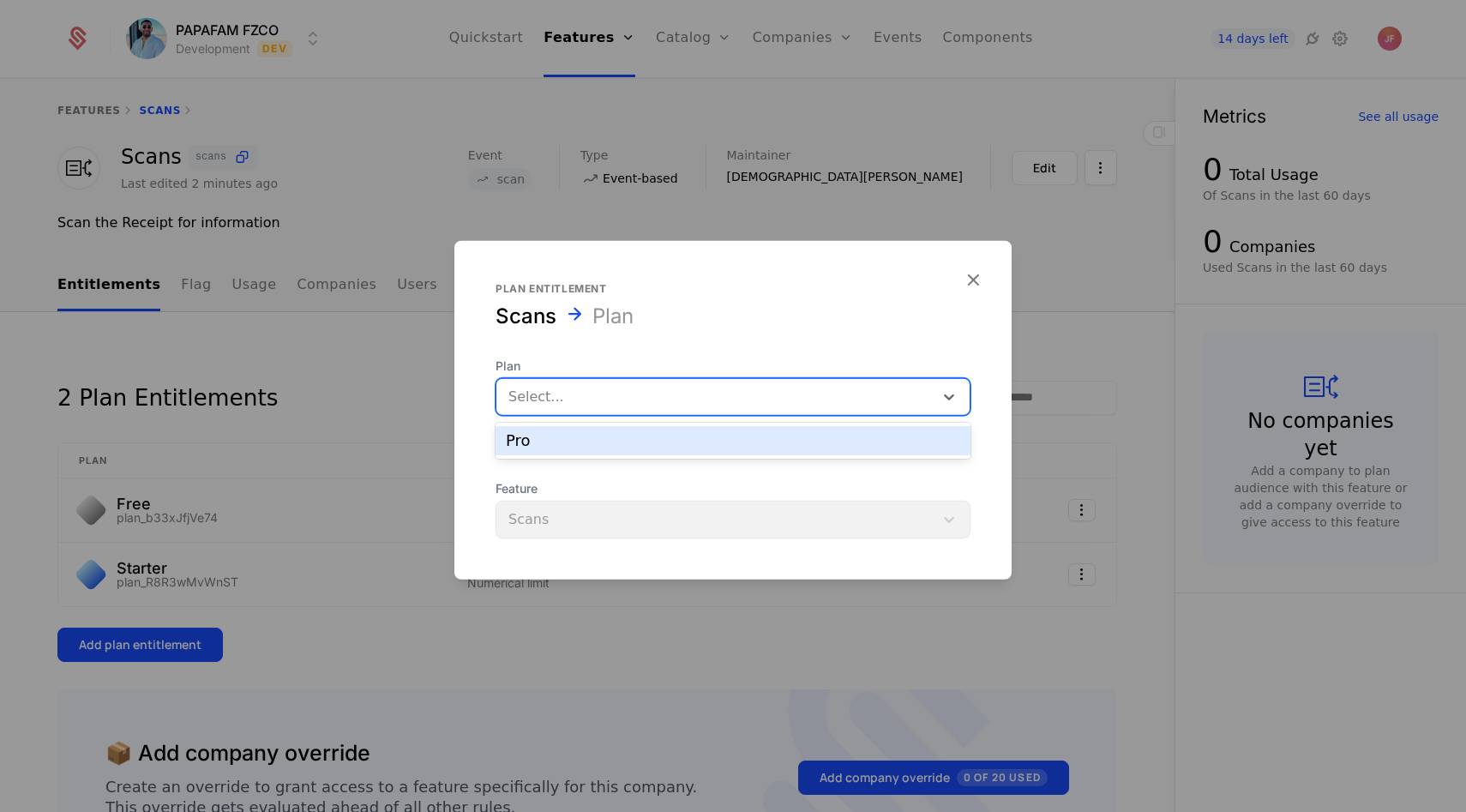
click at [522, 447] on div "Pro" at bounding box center [733, 440] width 454 height 16
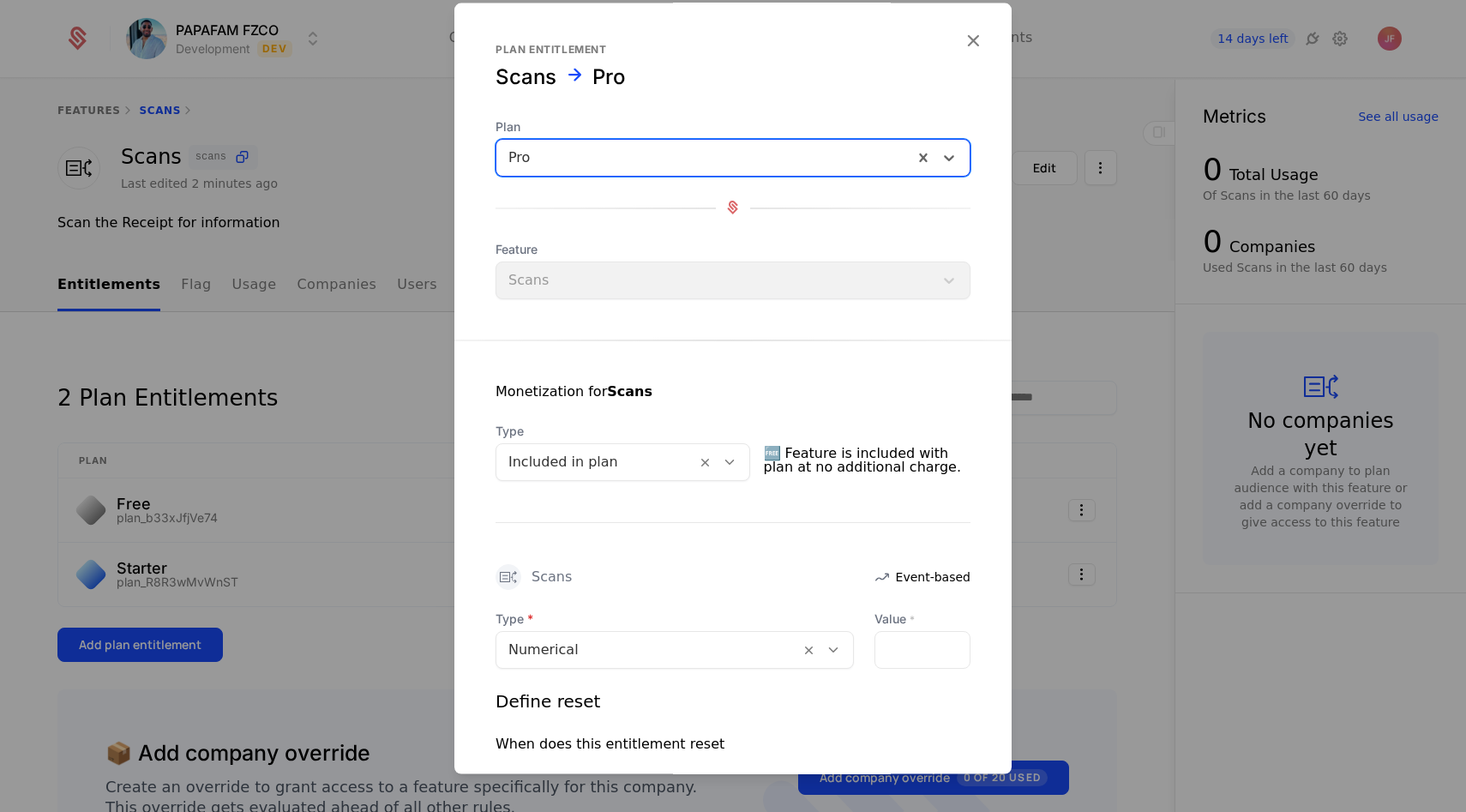
scroll to position [5, 0]
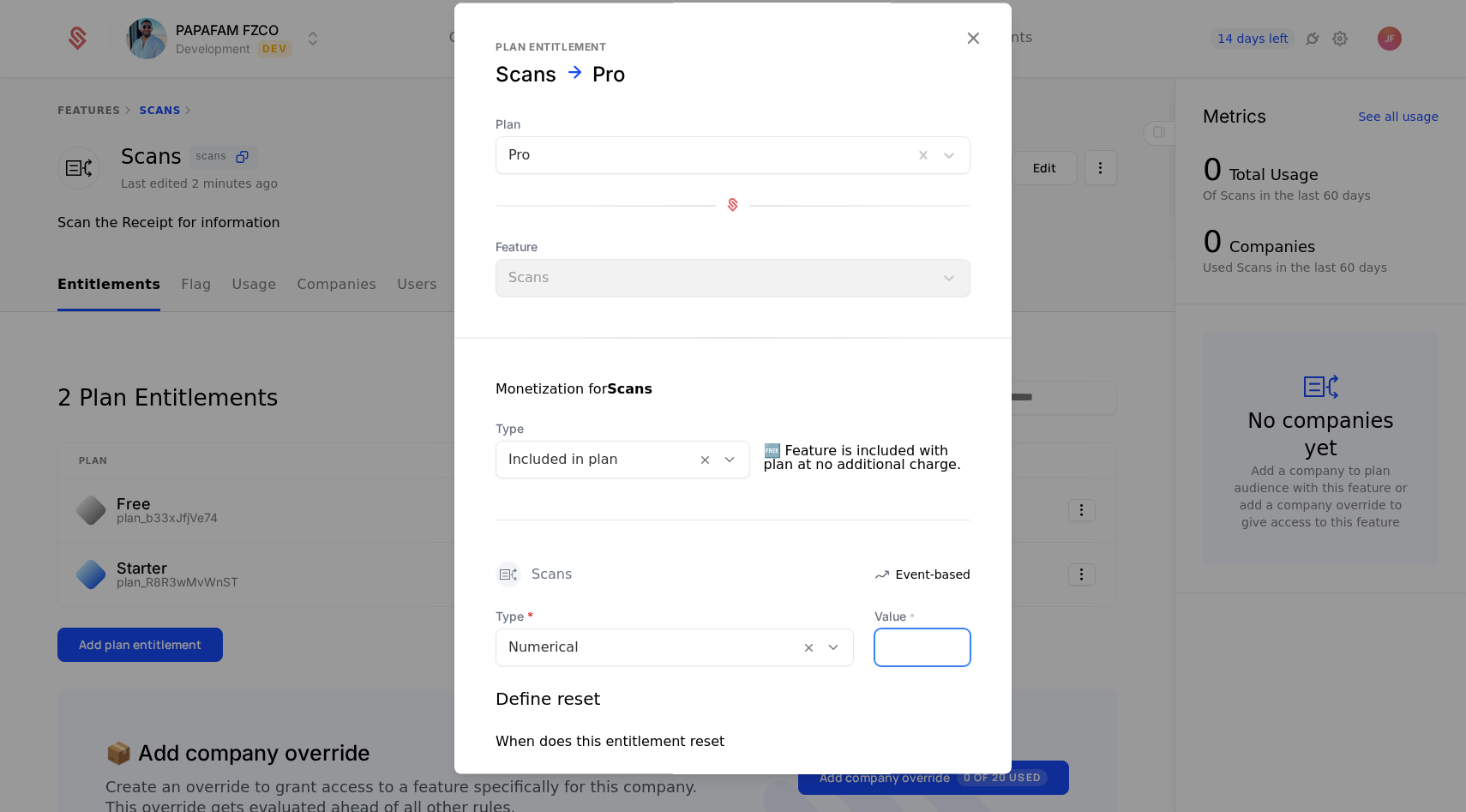
click at [900, 645] on input "Value *" at bounding box center [923, 646] width 95 height 36
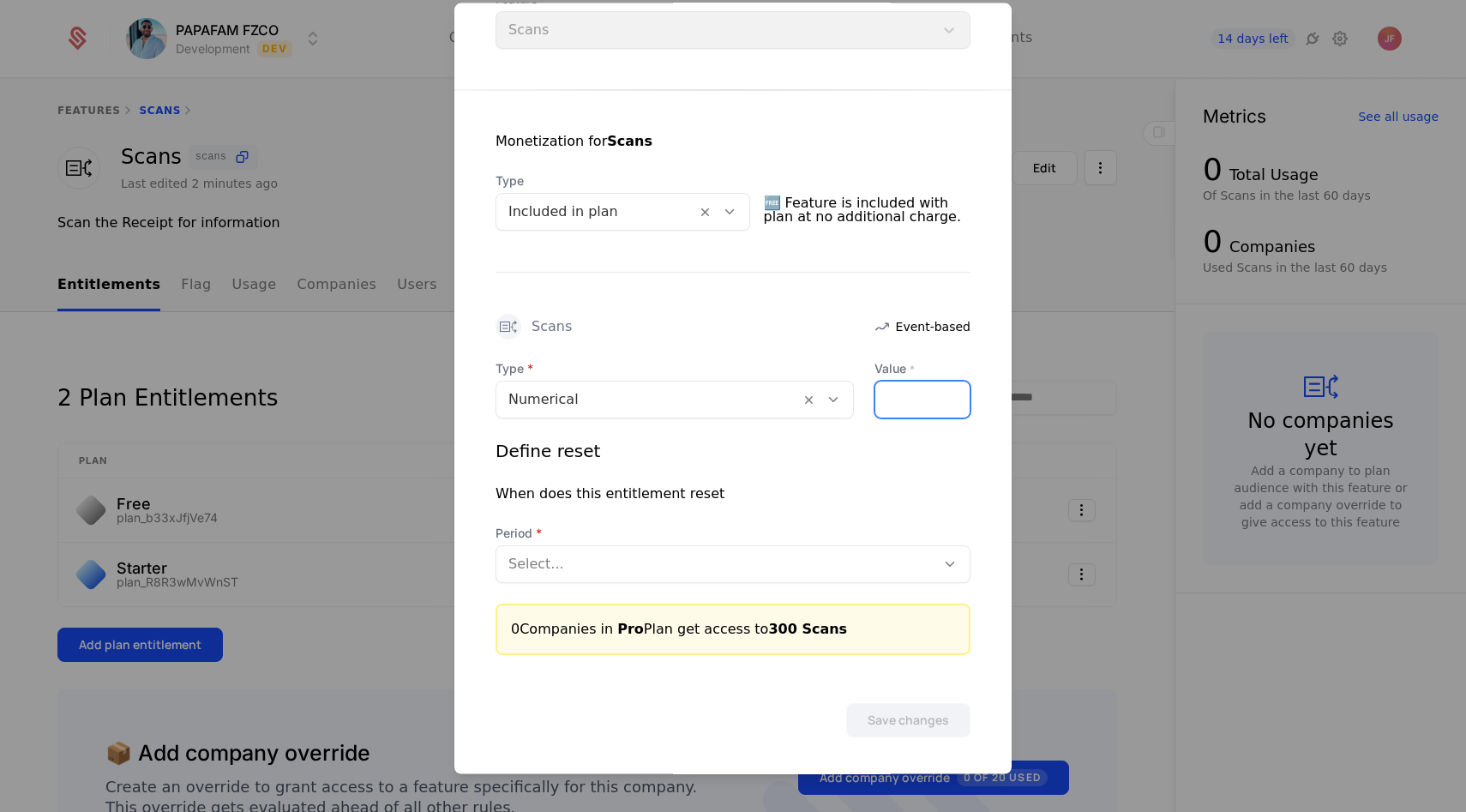
scroll to position [255, 0]
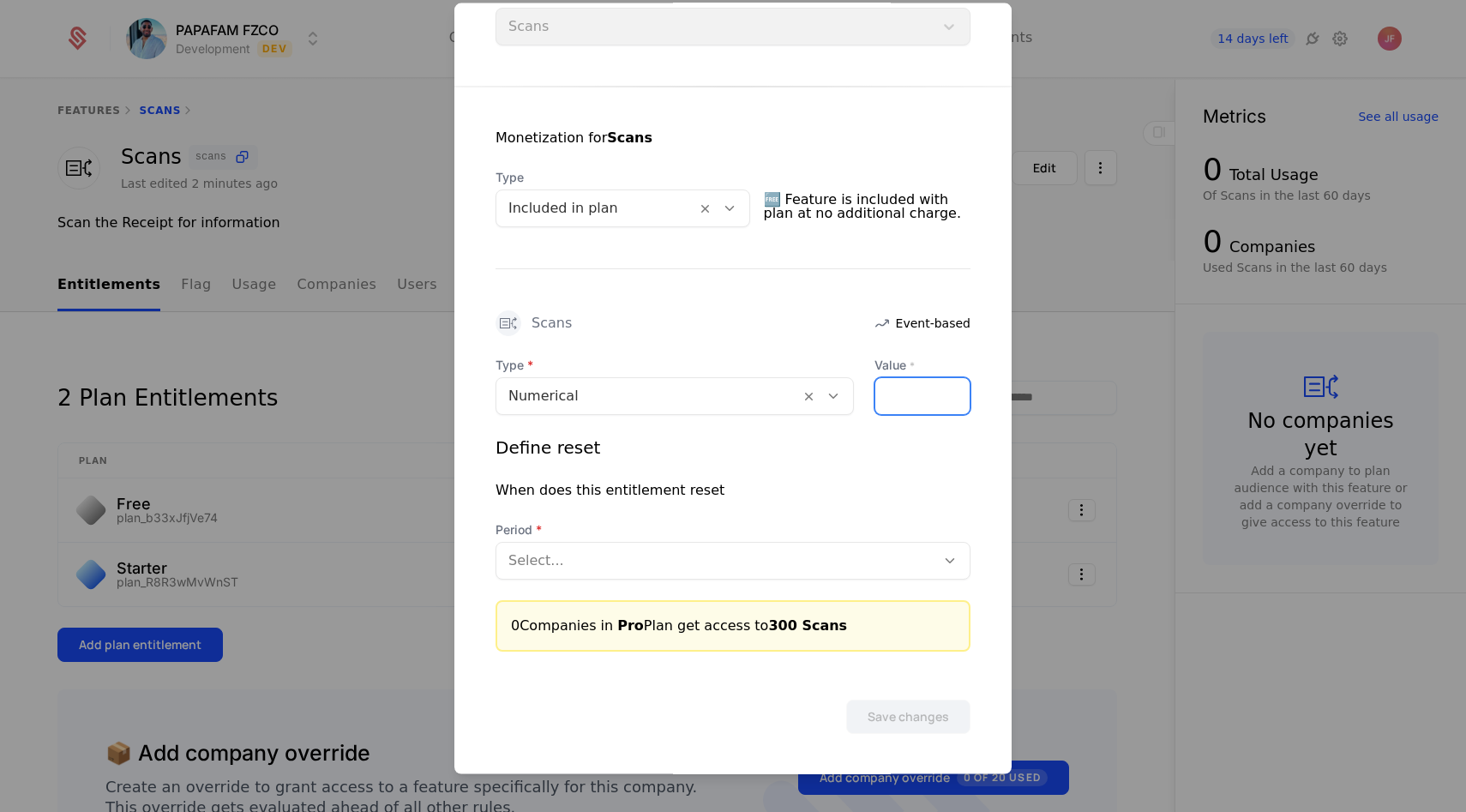
type input "***"
click at [640, 572] on div "Select..." at bounding box center [716, 560] width 439 height 31
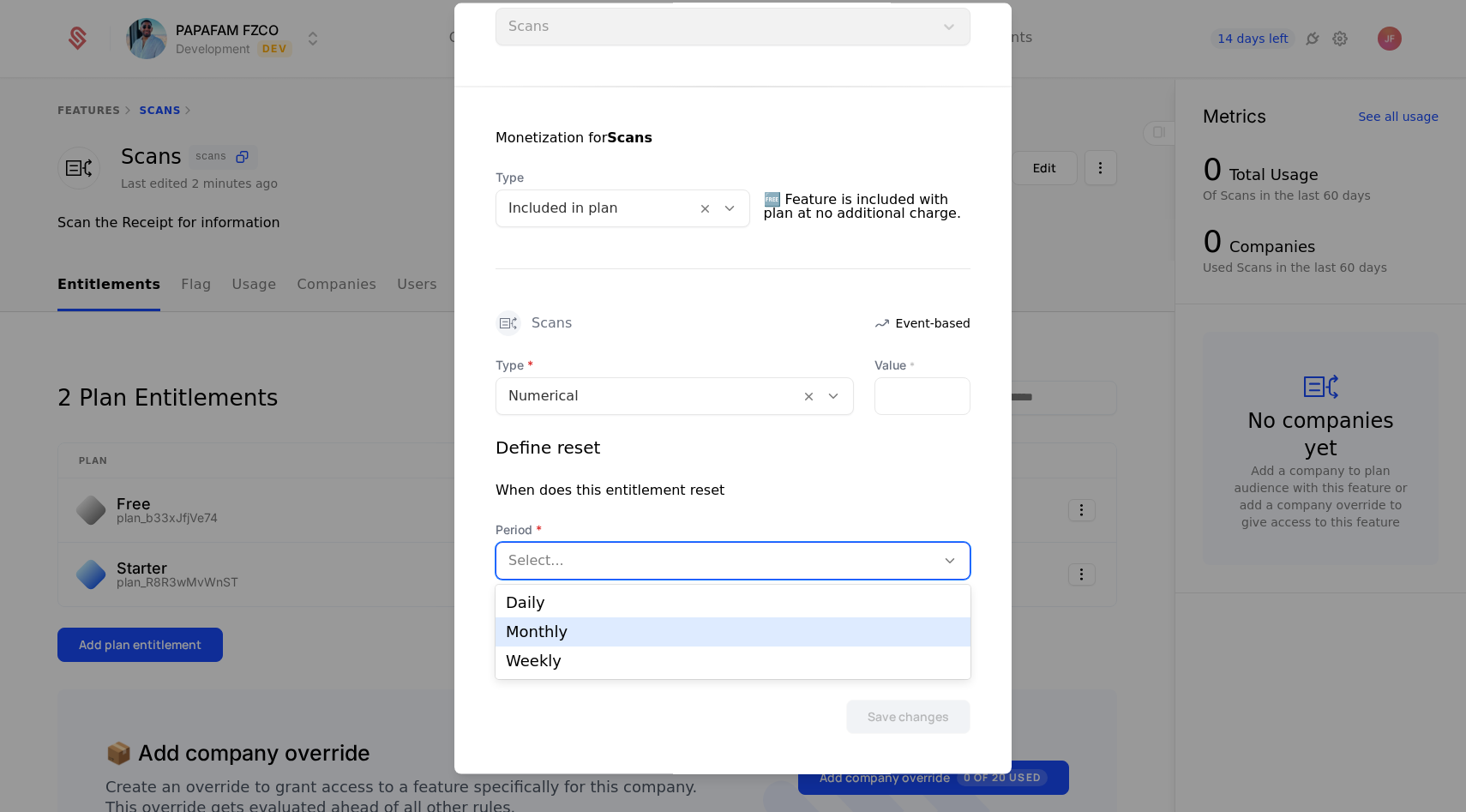
click at [610, 626] on div "Monthly" at bounding box center [733, 631] width 454 height 16
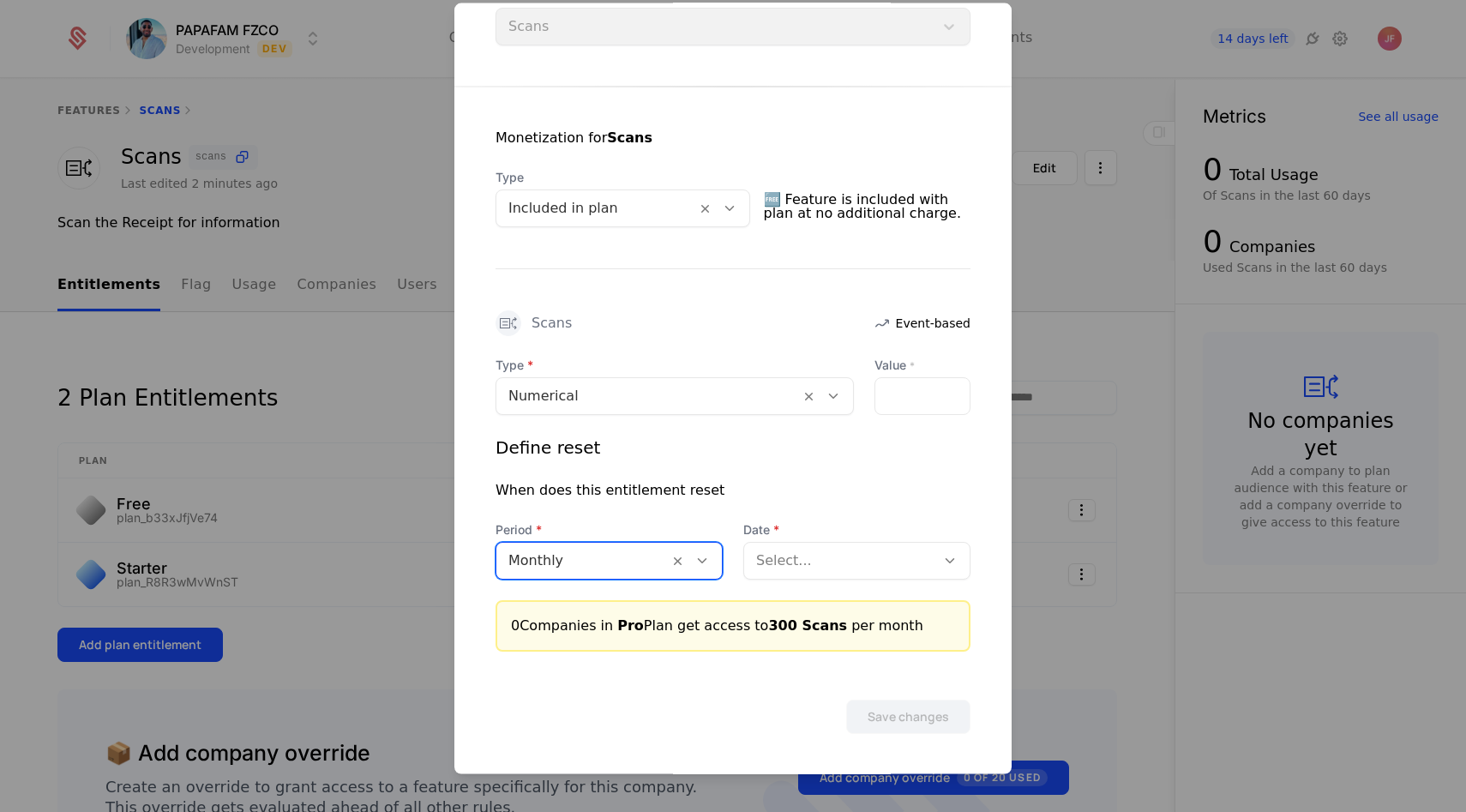
click at [870, 560] on div at bounding box center [840, 560] width 167 height 24
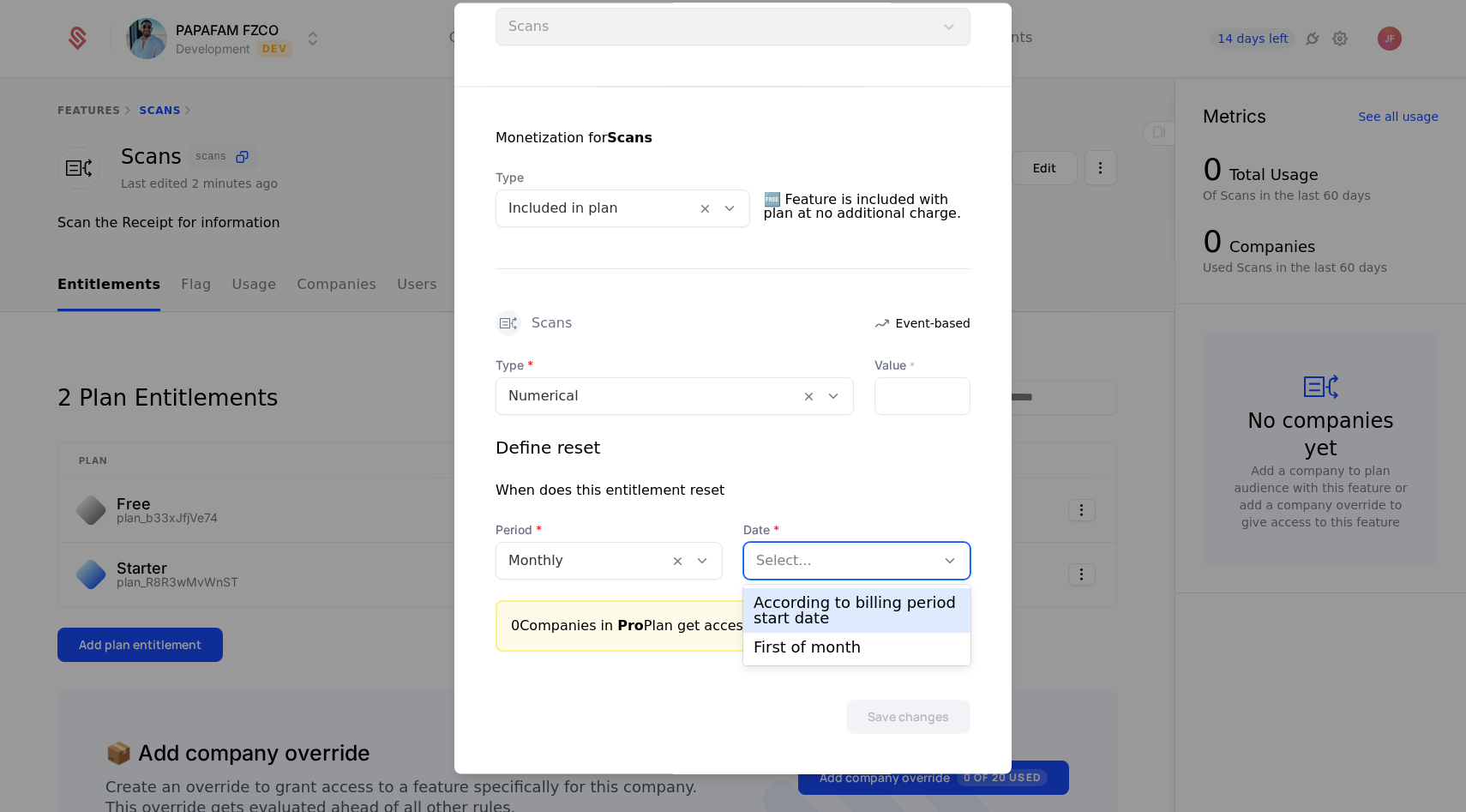
click at [847, 601] on div "According to billing period start date" at bounding box center [856, 610] width 207 height 31
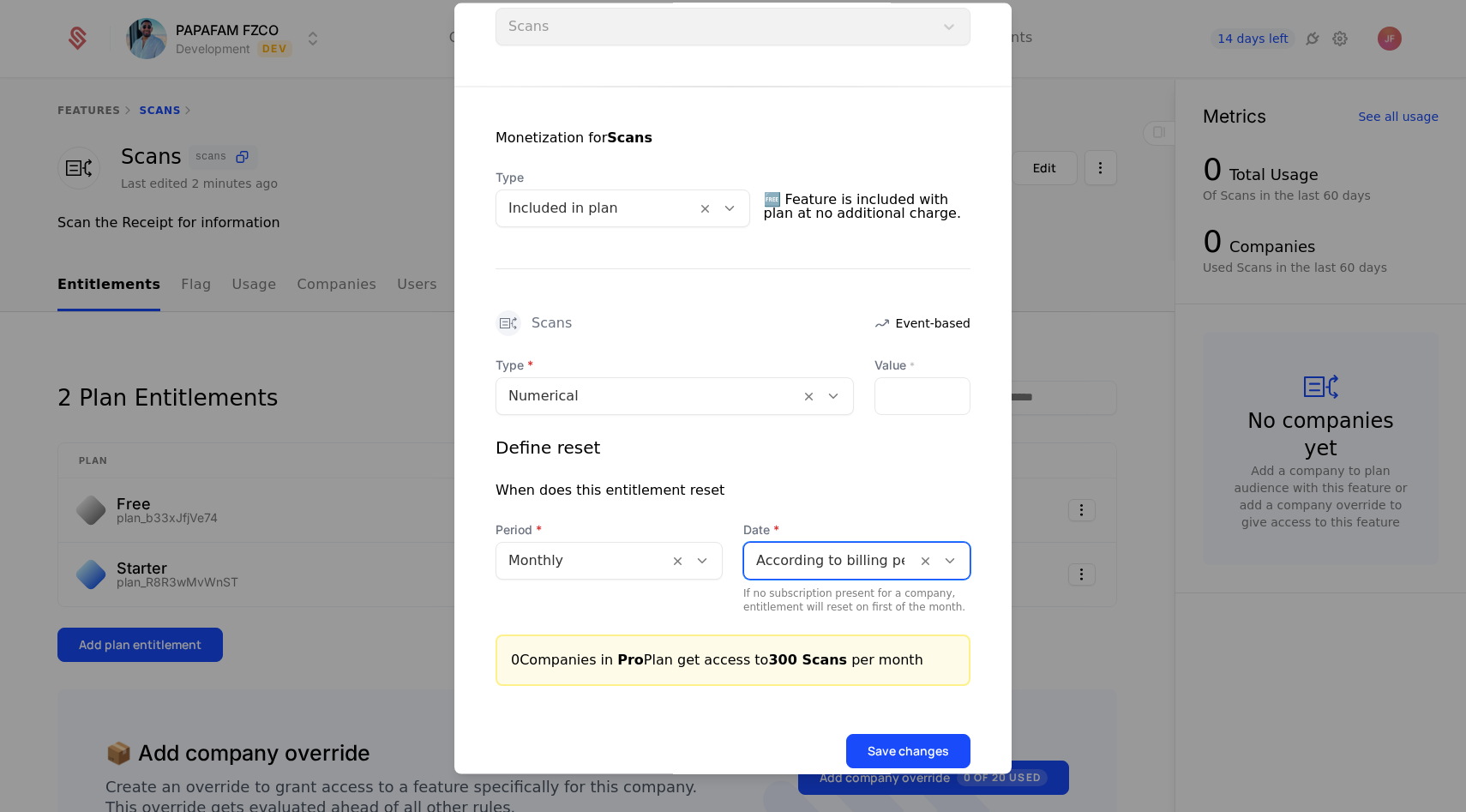
scroll to position [290, 0]
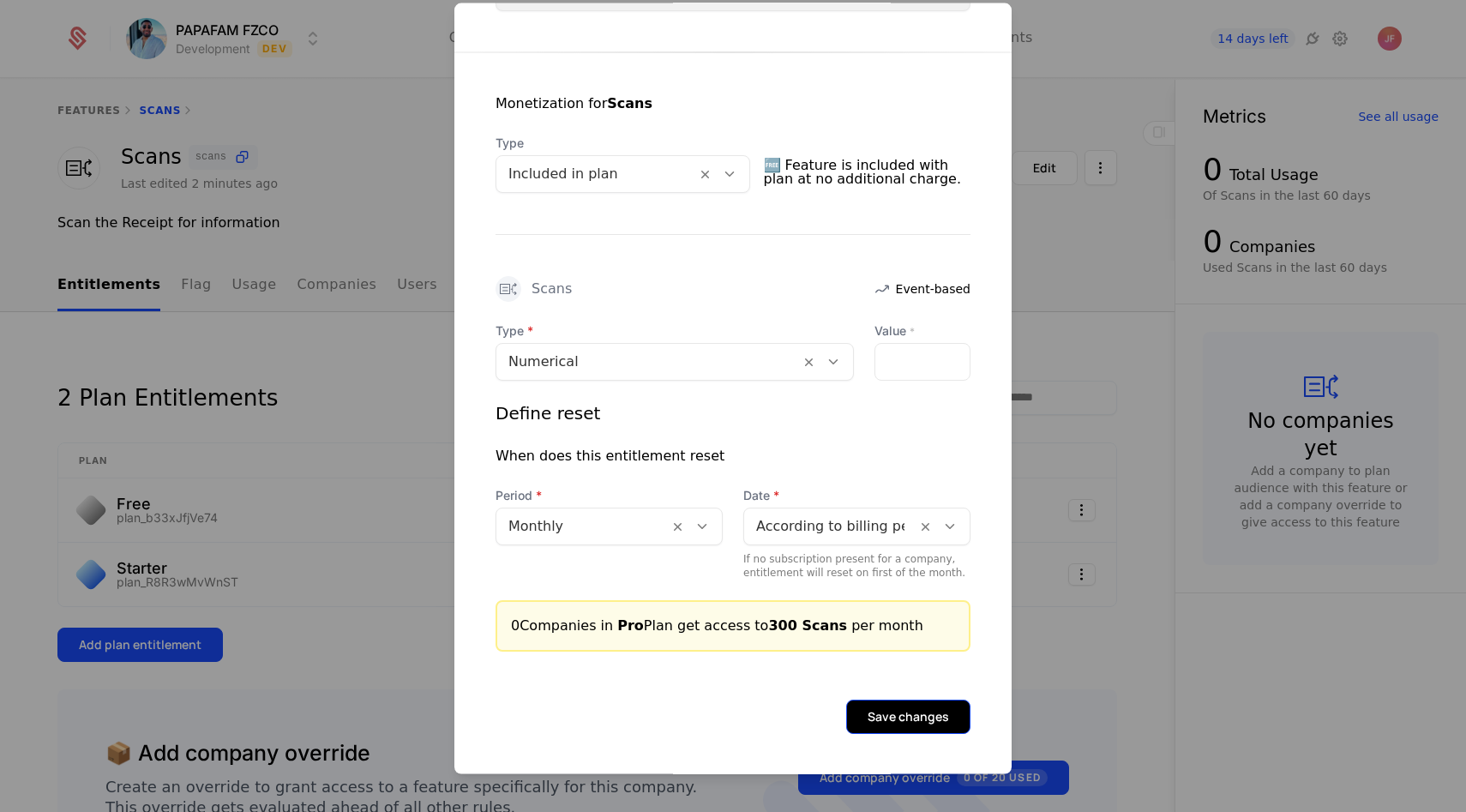
click at [905, 712] on button "Save changes" at bounding box center [908, 715] width 124 height 34
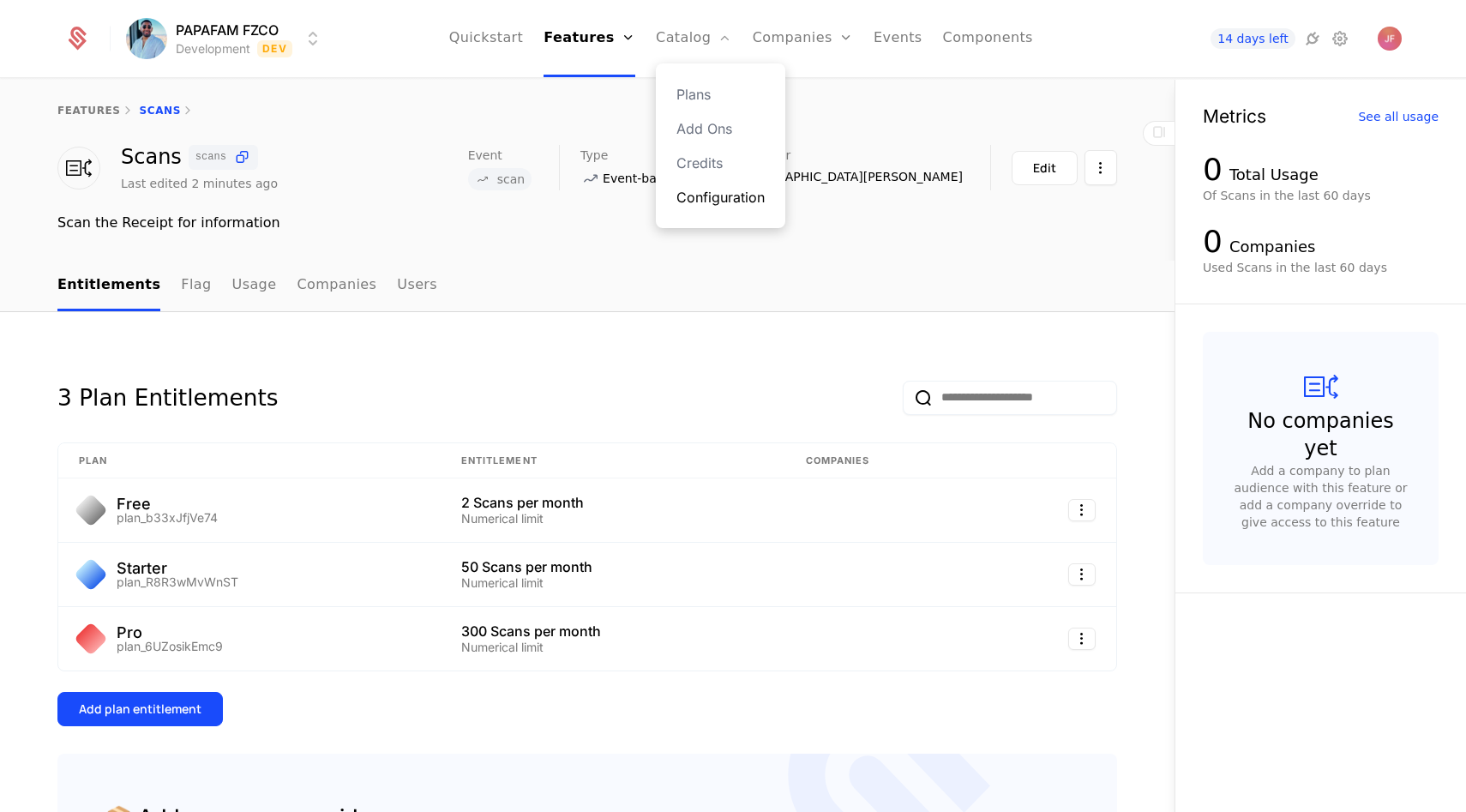
click at [727, 189] on link "Configuration" at bounding box center [721, 197] width 88 height 20
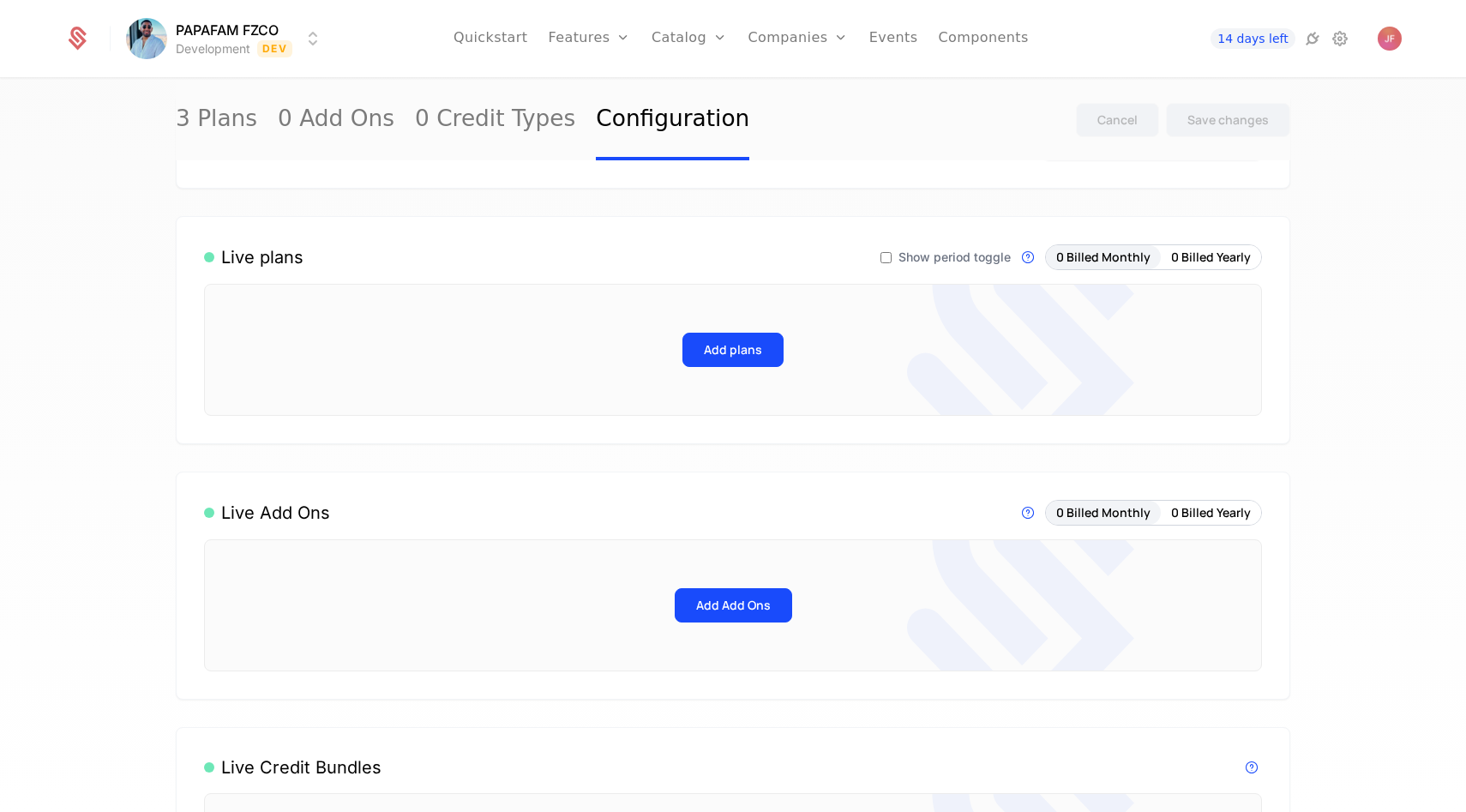
scroll to position [99, 0]
click at [744, 346] on button "Add plans" at bounding box center [733, 350] width 101 height 34
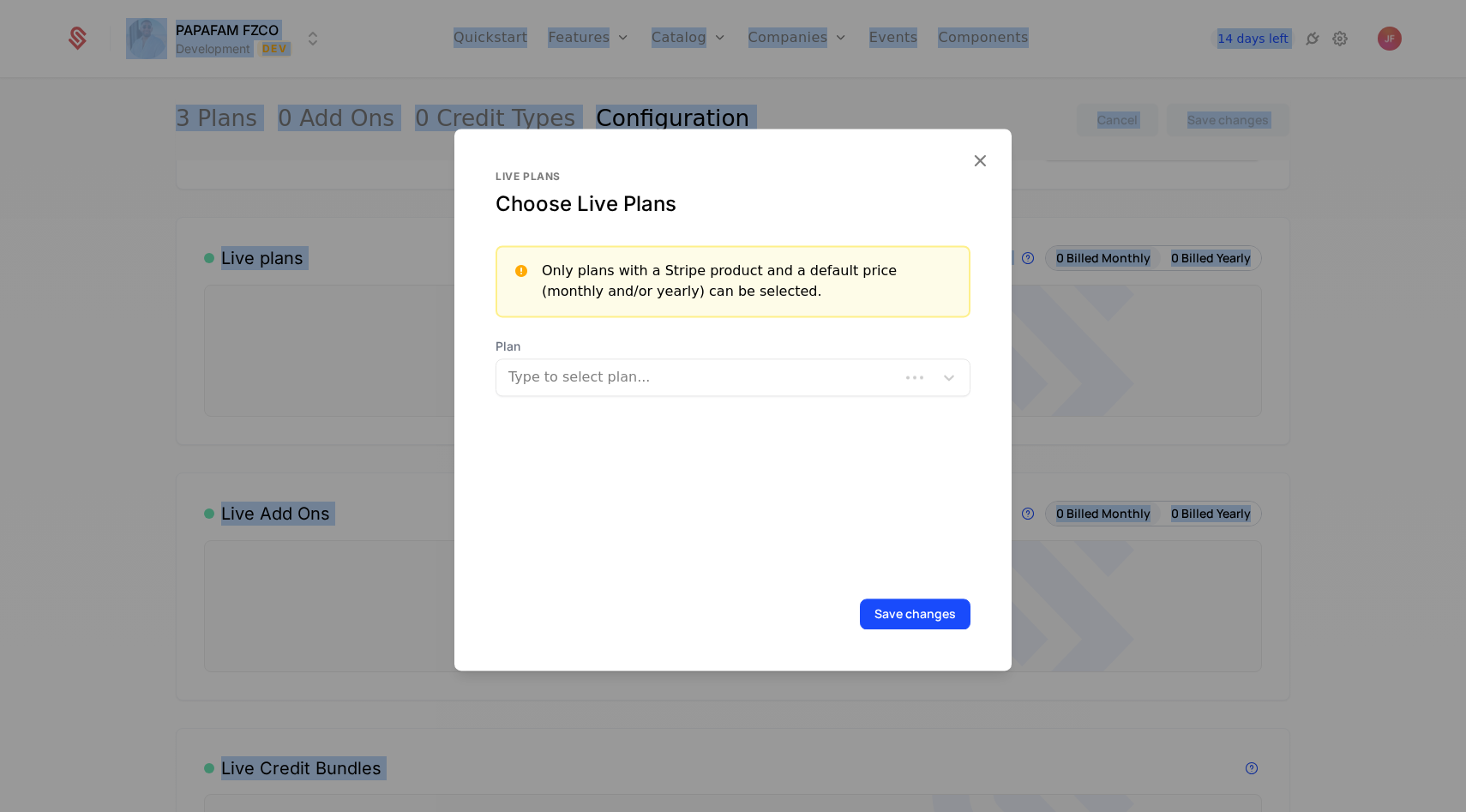
click at [744, 346] on span "Plan" at bounding box center [733, 346] width 476 height 17
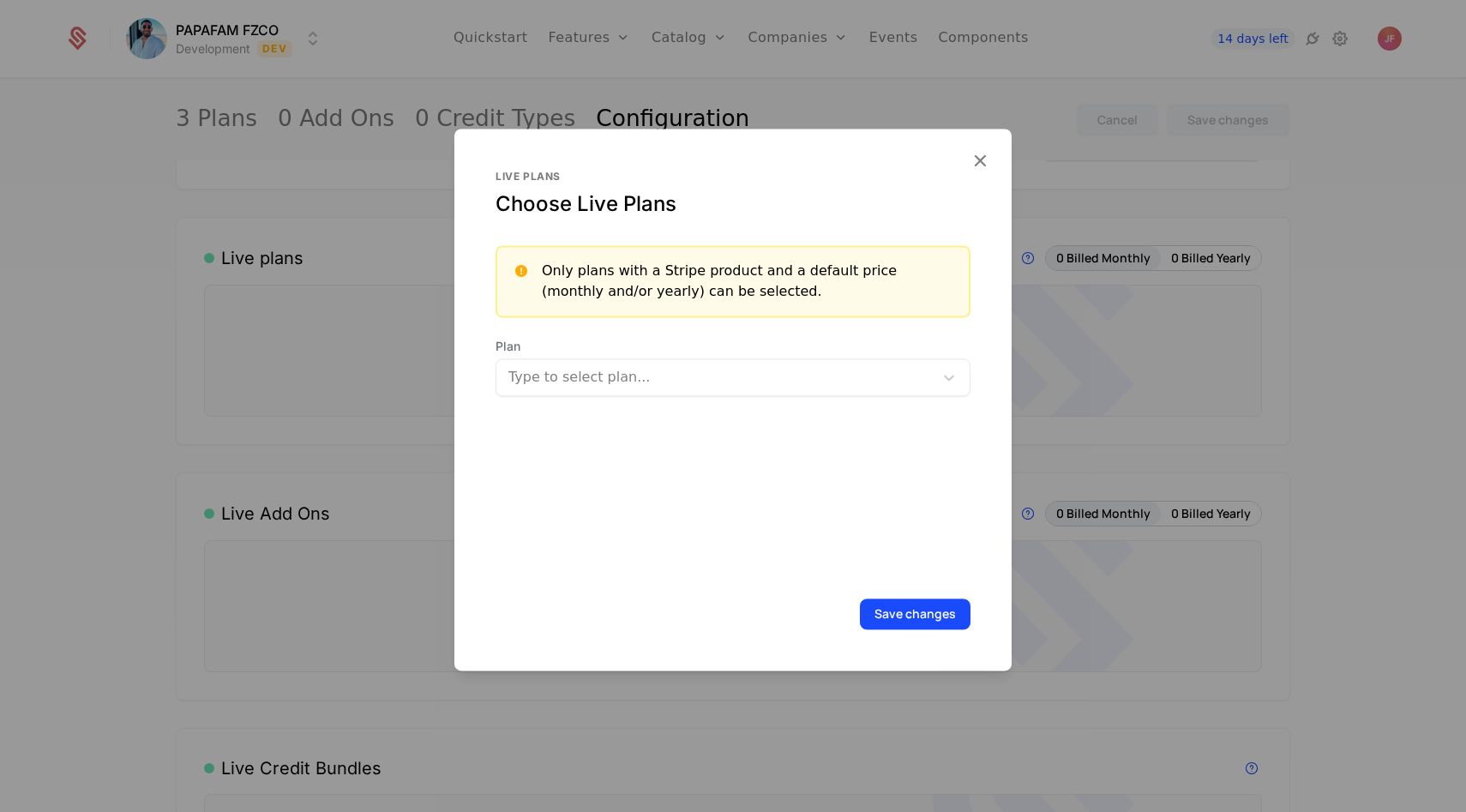
click at [704, 360] on div "Type to select plan..." at bounding box center [733, 376] width 476 height 38
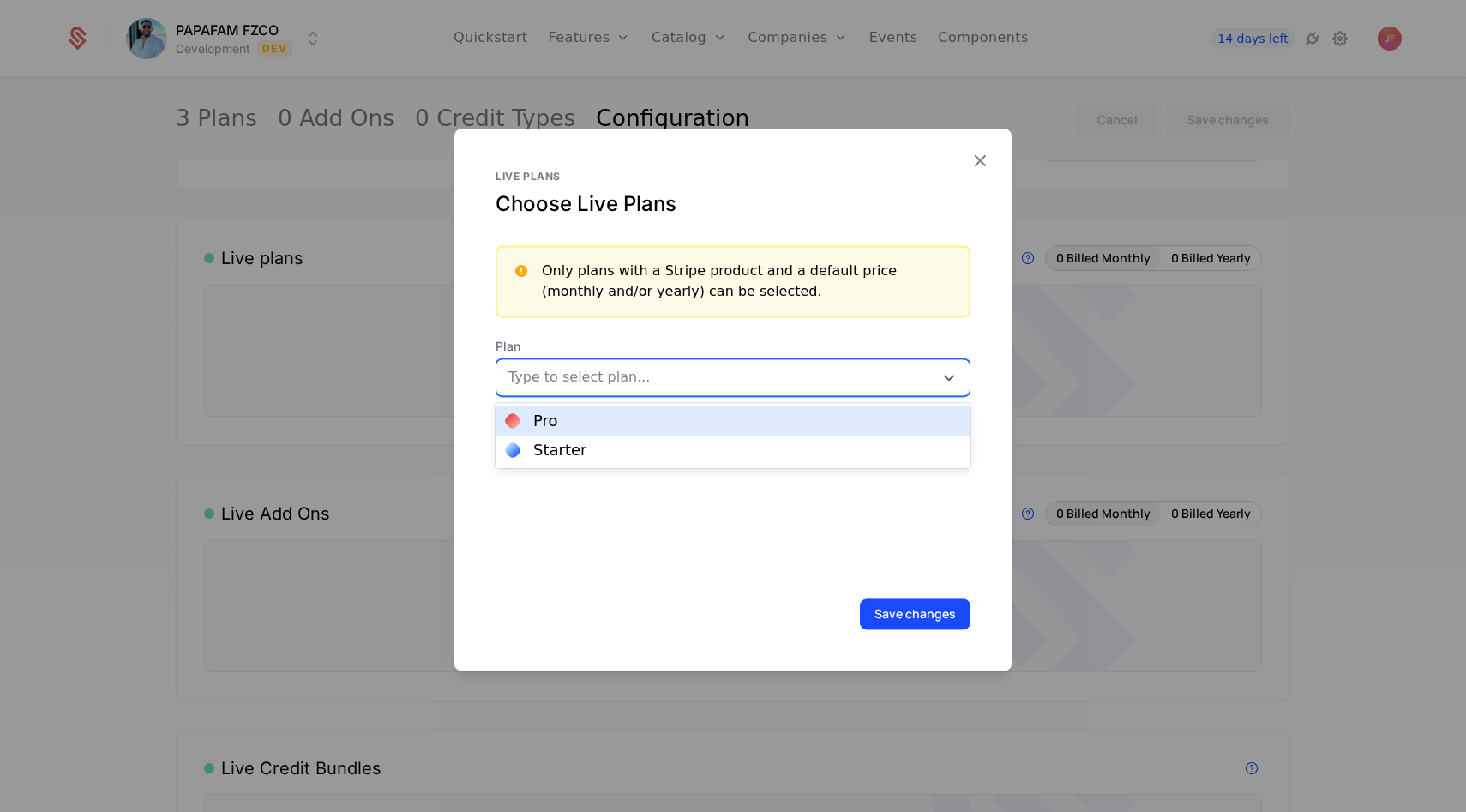
click at [702, 341] on span "Plan" at bounding box center [733, 346] width 476 height 17
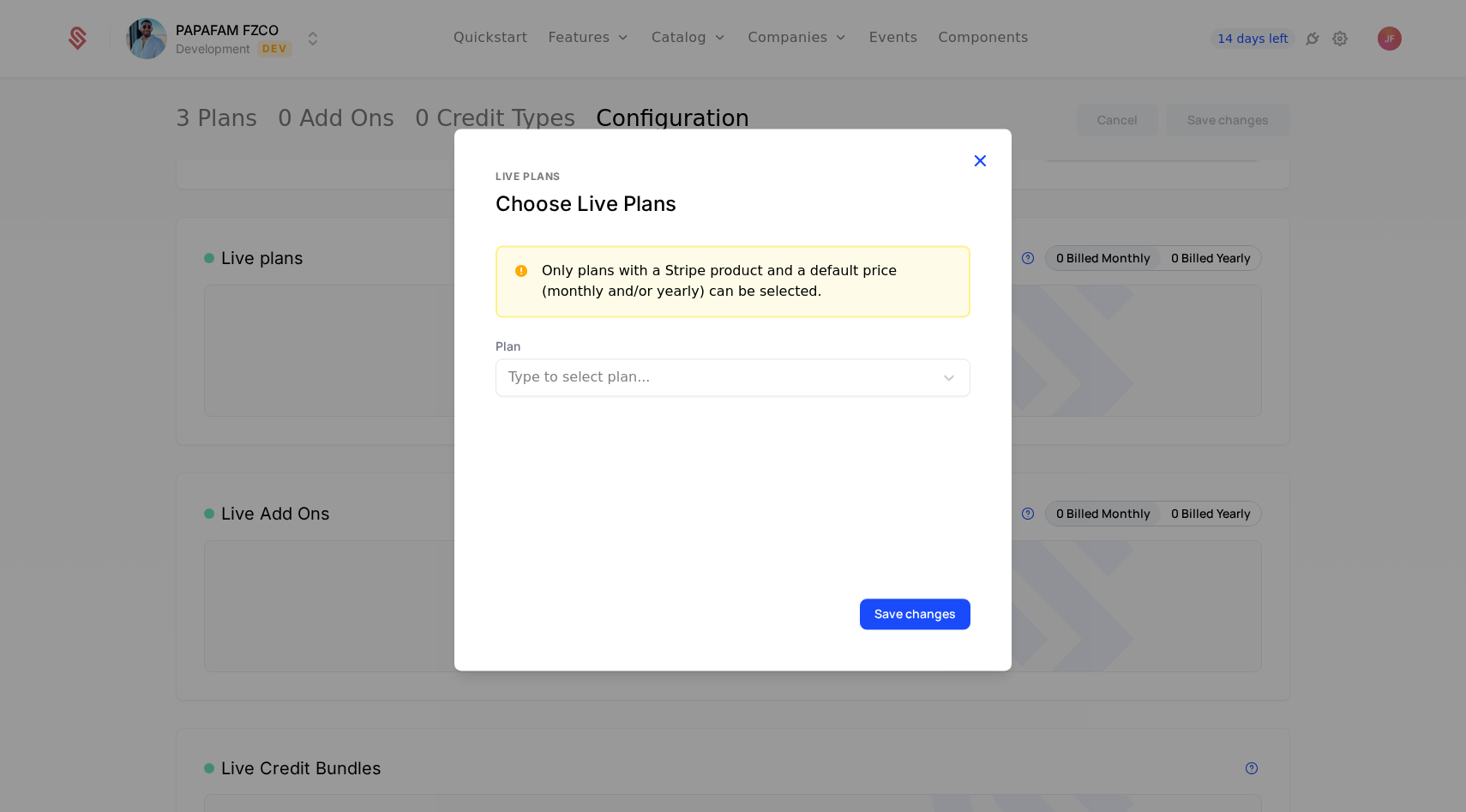
click at [983, 150] on icon "button" at bounding box center [980, 161] width 22 height 22
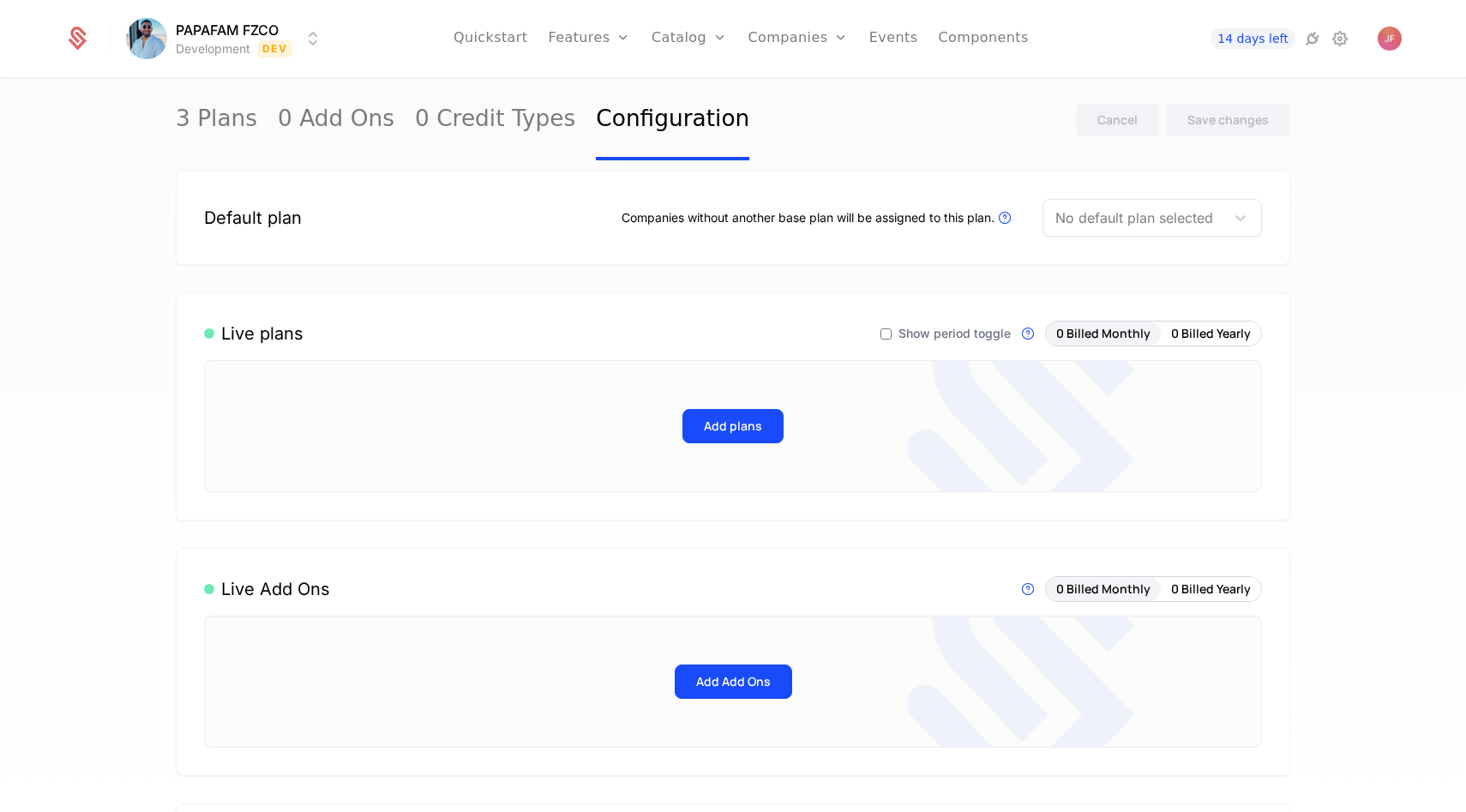
scroll to position [25, 0]
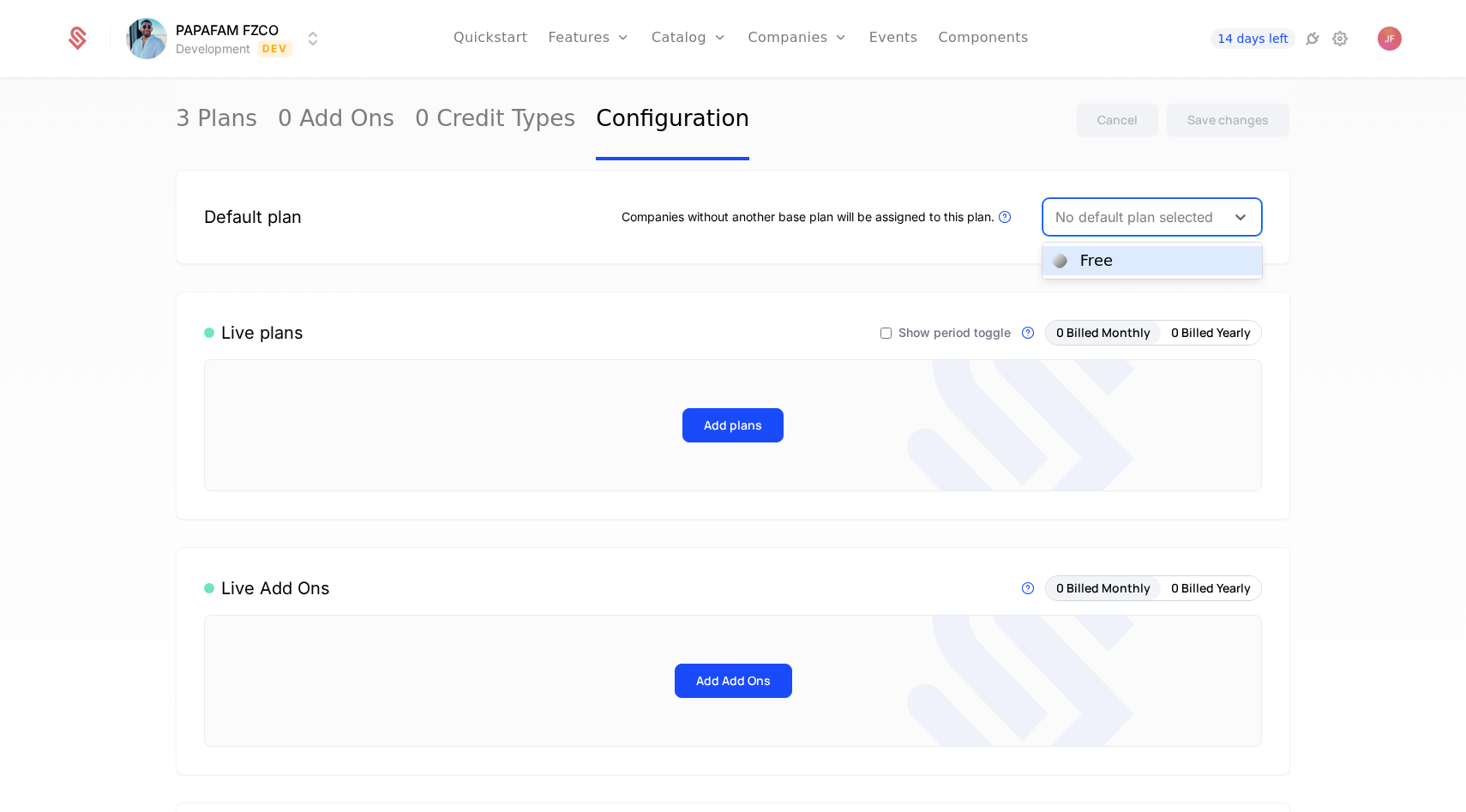
click at [1119, 232] on div "No default plan selected" at bounding box center [1135, 217] width 182 height 31
click at [1072, 265] on div "Free" at bounding box center [1152, 261] width 199 height 16
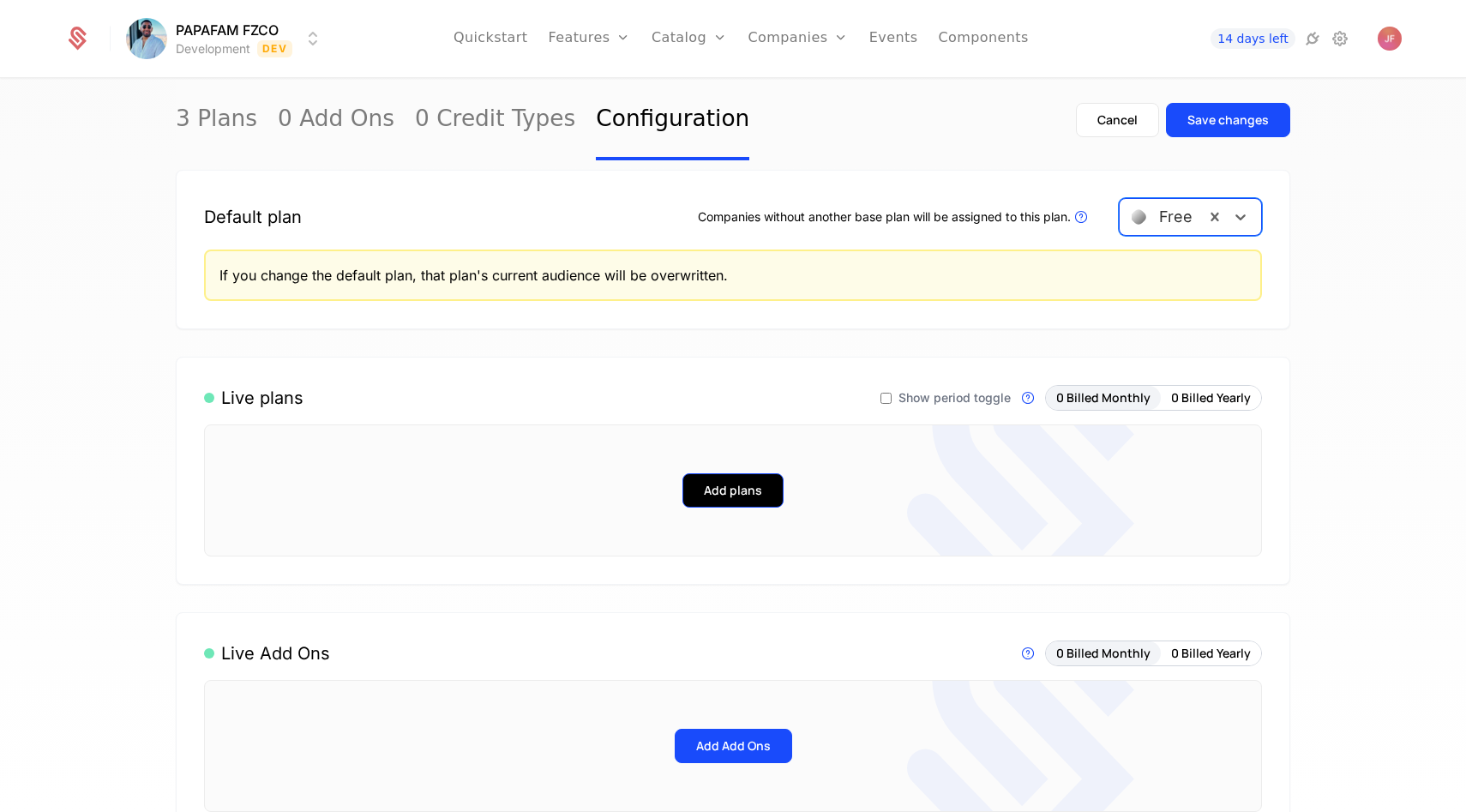
click at [727, 489] on button "Add plans" at bounding box center [733, 490] width 101 height 34
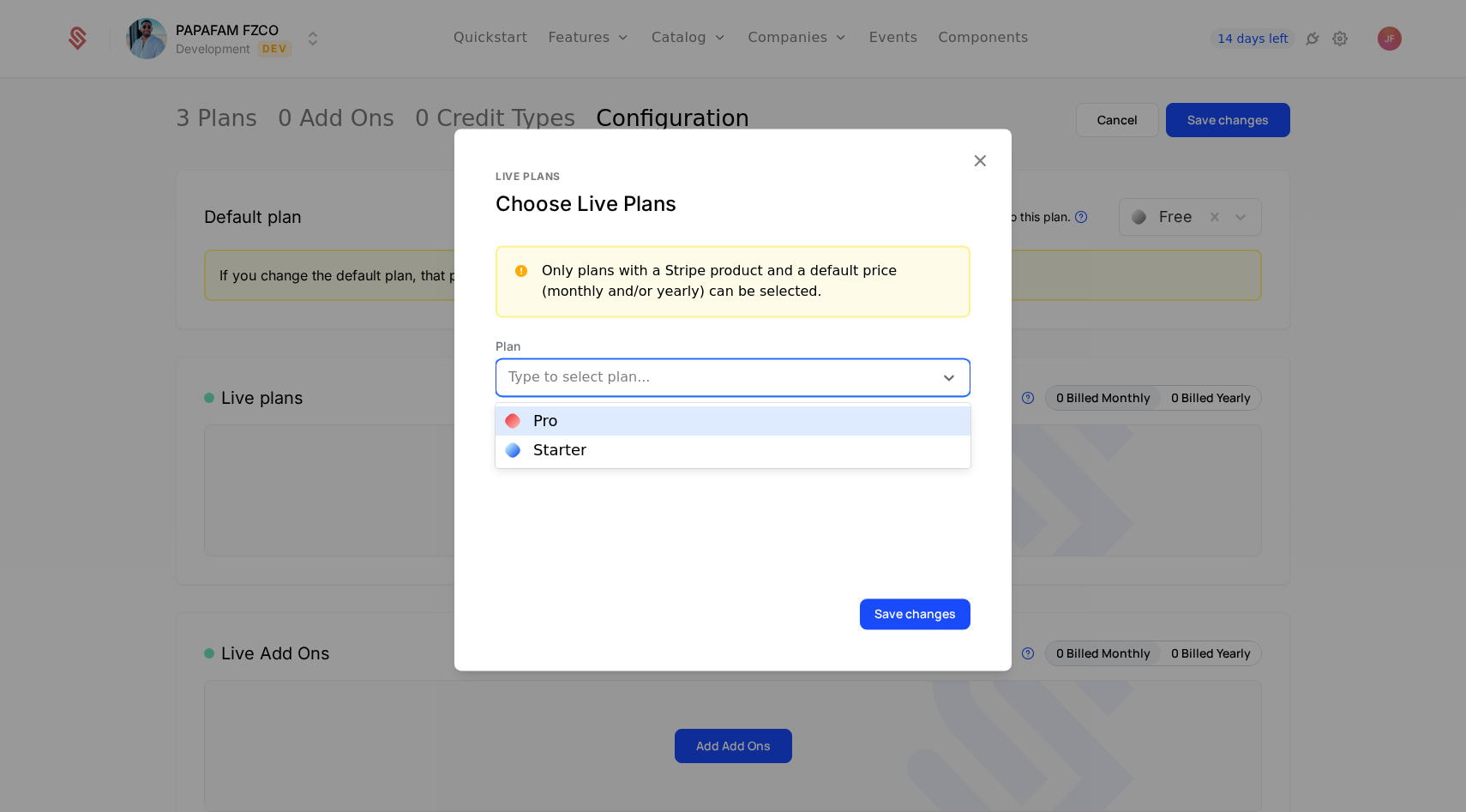
click at [715, 381] on div at bounding box center [717, 377] width 413 height 24
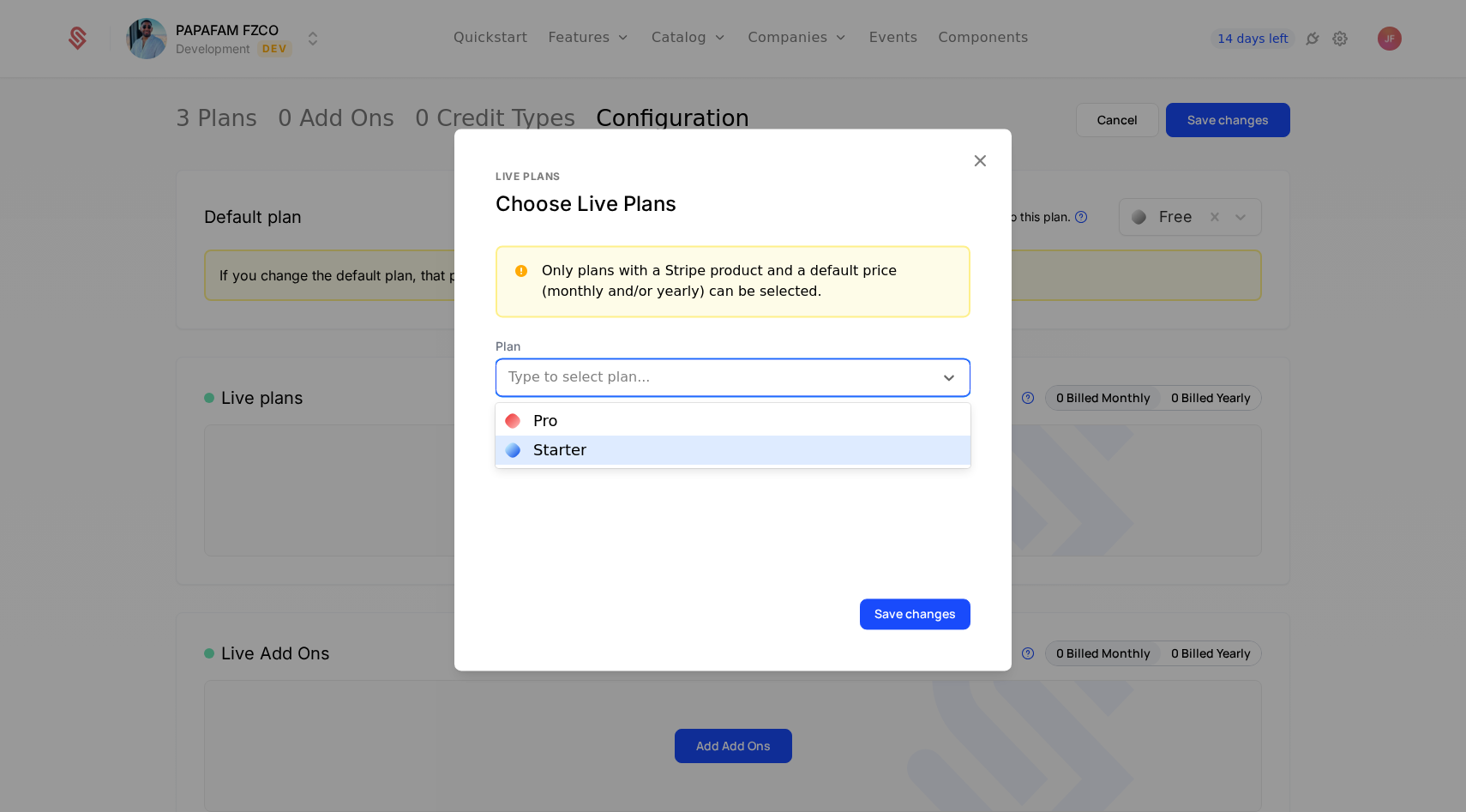
drag, startPoint x: 657, startPoint y: 428, endPoint x: 653, endPoint y: 444, distance: 16.5
click at [653, 444] on div "Pro Starter" at bounding box center [733, 435] width 476 height 65
click at [669, 453] on div "Starter" at bounding box center [733, 450] width 454 height 16
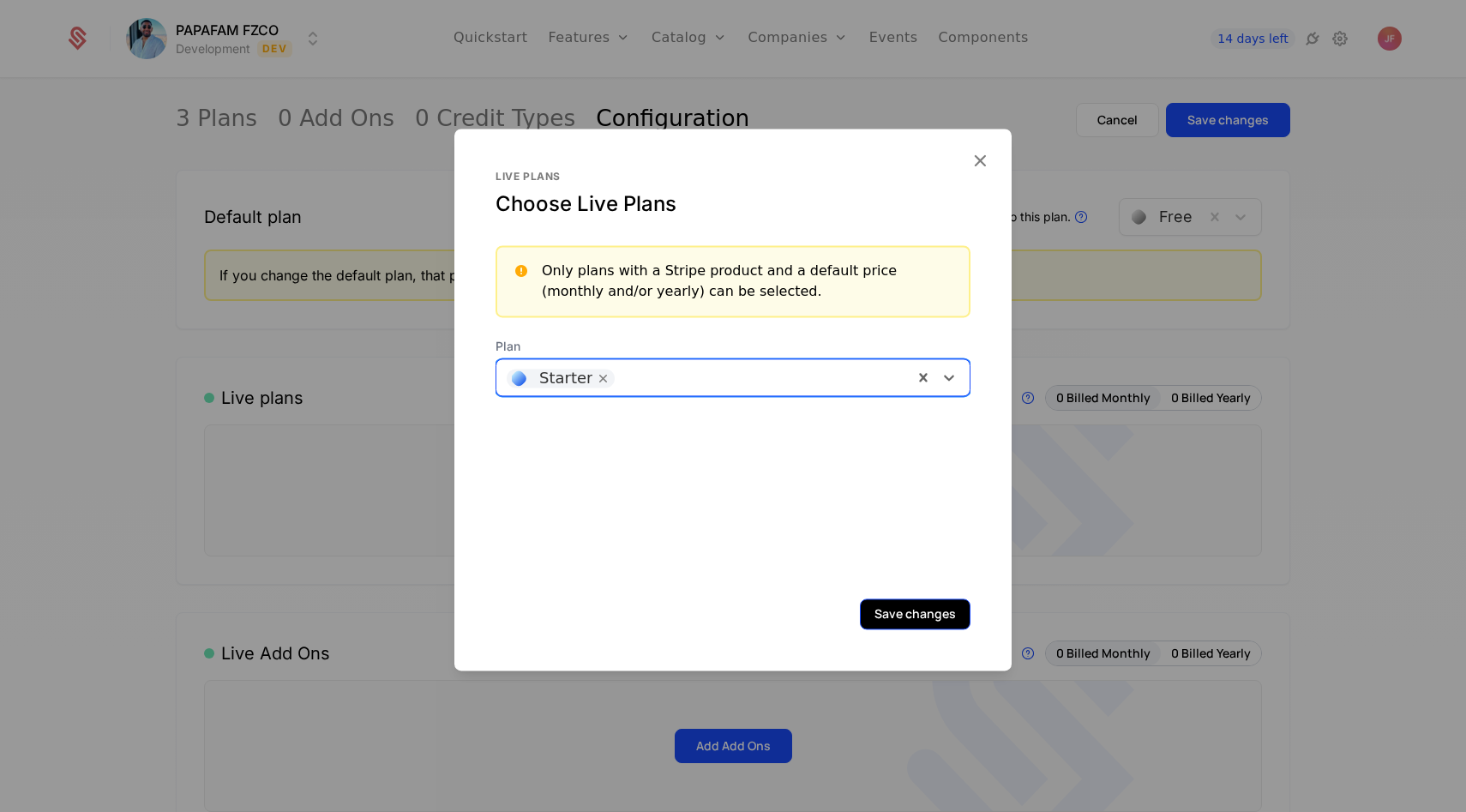
click at [940, 615] on button "Save changes" at bounding box center [915, 614] width 111 height 31
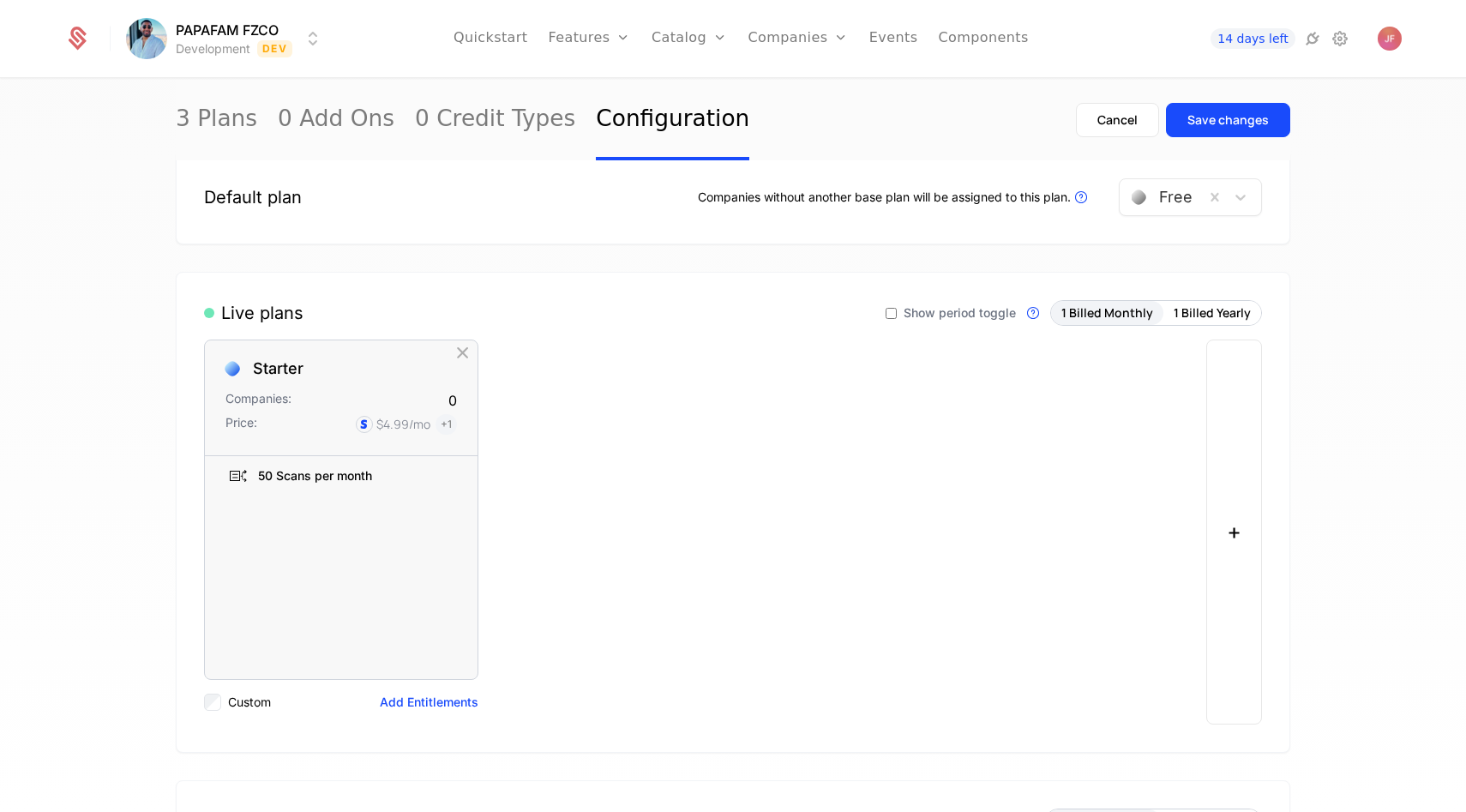
scroll to position [11, 0]
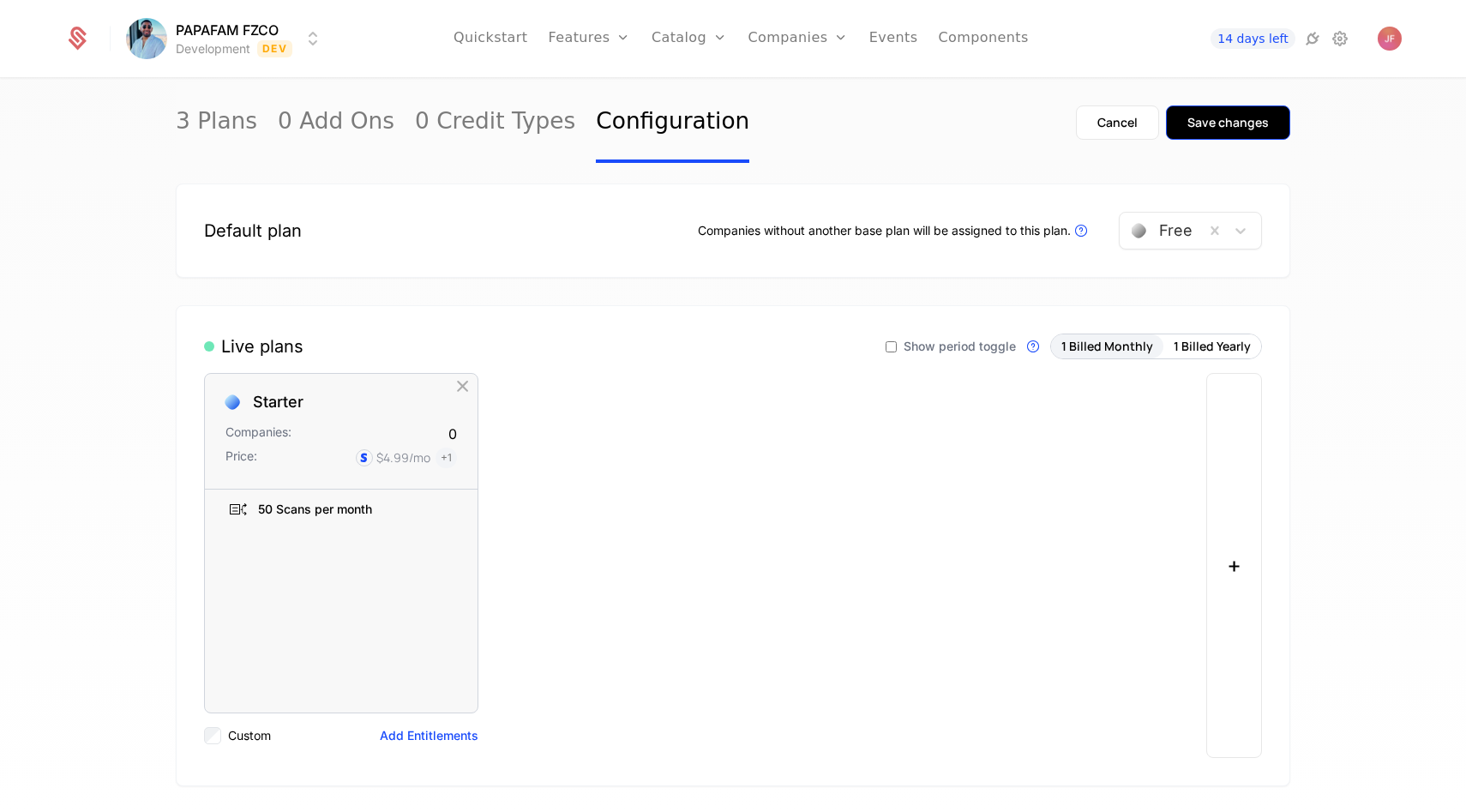
click at [1194, 123] on div "Save changes" at bounding box center [1228, 122] width 82 height 17
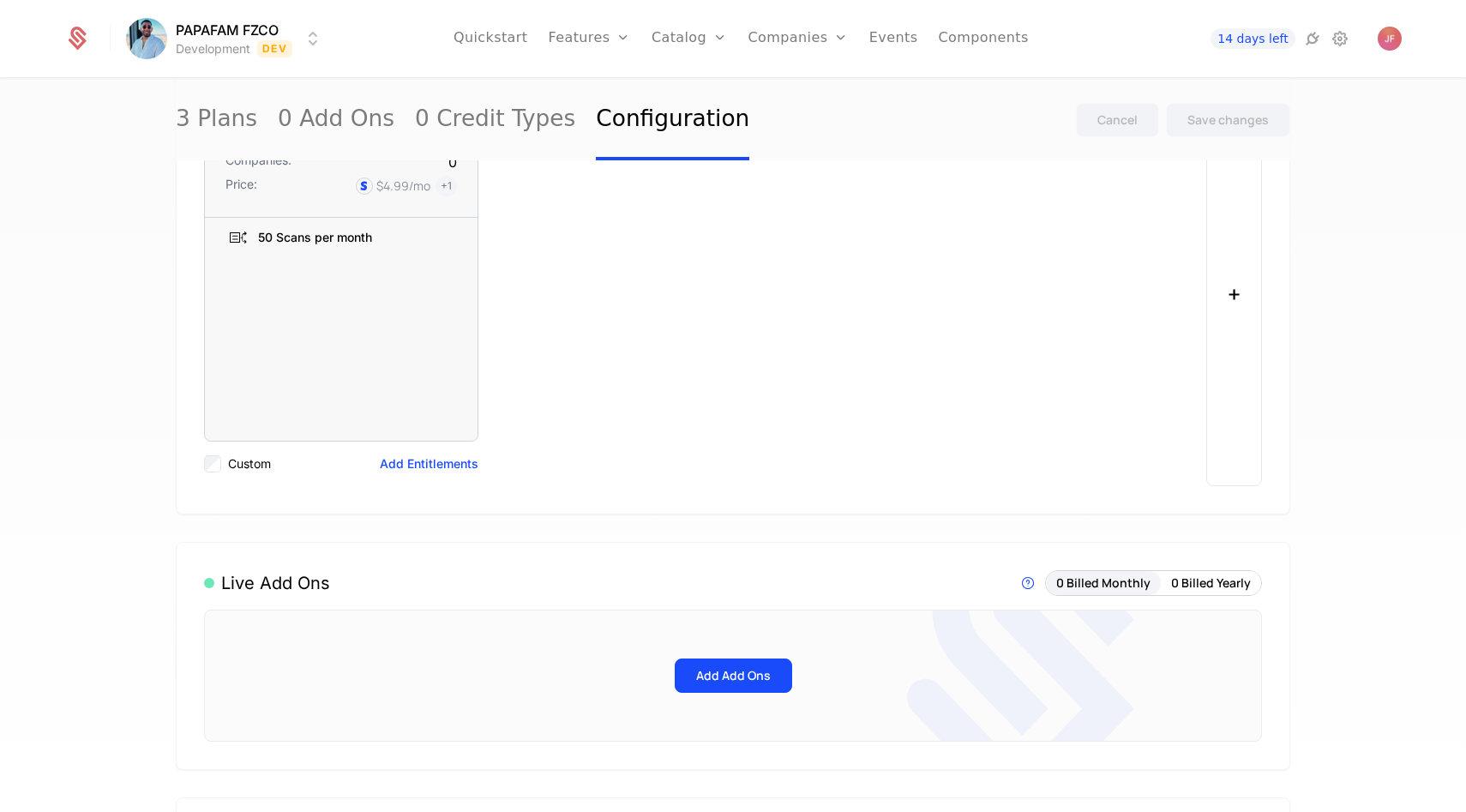
scroll to position [306, 0]
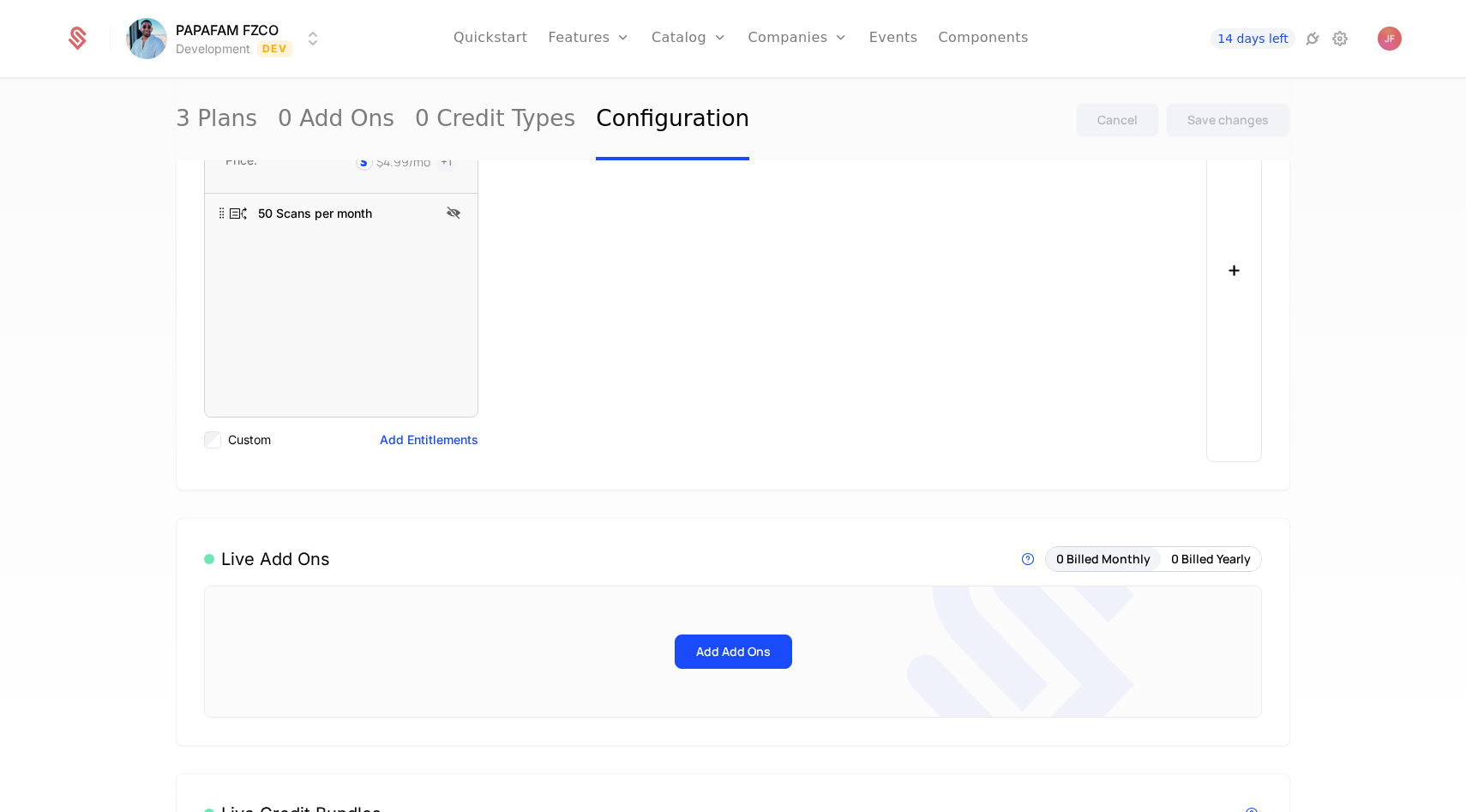
click at [448, 426] on div "Custom Add Entitlements" at bounding box center [341, 439] width 274 height 45
click at [442, 434] on button "Add Entitlements" at bounding box center [429, 439] width 98 height 17
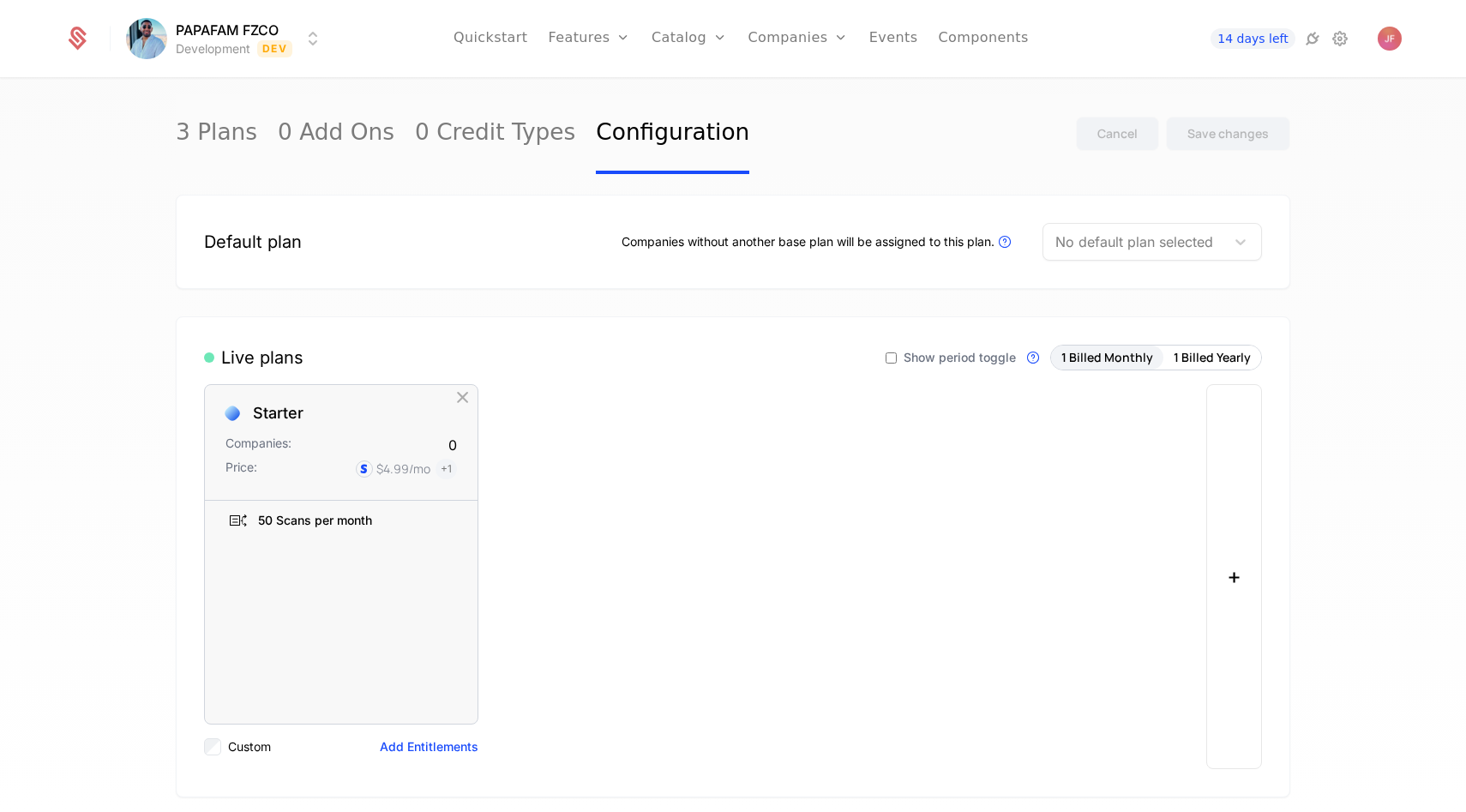
click at [231, 362] on div "Live plans" at bounding box center [253, 357] width 99 height 24
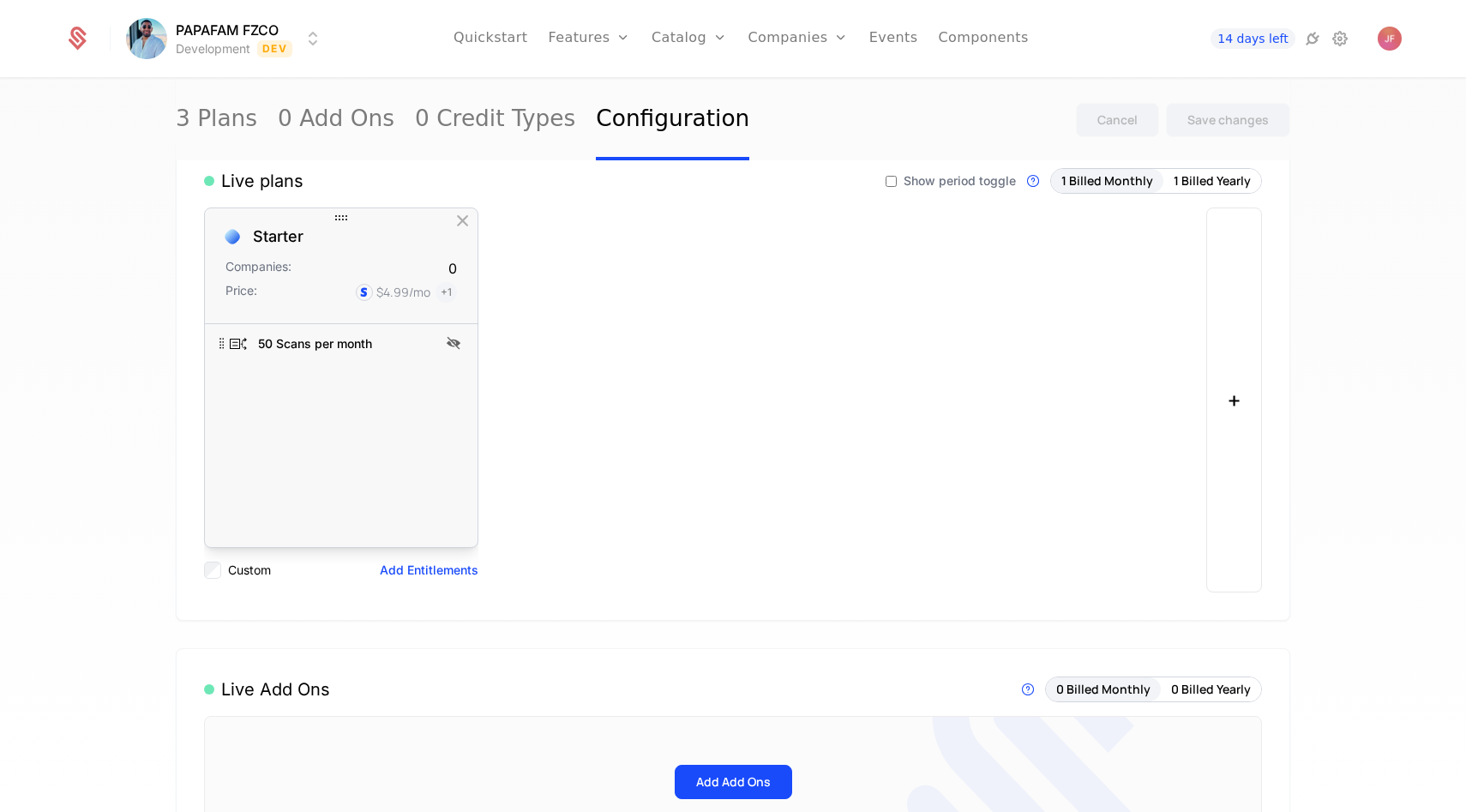
scroll to position [201, 0]
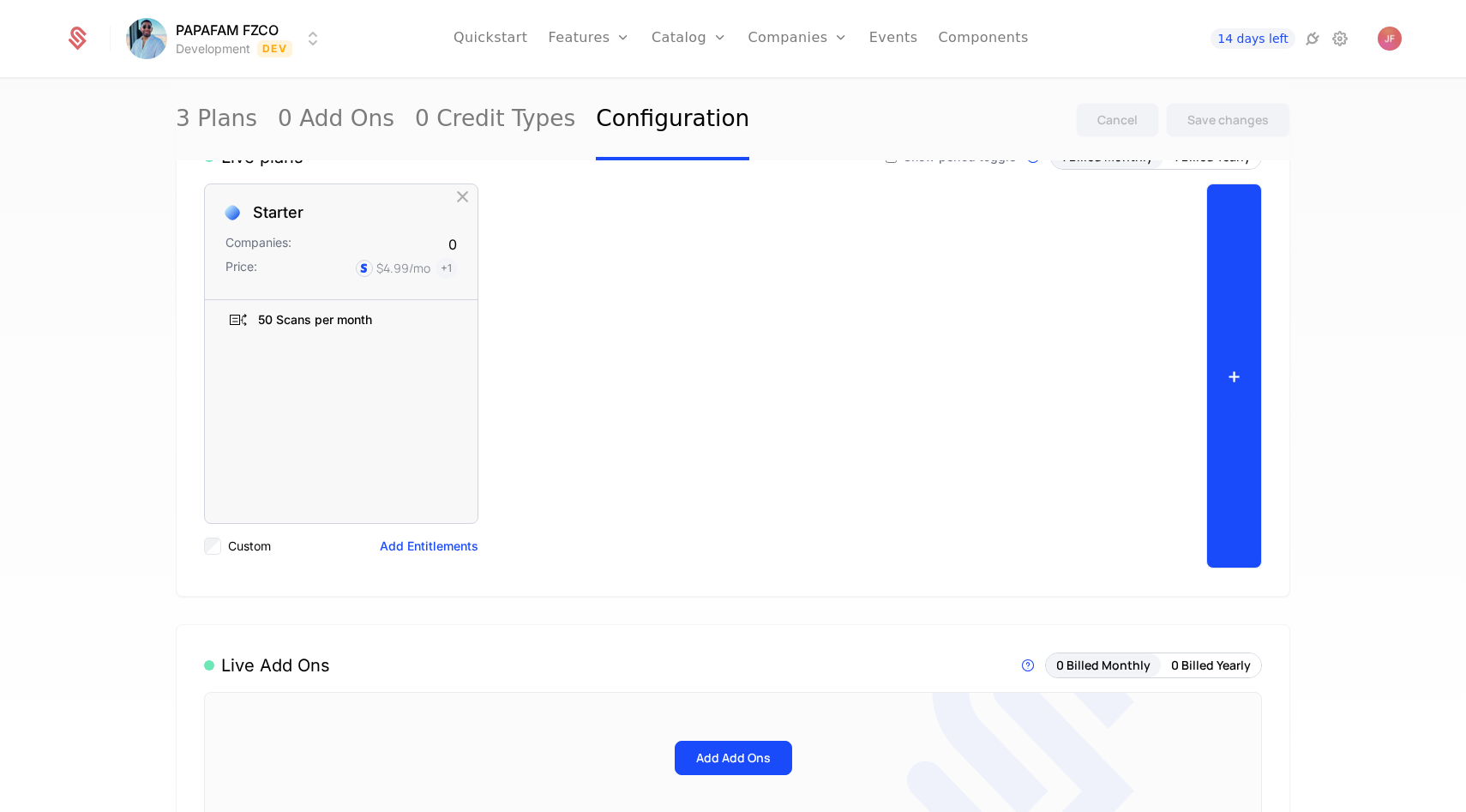
click at [1231, 383] on button "+" at bounding box center [1234, 375] width 56 height 384
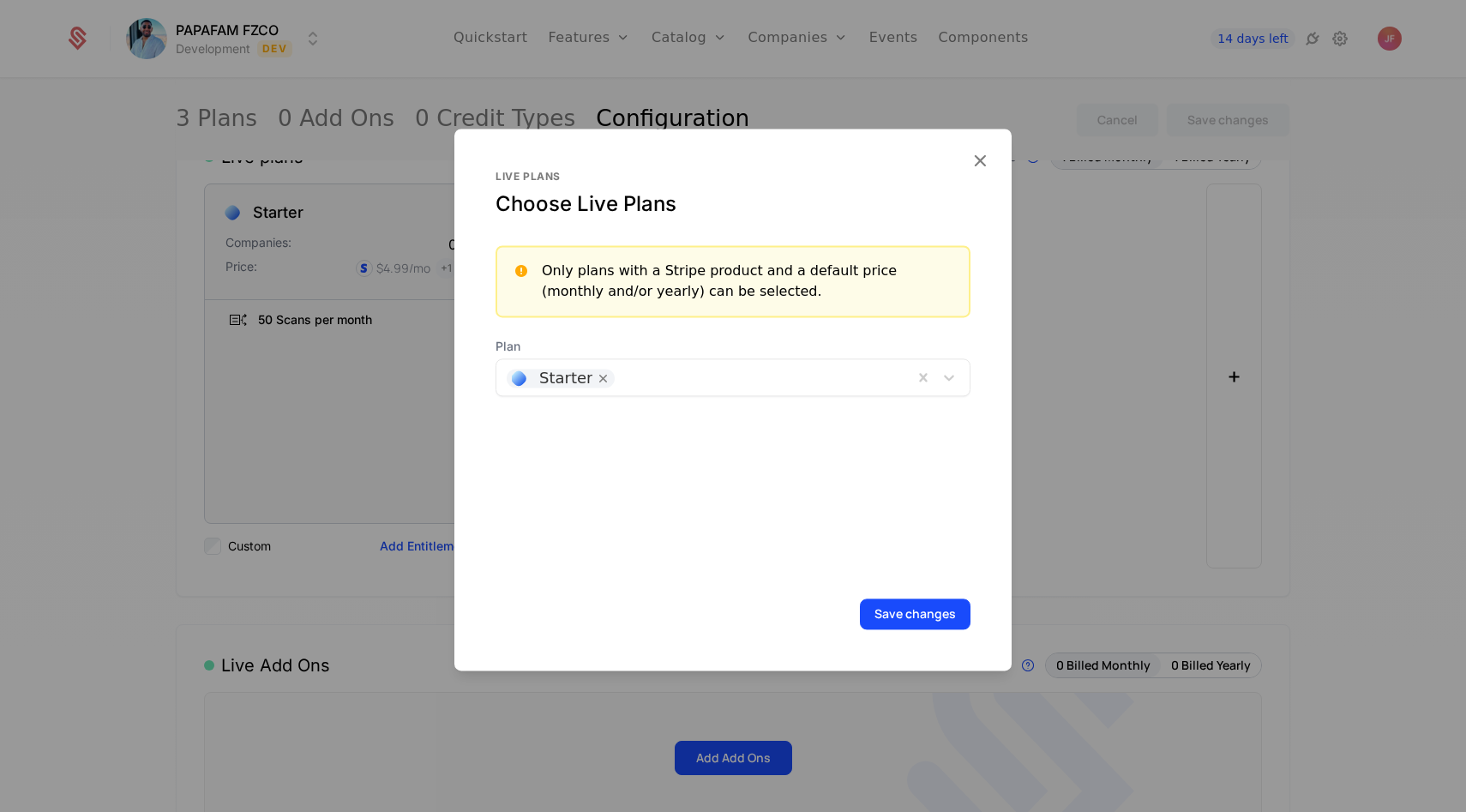
click at [665, 390] on div "Starter" at bounding box center [705, 376] width 417 height 34
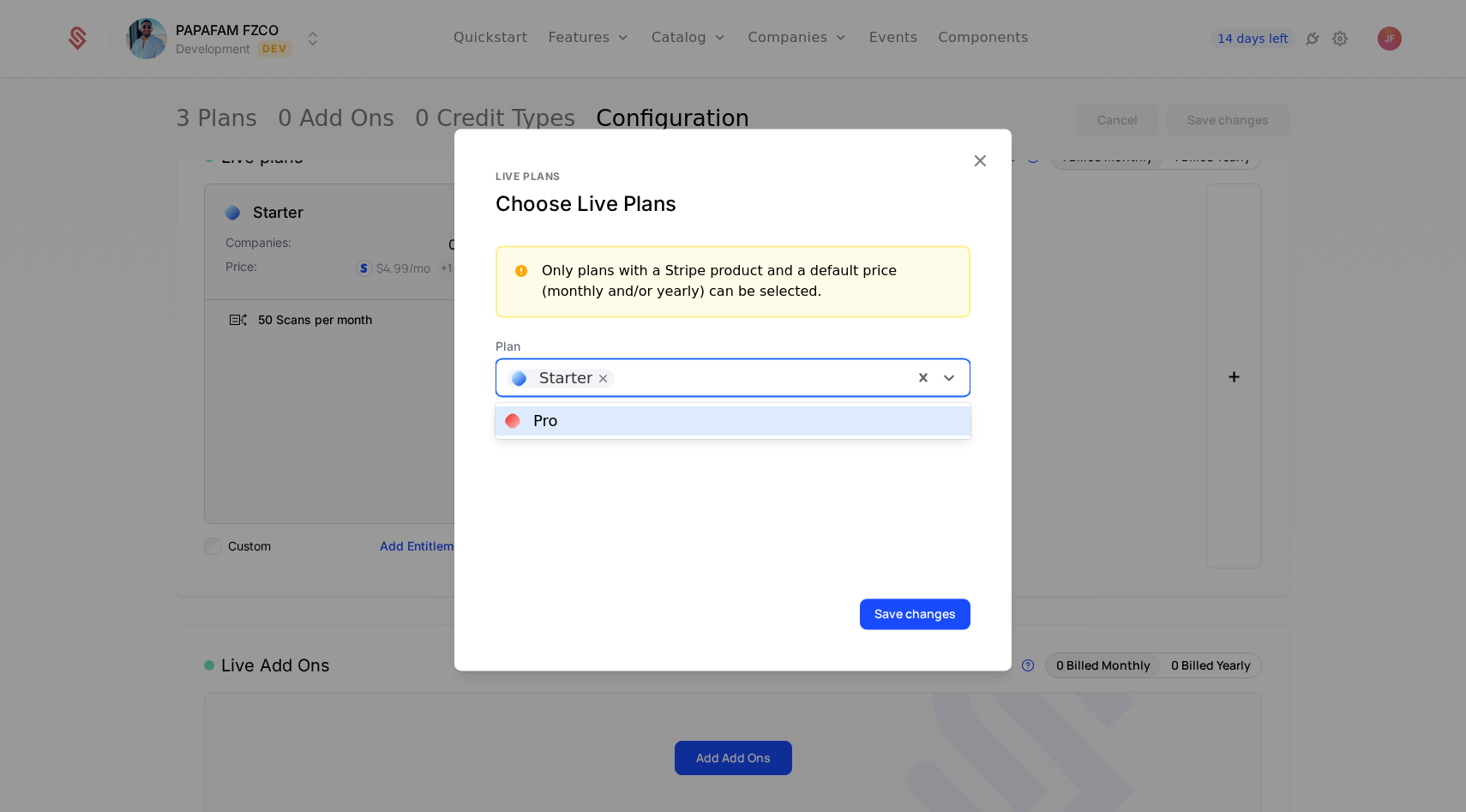
click at [639, 423] on div "Pro" at bounding box center [733, 420] width 454 height 16
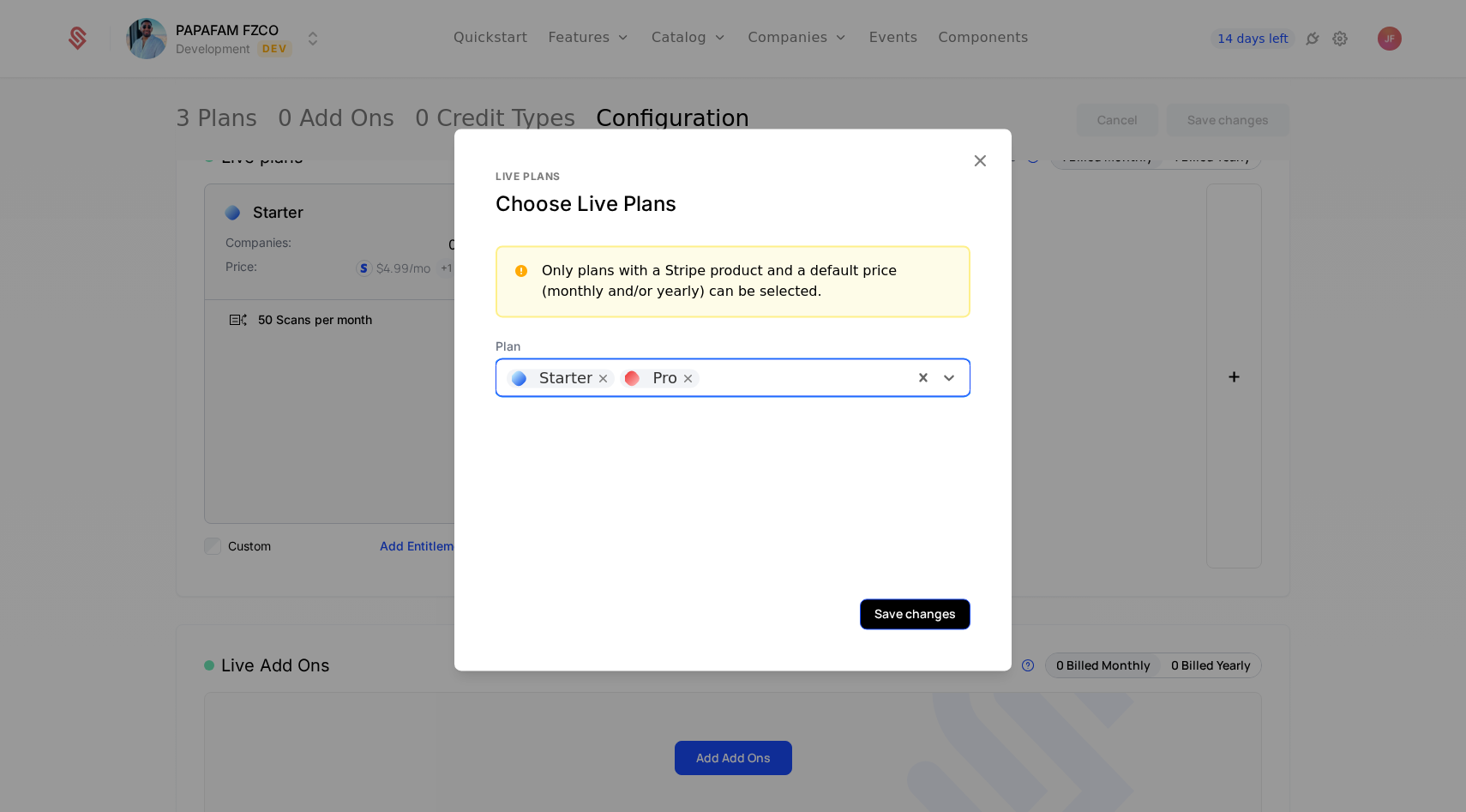
click at [903, 603] on button "Save changes" at bounding box center [915, 614] width 111 height 31
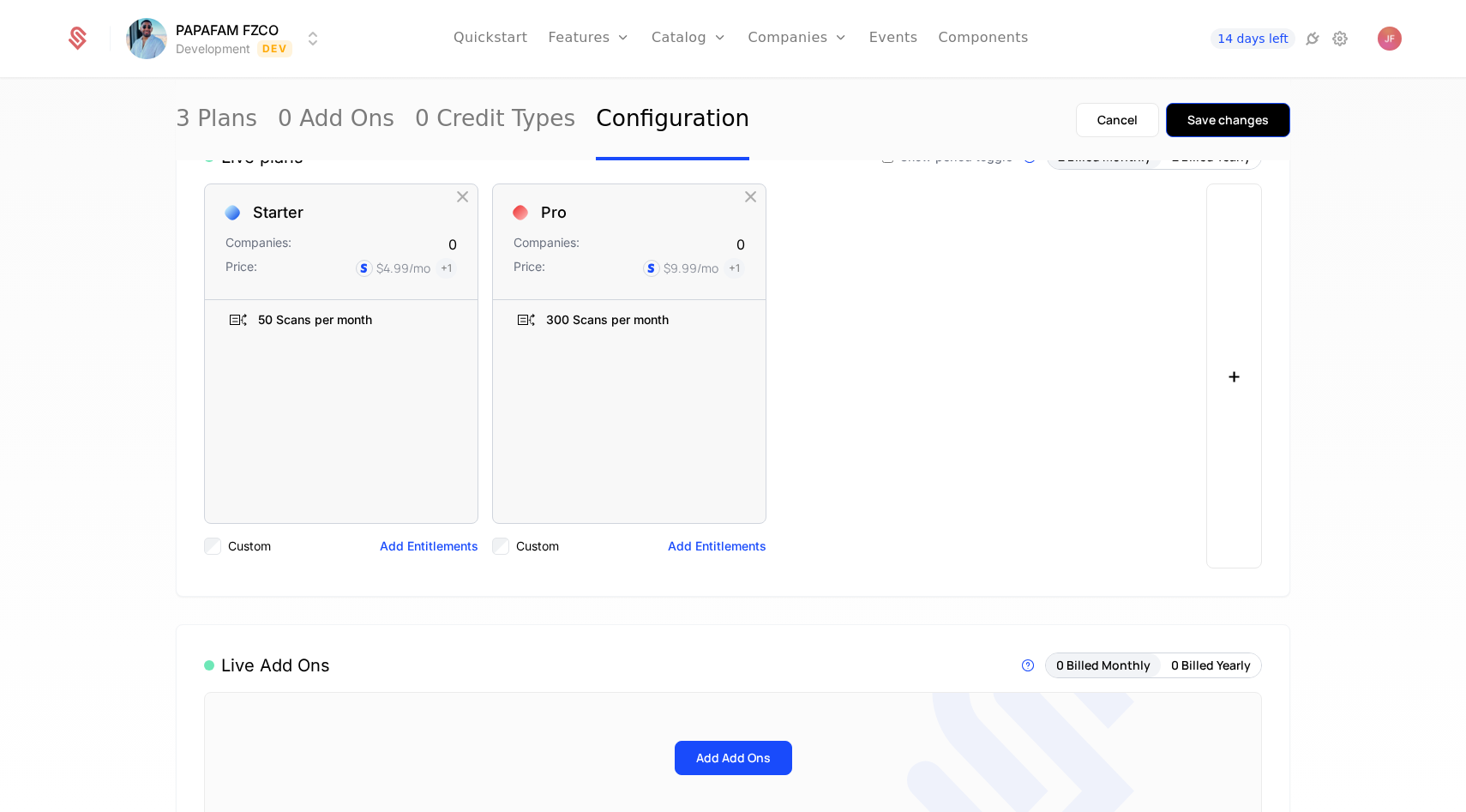
click at [1190, 129] on button "Save changes" at bounding box center [1227, 119] width 124 height 34
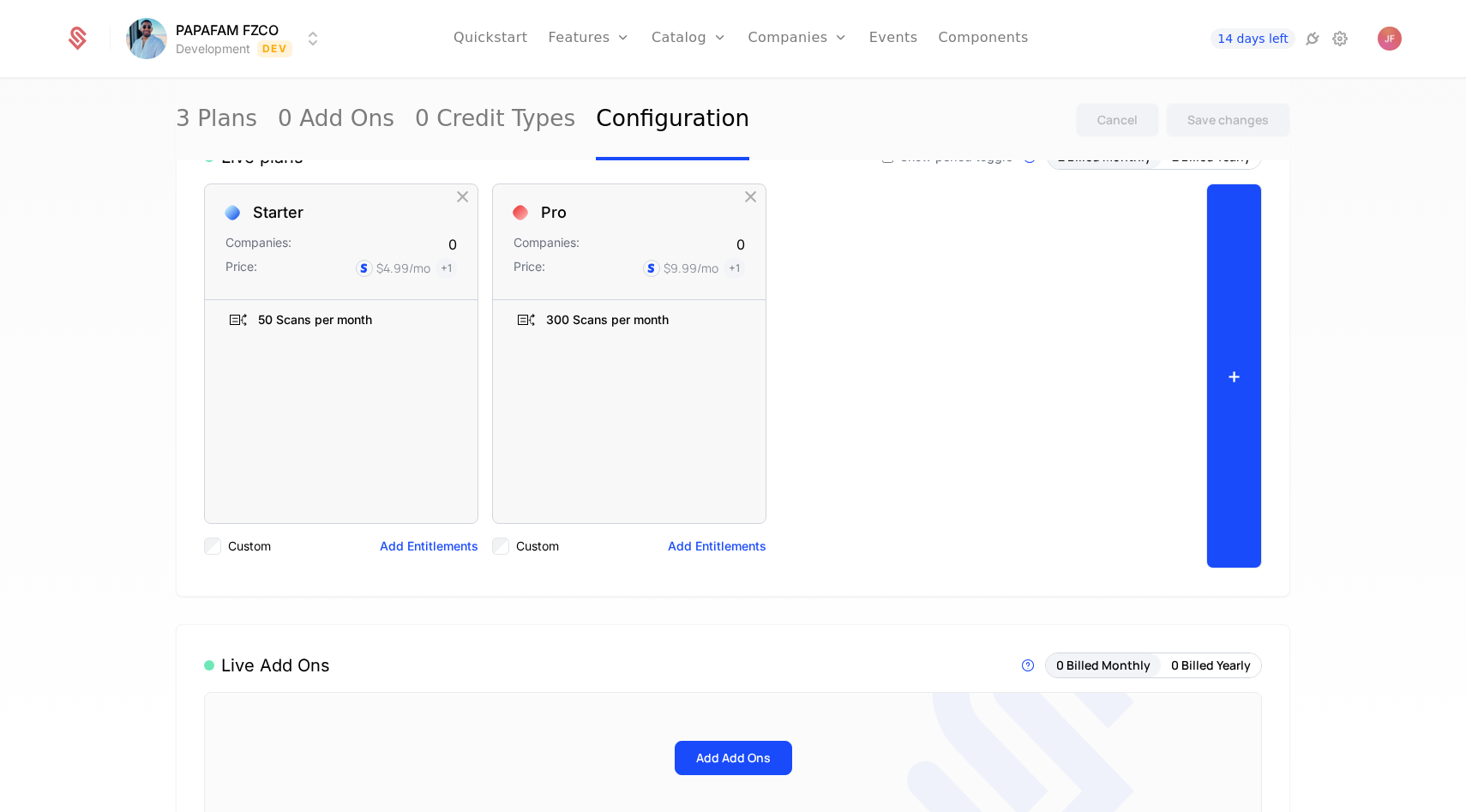
click at [1231, 323] on button "+" at bounding box center [1234, 375] width 56 height 384
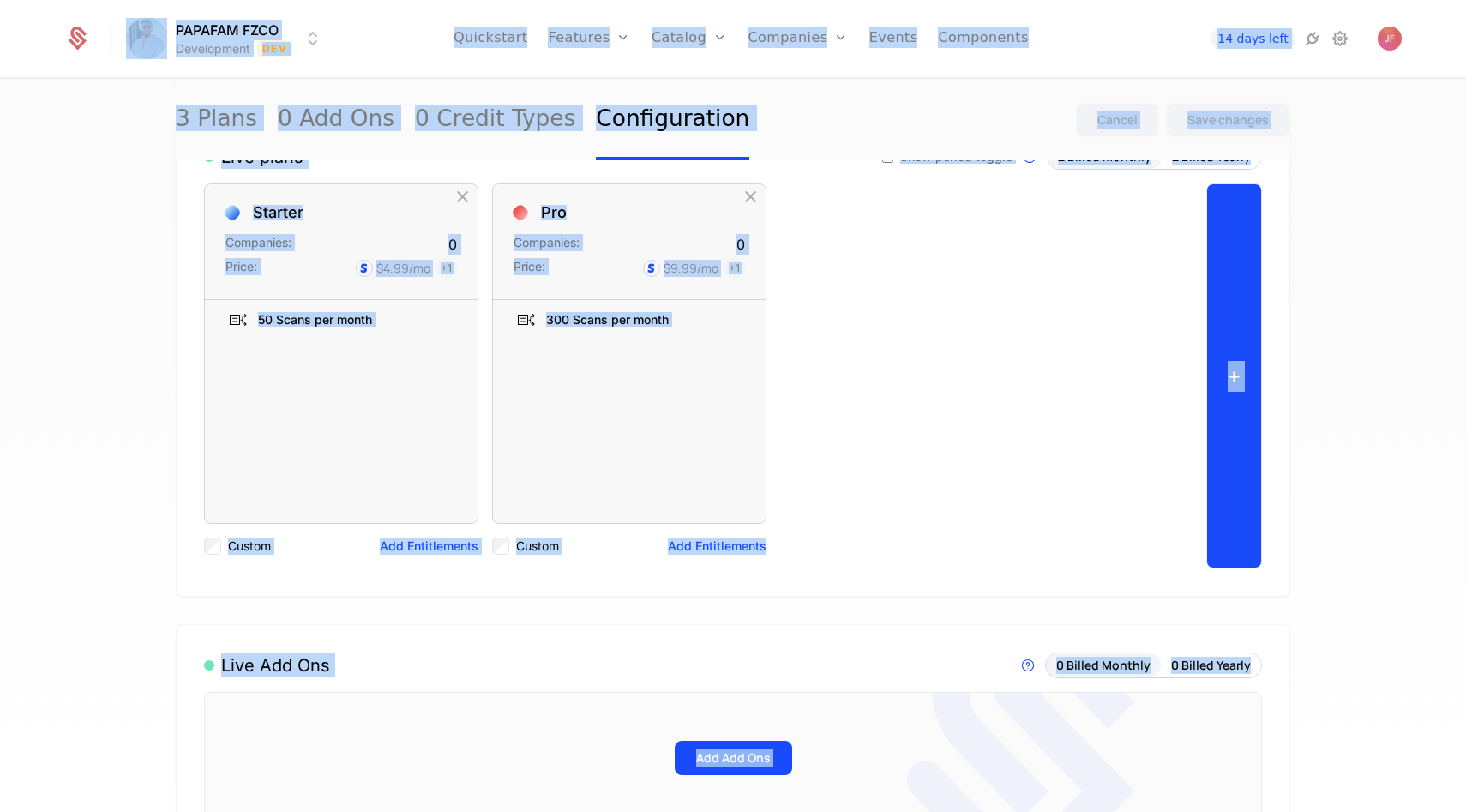
click at [1231, 323] on button "+" at bounding box center [1234, 375] width 56 height 384
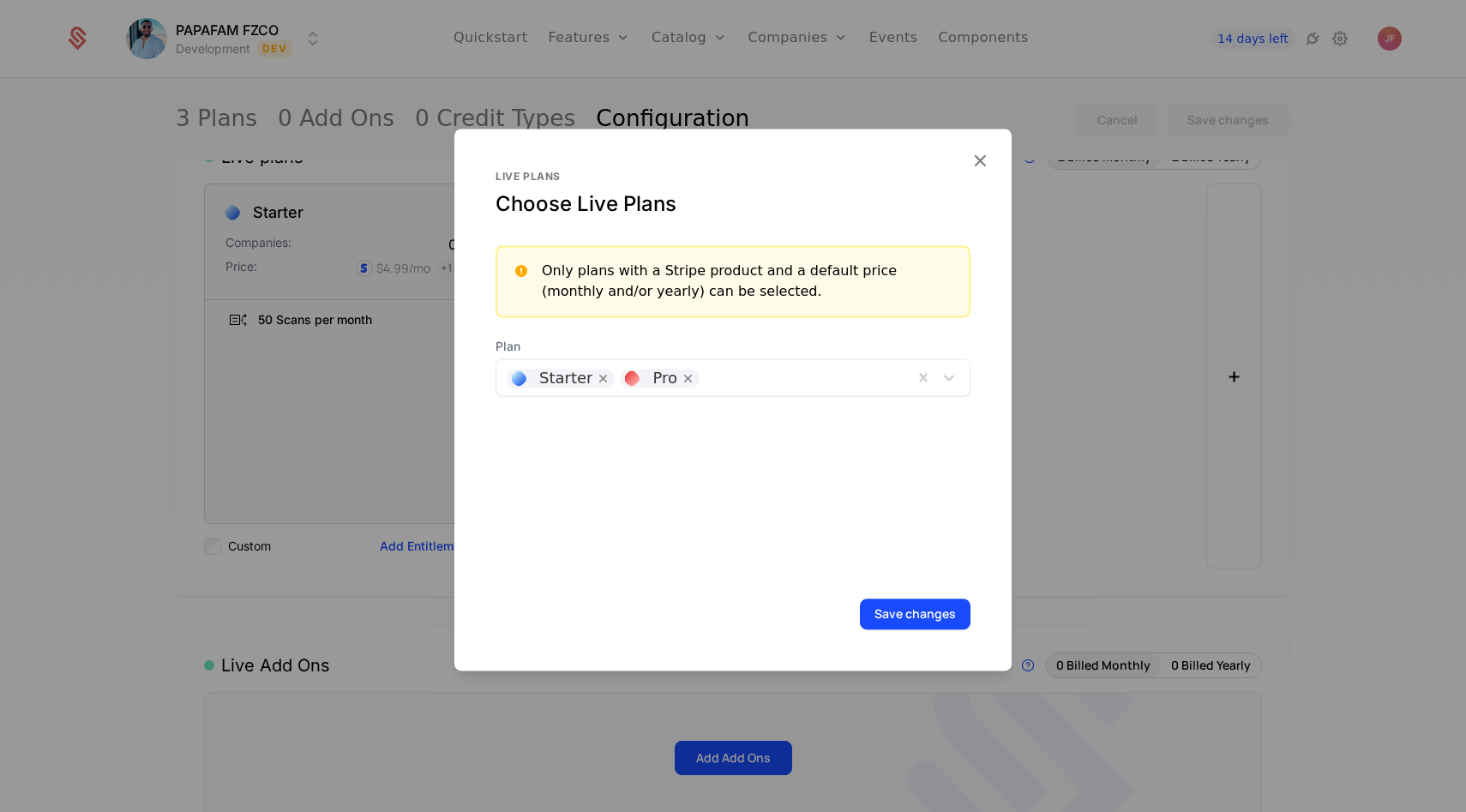
click at [944, 339] on span "Plan" at bounding box center [733, 346] width 476 height 17
click at [944, 380] on icon at bounding box center [949, 377] width 17 height 17
click at [942, 559] on div "Live plans Choose Live Plans Only plans with a Stripe product and a default pri…" at bounding box center [733, 373] width 476 height 408
click at [979, 164] on icon "button" at bounding box center [980, 161] width 22 height 22
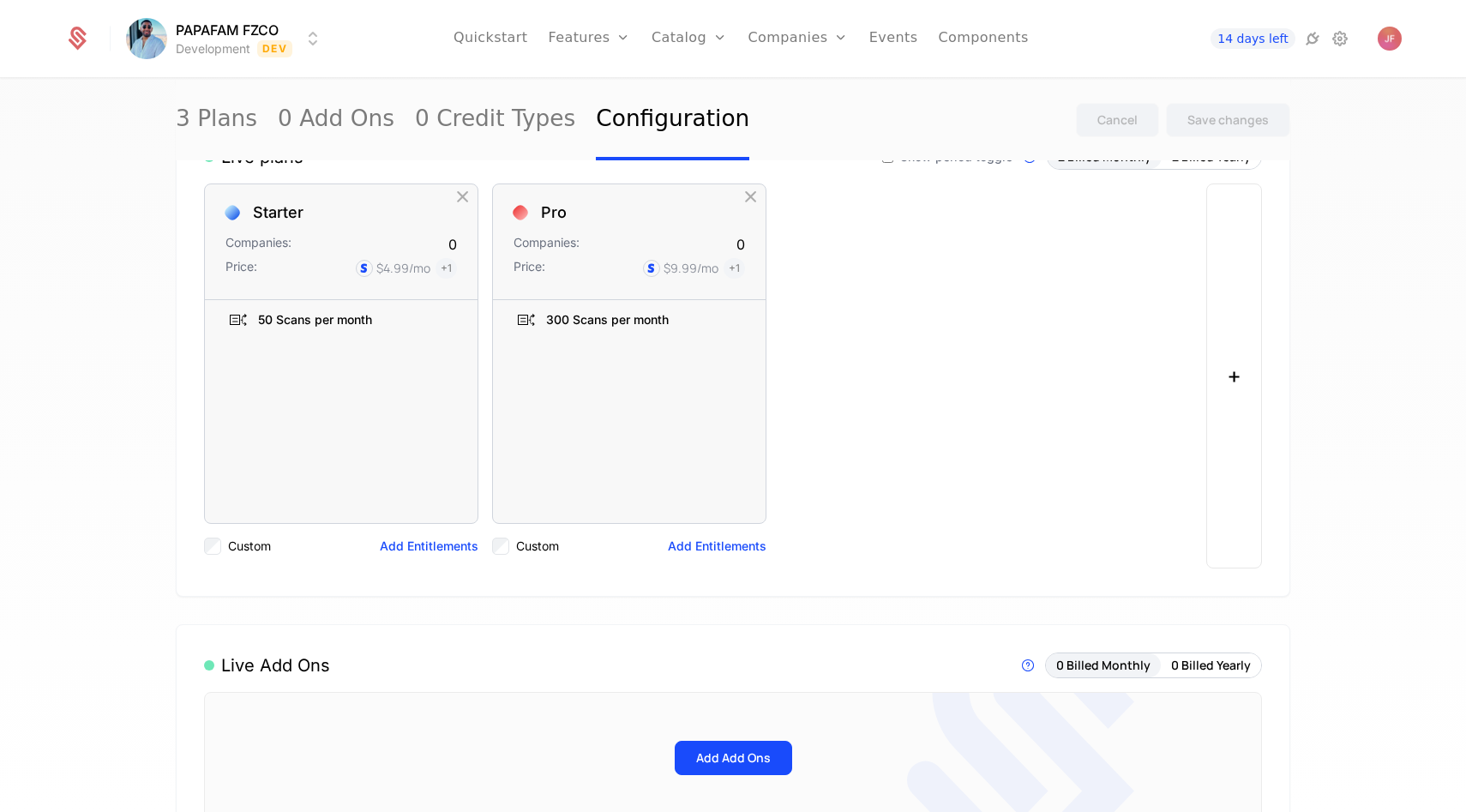
scroll to position [0, 0]
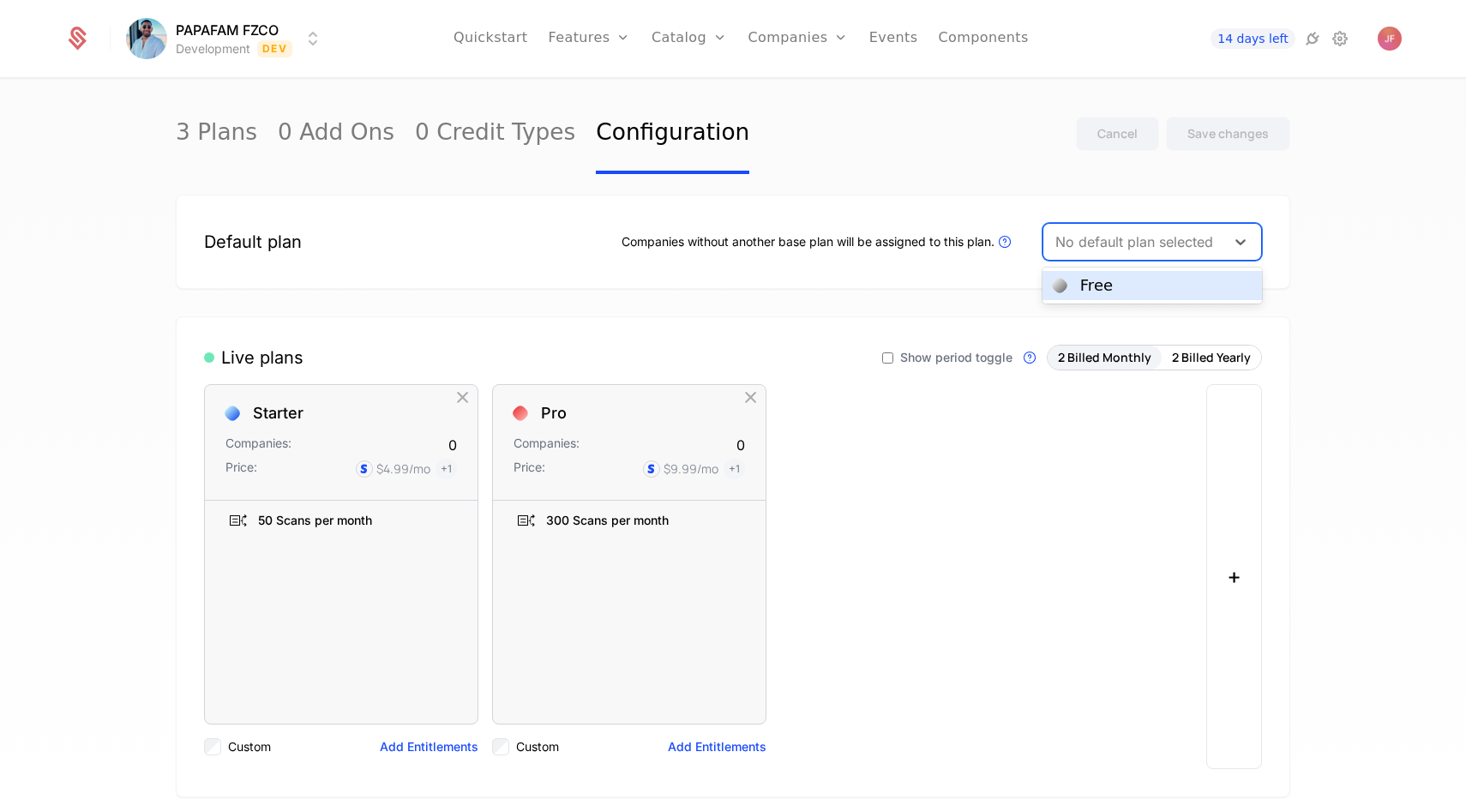
click at [1147, 249] on div at bounding box center [1135, 241] width 158 height 24
click at [1122, 285] on div "Free" at bounding box center [1152, 285] width 199 height 16
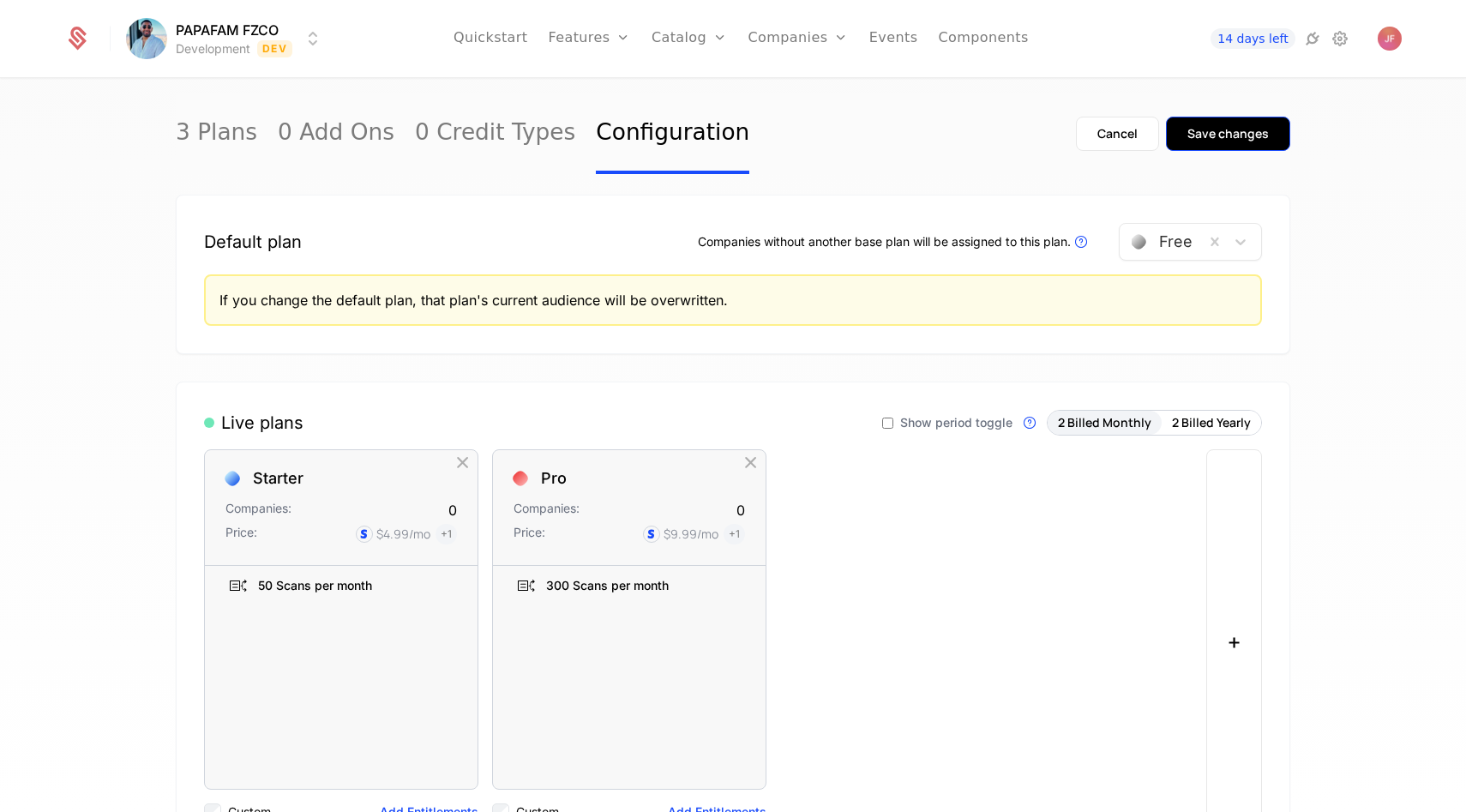
click at [1237, 127] on div "Save changes" at bounding box center [1228, 133] width 82 height 17
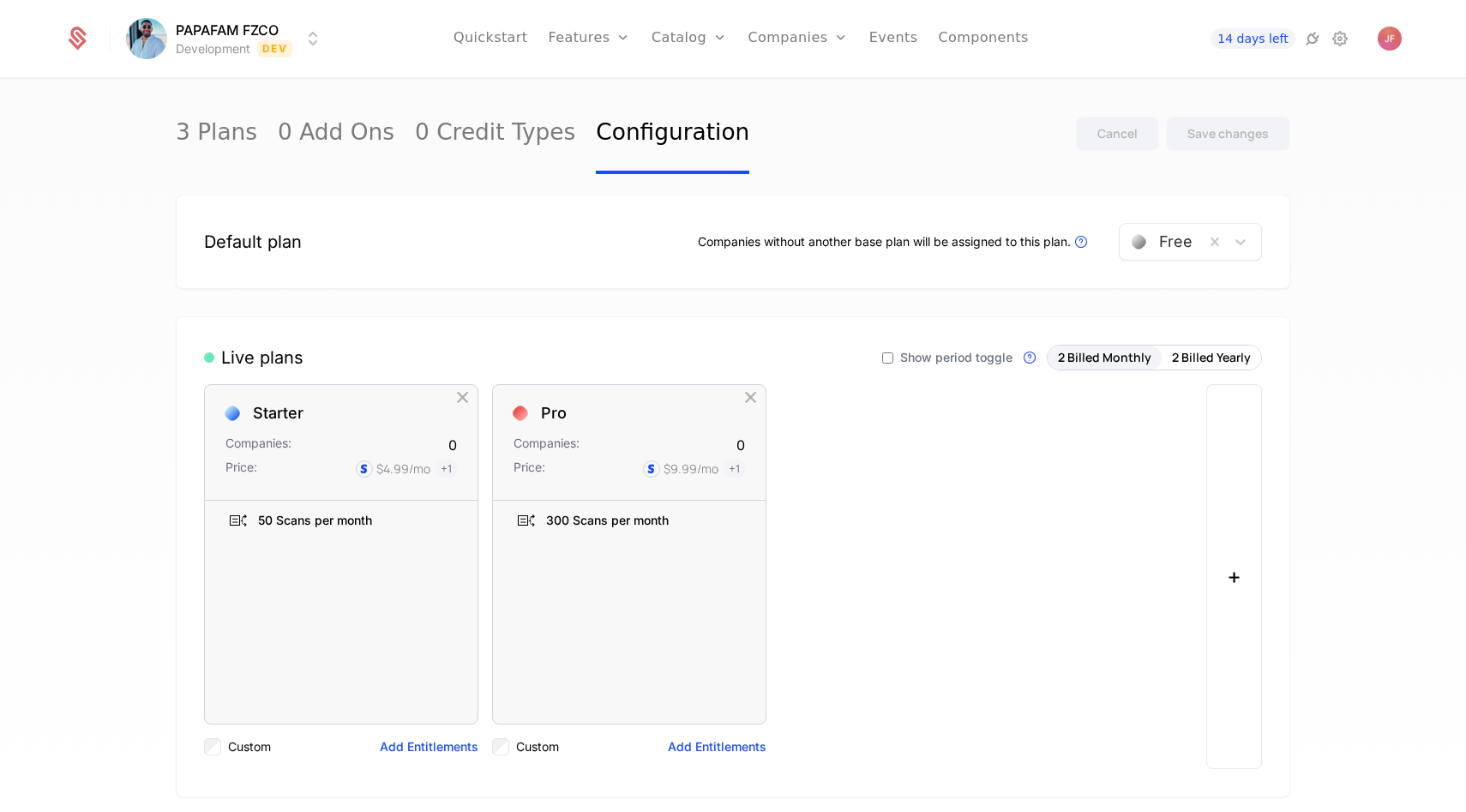
click at [1162, 270] on div "Default plan Companies without another base plan will be assigned to this plan.…" at bounding box center [733, 241] width 1114 height 95
click at [1163, 247] on div at bounding box center [1162, 241] width 61 height 24
click at [237, 137] on link "3 Plans" at bounding box center [217, 134] width 82 height 81
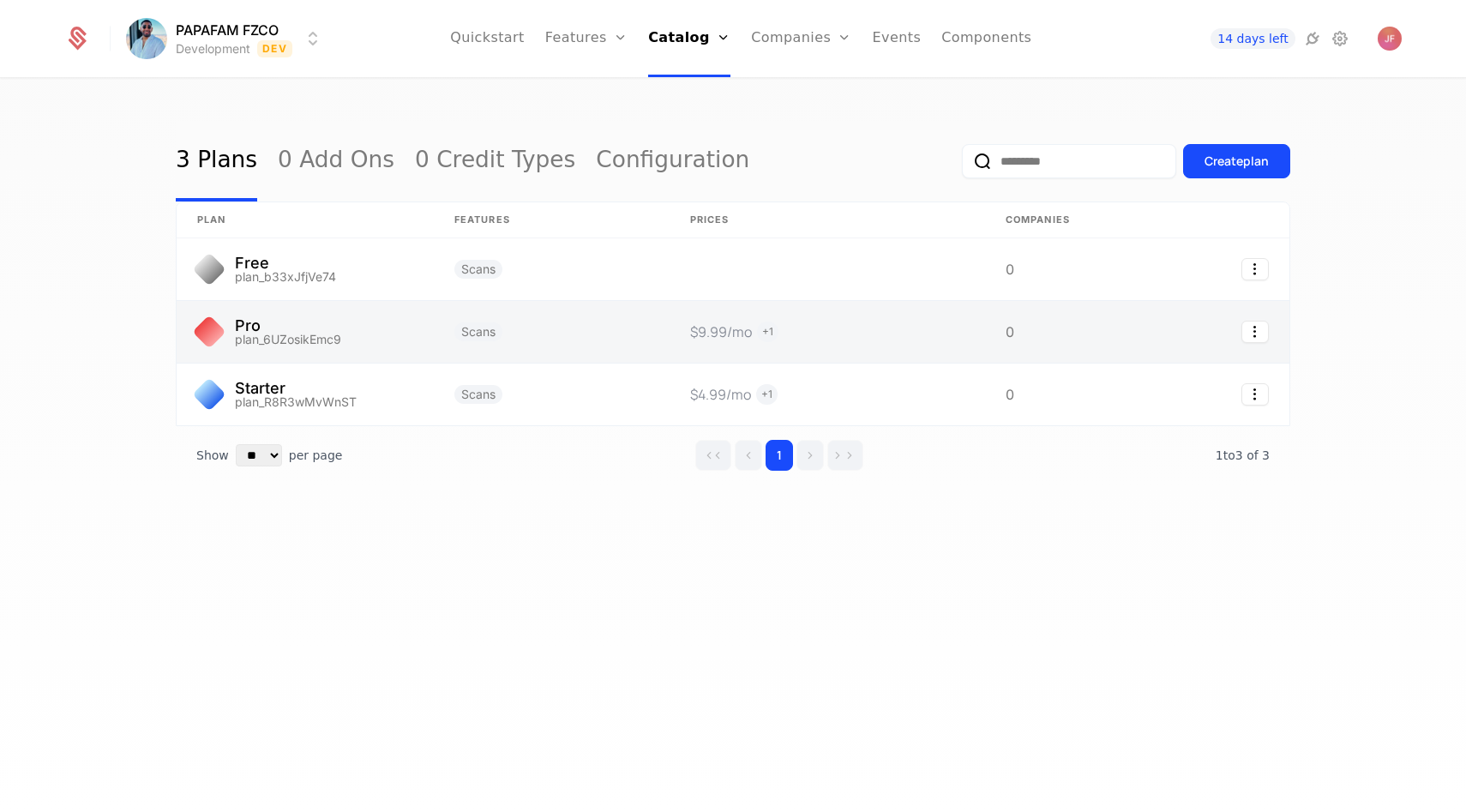
click at [450, 301] on link at bounding box center [552, 331] width 236 height 61
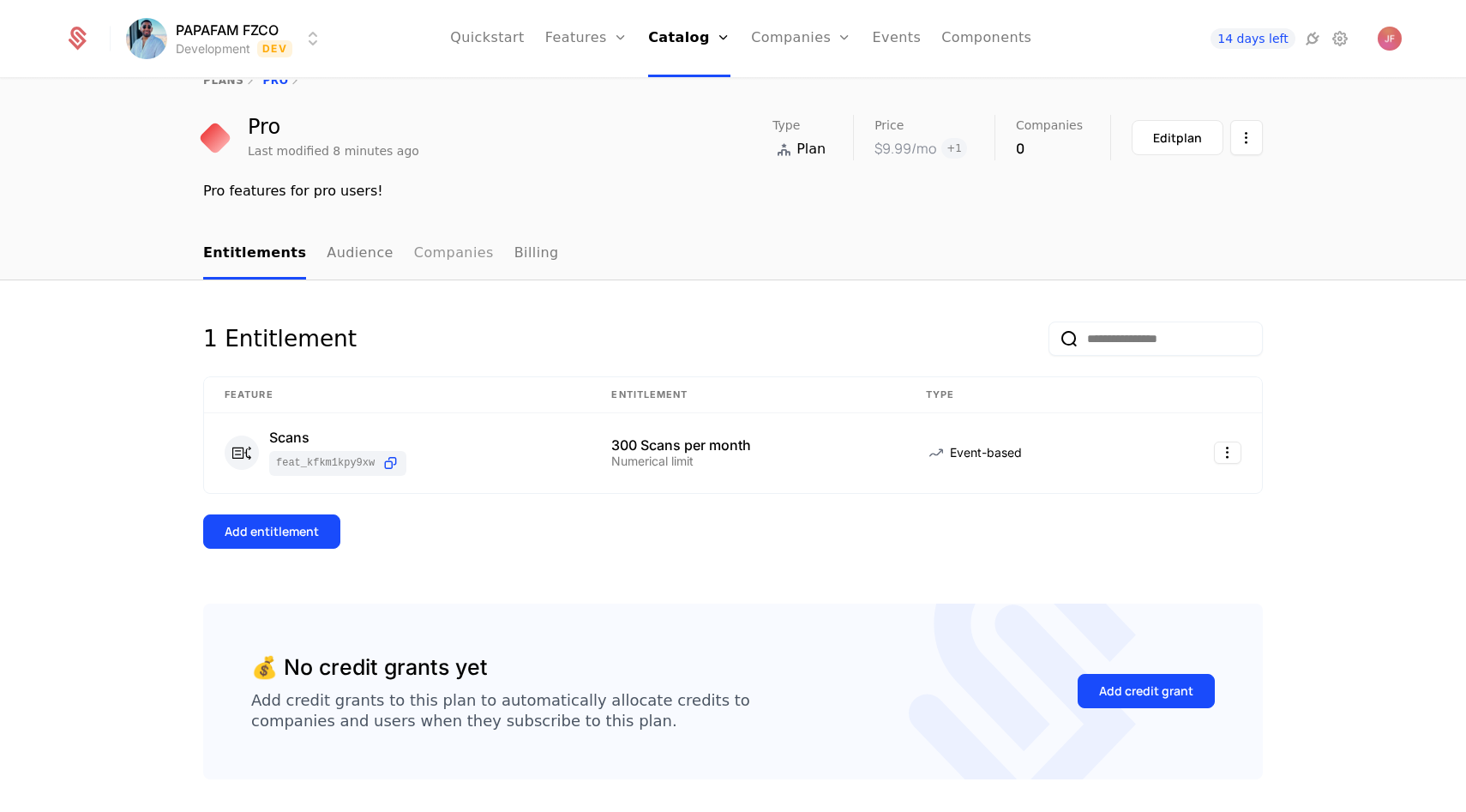
scroll to position [32, 0]
click at [448, 306] on div "1 Entitlement Feature Entitlement Type Scans feat_KFkm1kPY9XW 300 Scans per mon…" at bounding box center [733, 579] width 1466 height 595
click at [576, 28] on link "Features" at bounding box center [587, 39] width 83 height 77
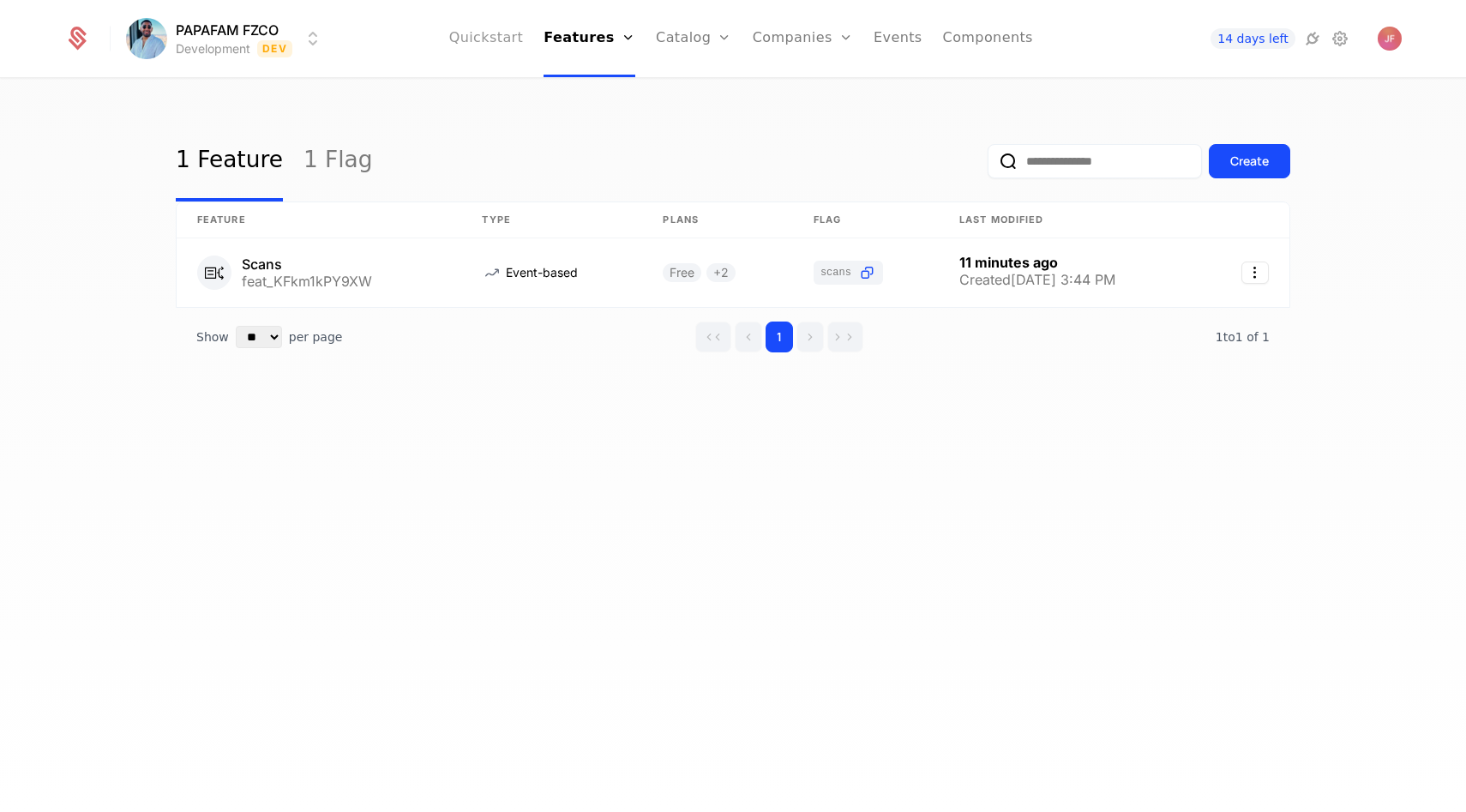
click at [487, 46] on link "Quickstart" at bounding box center [487, 39] width 74 height 77
click at [678, 30] on link "Catalog" at bounding box center [694, 39] width 76 height 77
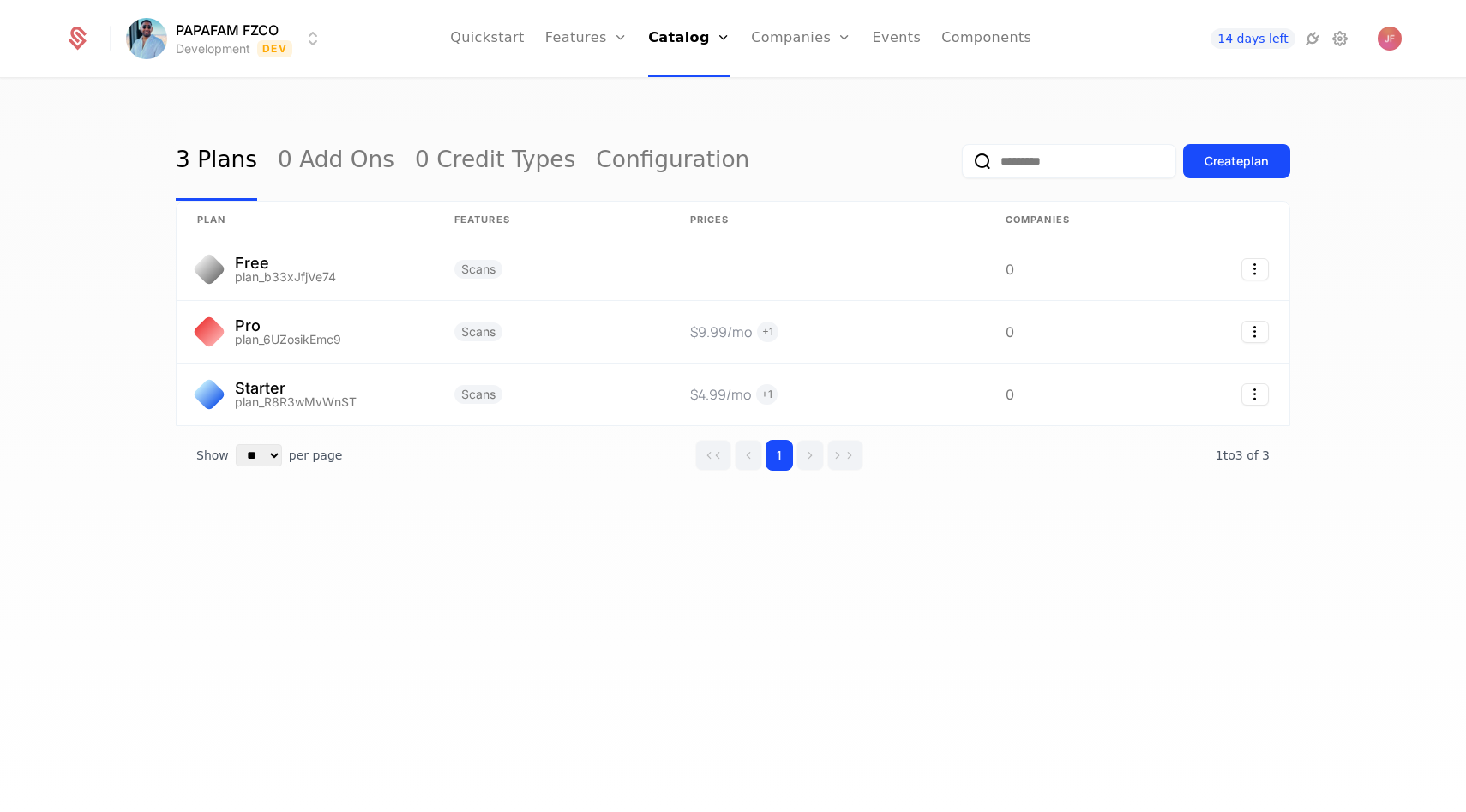
click at [1229, 124] on div "Create plan" at bounding box center [1126, 161] width 329 height 81
click at [1214, 178] on div "Create plan" at bounding box center [1126, 161] width 329 height 81
click at [1214, 172] on button "Create plan" at bounding box center [1237, 161] width 107 height 34
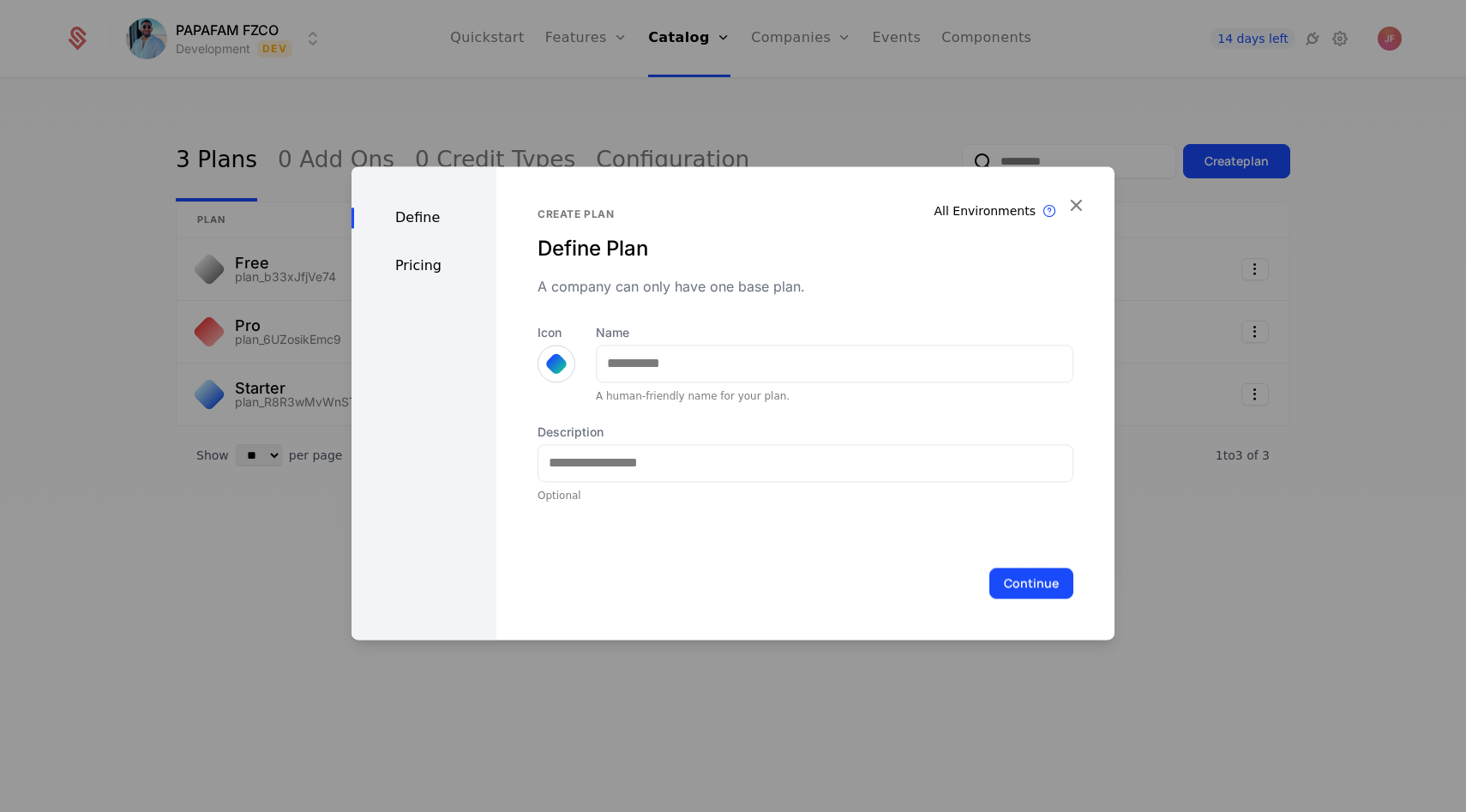
click at [645, 382] on div at bounding box center [834, 363] width 477 height 38
click at [645, 365] on input "Name" at bounding box center [834, 362] width 476 height 36
type input "****"
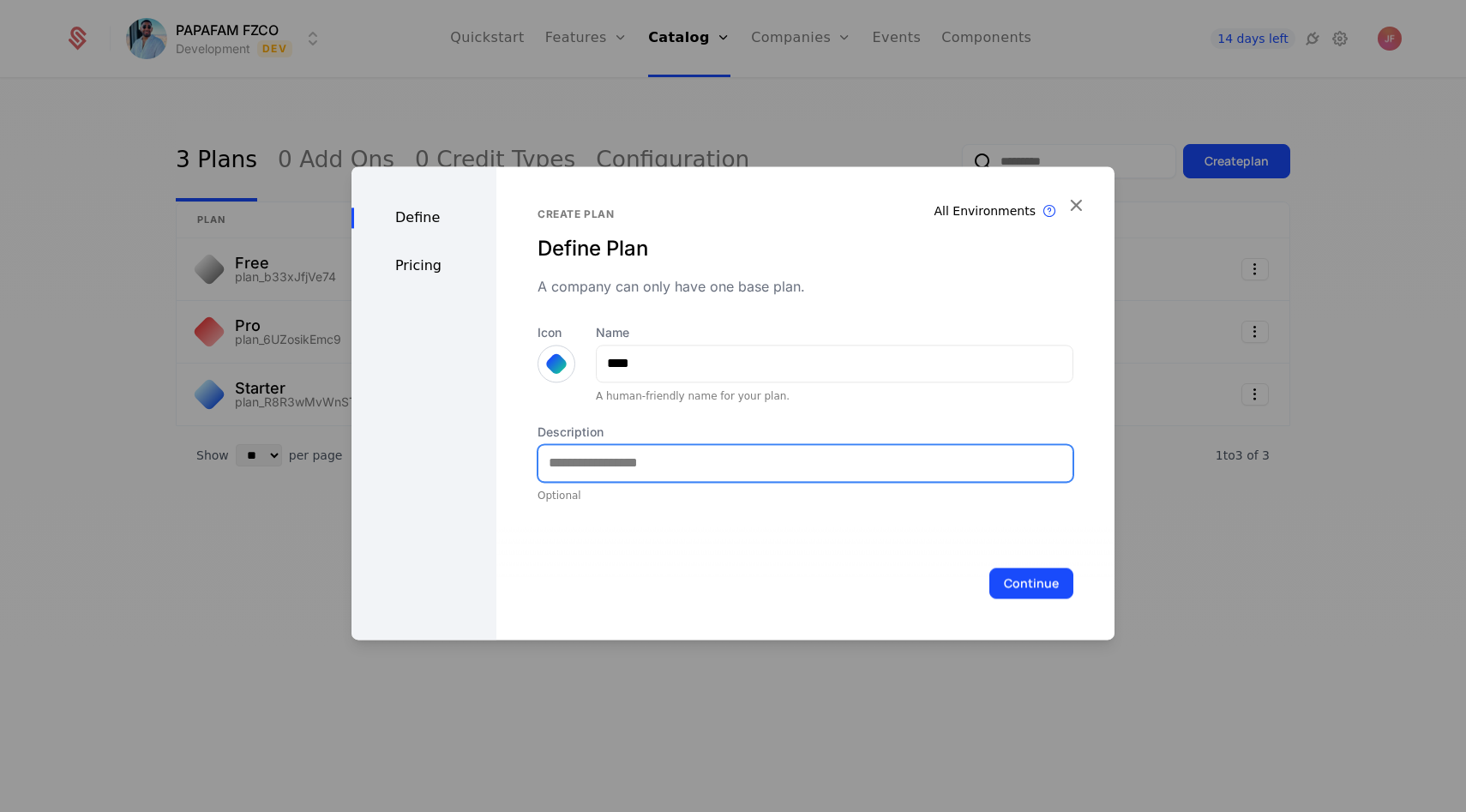
click at [688, 451] on input "Description" at bounding box center [806, 462] width 534 height 36
type input "**********"
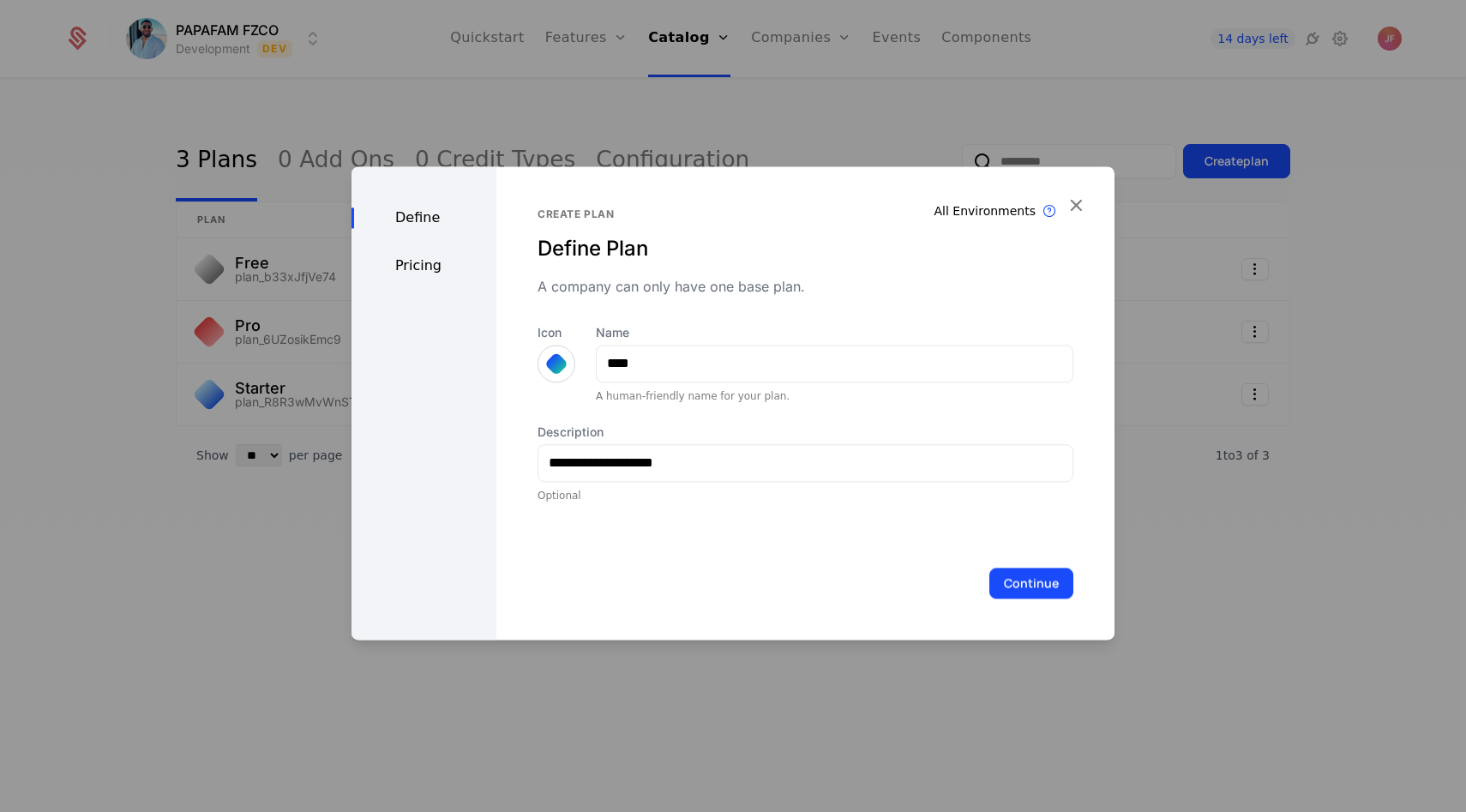
click at [546, 363] on div at bounding box center [556, 363] width 24 height 24
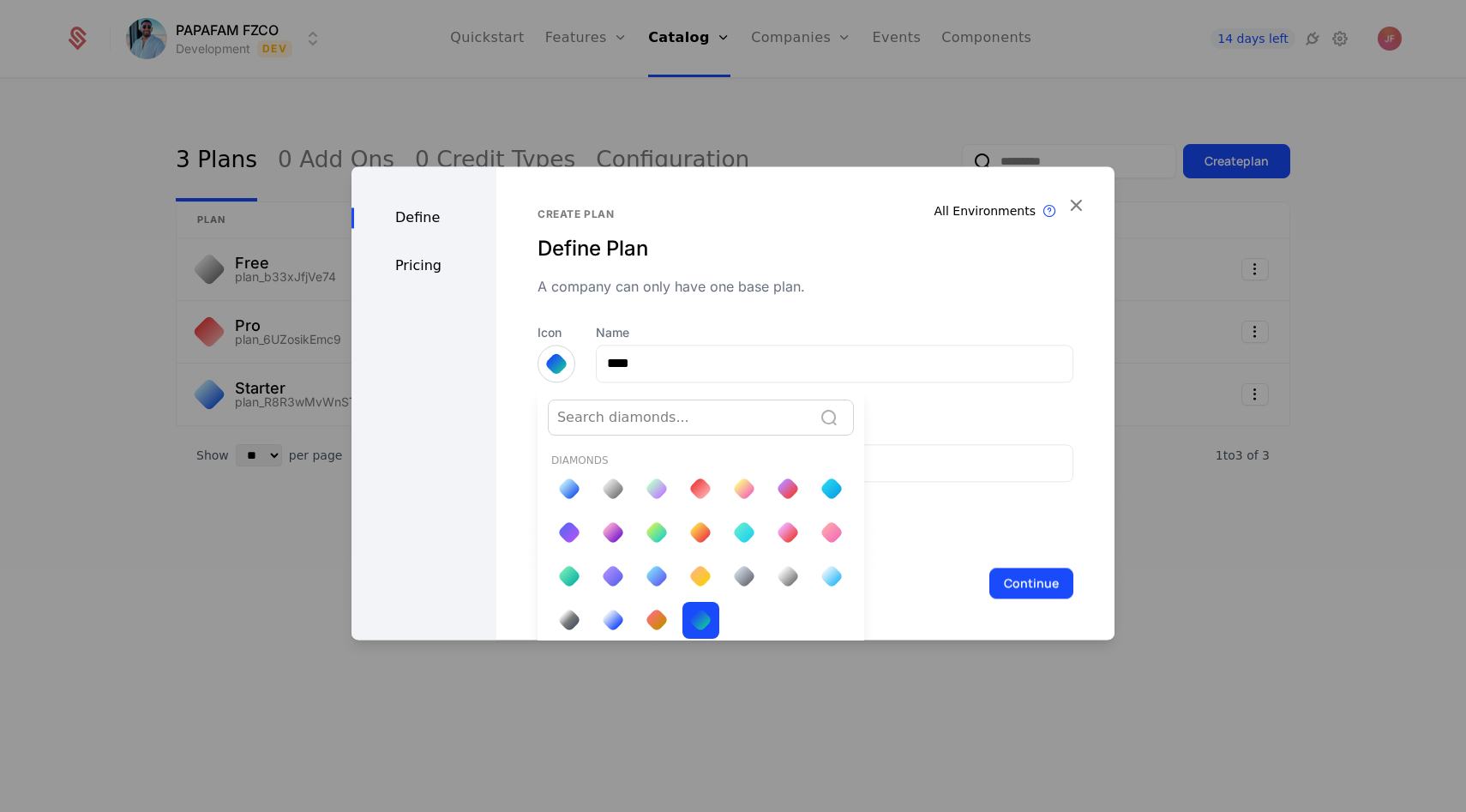
scroll to position [6, 0]
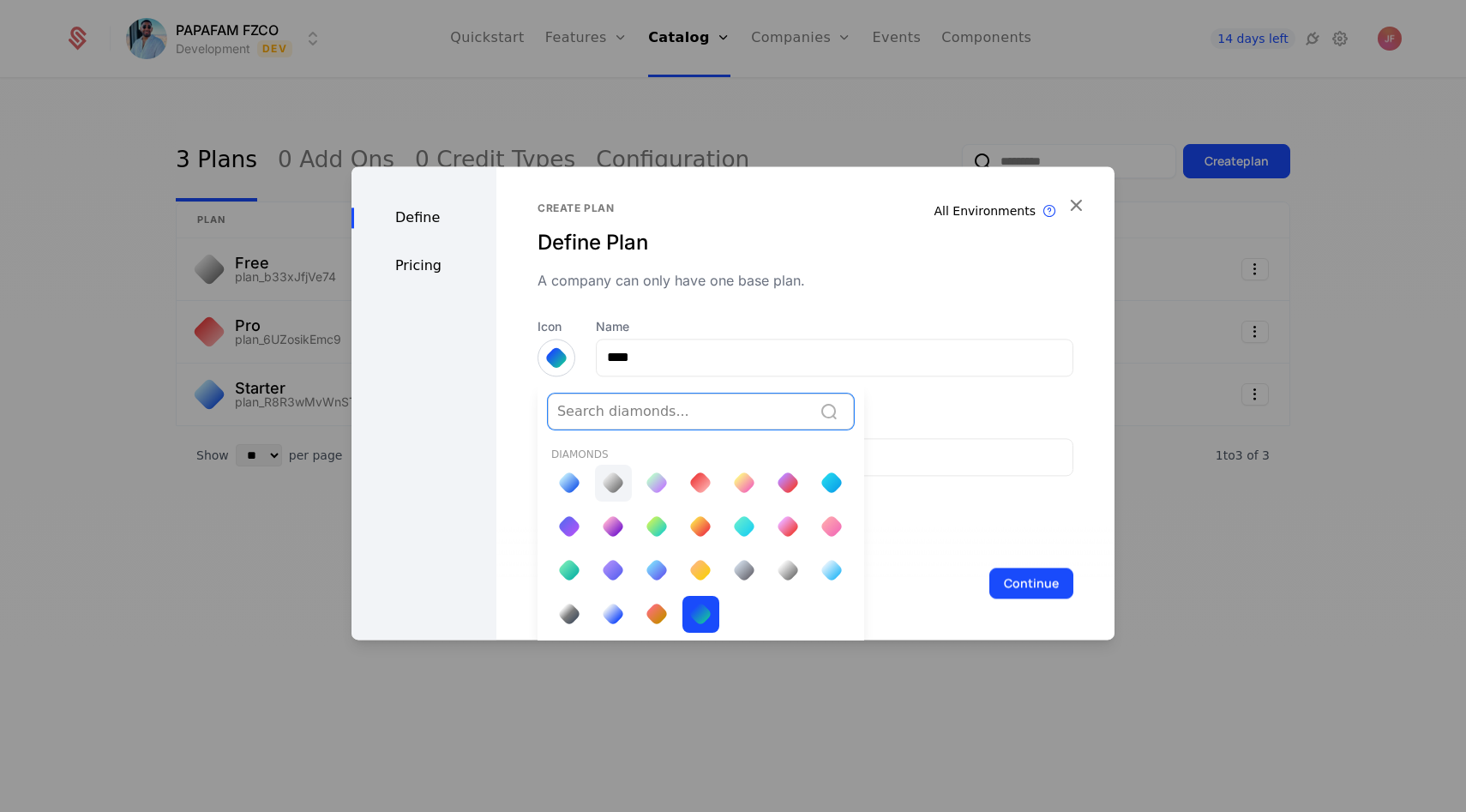
click at [607, 469] on div at bounding box center [613, 483] width 37 height 37
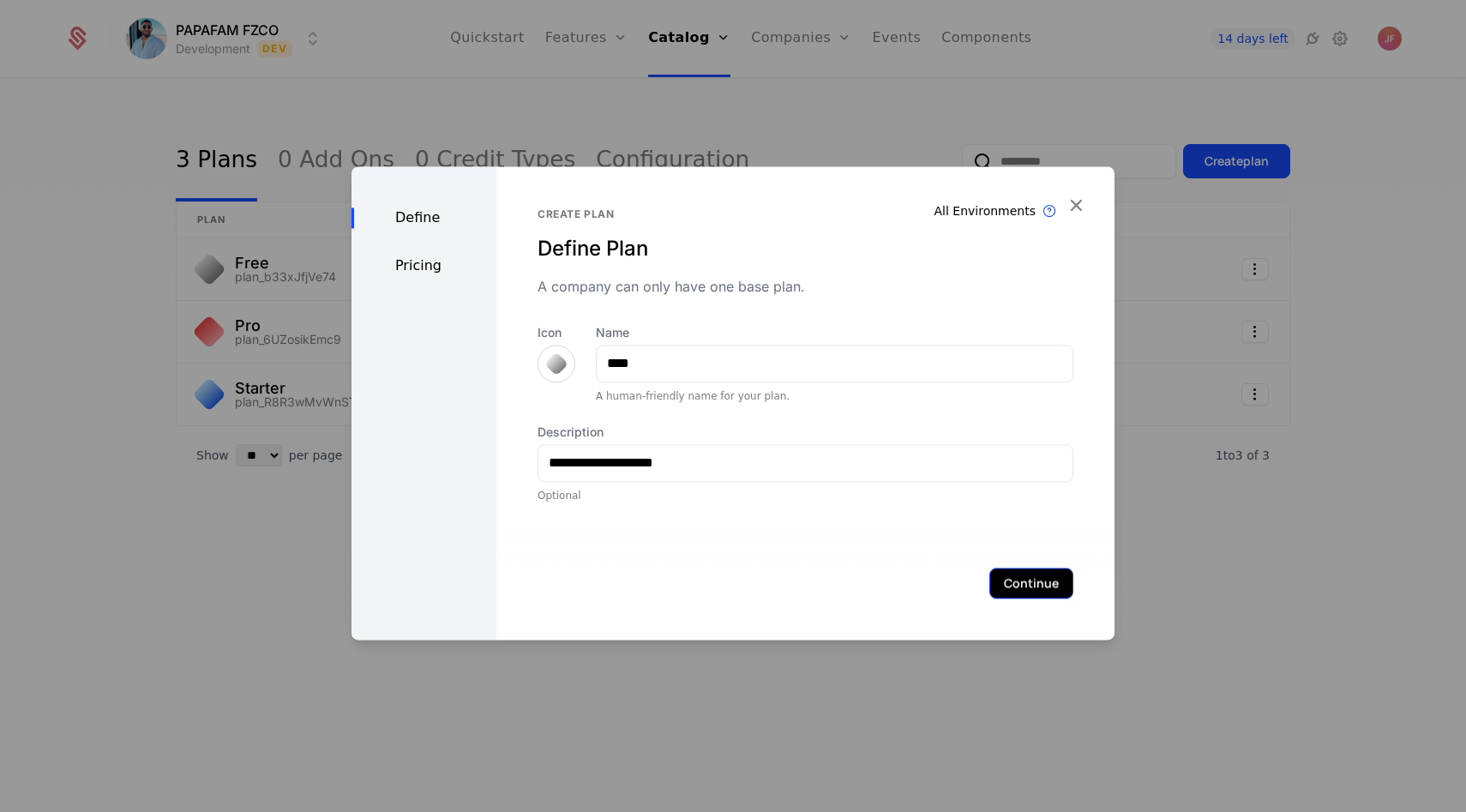
click at [1009, 579] on button "Continue" at bounding box center [1032, 583] width 84 height 31
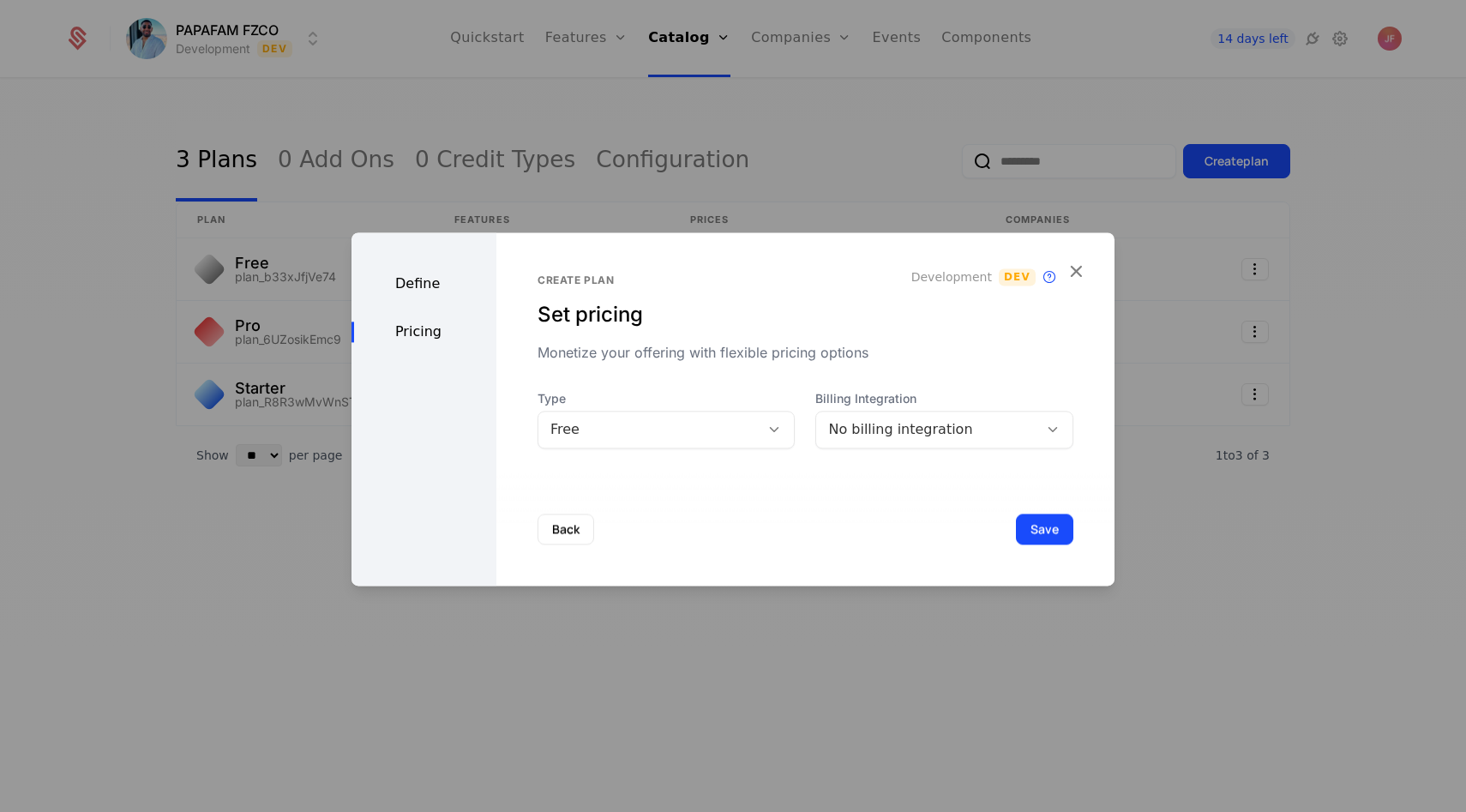
click at [840, 439] on div "No billing integration" at bounding box center [927, 429] width 198 height 20
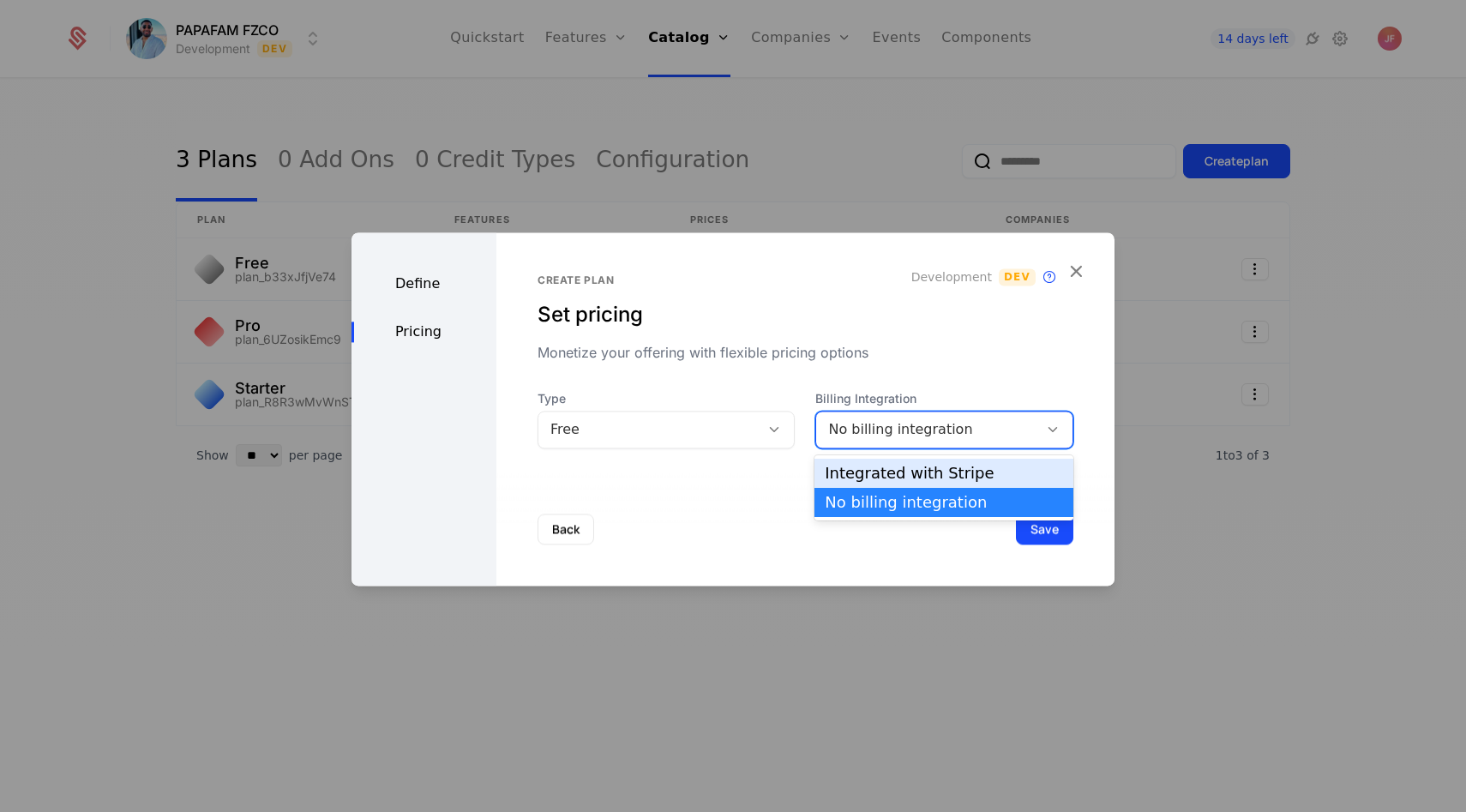
click at [845, 472] on div "Integrated with Stripe" at bounding box center [945, 473] width 239 height 16
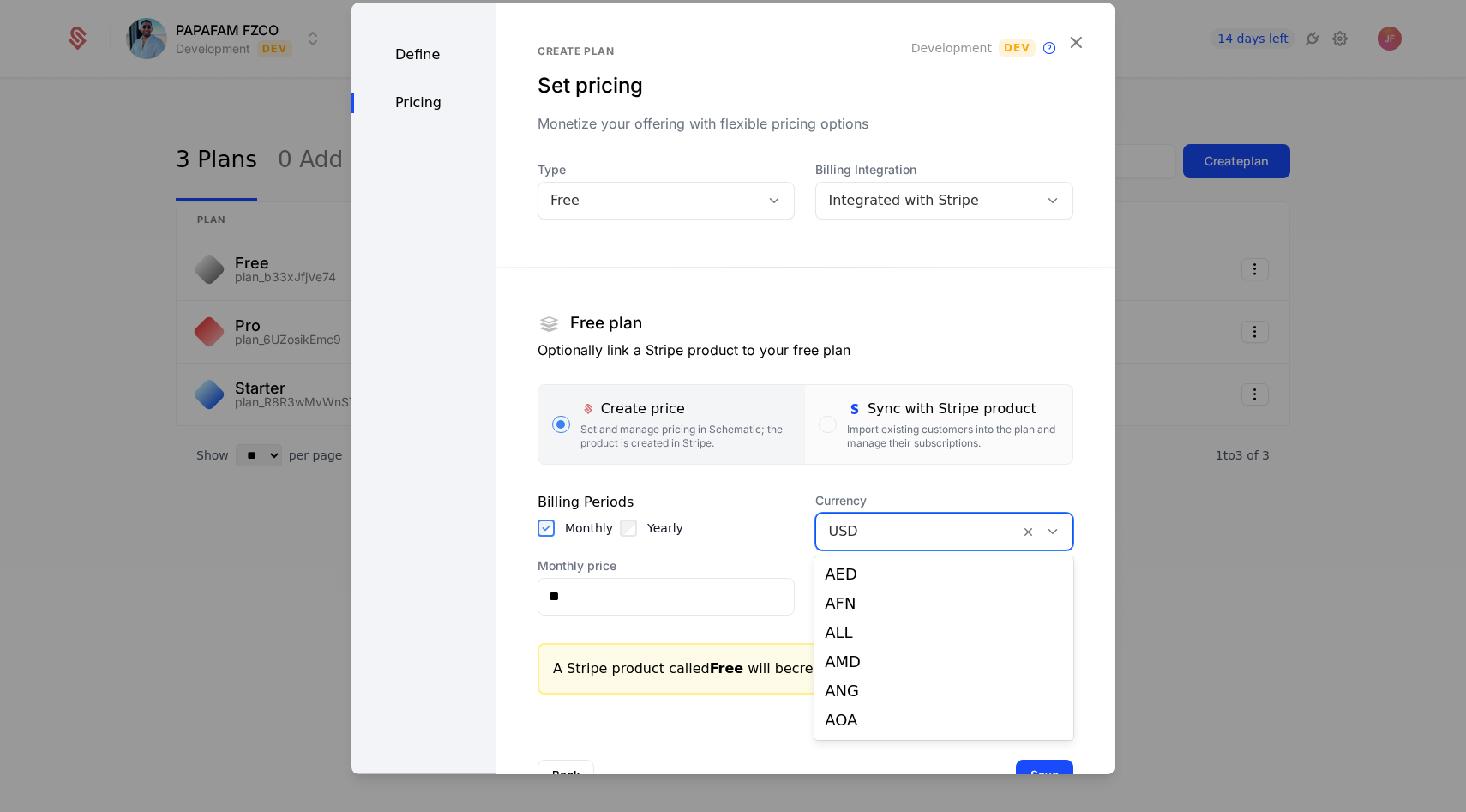
click at [897, 523] on div at bounding box center [917, 530] width 179 height 24
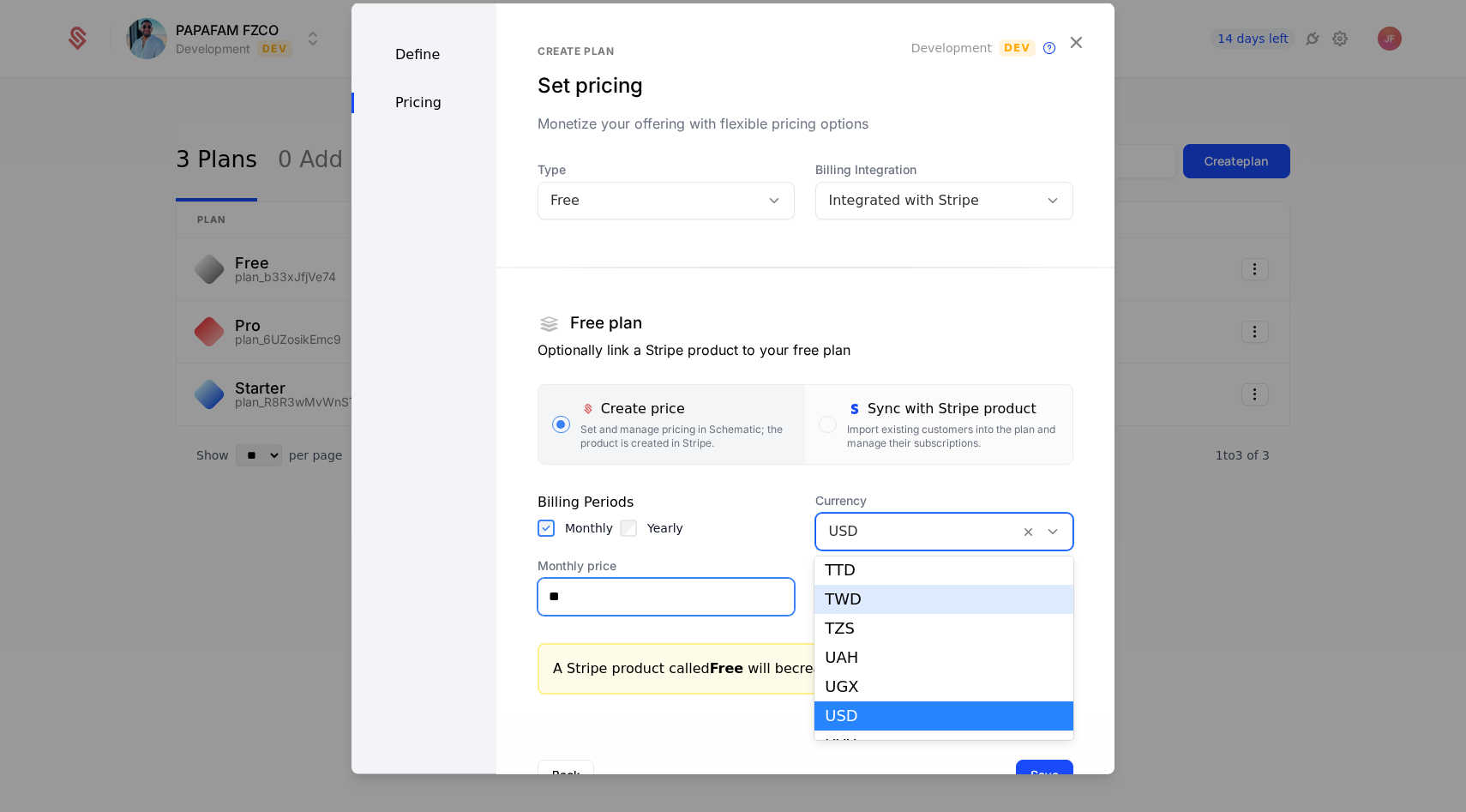
click at [701, 583] on input "**" at bounding box center [666, 595] width 256 height 36
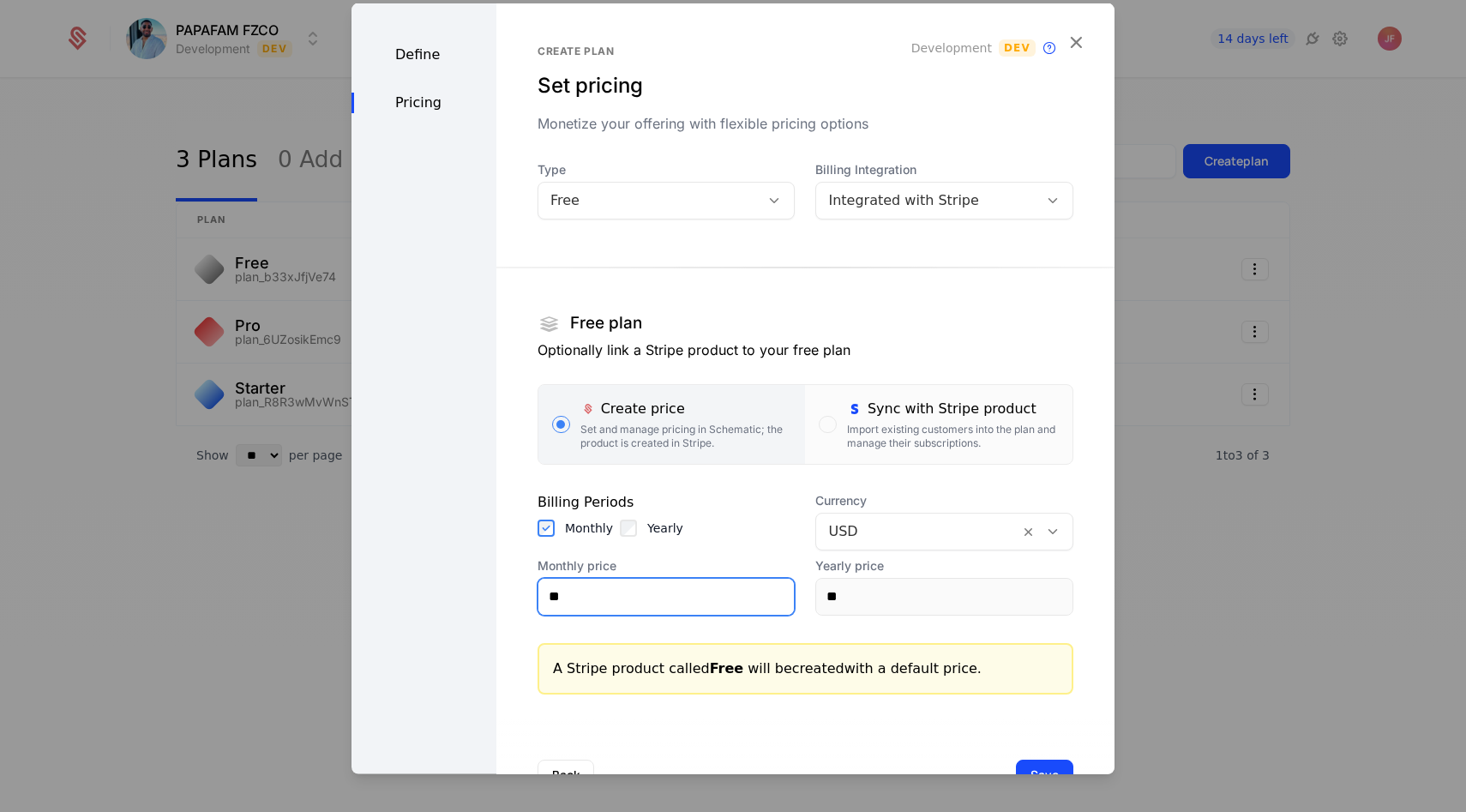
click at [702, 600] on input "**" at bounding box center [666, 595] width 256 height 36
click at [949, 574] on div "Yearly price **" at bounding box center [944, 585] width 258 height 59
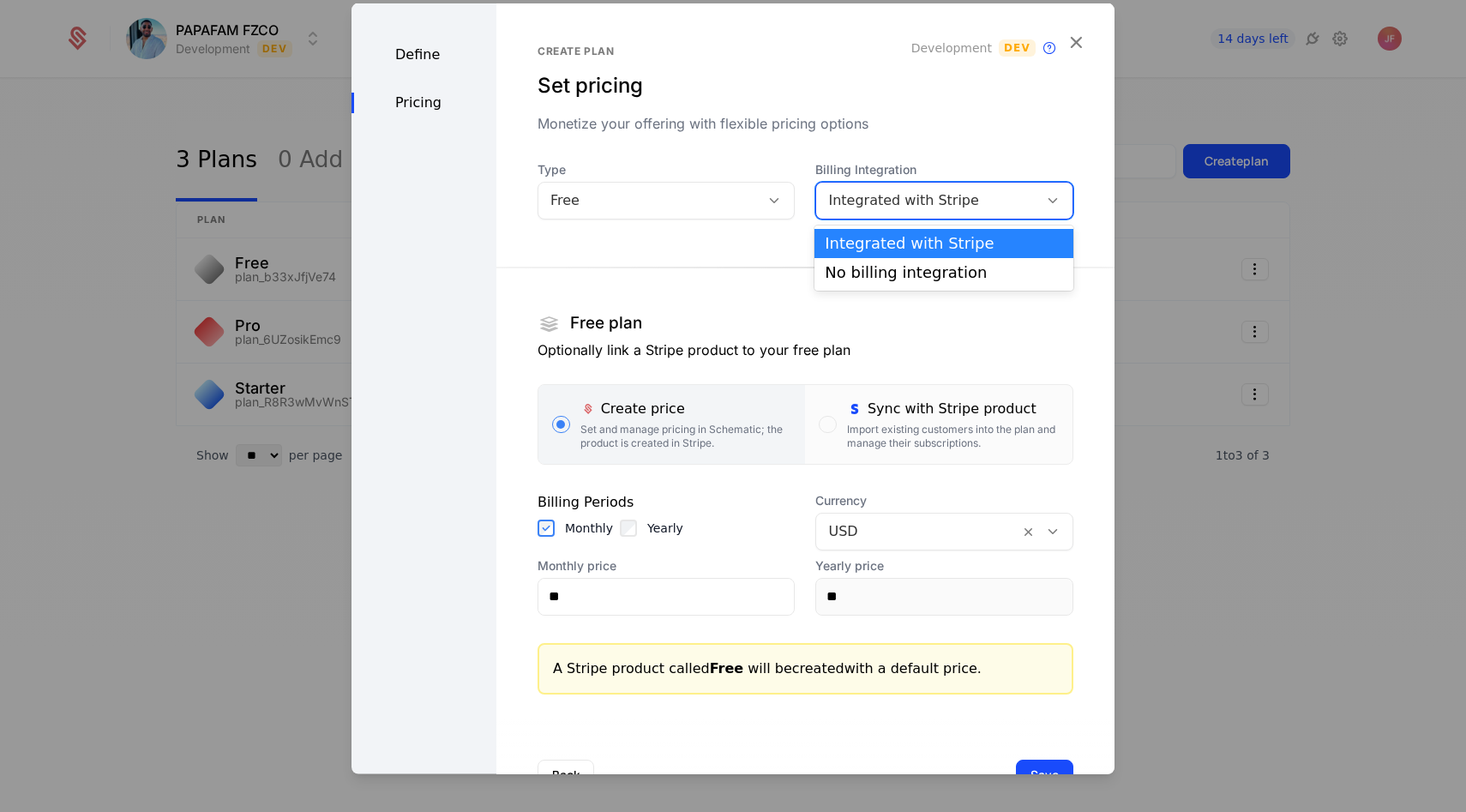
click at [867, 194] on div "Integrated with Stripe" at bounding box center [927, 199] width 198 height 20
click at [870, 239] on div "Integrated with Stripe" at bounding box center [945, 243] width 239 height 16
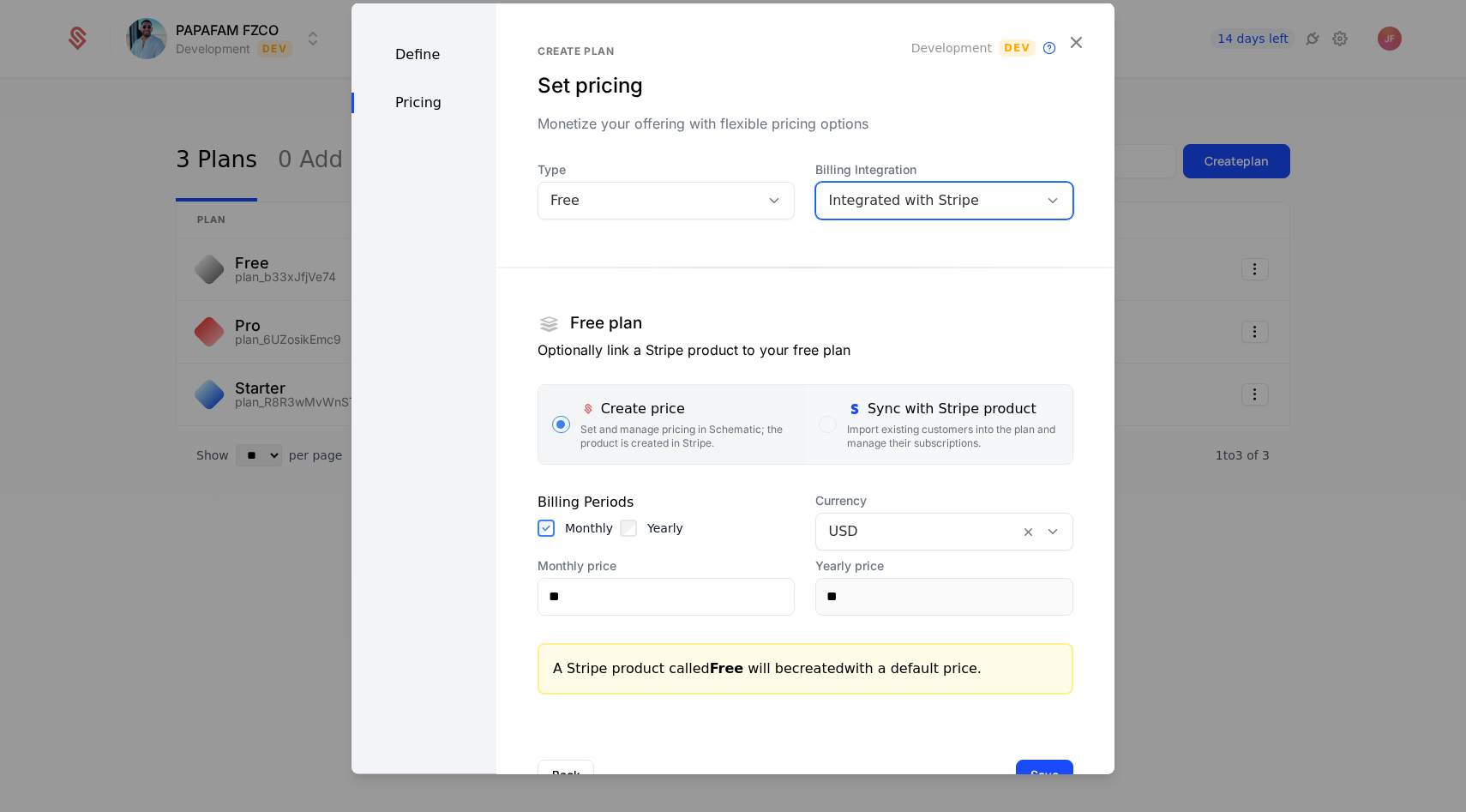
click at [878, 413] on div "Sync with Stripe product" at bounding box center [953, 407] width 212 height 20
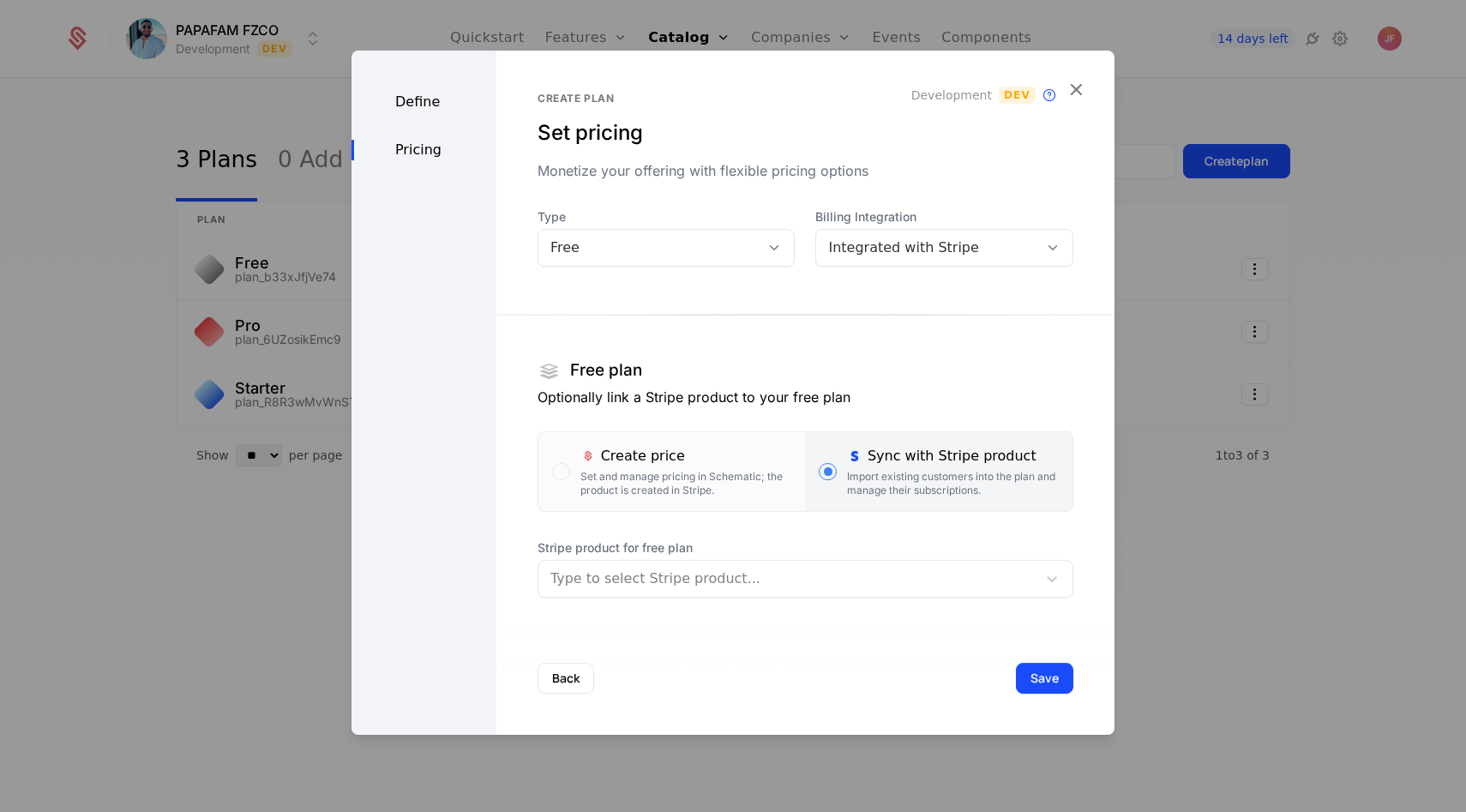
click at [688, 569] on div at bounding box center [788, 578] width 475 height 24
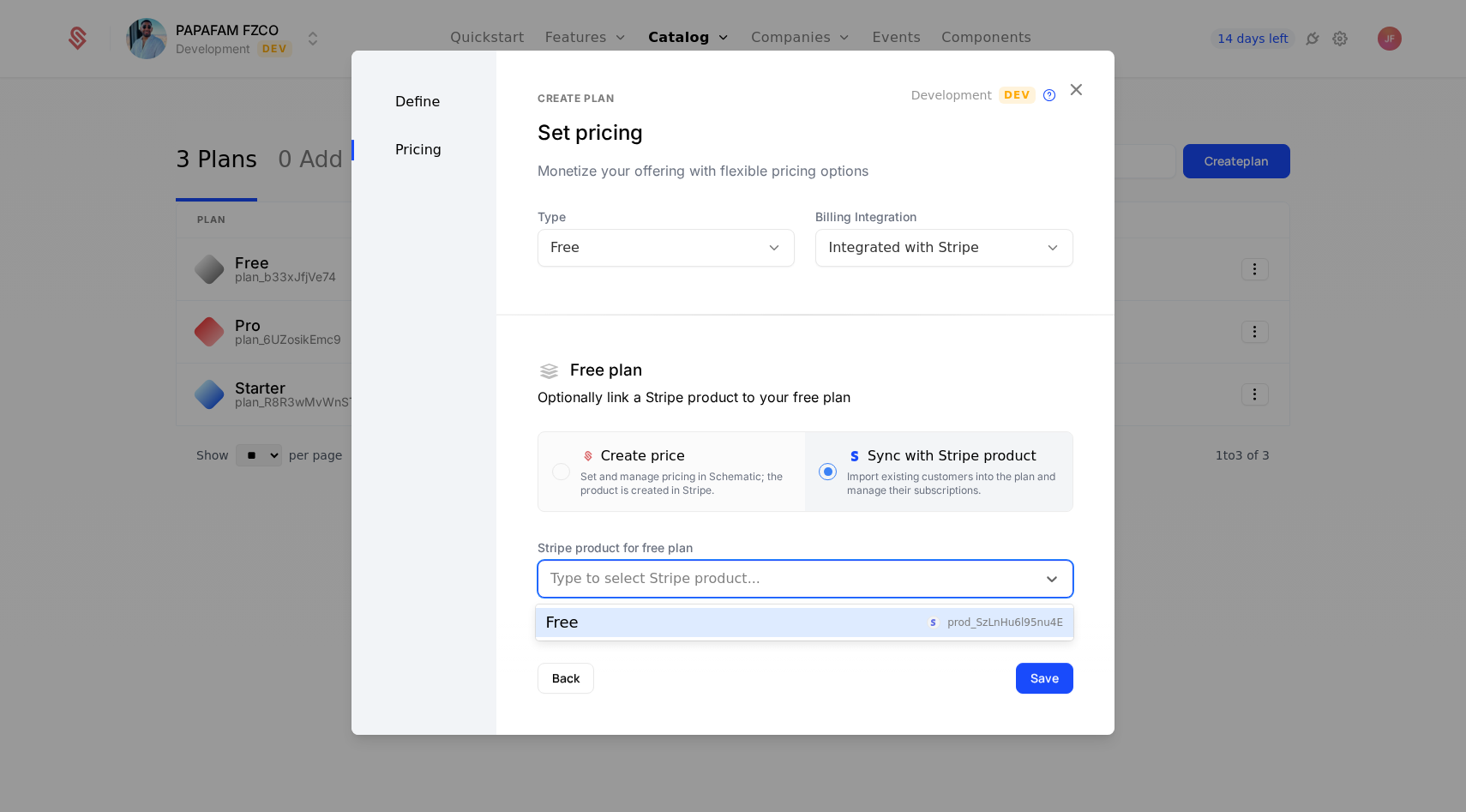
click at [658, 622] on div "Free prod_SzLnHu6l95nu4E" at bounding box center [804, 622] width 517 height 16
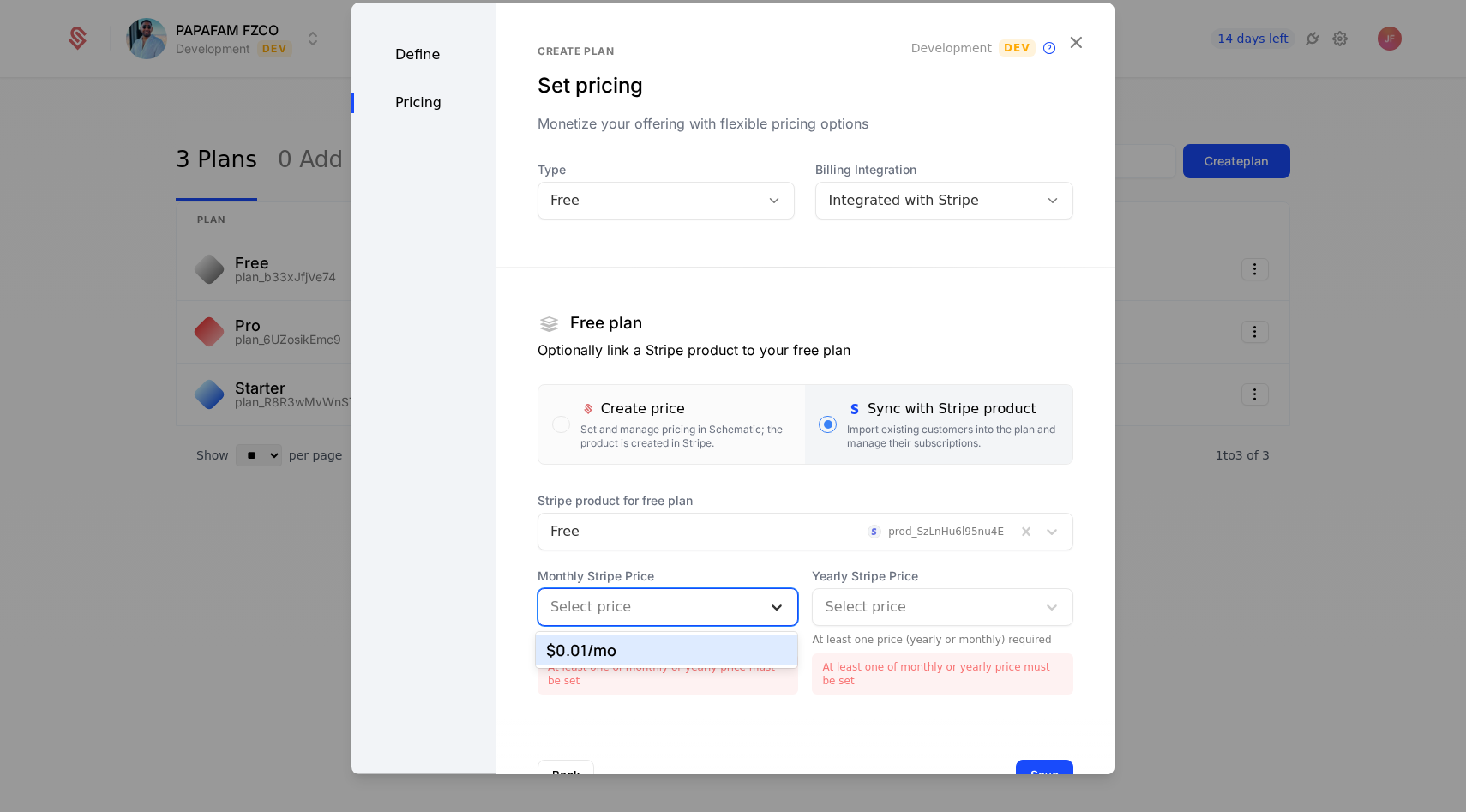
click at [763, 610] on div at bounding box center [778, 606] width 31 height 20
click at [731, 646] on div "$0.01 /mo" at bounding box center [666, 650] width 241 height 16
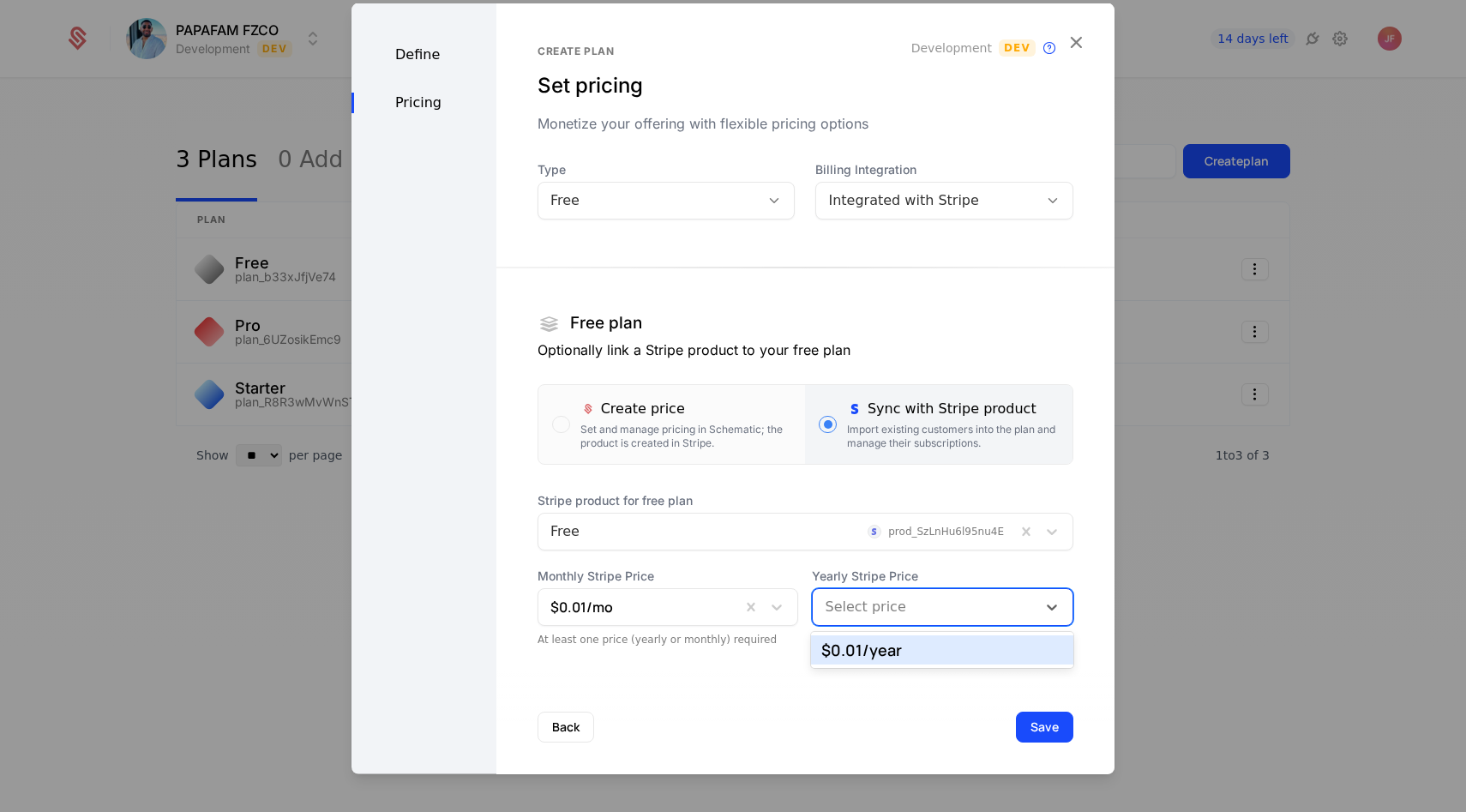
click at [916, 618] on div "Select price" at bounding box center [925, 606] width 224 height 31
click at [905, 658] on div "$0.01 /year" at bounding box center [943, 650] width 263 height 29
click at [1044, 710] on button "Save" at bounding box center [1045, 726] width 58 height 31
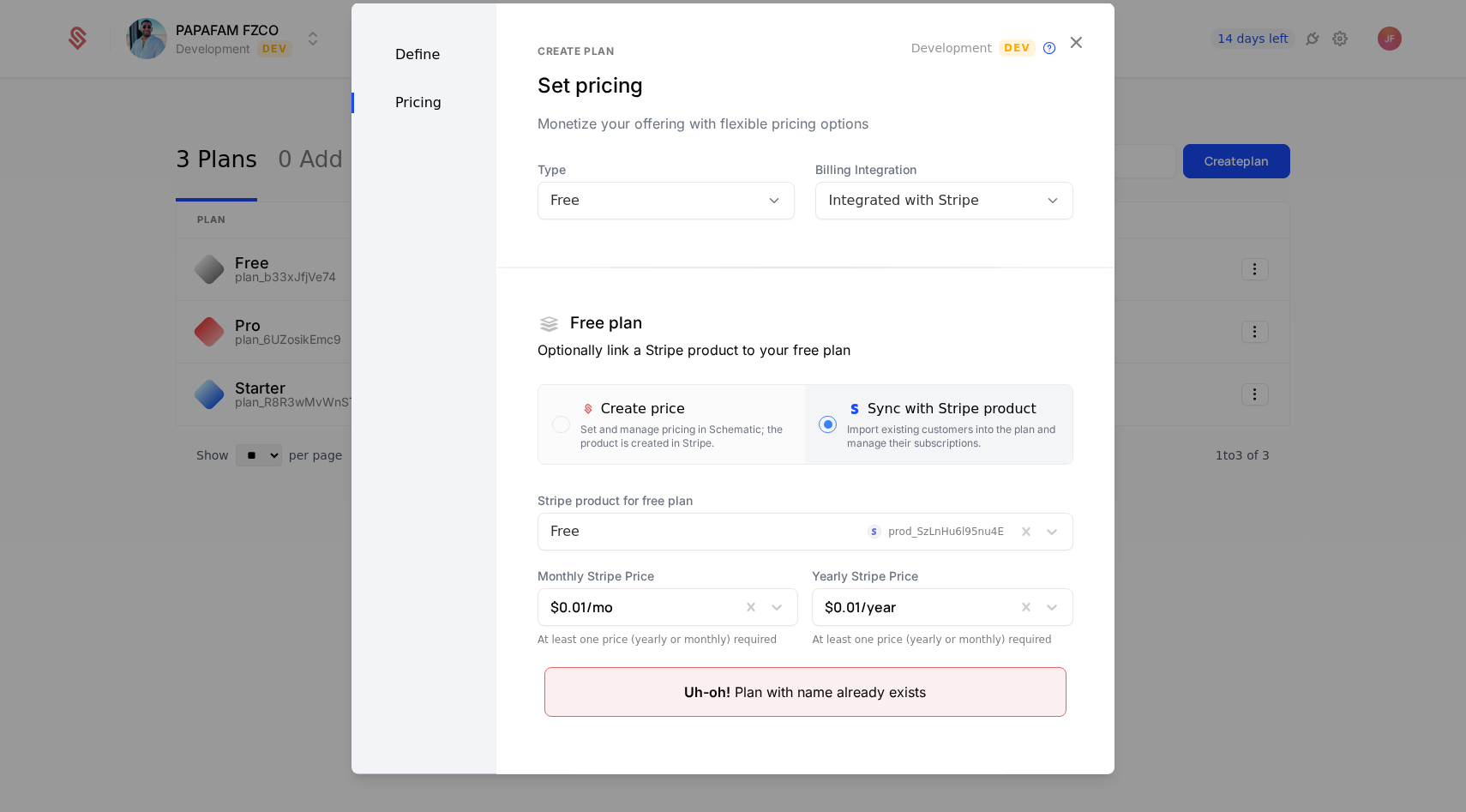
scroll to position [80, 0]
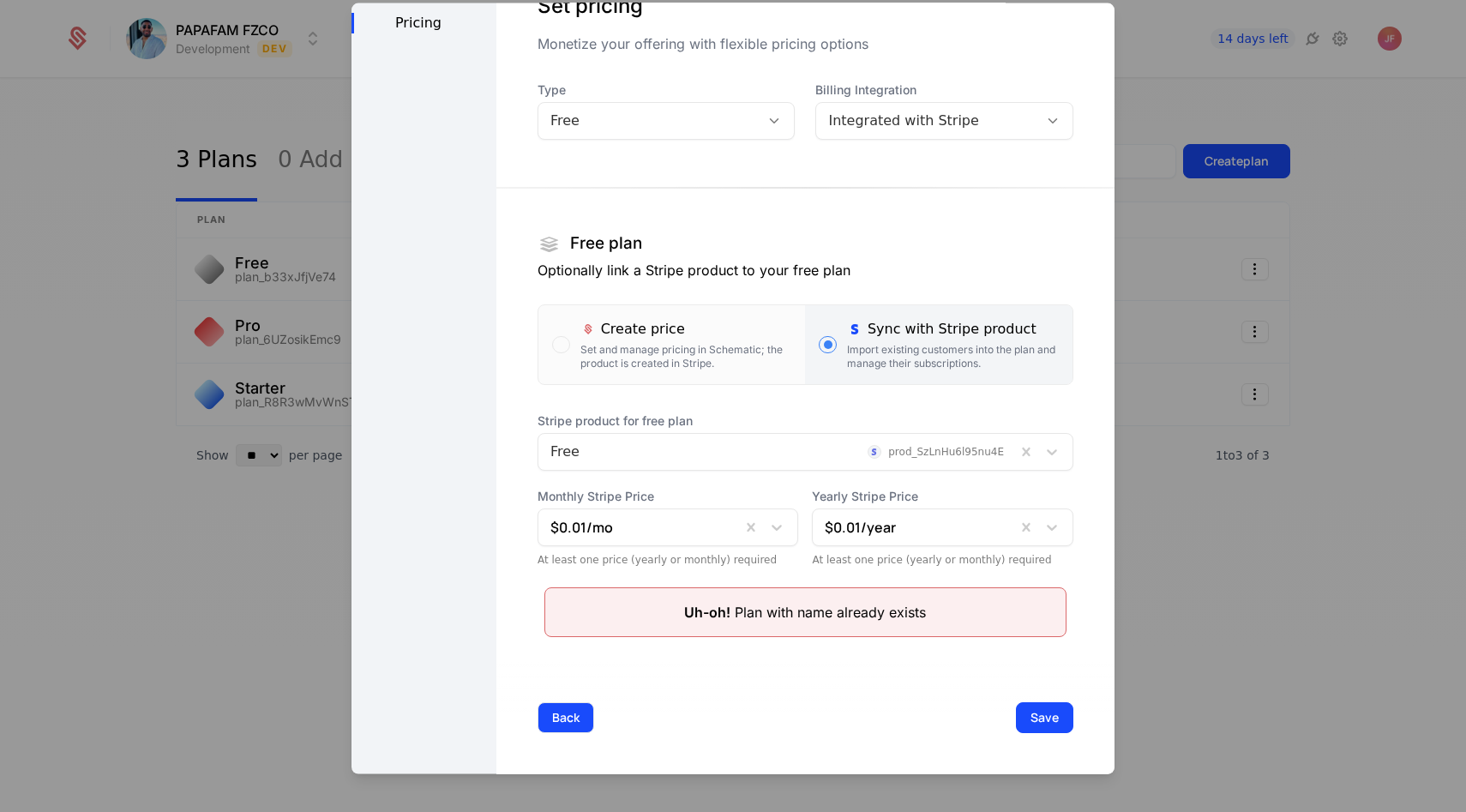
click at [565, 711] on button "Back" at bounding box center [566, 717] width 57 height 31
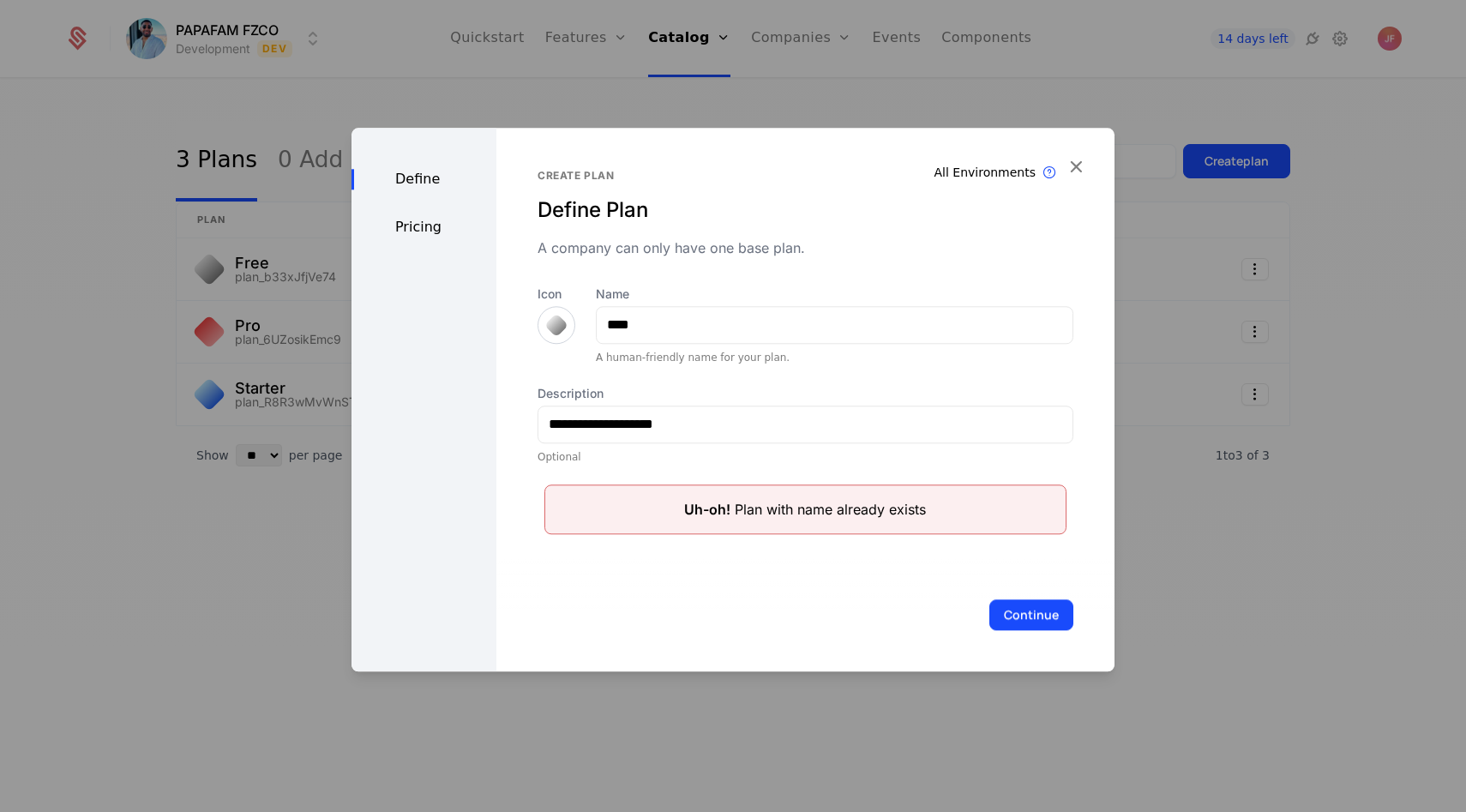
scroll to position [0, 0]
click at [1073, 167] on icon "button" at bounding box center [1076, 166] width 22 height 22
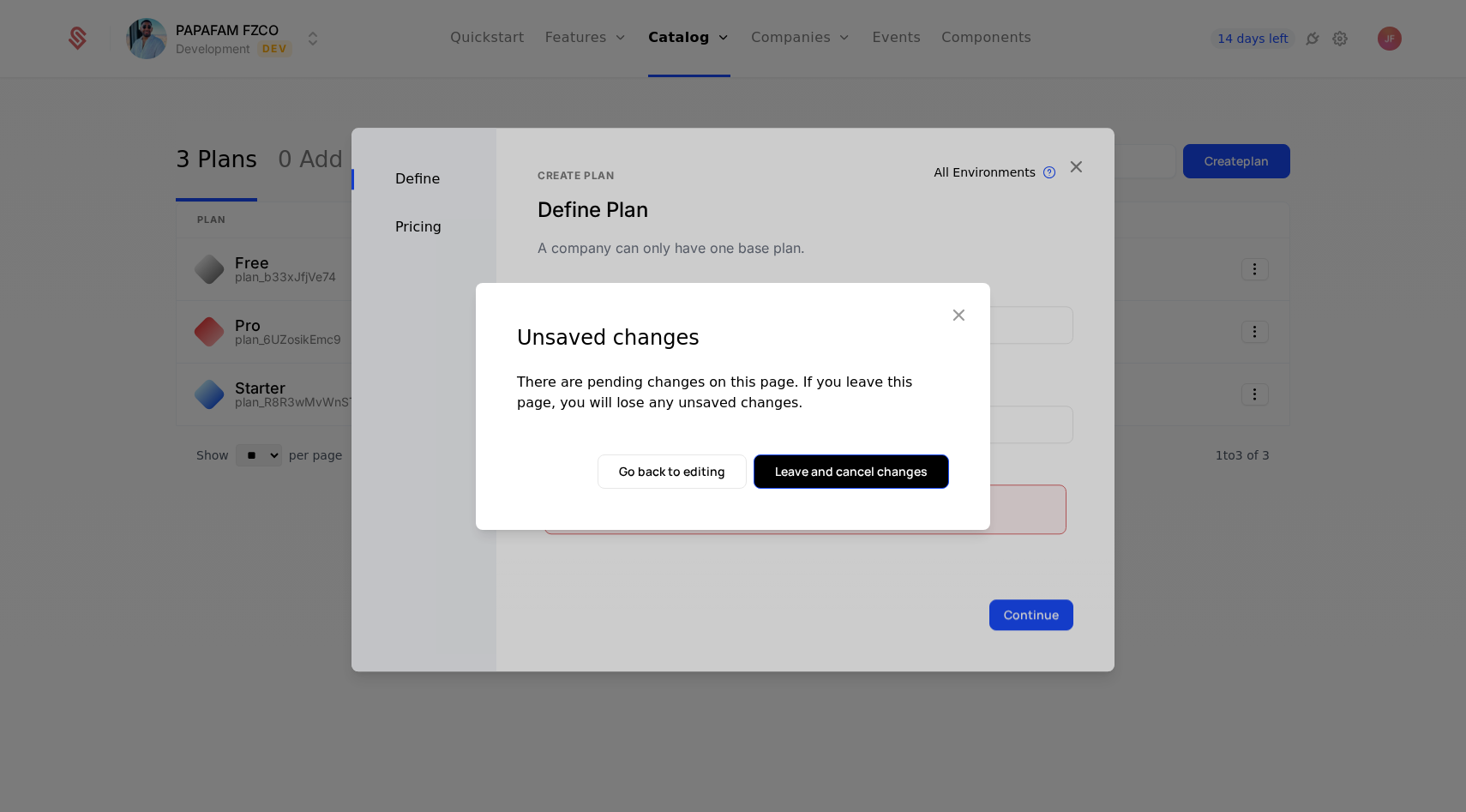
click at [865, 473] on button "Leave and cancel changes" at bounding box center [851, 471] width 196 height 34
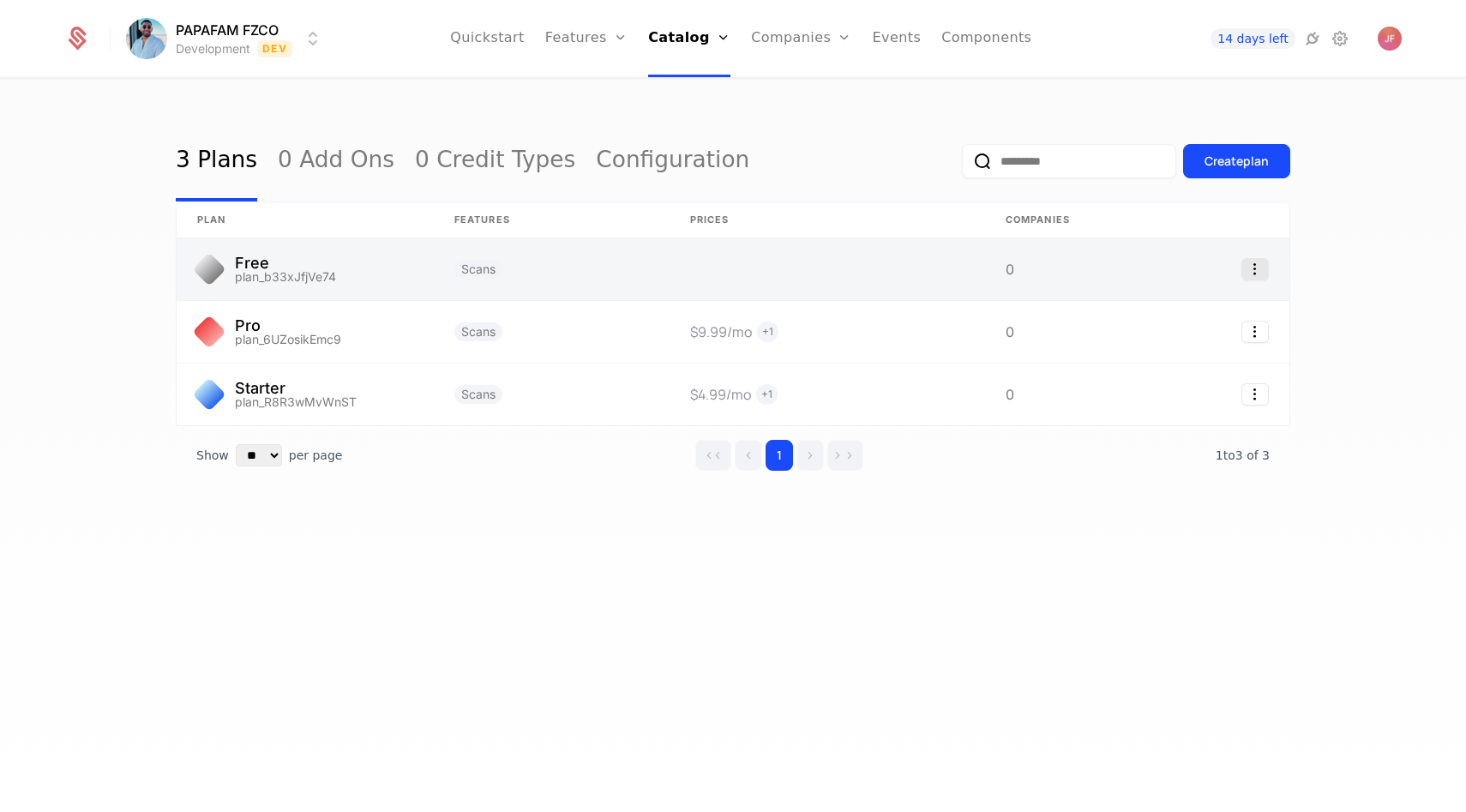
click at [1264, 271] on icon "Select action" at bounding box center [1256, 269] width 28 height 22
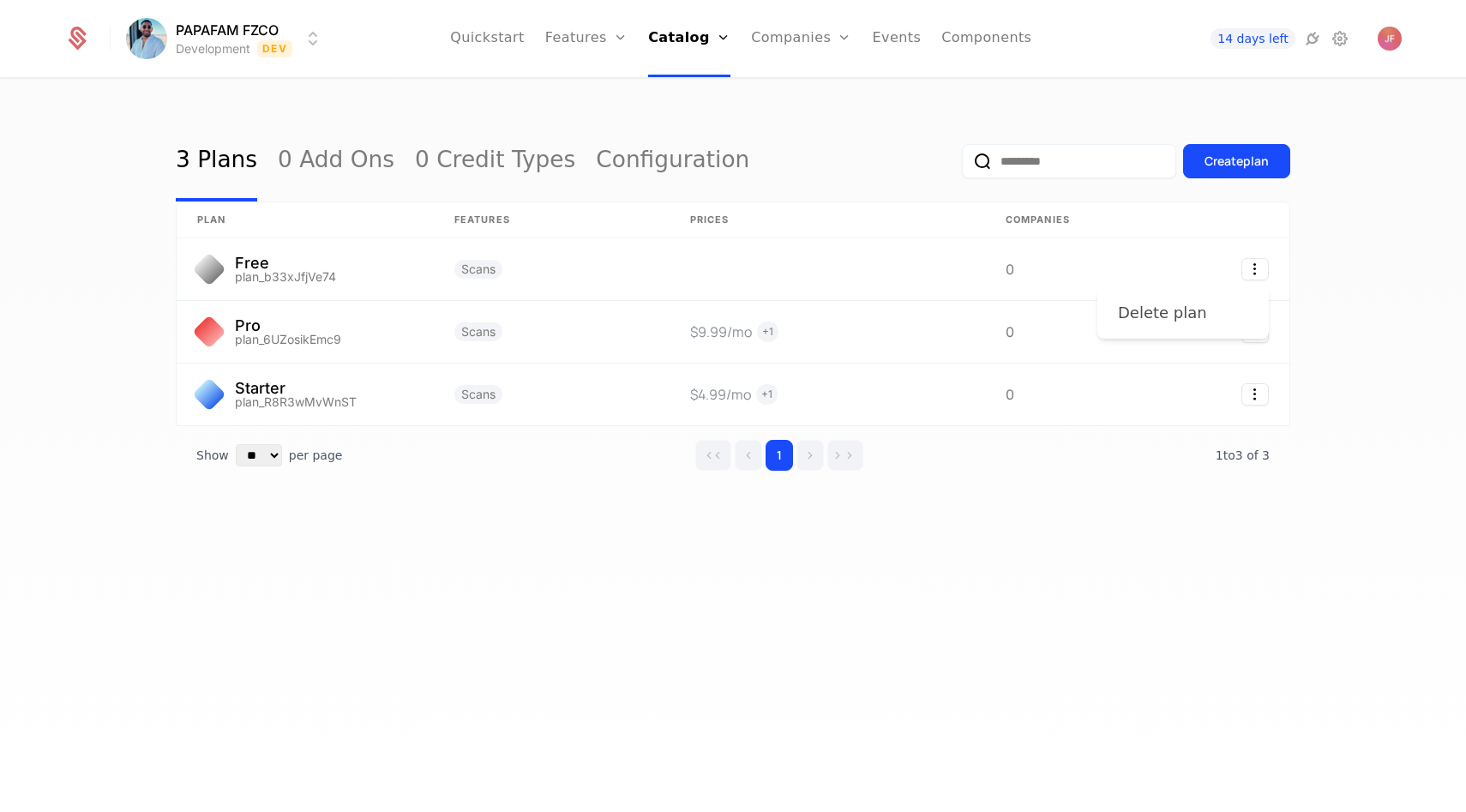
click at [1175, 309] on div "Delete plan" at bounding box center [1162, 313] width 89 height 24
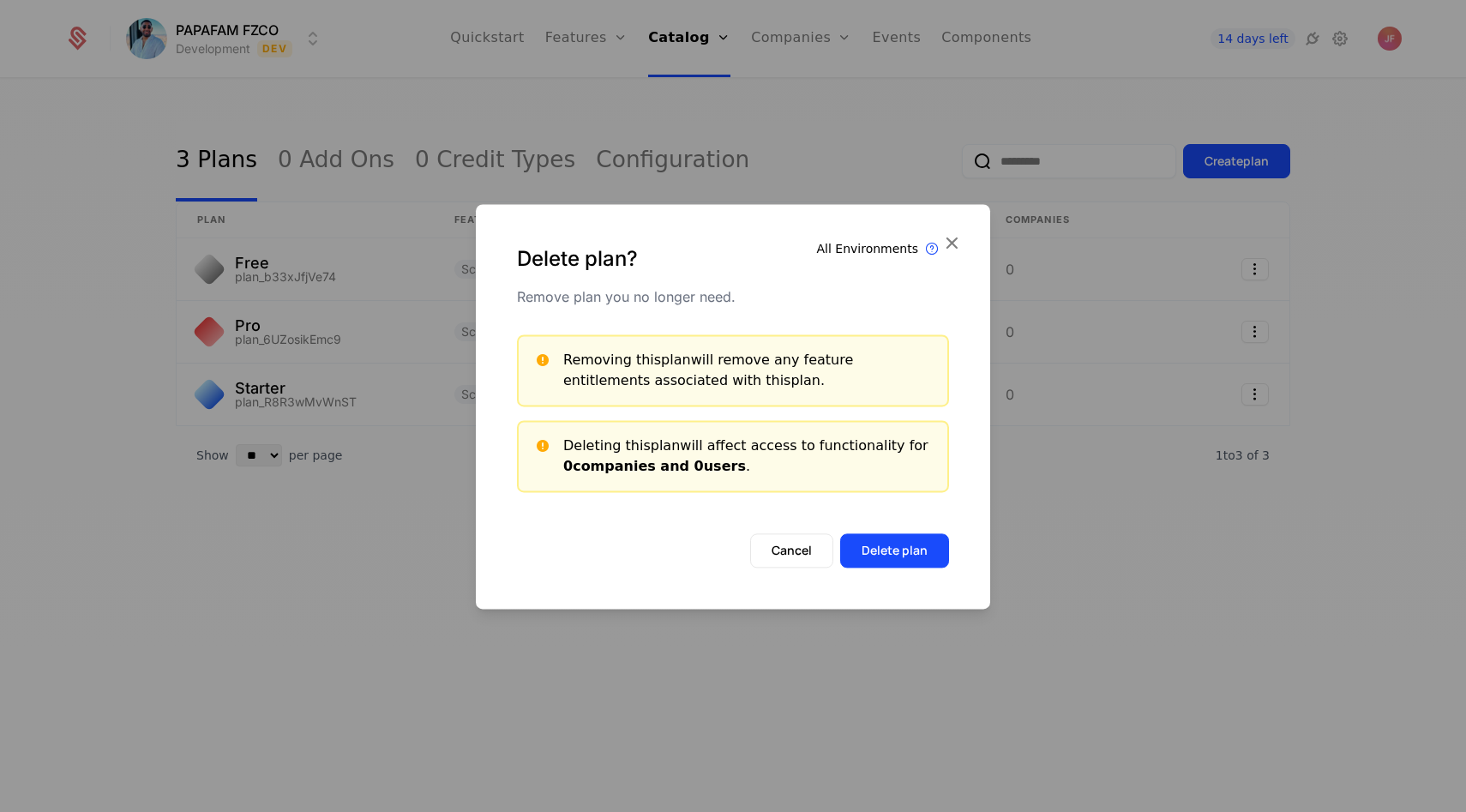
click at [896, 571] on div "Delete plan? Remove plan you no longer need. All Environments Plan exist in all…" at bounding box center [733, 406] width 515 height 405
click at [901, 533] on button "Delete plan" at bounding box center [894, 550] width 109 height 34
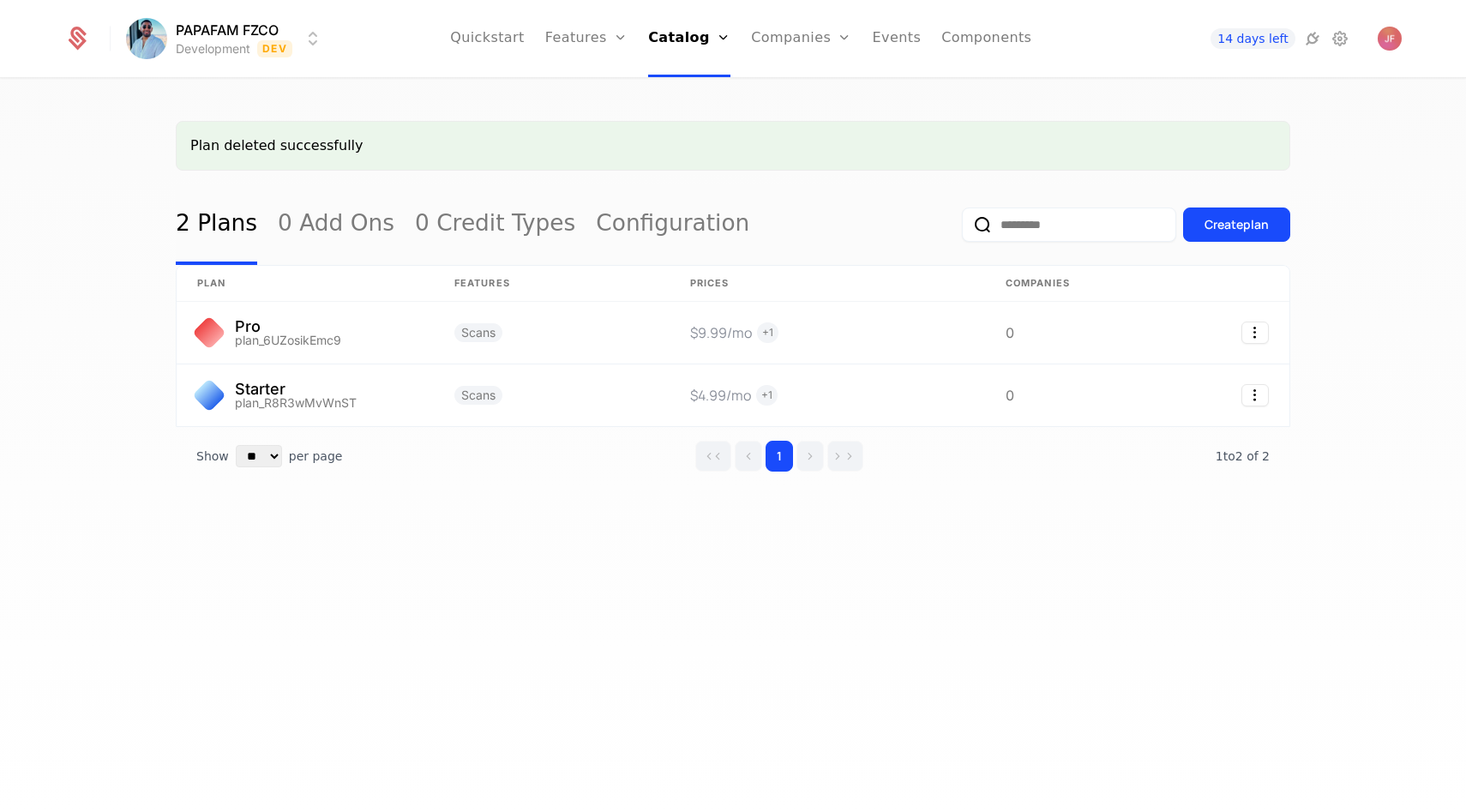
click at [1291, 213] on div "Plan deleted successfully 2 Plans 0 Add Ons 0 Credit Types Configuration Create…" at bounding box center [733, 450] width 1466 height 742
click at [1268, 227] on div "Create plan" at bounding box center [1237, 224] width 64 height 17
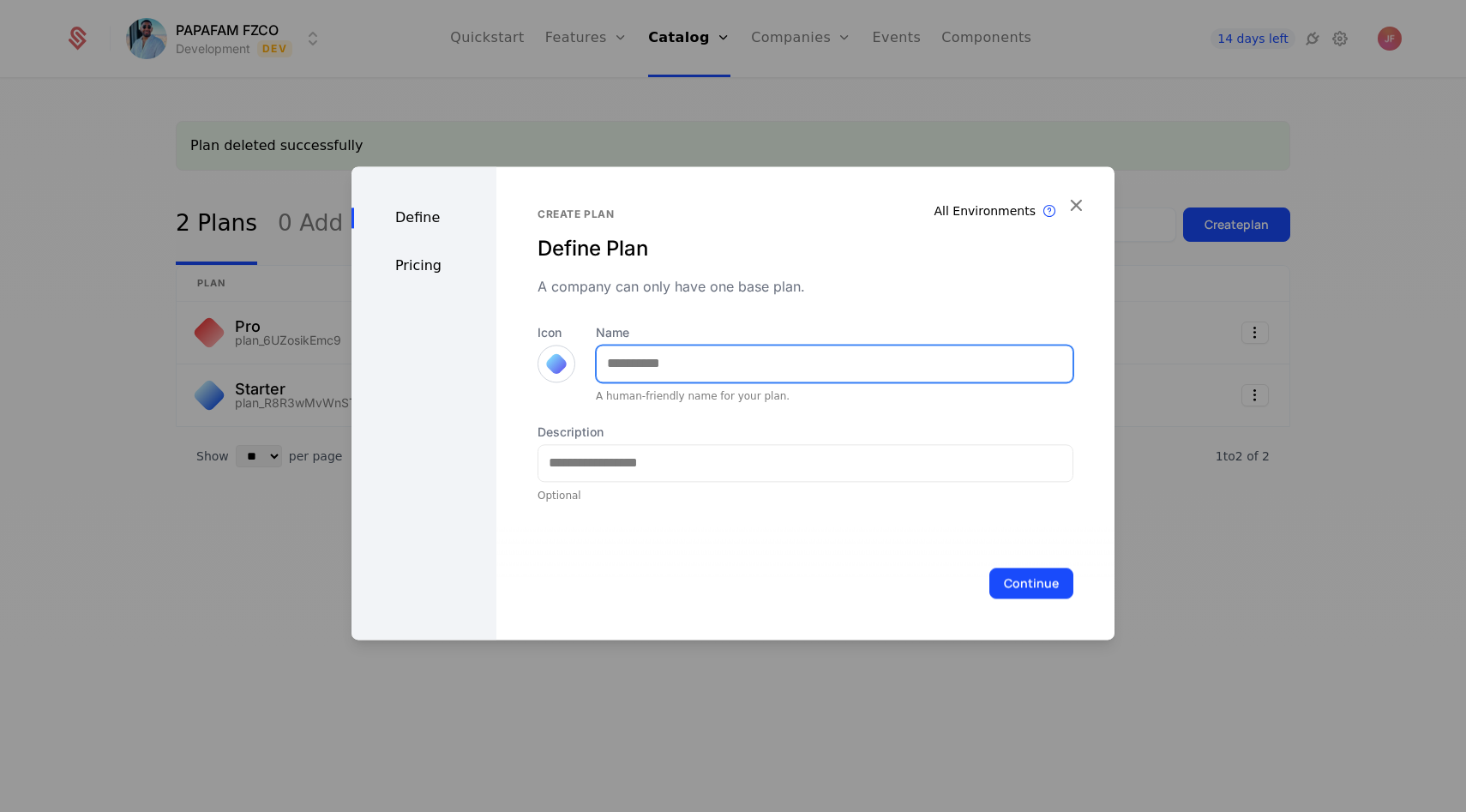
click at [663, 353] on input "Name" at bounding box center [834, 362] width 476 height 36
type input "****"
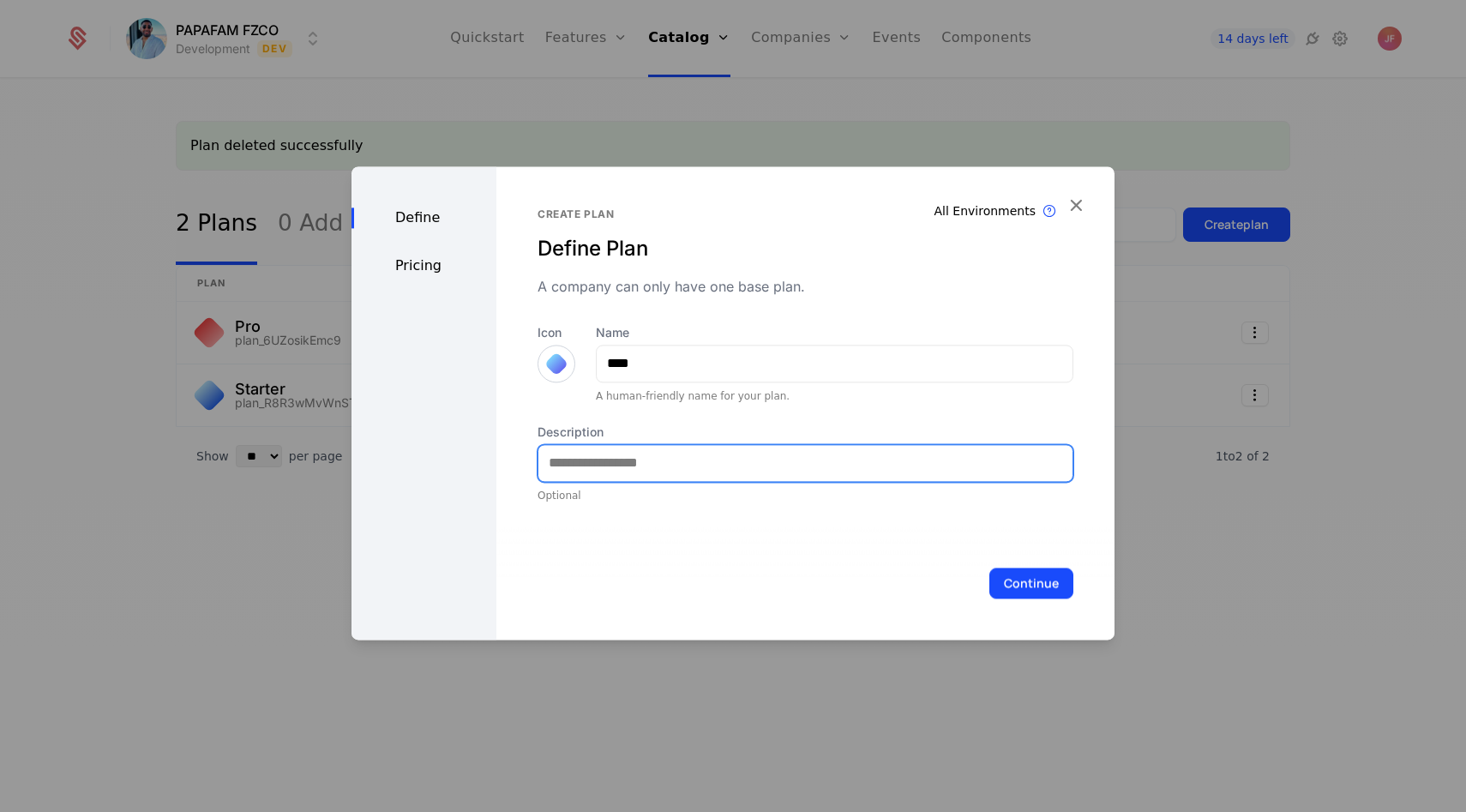
click at [693, 462] on input "Description" at bounding box center [806, 462] width 534 height 36
type input "**********"
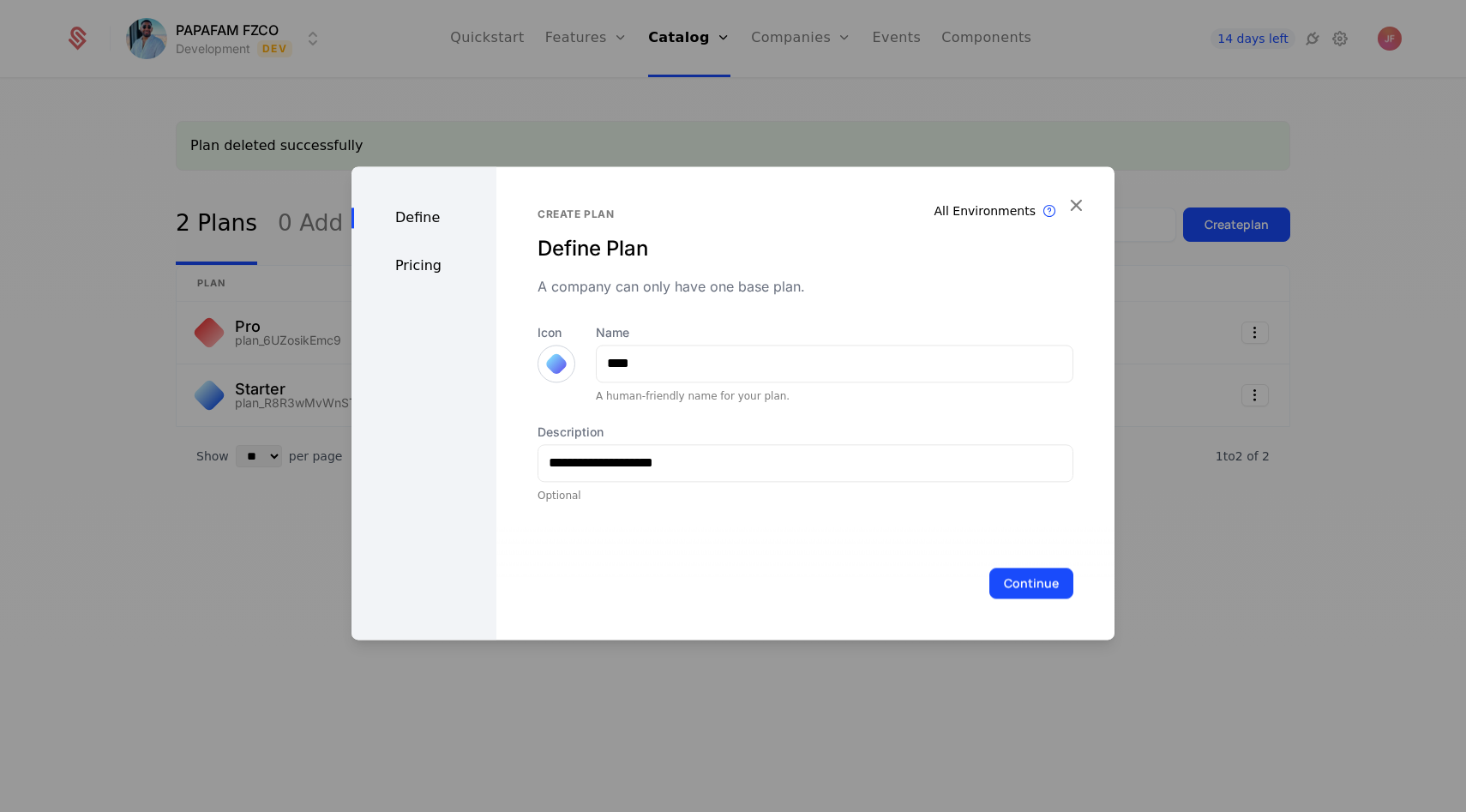
click at [1047, 563] on div "Continue" at bounding box center [806, 583] width 619 height 113
click at [1046, 567] on button "Continue" at bounding box center [1032, 583] width 84 height 31
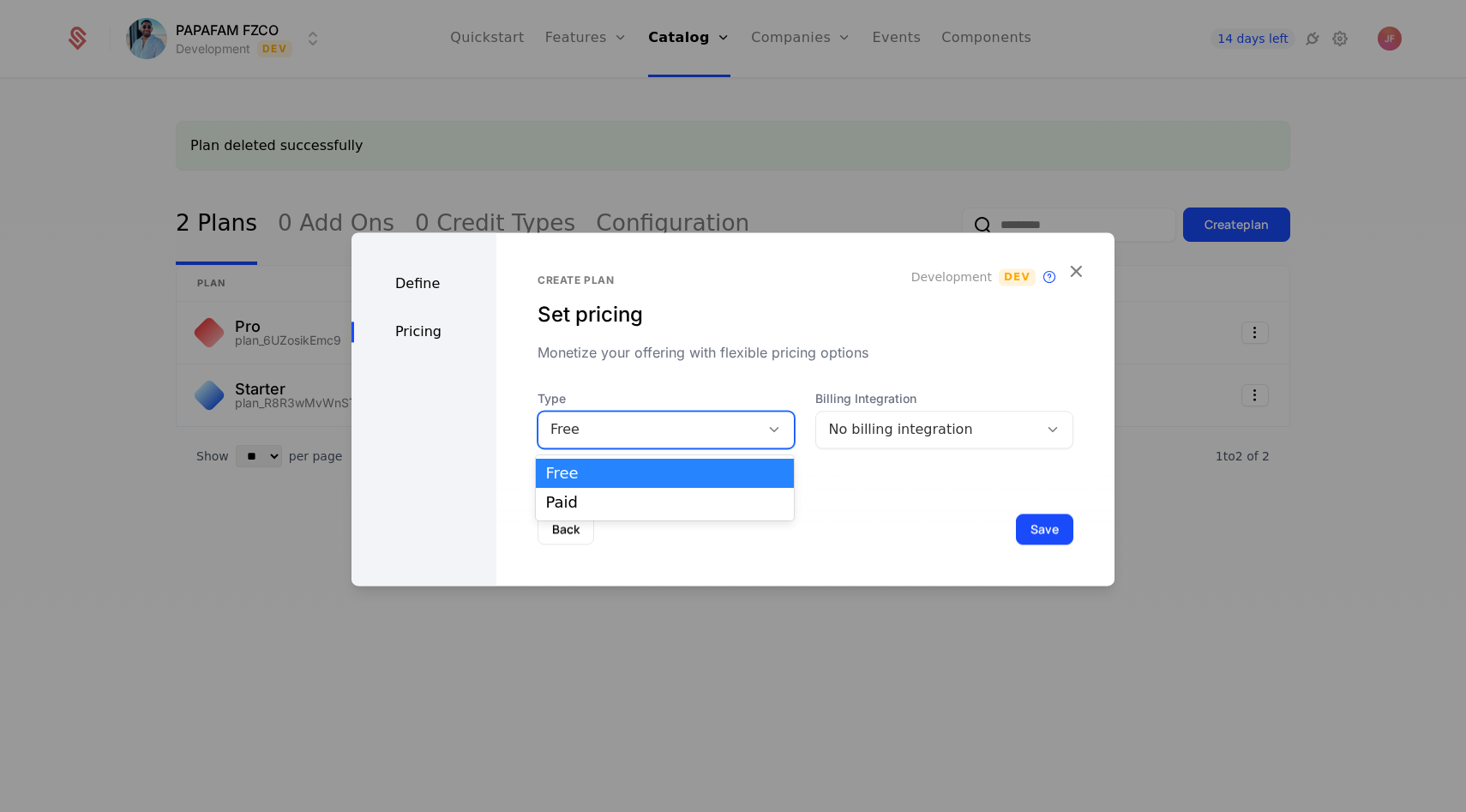
click at [696, 431] on div "Free" at bounding box center [650, 429] width 198 height 20
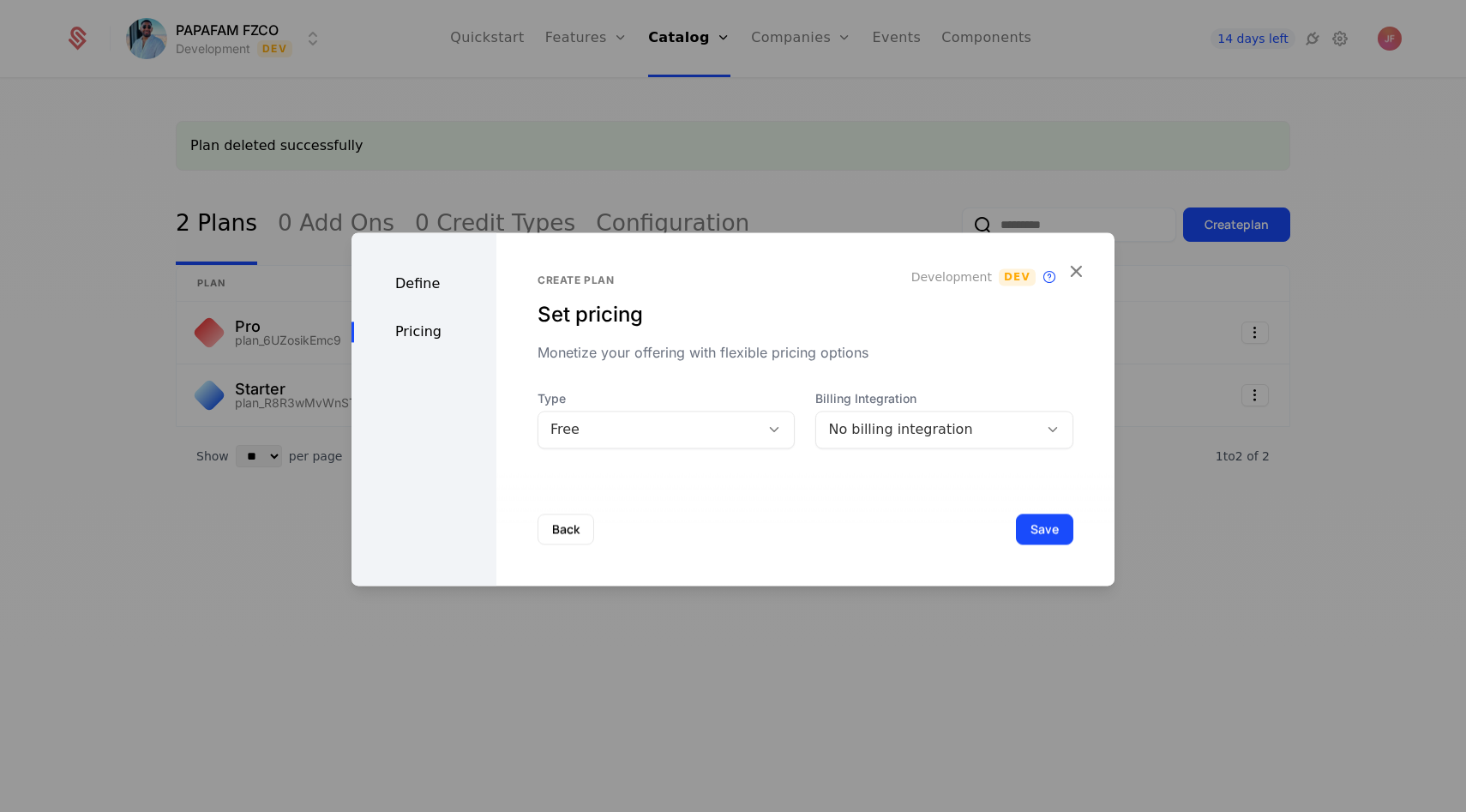
click at [949, 517] on div "Back Save" at bounding box center [806, 528] width 619 height 113
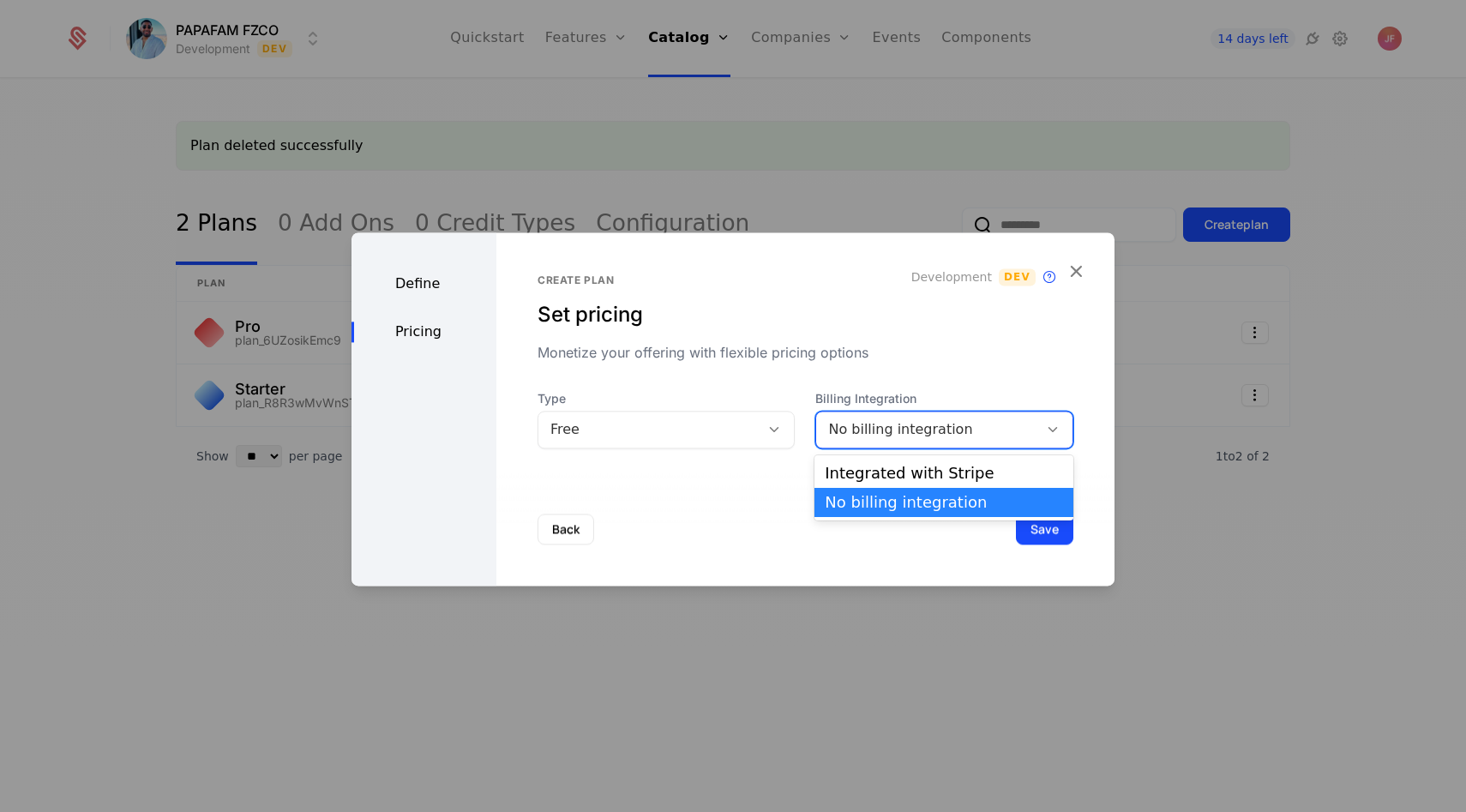
click at [928, 415] on div "No billing integration" at bounding box center [944, 428] width 258 height 38
click at [914, 470] on div "Integrated with Stripe" at bounding box center [945, 473] width 239 height 16
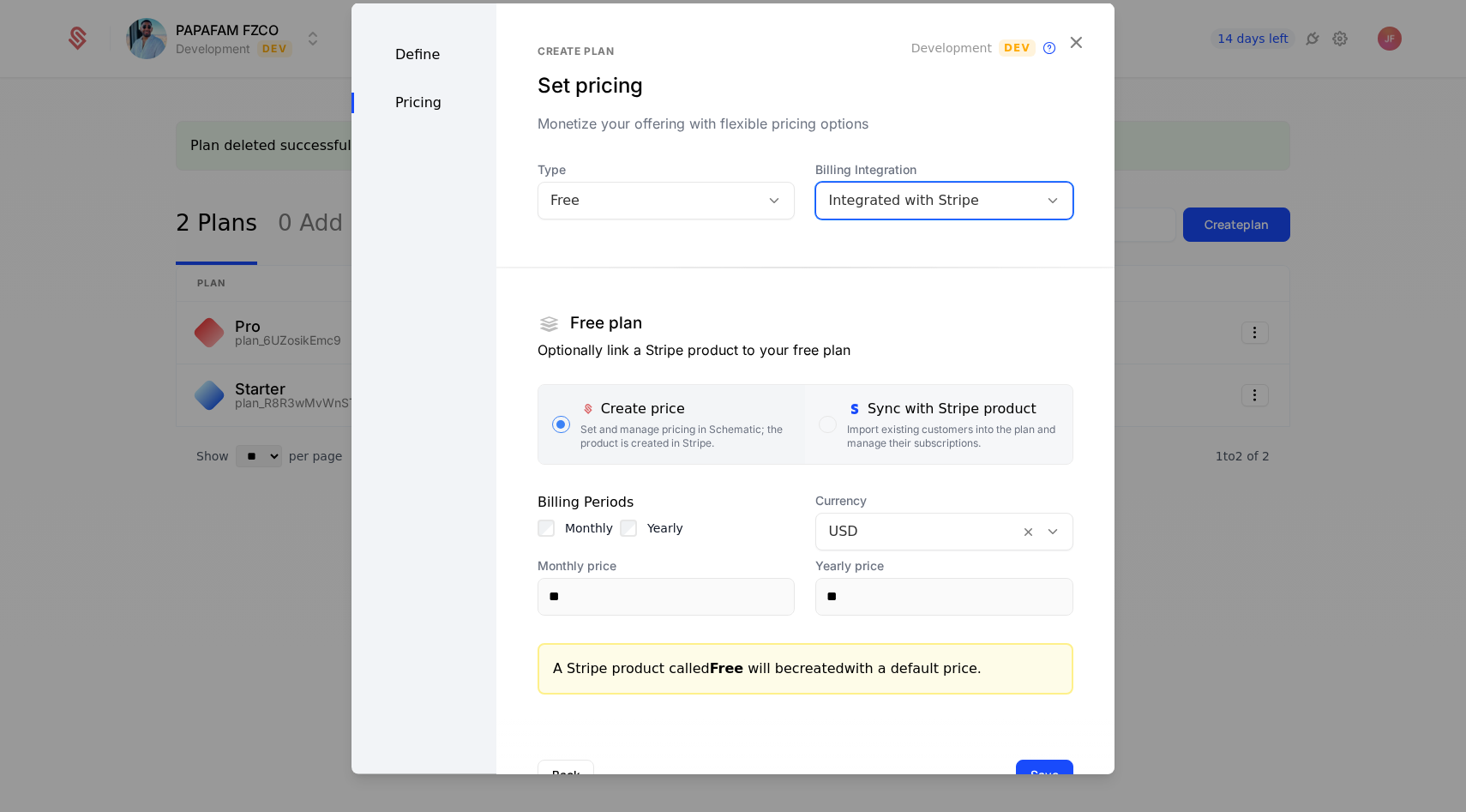
click at [933, 413] on div "Sync with Stripe product" at bounding box center [953, 407] width 212 height 20
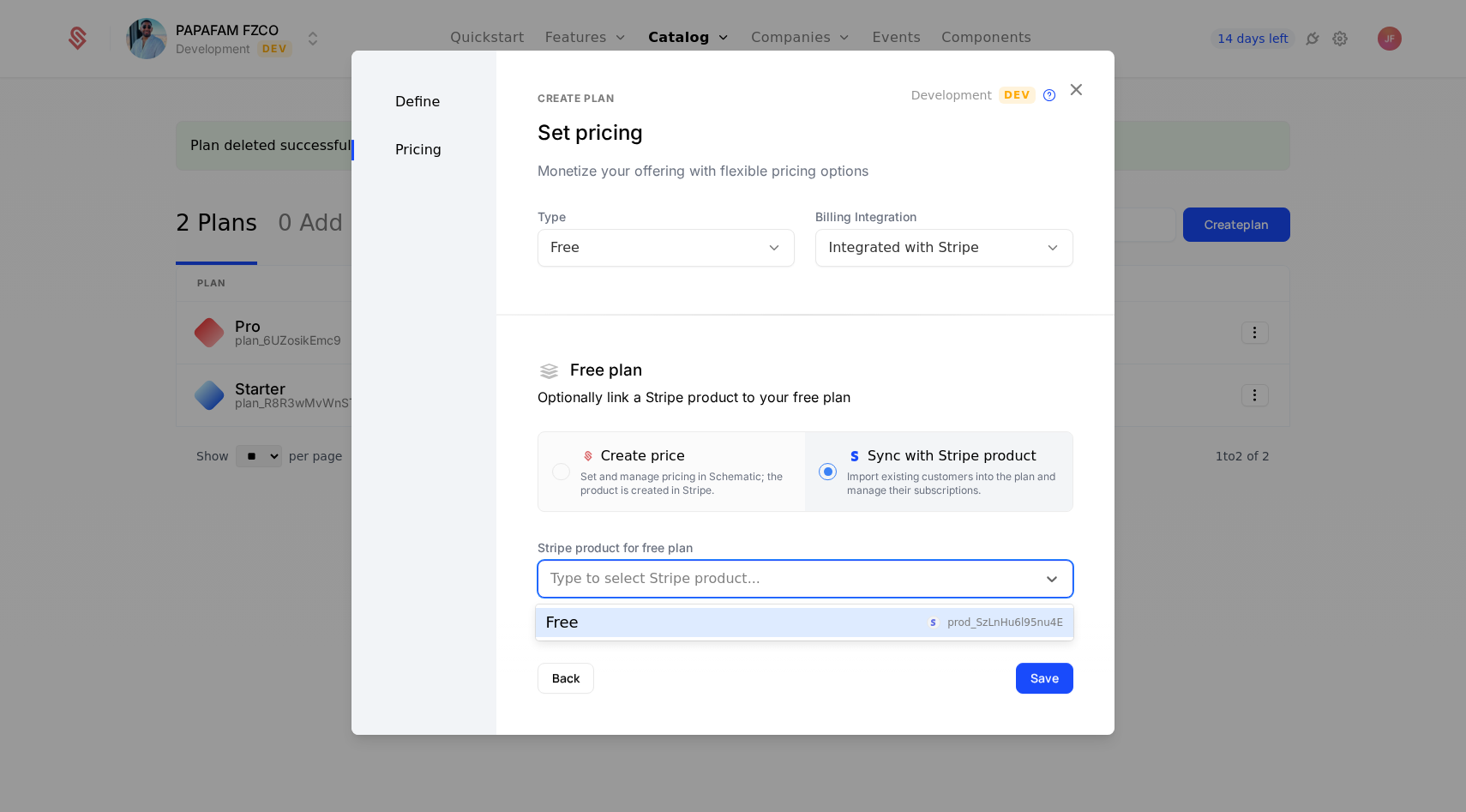
click at [674, 567] on div at bounding box center [788, 578] width 475 height 24
click at [653, 628] on div "Free prod_SzLnHu6l95nu4E" at bounding box center [804, 622] width 517 height 16
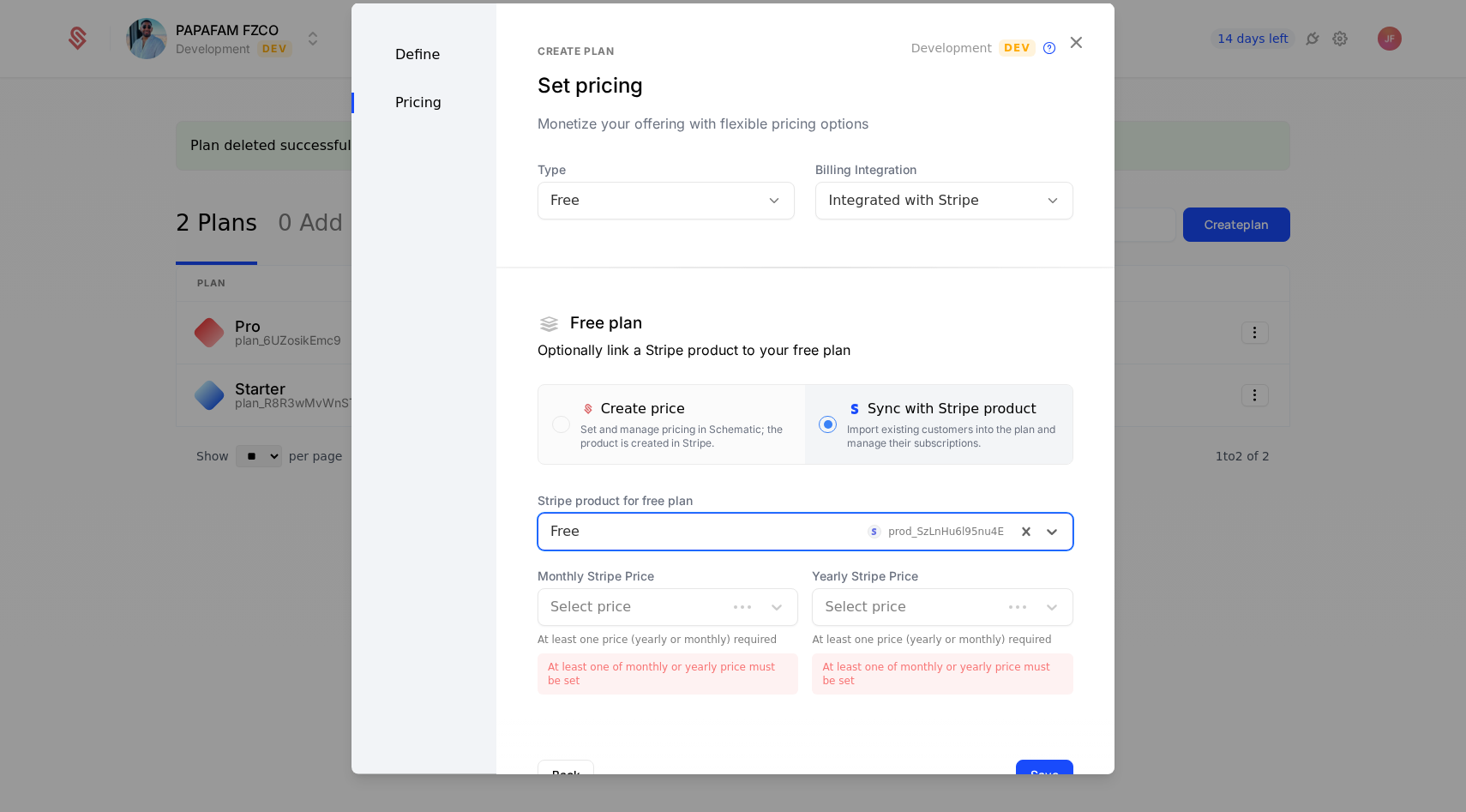
click at [598, 629] on div "Monthly Stripe Price Select price At least one price (yearly or monthly) requir…" at bounding box center [668, 629] width 262 height 127
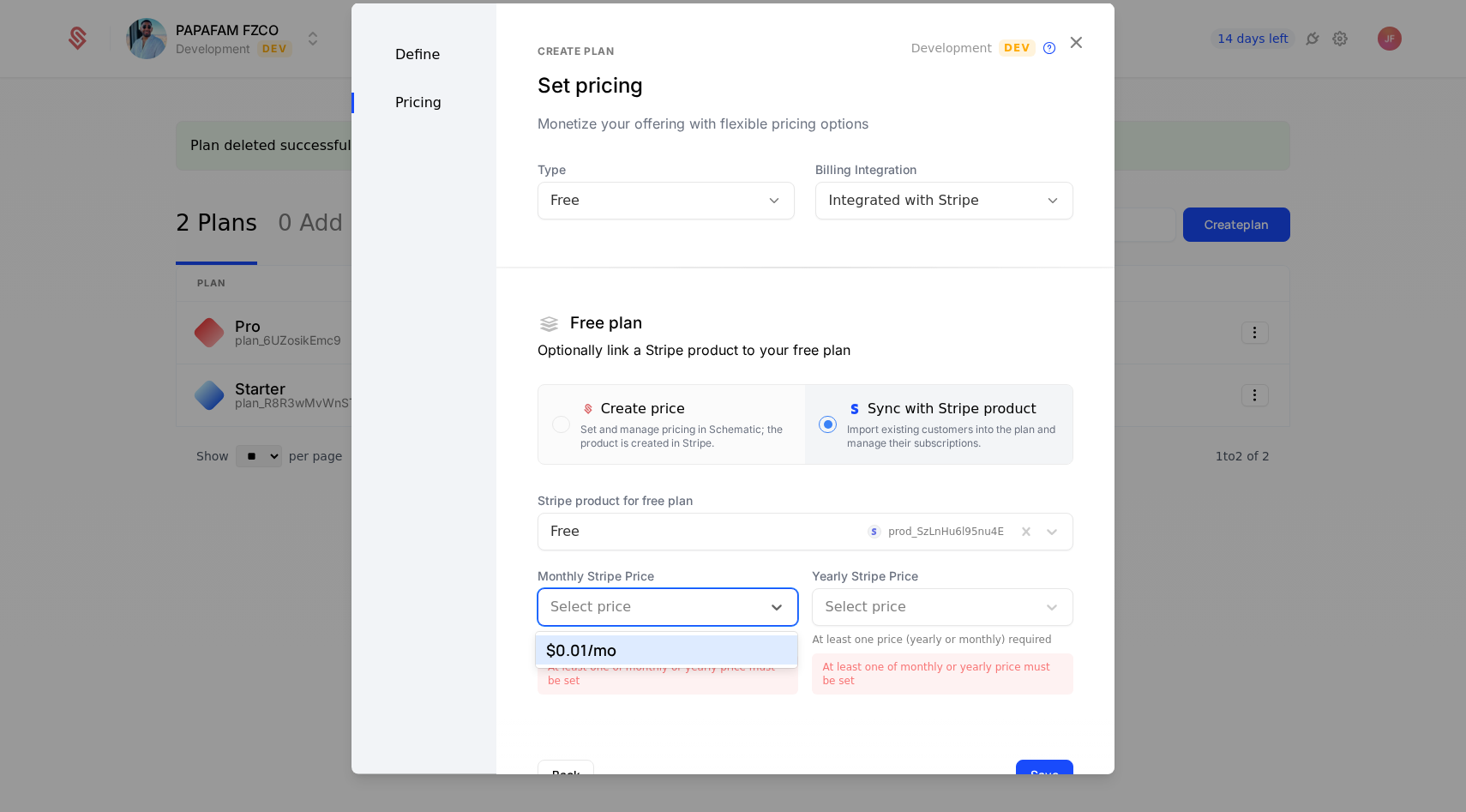
click at [601, 617] on div at bounding box center [651, 606] width 200 height 24
click at [608, 649] on div "$0.01 /mo" at bounding box center [666, 650] width 241 height 16
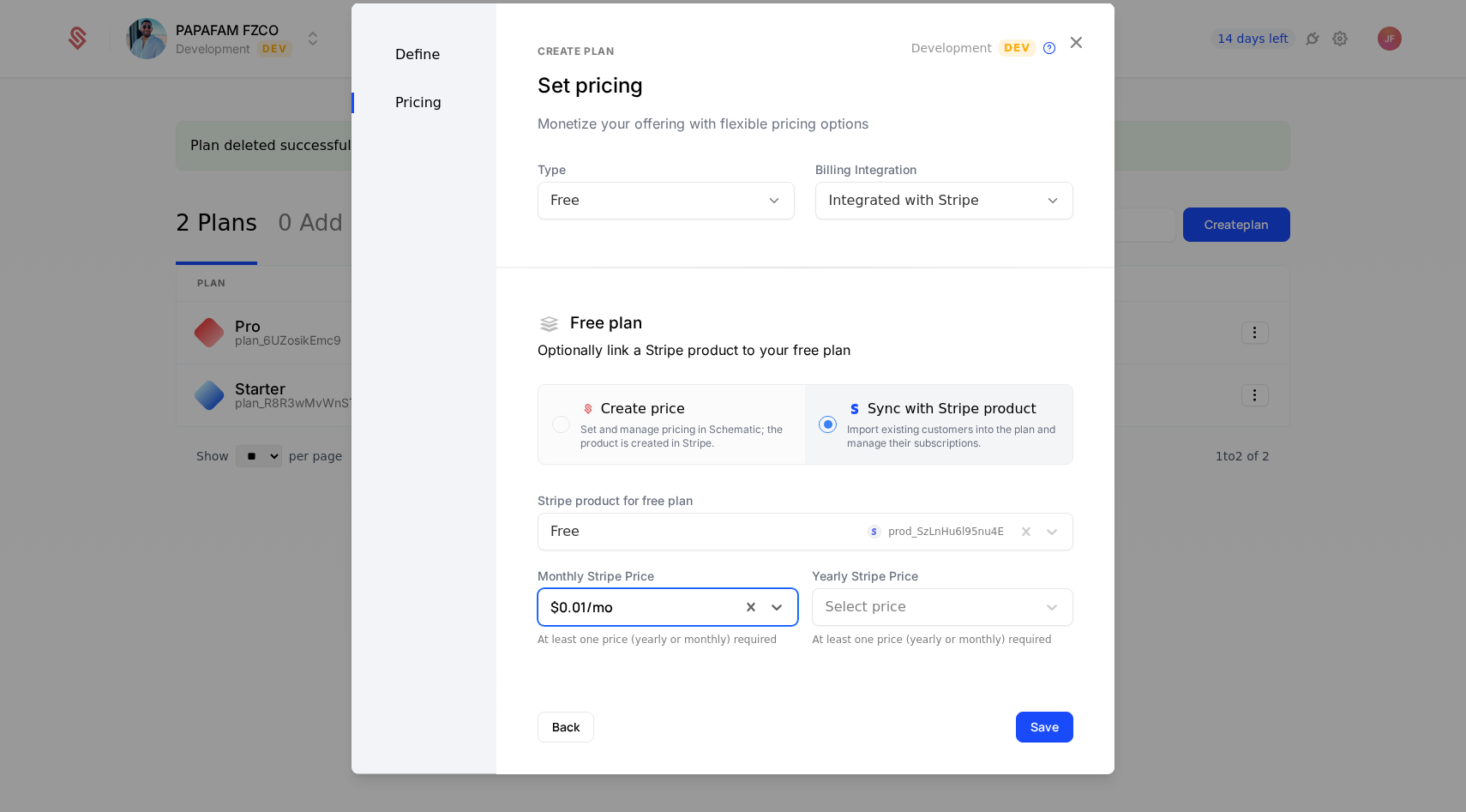
click at [915, 605] on div at bounding box center [925, 606] width 200 height 24
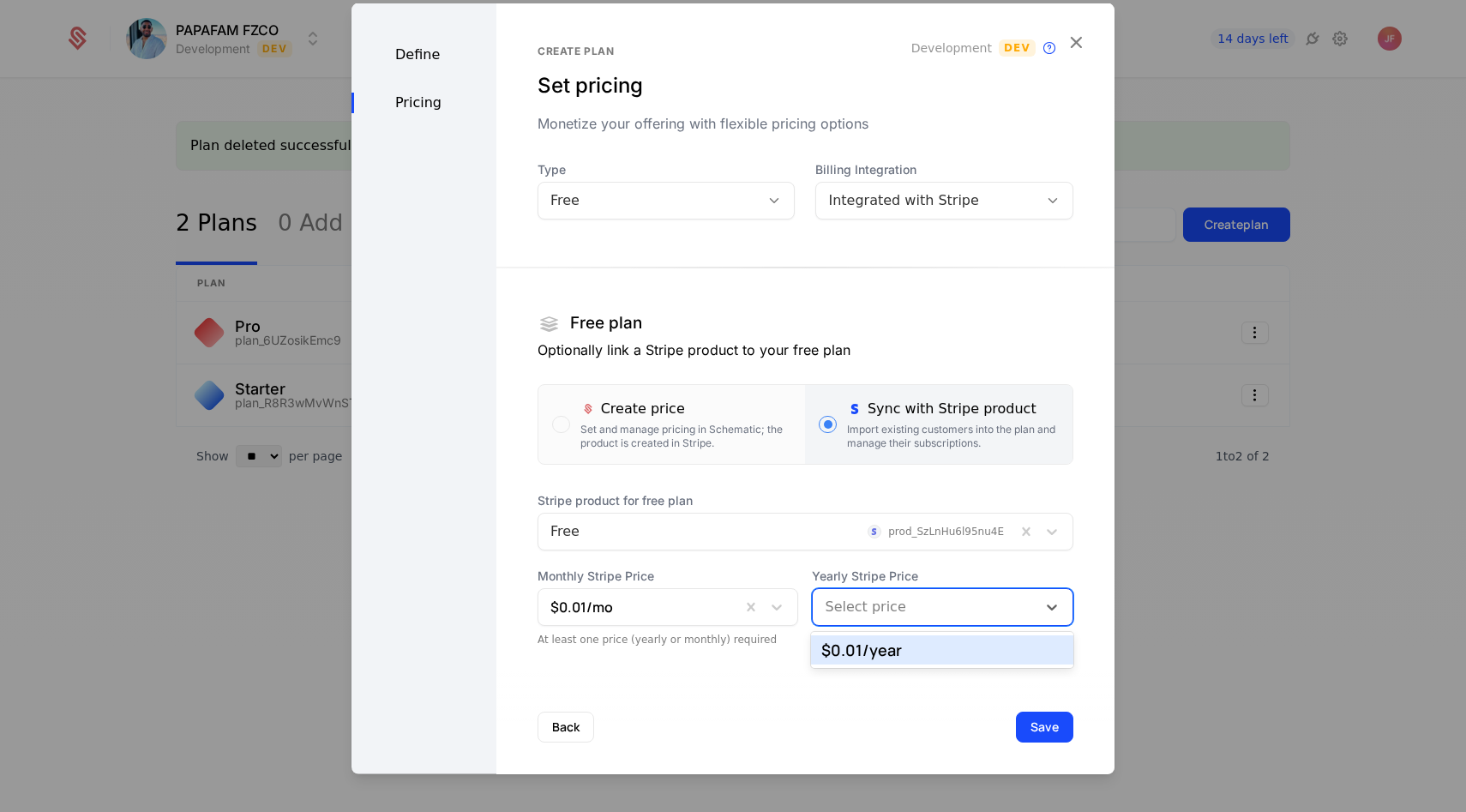
click at [892, 658] on div "$0.01 /year" at bounding box center [942, 650] width 241 height 16
click at [1060, 738] on button "Save" at bounding box center [1045, 726] width 58 height 31
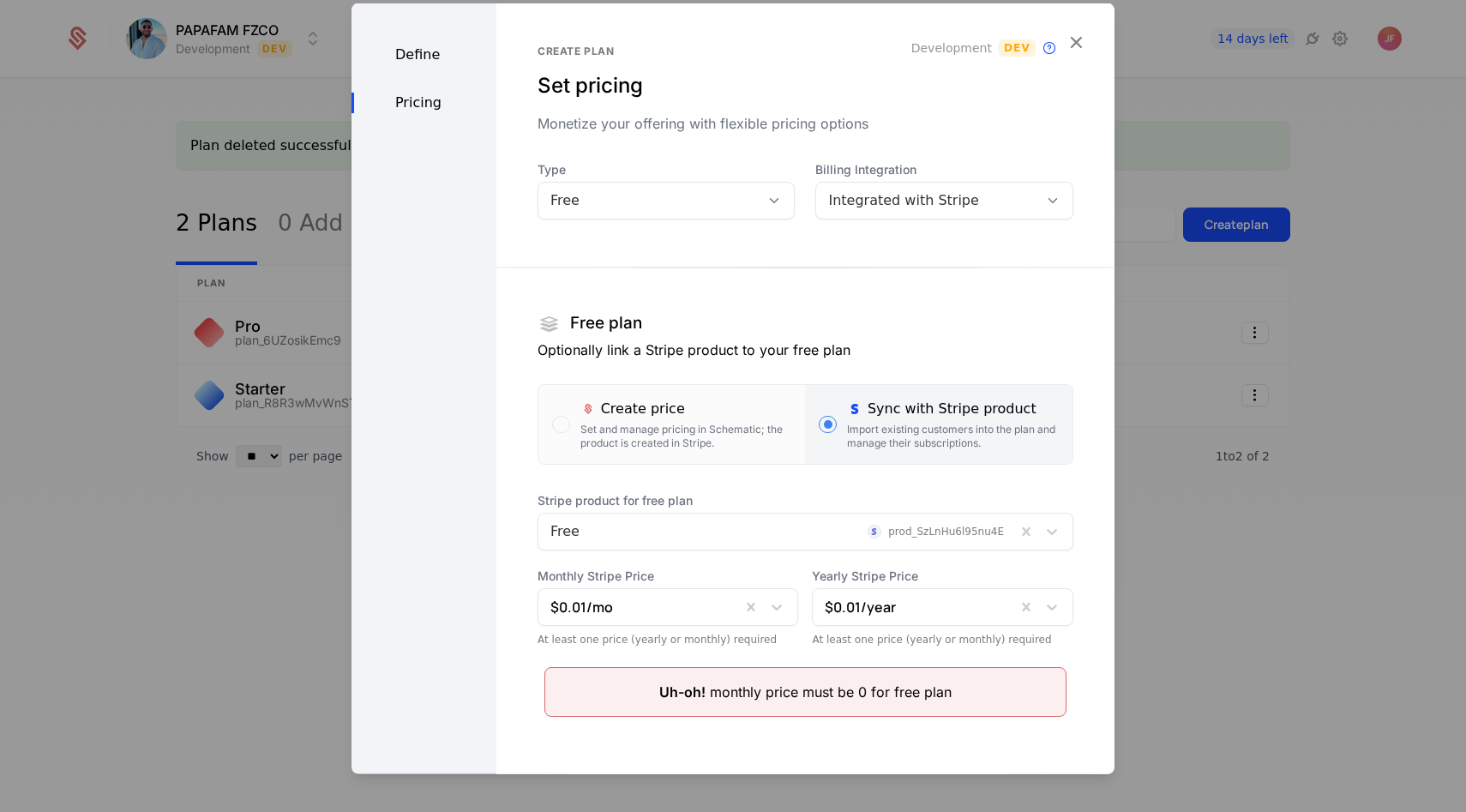
scroll to position [80, 0]
